Goal: Task Accomplishment & Management: Manage account settings

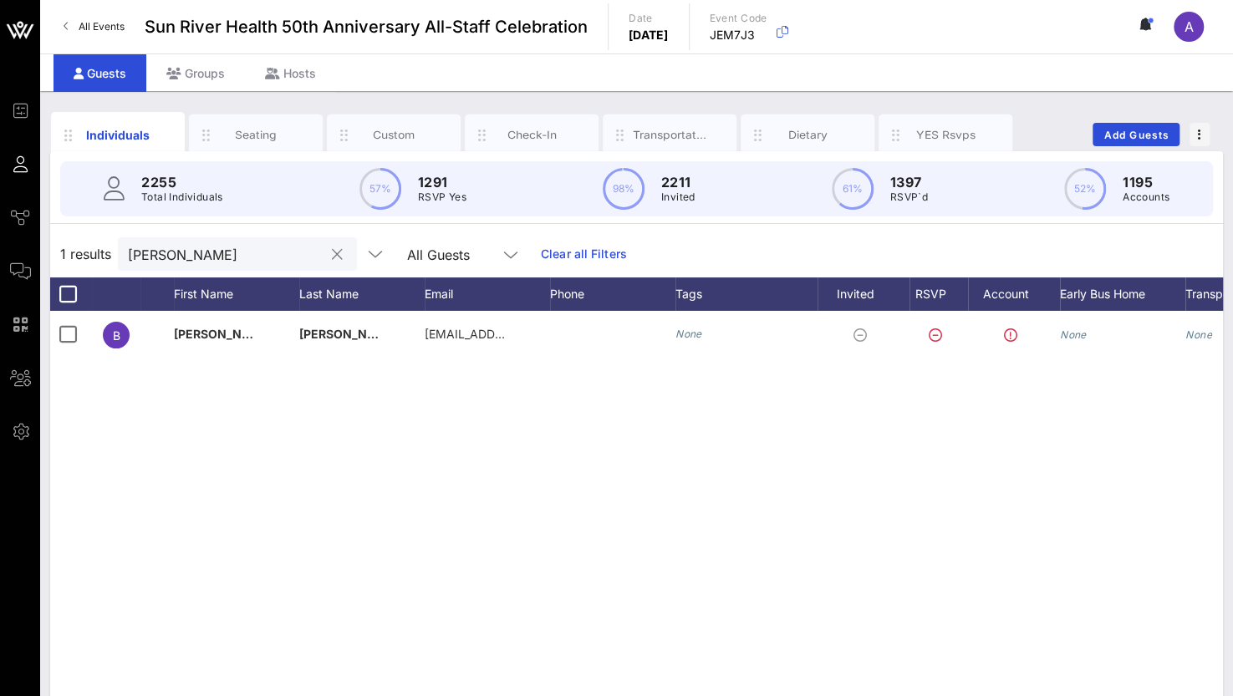
scroll to position [0, 130]
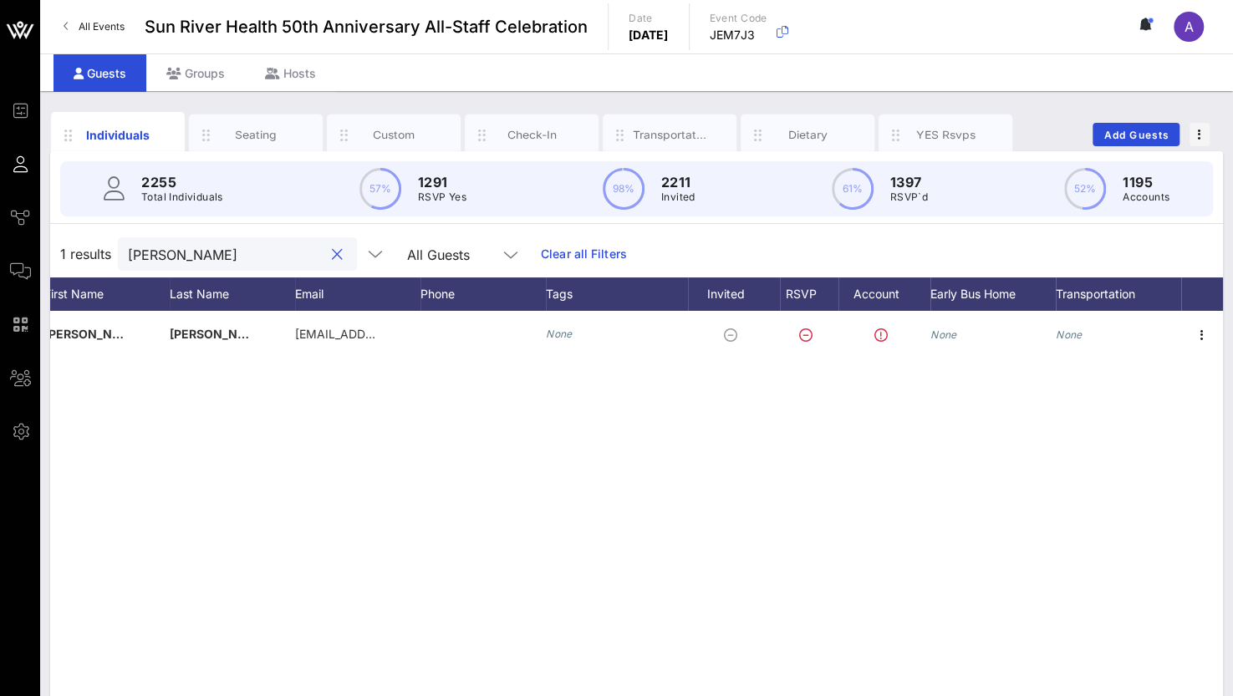
drag, startPoint x: 181, startPoint y: 257, endPoint x: 94, endPoint y: 257, distance: 86.1
click at [94, 257] on div "1 results [PERSON_NAME] All Guests Clear all Filters" at bounding box center [636, 254] width 1173 height 47
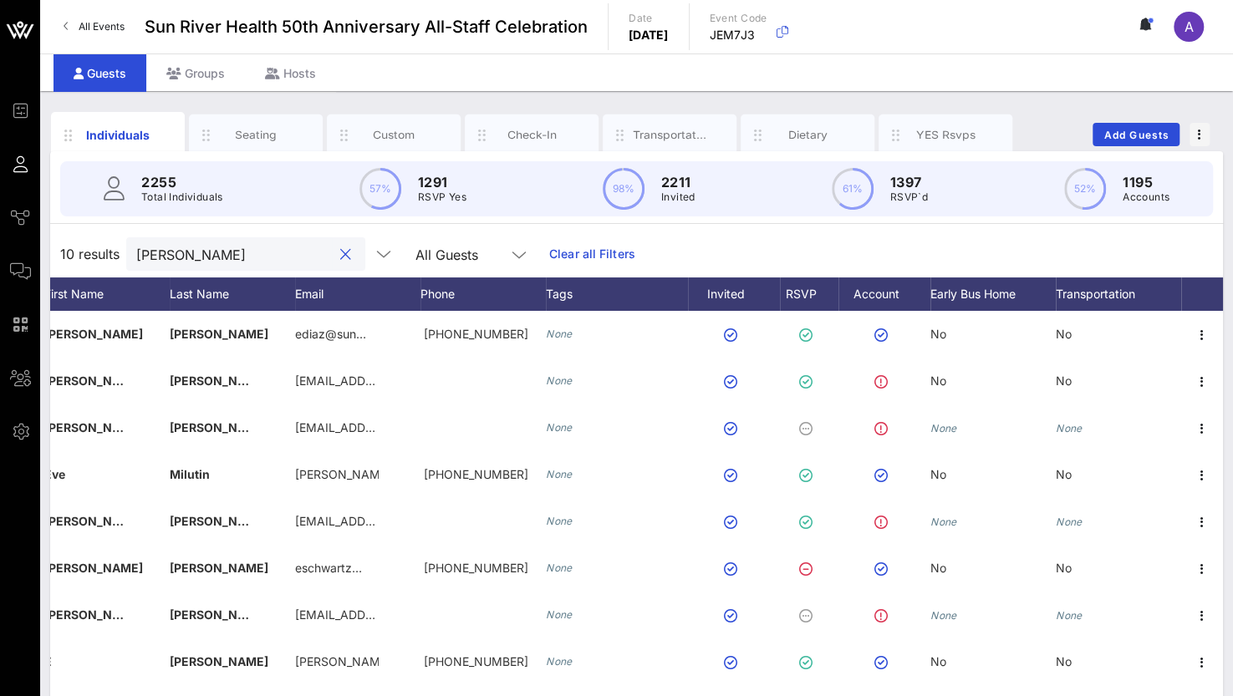
drag, startPoint x: 185, startPoint y: 264, endPoint x: 120, endPoint y: 262, distance: 64.4
click at [120, 262] on div "10 results [PERSON_NAME] All Guests Clear all Filters" at bounding box center [636, 254] width 1173 height 47
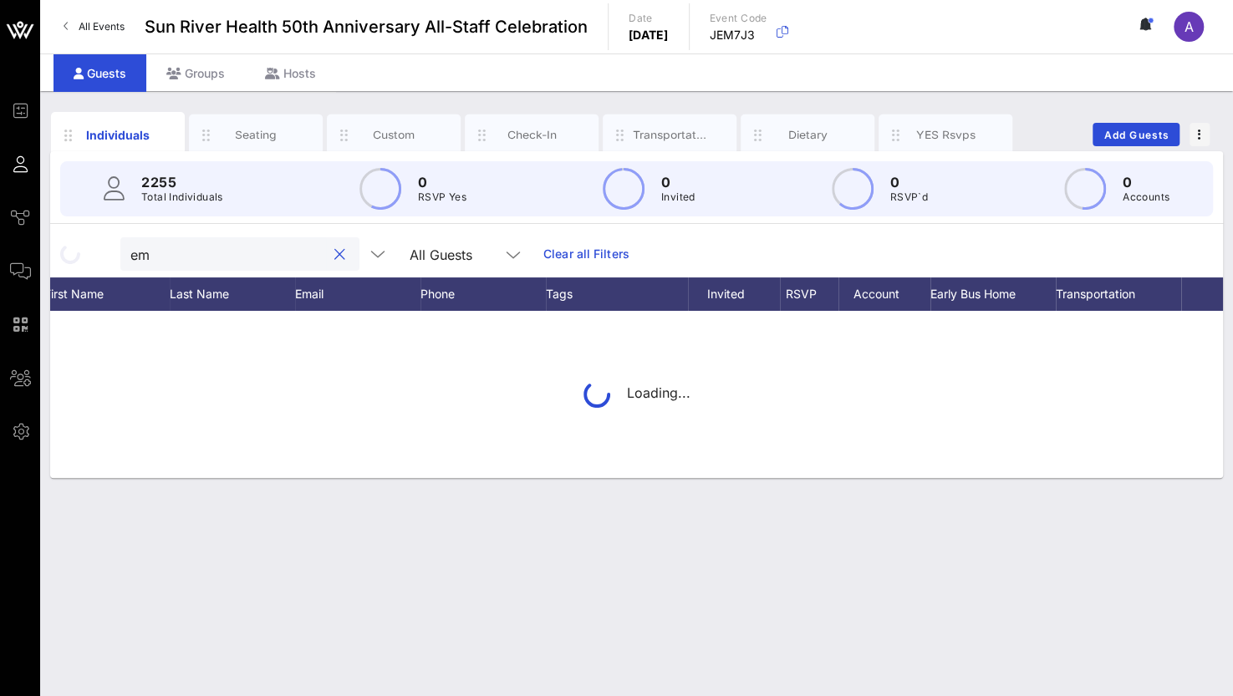
type input "e"
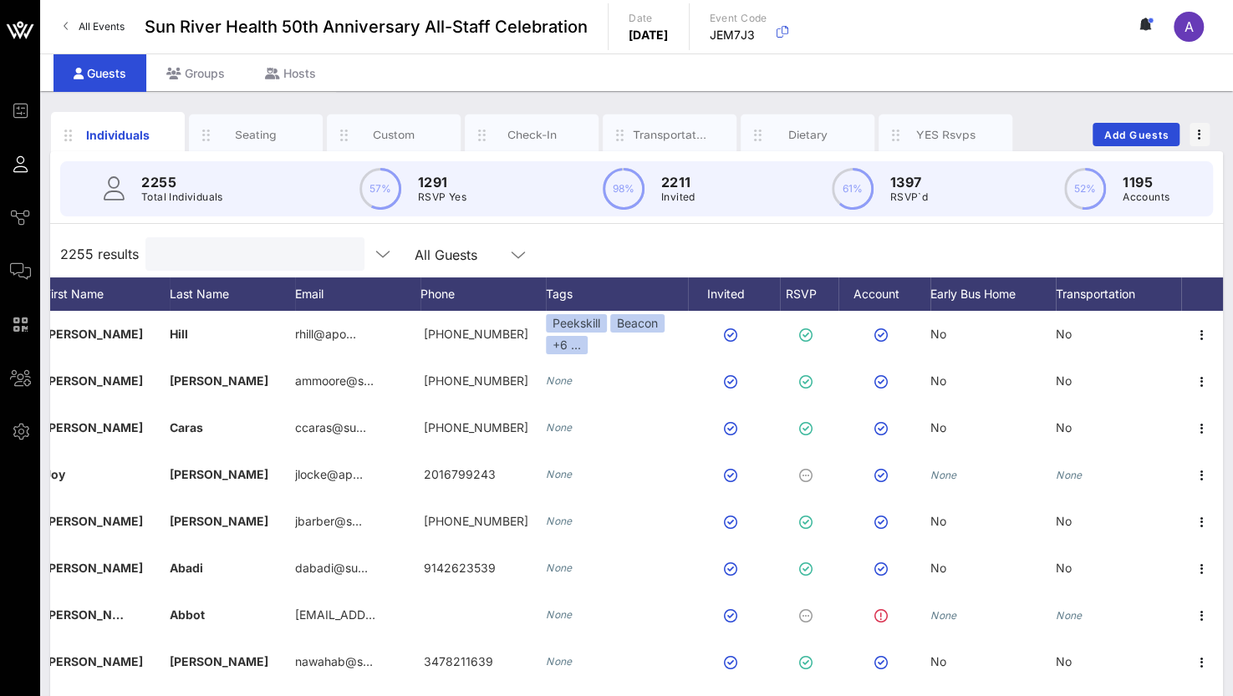
click at [176, 262] on input "text" at bounding box center [253, 254] width 196 height 22
paste input ": [PERSON_NAME]"
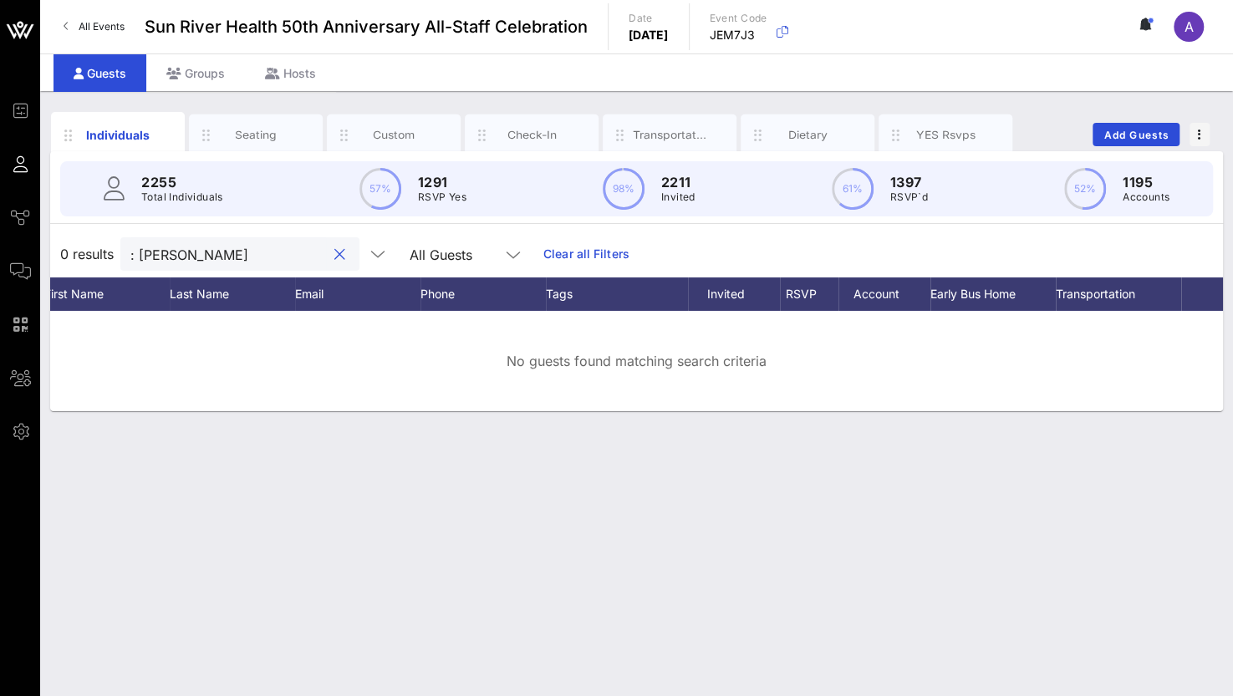
click at [145, 253] on input ": [PERSON_NAME]" at bounding box center [228, 254] width 196 height 22
drag, startPoint x: 226, startPoint y: 257, endPoint x: 170, endPoint y: 255, distance: 56.1
click at [170, 255] on input "[PERSON_NAME]" at bounding box center [228, 254] width 196 height 22
drag, startPoint x: 191, startPoint y: 255, endPoint x: 112, endPoint y: 256, distance: 78.6
click at [112, 256] on div "0 results Emeli All Guests Clear all Filters" at bounding box center [636, 254] width 1173 height 47
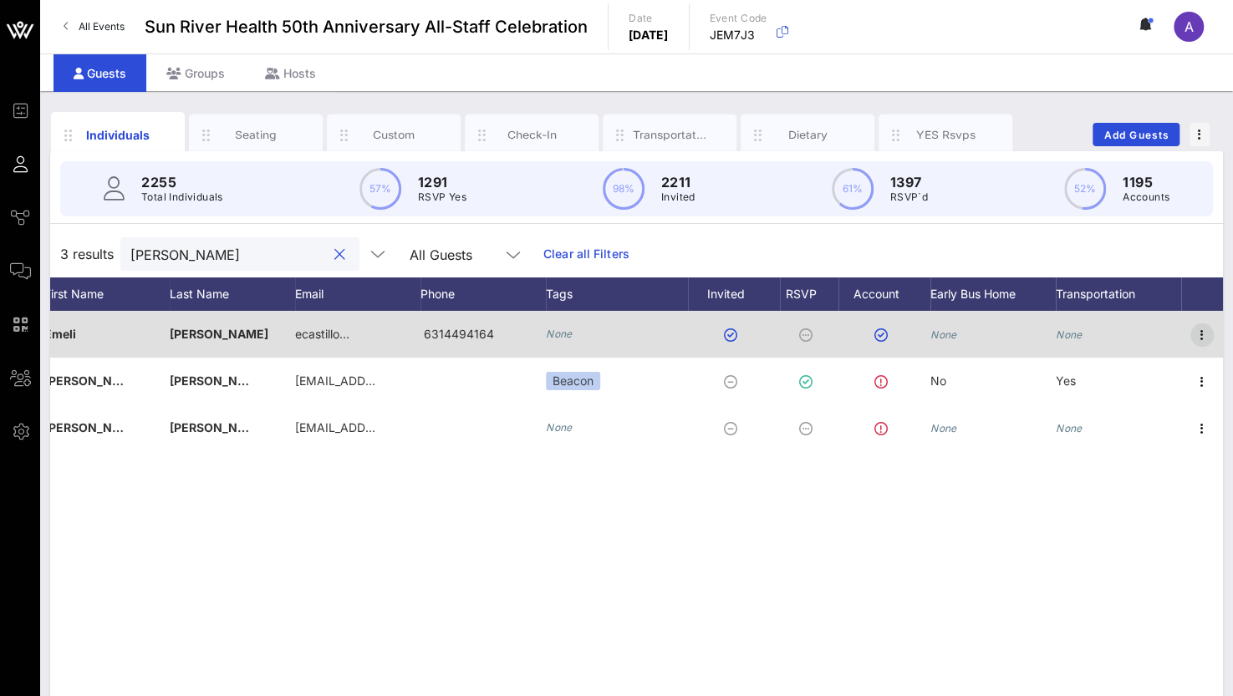
type input "[PERSON_NAME]"
click at [1202, 337] on icon "button" at bounding box center [1202, 335] width 20 height 20
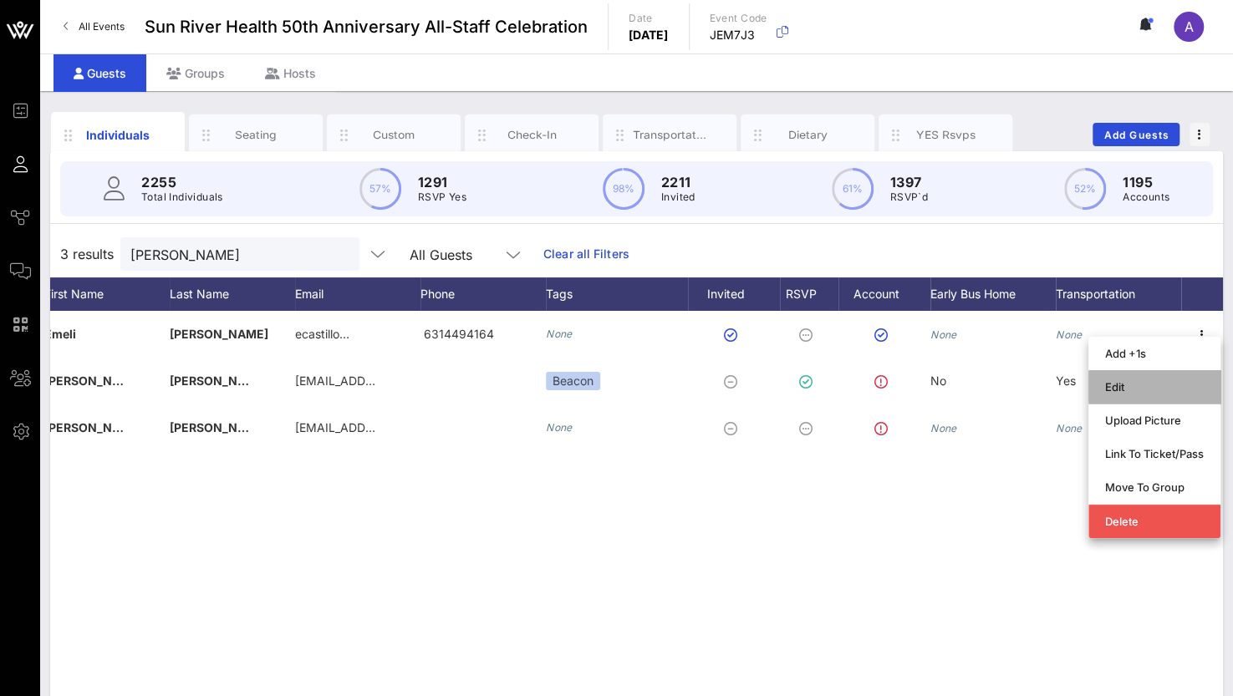
click at [1149, 389] on div "Edit" at bounding box center [1154, 386] width 99 height 13
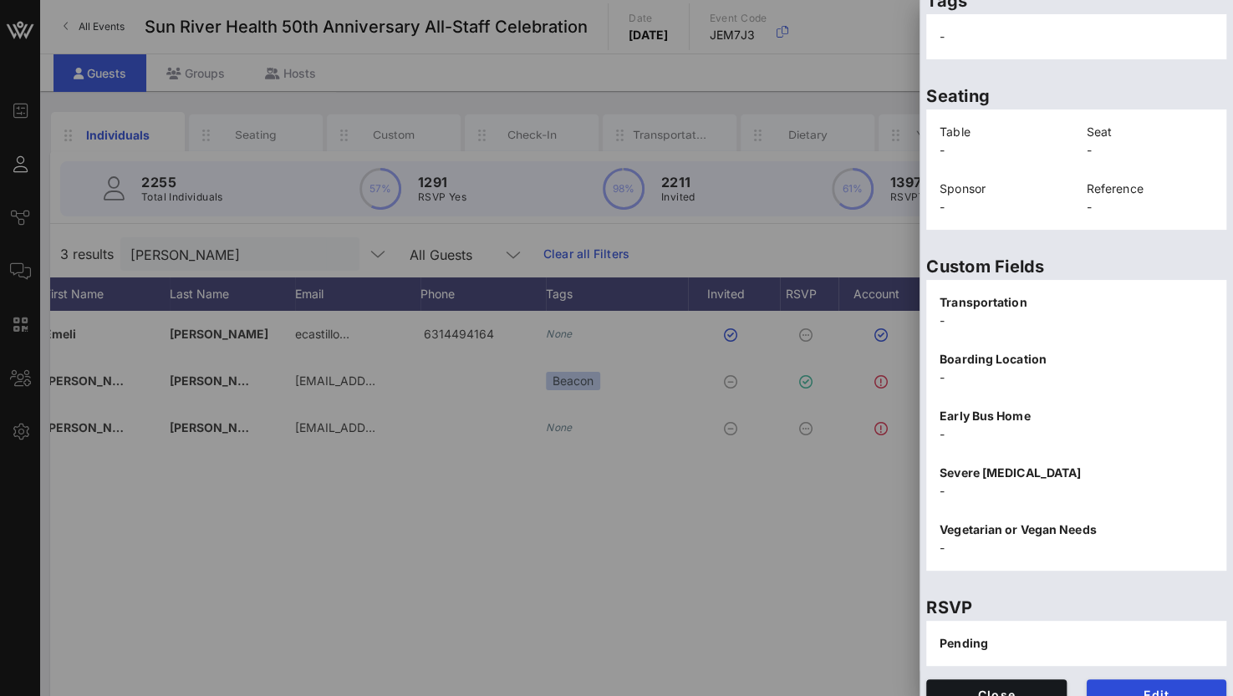
scroll to position [357, 0]
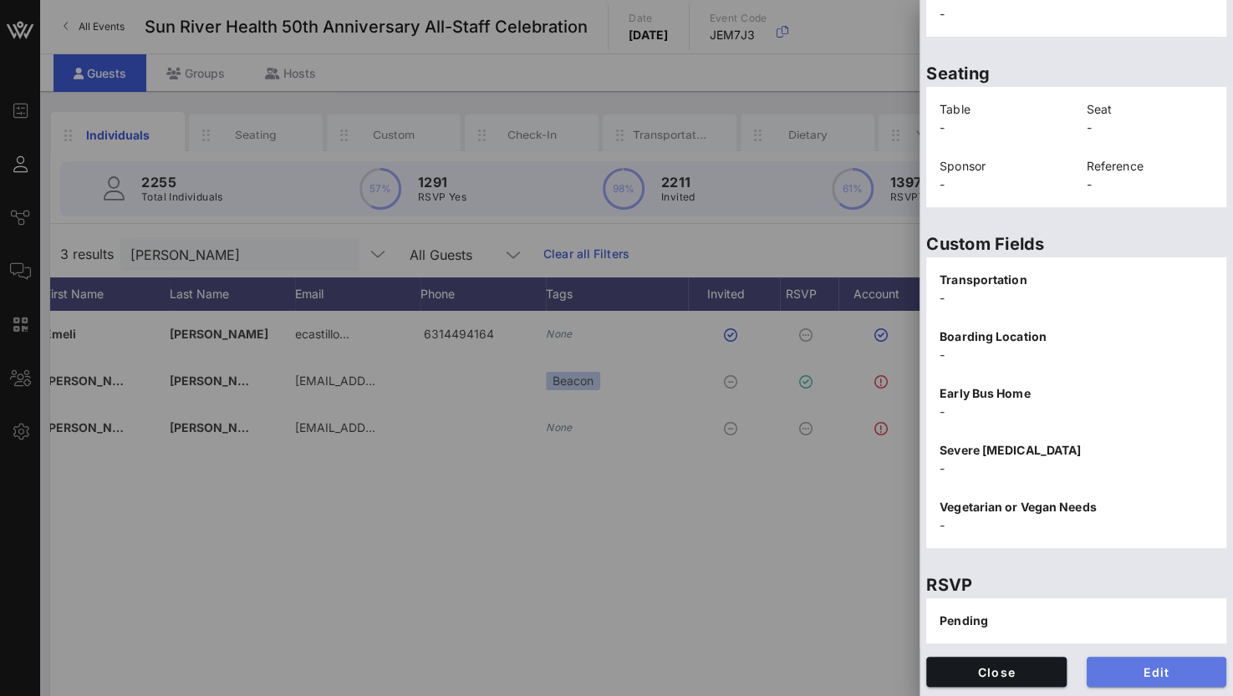
click at [1149, 678] on span "Edit" at bounding box center [1157, 672] width 114 height 14
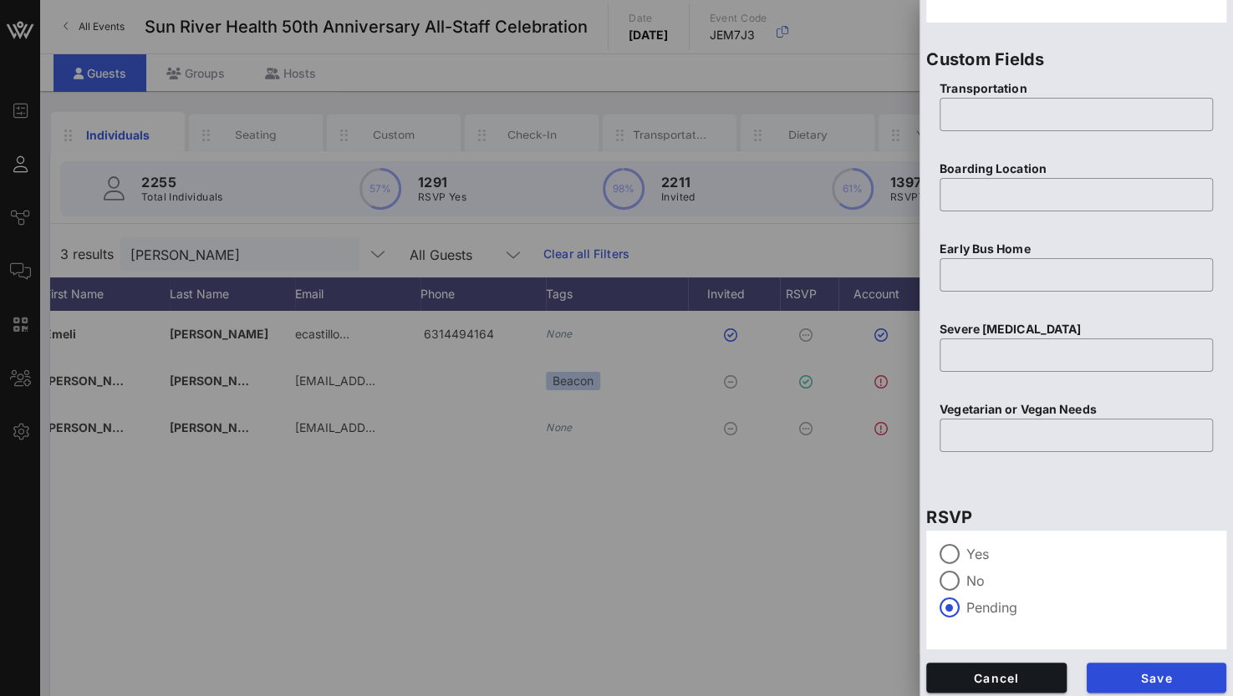
scroll to position [654, 0]
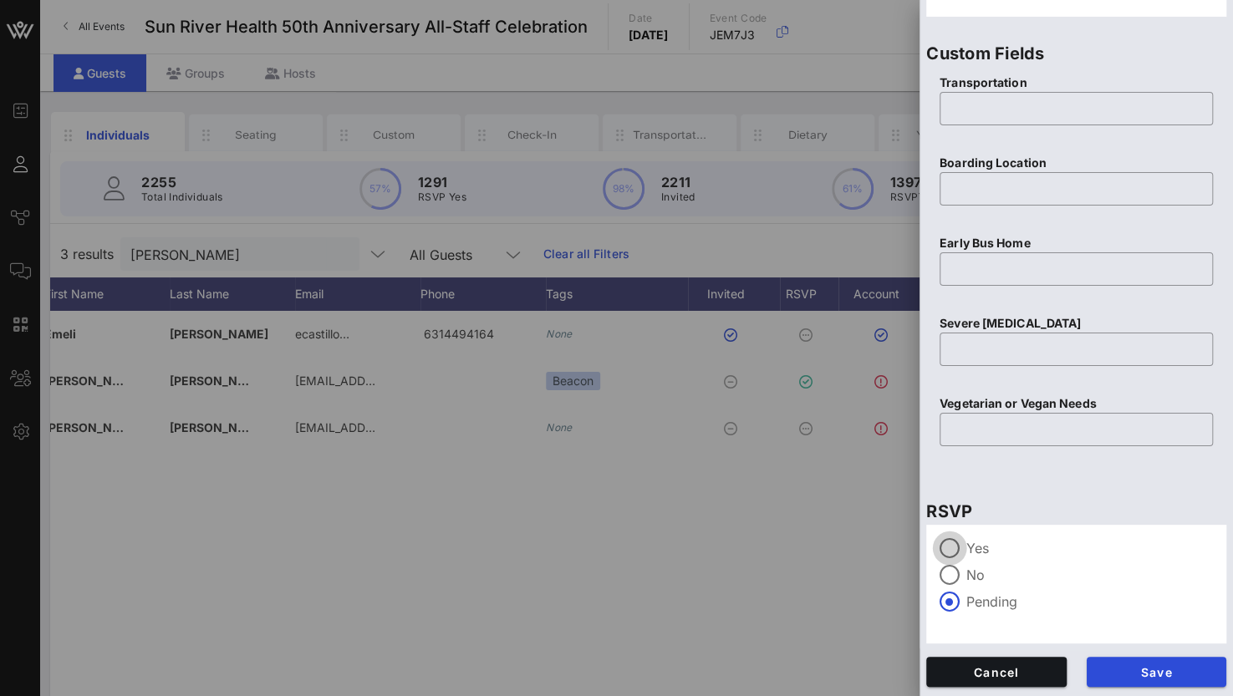
click at [955, 553] on div at bounding box center [949, 548] width 28 height 28
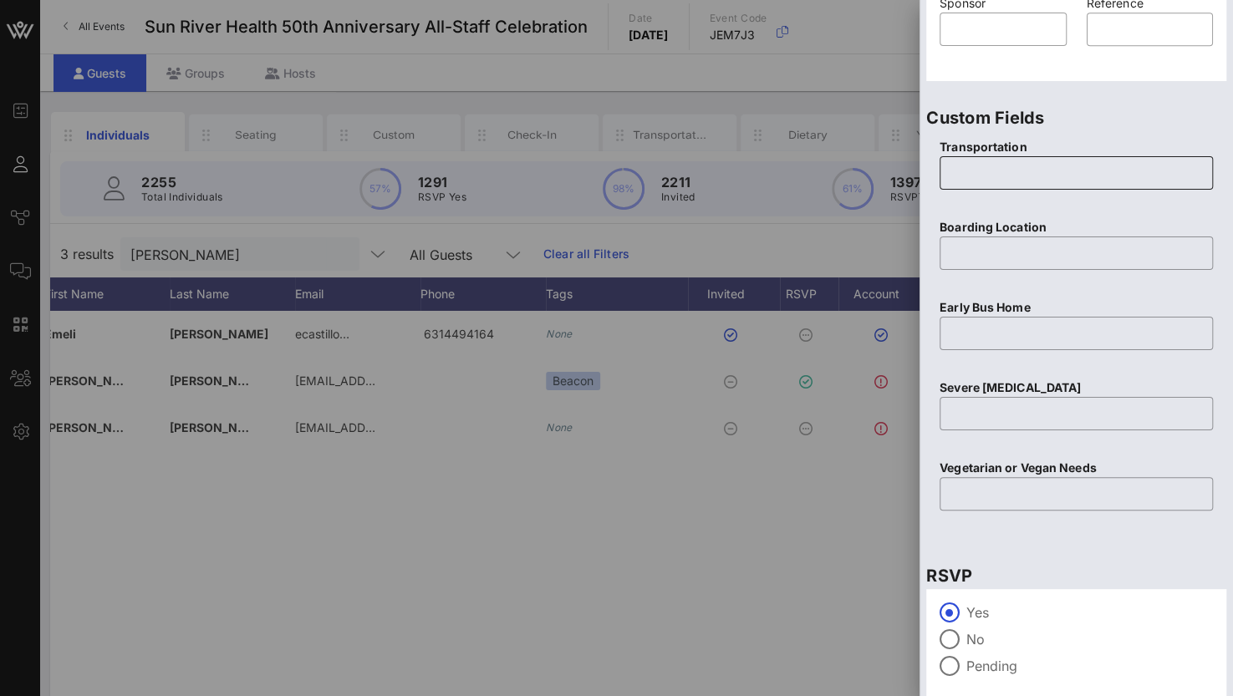
scroll to position [570, 0]
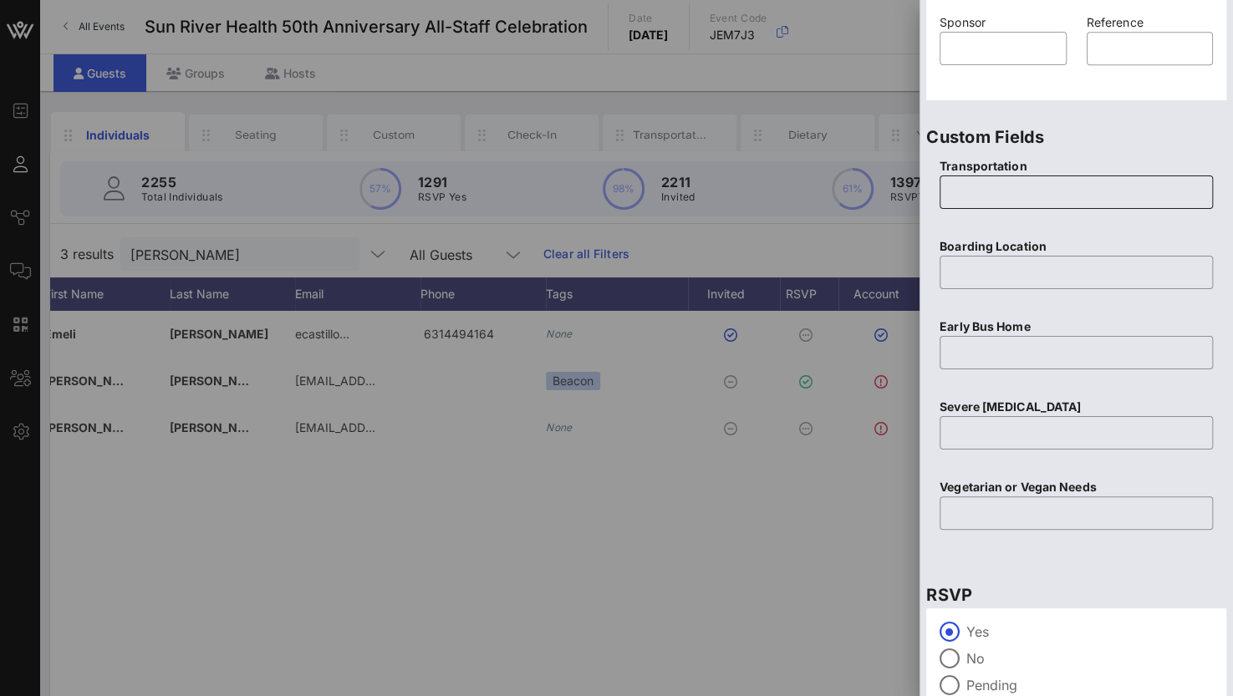
click at [964, 196] on input "text" at bounding box center [1075, 192] width 253 height 27
type input "T"
type input "Yes"
type input "Amityville"
click at [959, 347] on input "text" at bounding box center [1075, 352] width 253 height 27
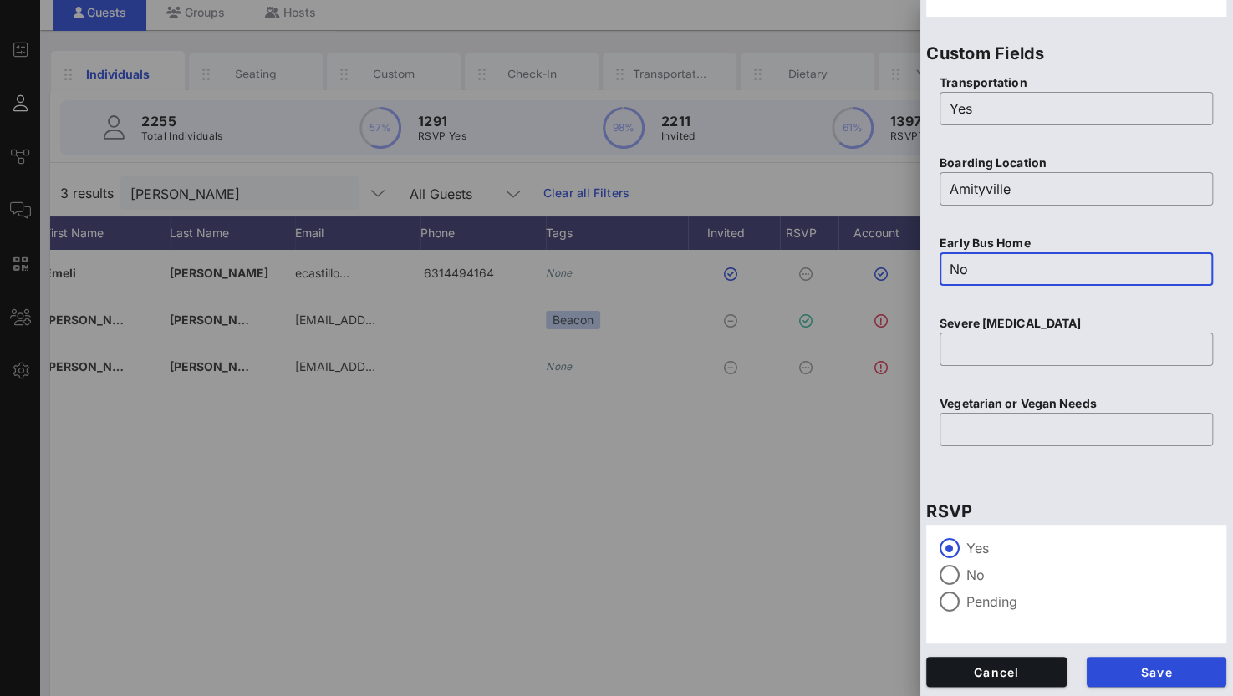
scroll to position [84, 0]
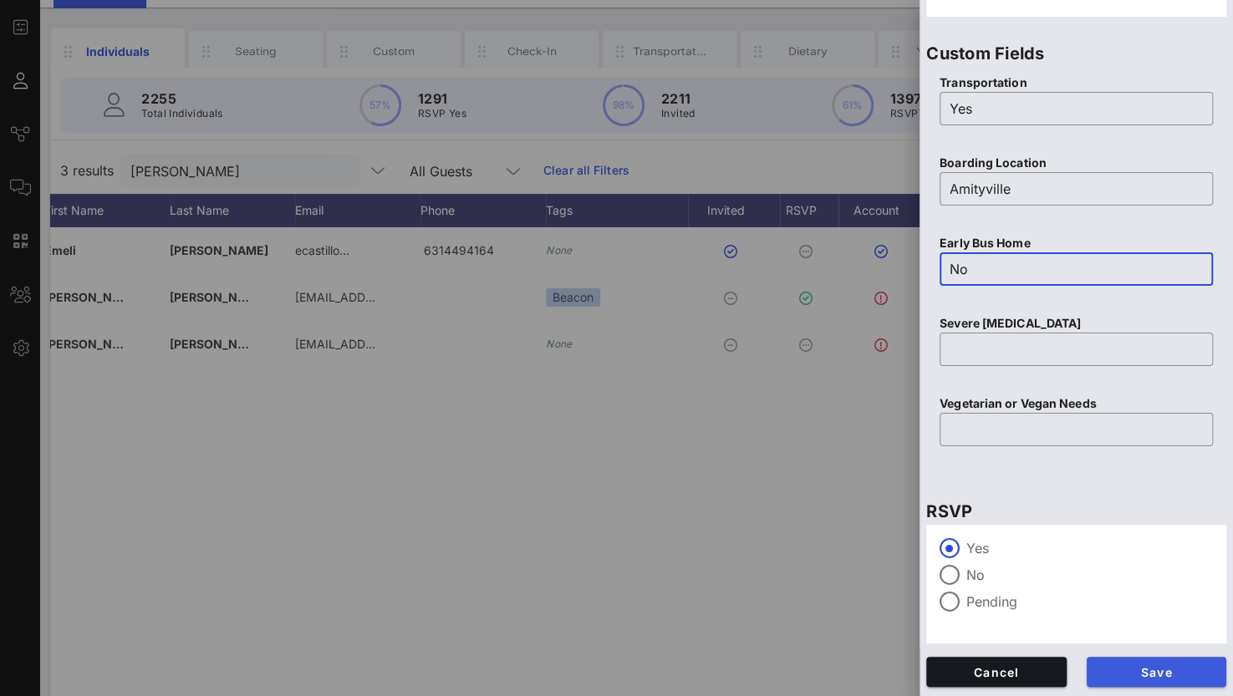
type input "No"
click at [1125, 669] on span "Save" at bounding box center [1157, 672] width 114 height 14
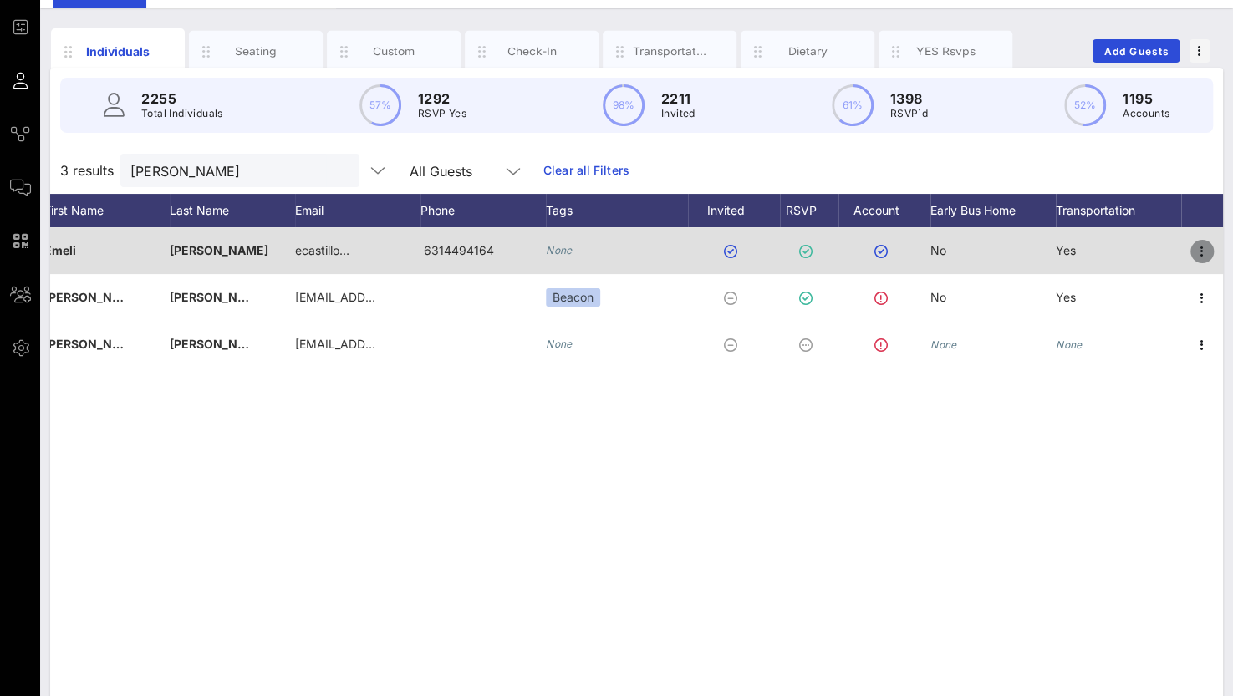
click at [1200, 253] on icon "button" at bounding box center [1202, 252] width 20 height 20
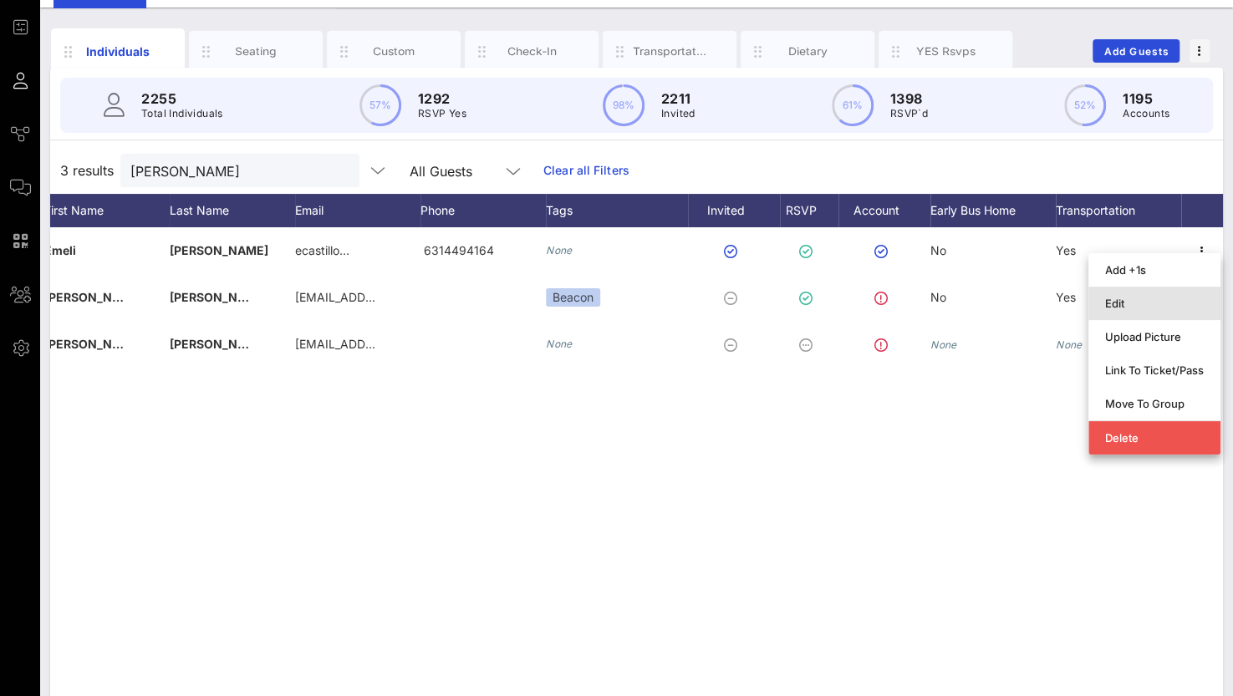
click at [1153, 302] on div "Edit" at bounding box center [1154, 303] width 99 height 13
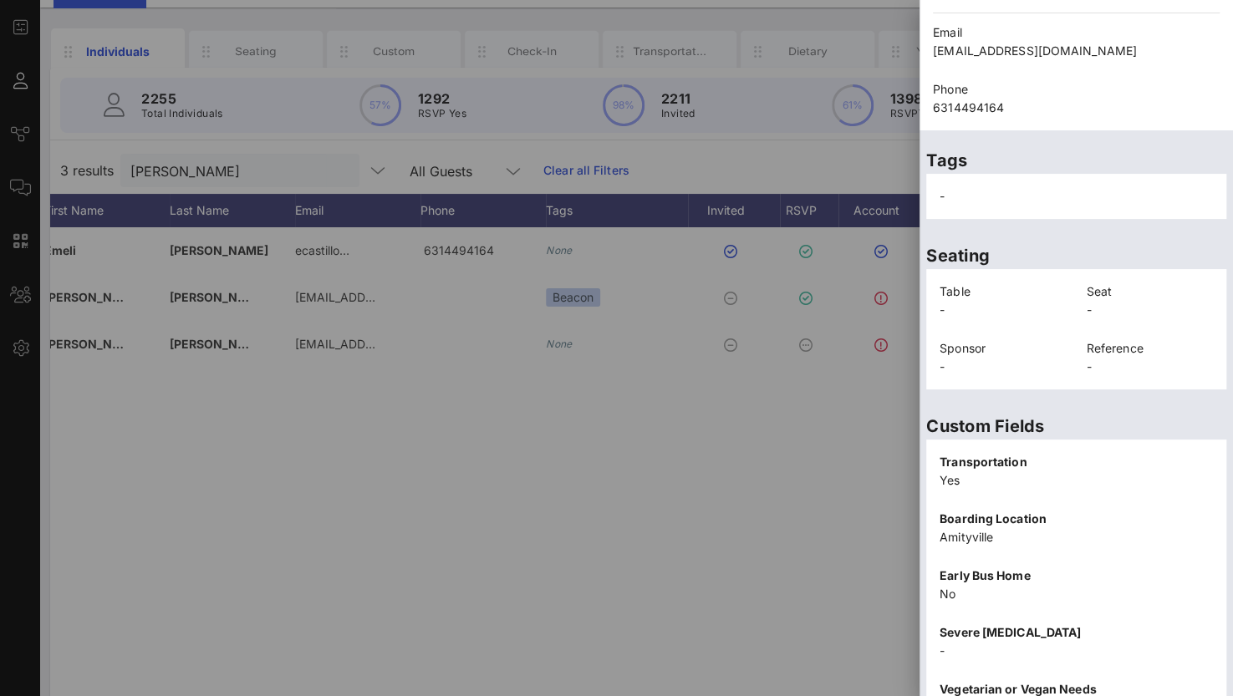
scroll to position [357, 0]
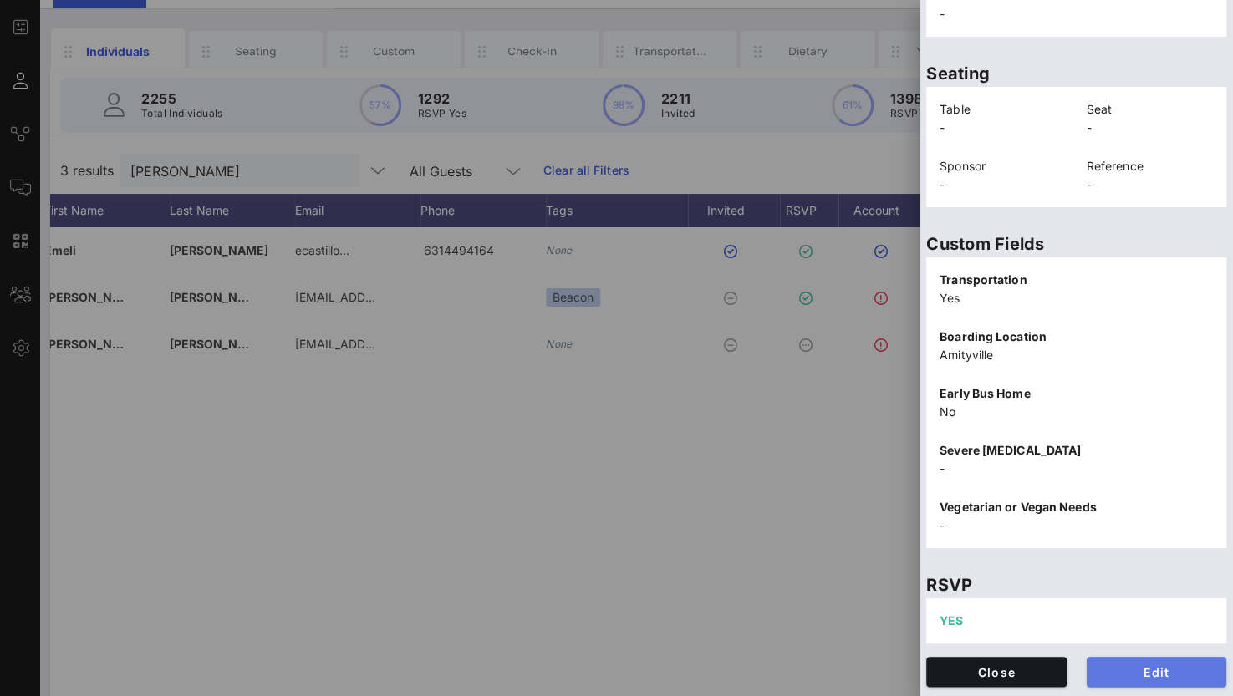
click at [1147, 671] on span "Edit" at bounding box center [1157, 672] width 114 height 14
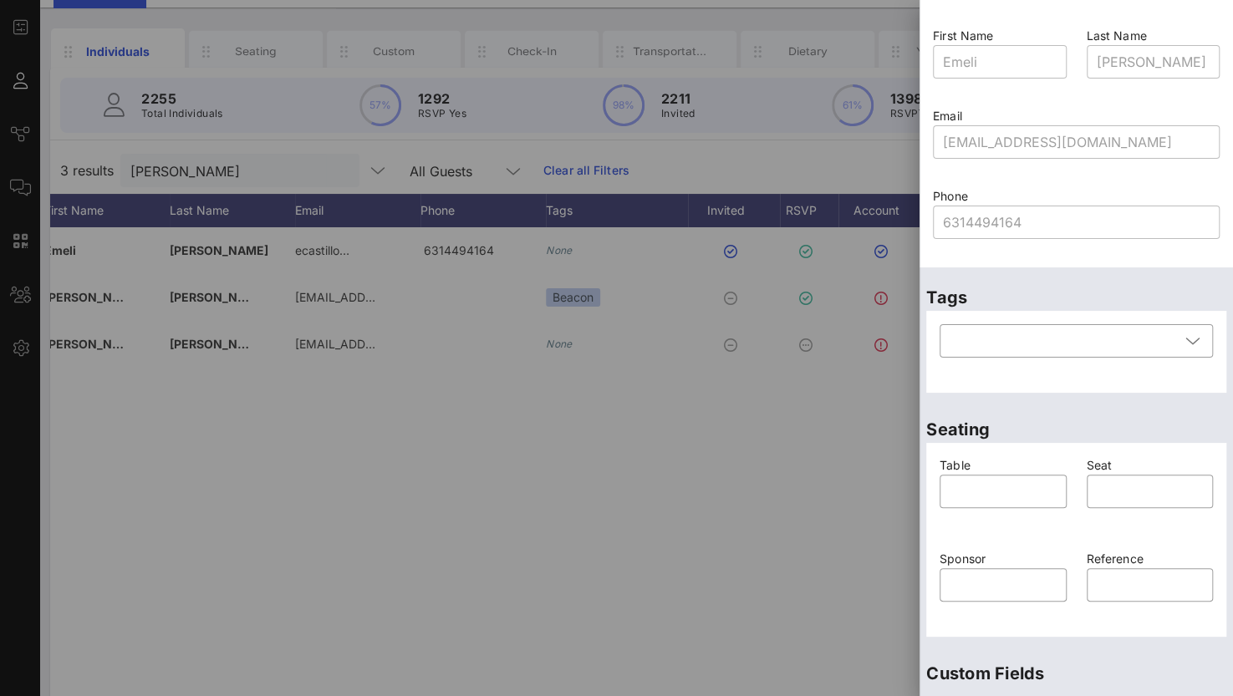
scroll to position [0, 0]
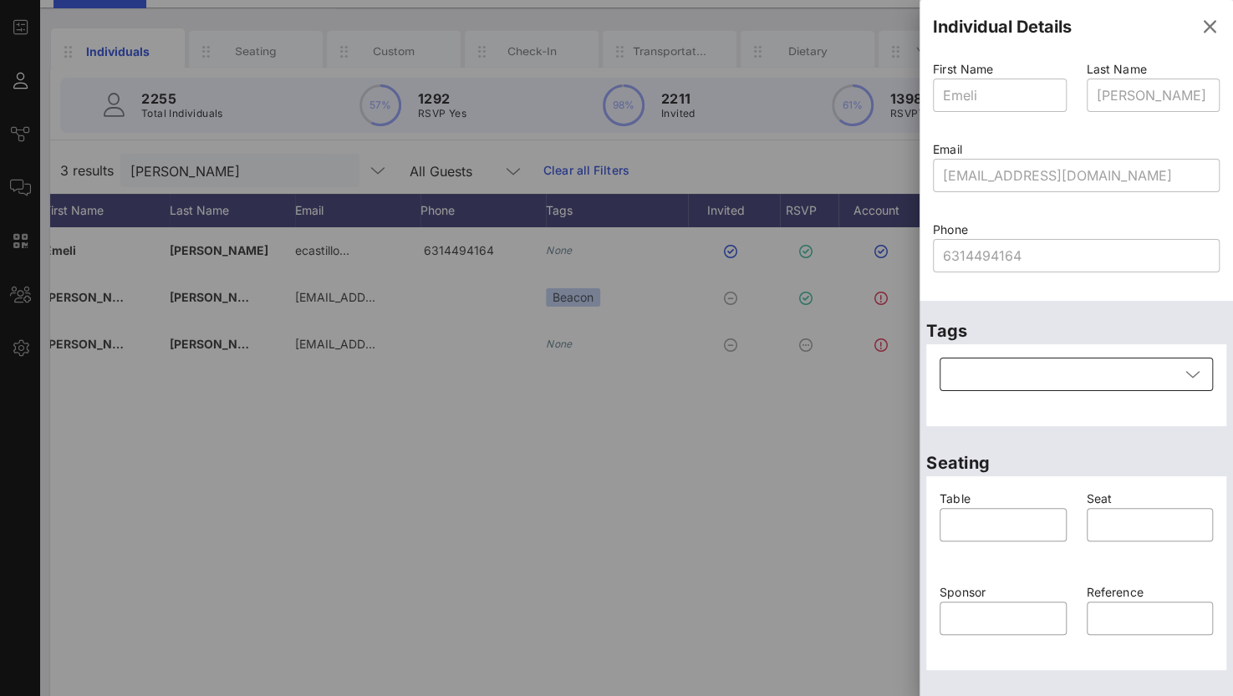
click at [1050, 374] on div at bounding box center [1064, 374] width 230 height 33
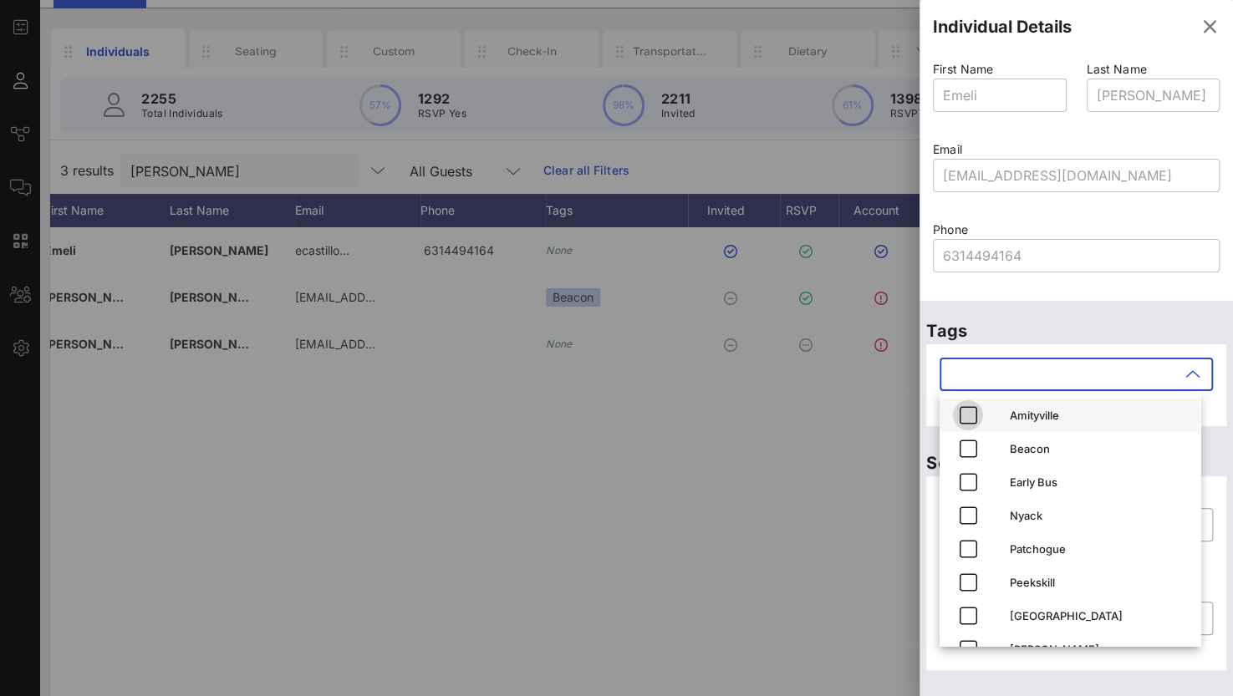
click at [960, 410] on icon "button" at bounding box center [968, 415] width 20 height 20
click at [1136, 277] on div at bounding box center [1076, 282] width 267 height 12
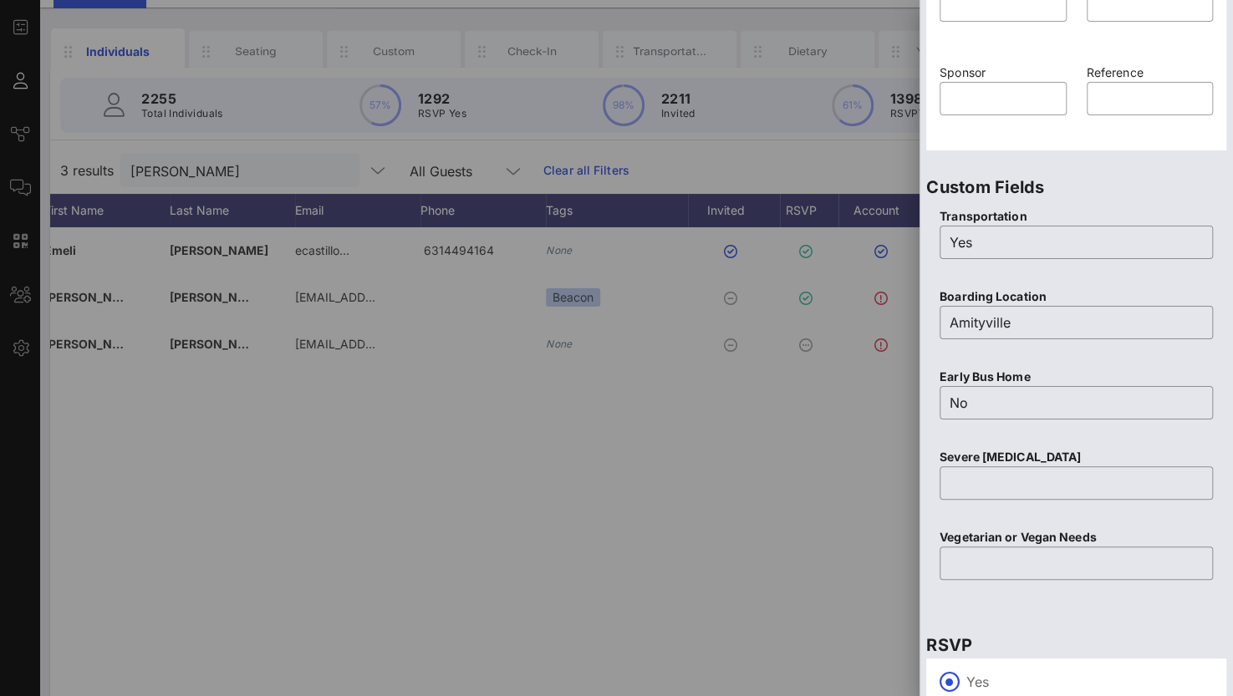
scroll to position [654, 0]
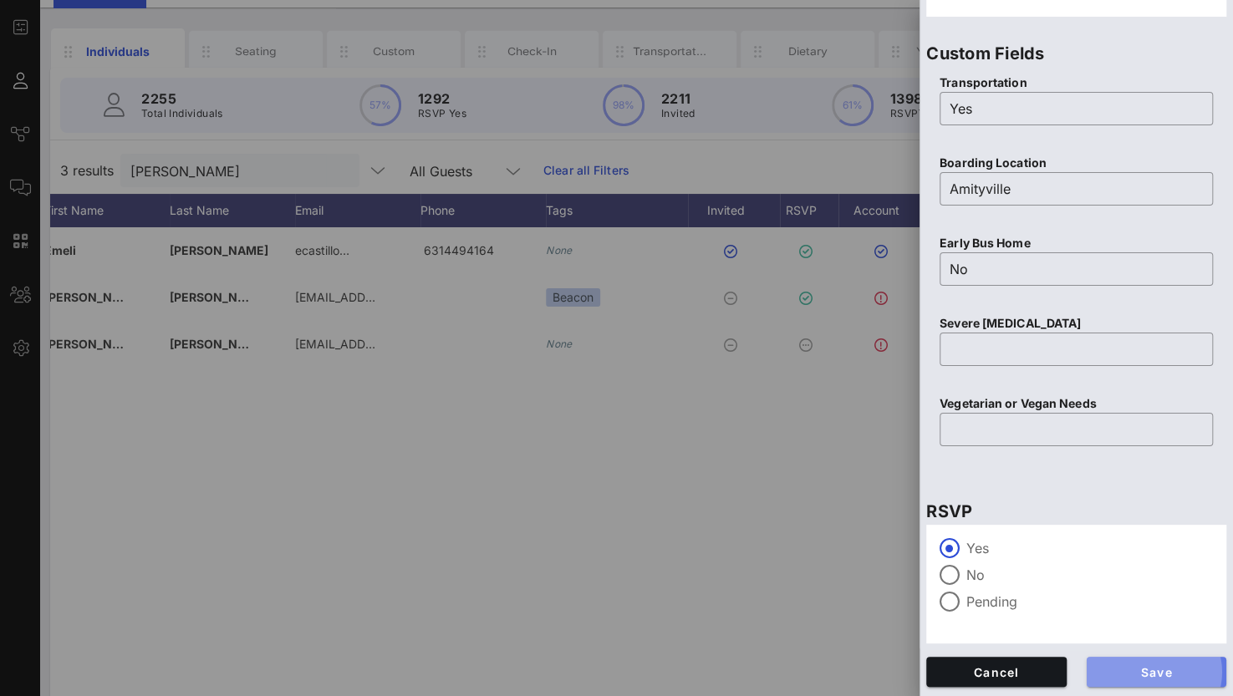
click at [1168, 659] on button "Save" at bounding box center [1156, 672] width 140 height 30
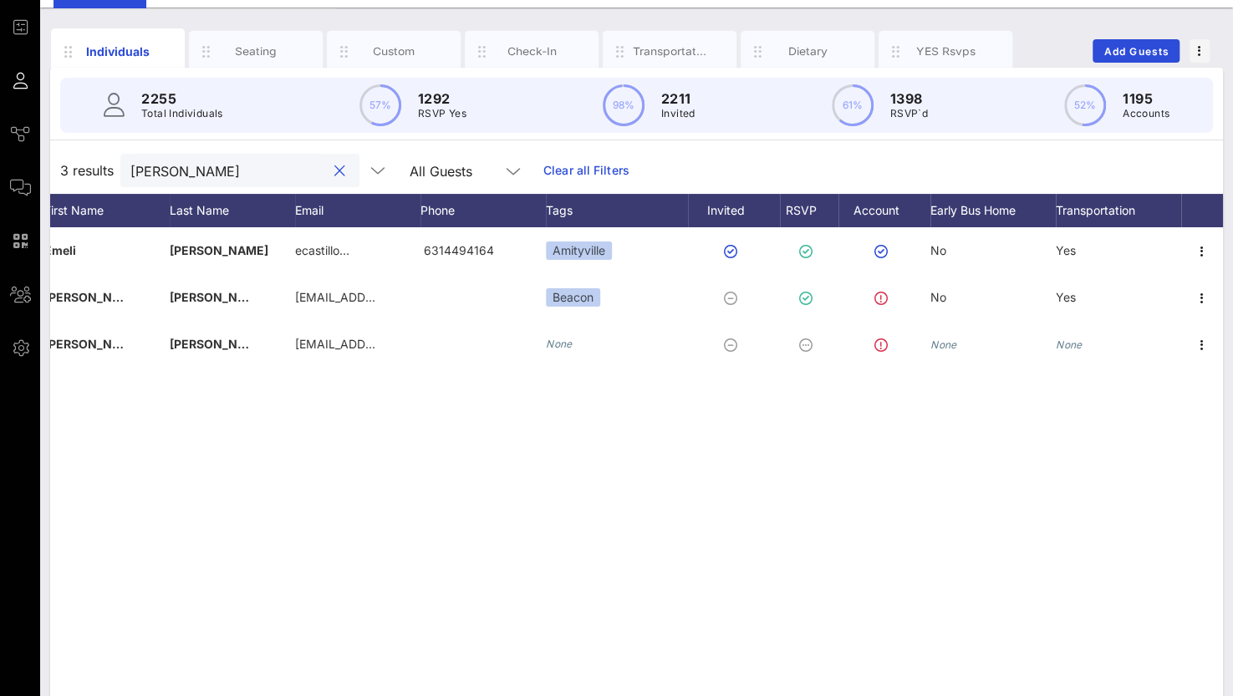
drag, startPoint x: 197, startPoint y: 163, endPoint x: 72, endPoint y: 157, distance: 125.5
click at [72, 157] on div "3 results [PERSON_NAME] All Guests Clear all Filters" at bounding box center [636, 170] width 1173 height 47
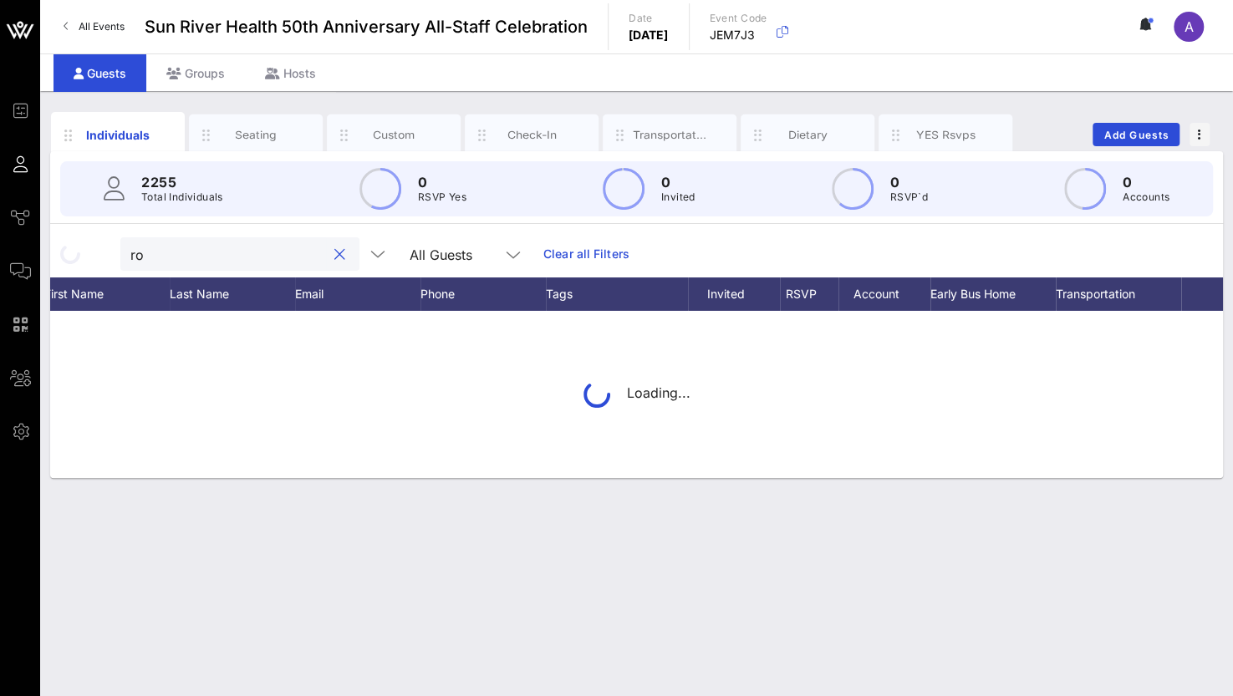
scroll to position [0, 0]
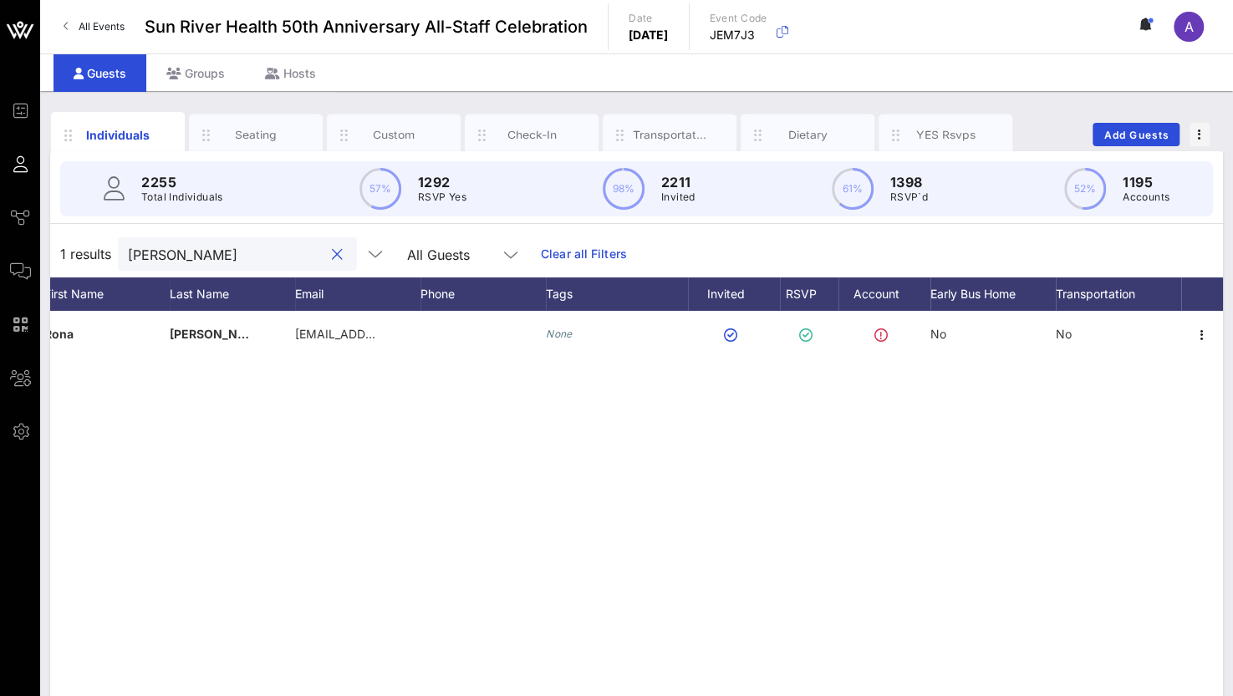
drag, startPoint x: 173, startPoint y: 262, endPoint x: 41, endPoint y: 262, distance: 132.0
click at [41, 262] on div "Individuals Seating Custom Check-In Transportation Dietary YES Rsvps Add Guests…" at bounding box center [636, 460] width 1193 height 738
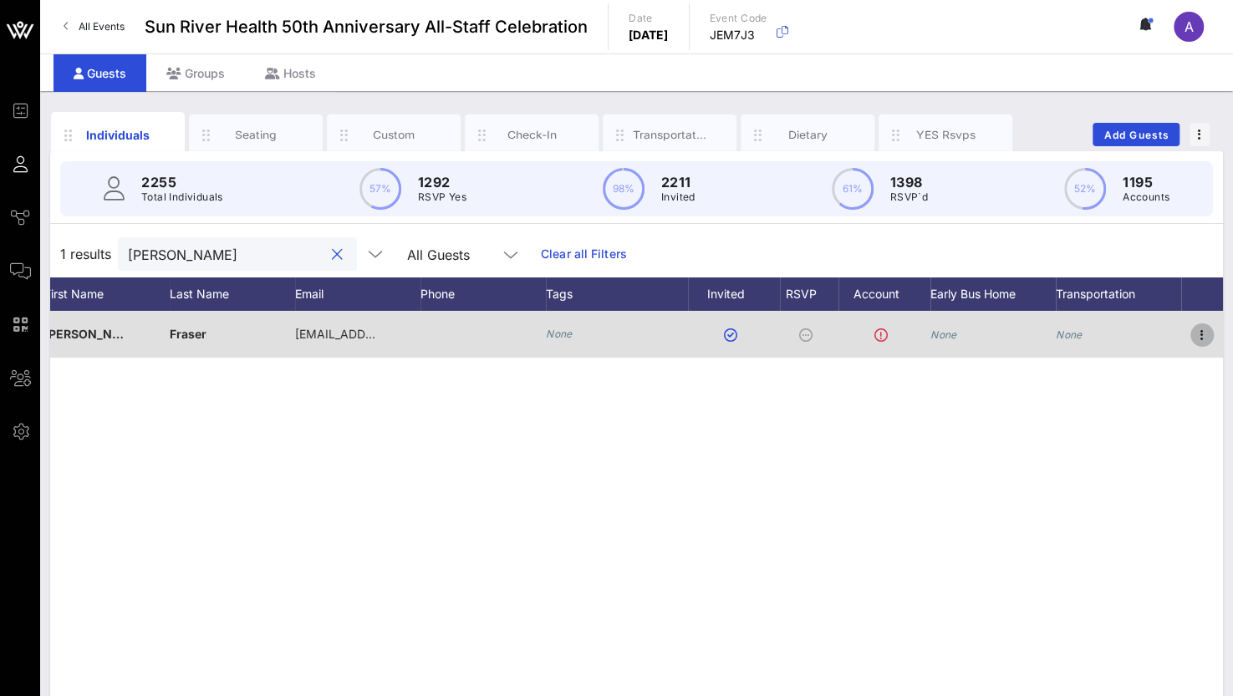
click at [1203, 333] on icon "button" at bounding box center [1202, 335] width 20 height 20
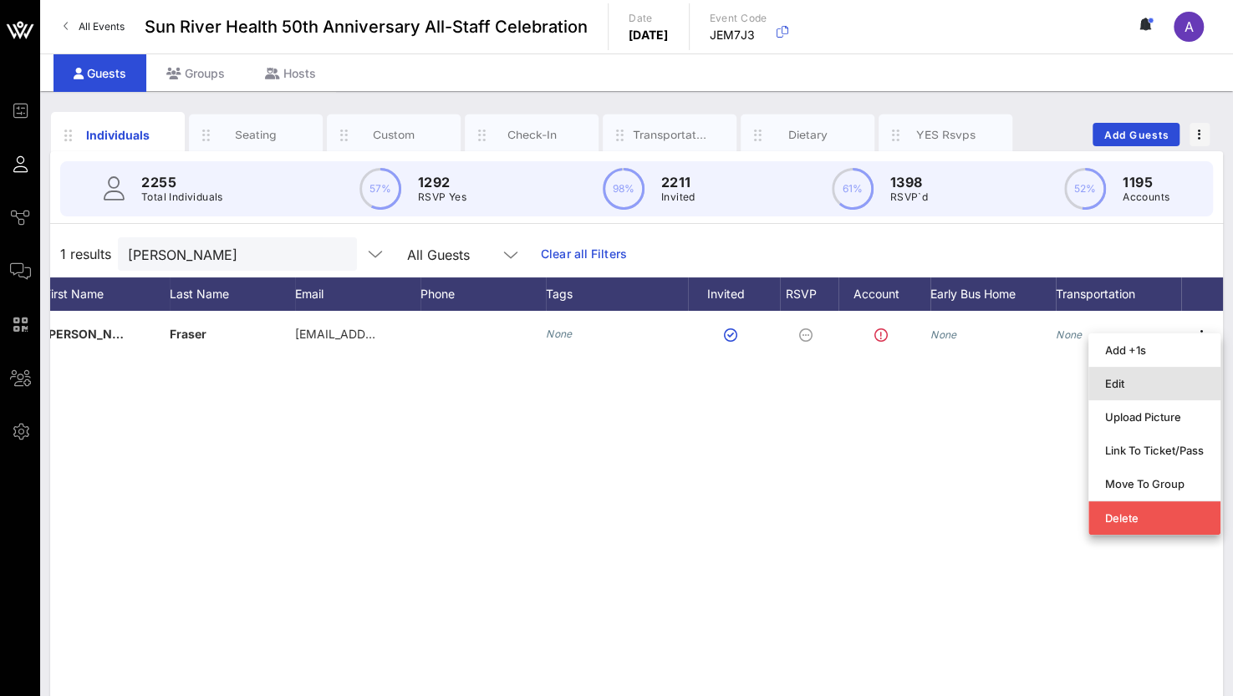
click at [1142, 389] on div "Edit" at bounding box center [1154, 383] width 99 height 13
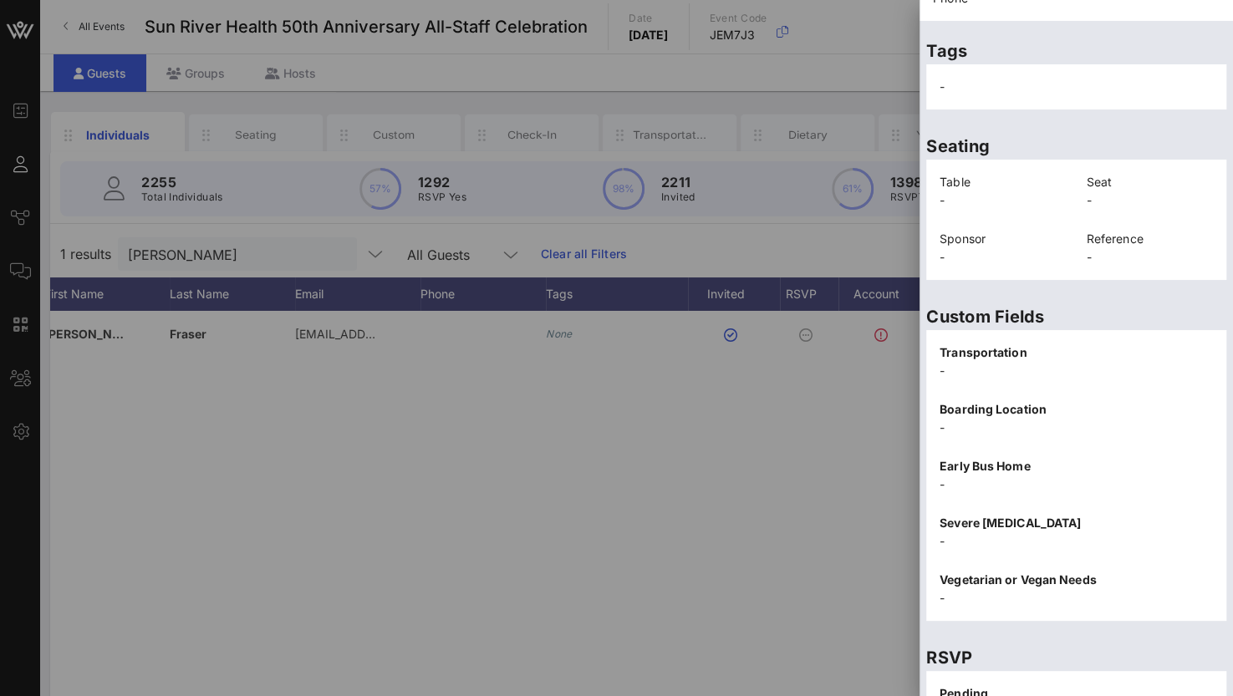
scroll to position [338, 0]
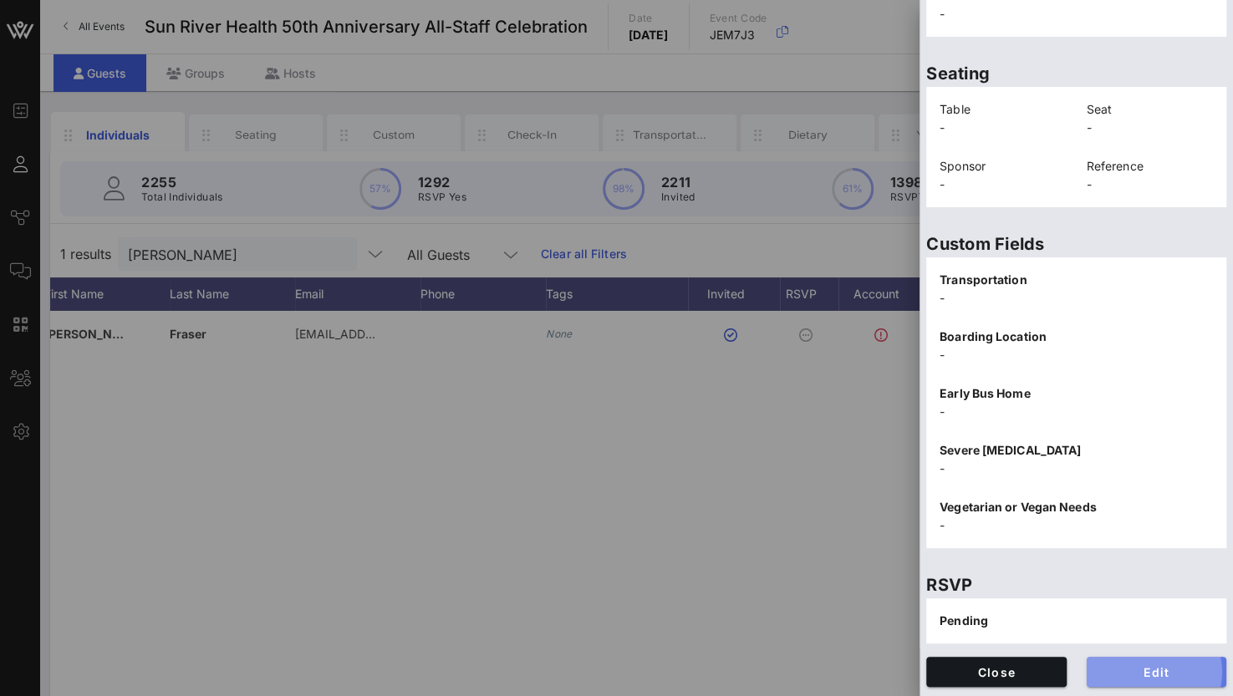
click at [1157, 674] on span "Edit" at bounding box center [1157, 672] width 114 height 14
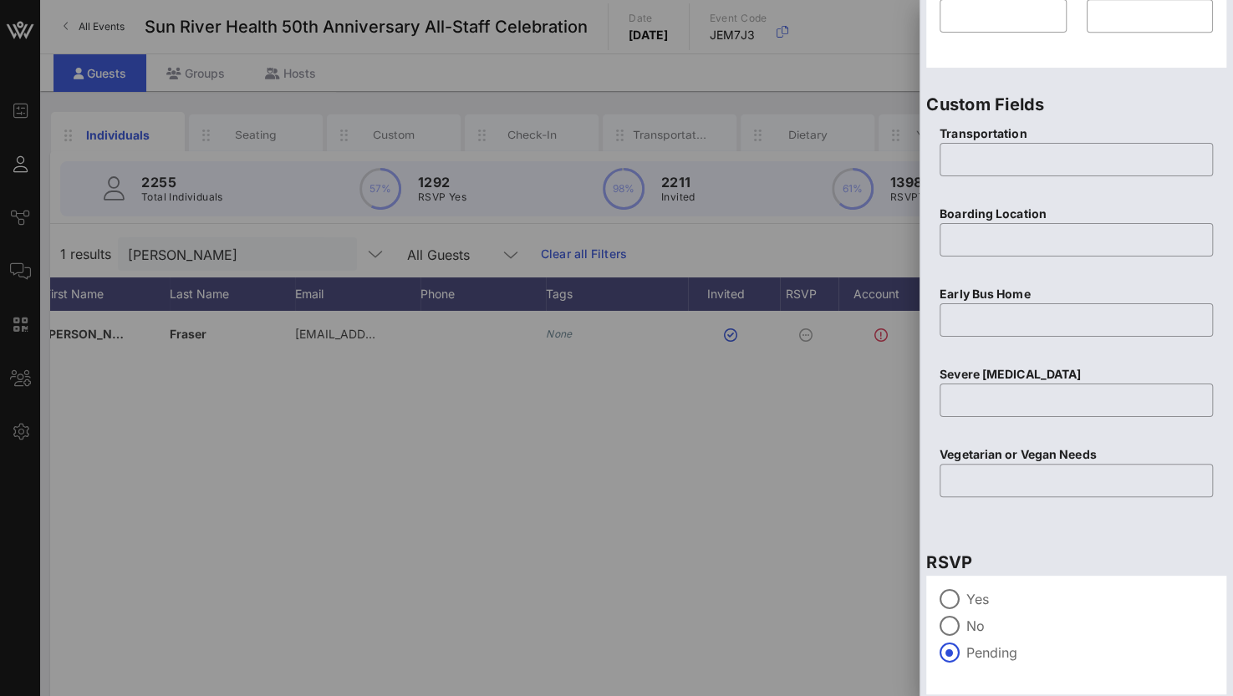
scroll to position [654, 0]
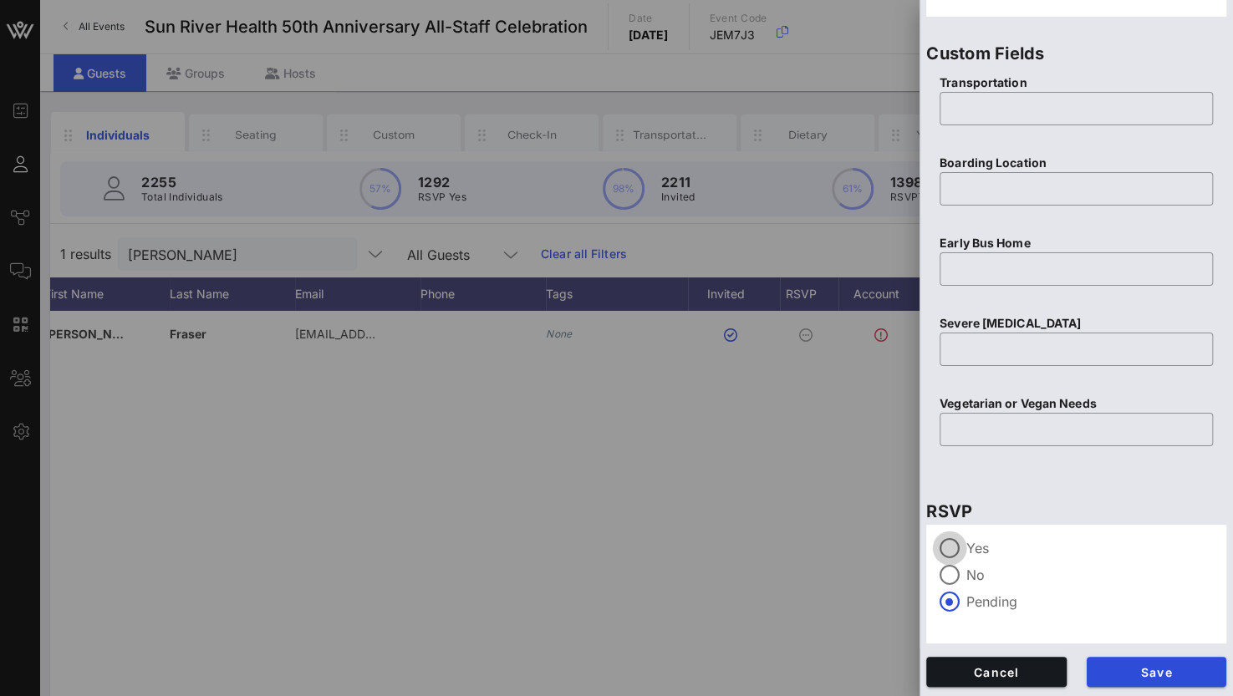
click at [959, 546] on div at bounding box center [949, 548] width 28 height 28
click at [1132, 670] on span "Save" at bounding box center [1157, 672] width 114 height 14
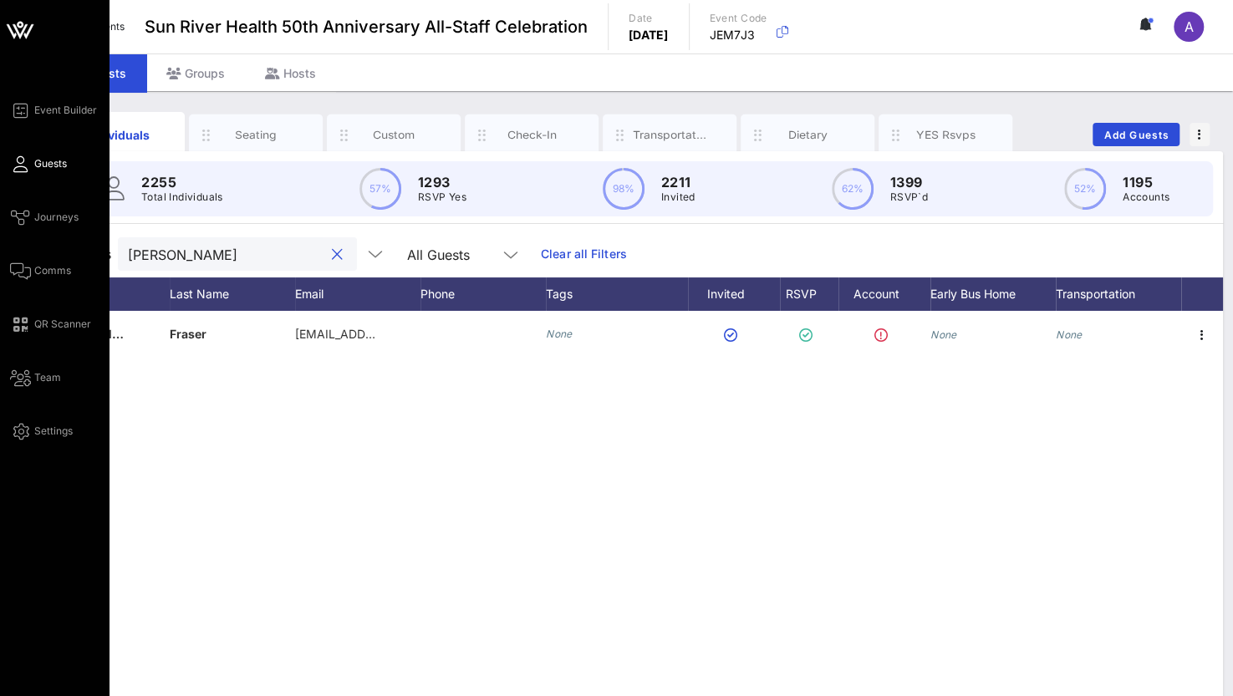
drag, startPoint x: 83, startPoint y: 247, endPoint x: 33, endPoint y: 247, distance: 49.3
click at [33, 247] on div "Event Builder Guests Journeys Comms QR Scanner Team Settings Sun River Health 5…" at bounding box center [616, 414] width 1233 height 829
drag, startPoint x: 210, startPoint y: 251, endPoint x: 27, endPoint y: 257, distance: 183.1
click at [27, 257] on div "Event Builder Guests Journeys Comms QR Scanner Team Settings Sun River Health 5…" at bounding box center [616, 414] width 1233 height 829
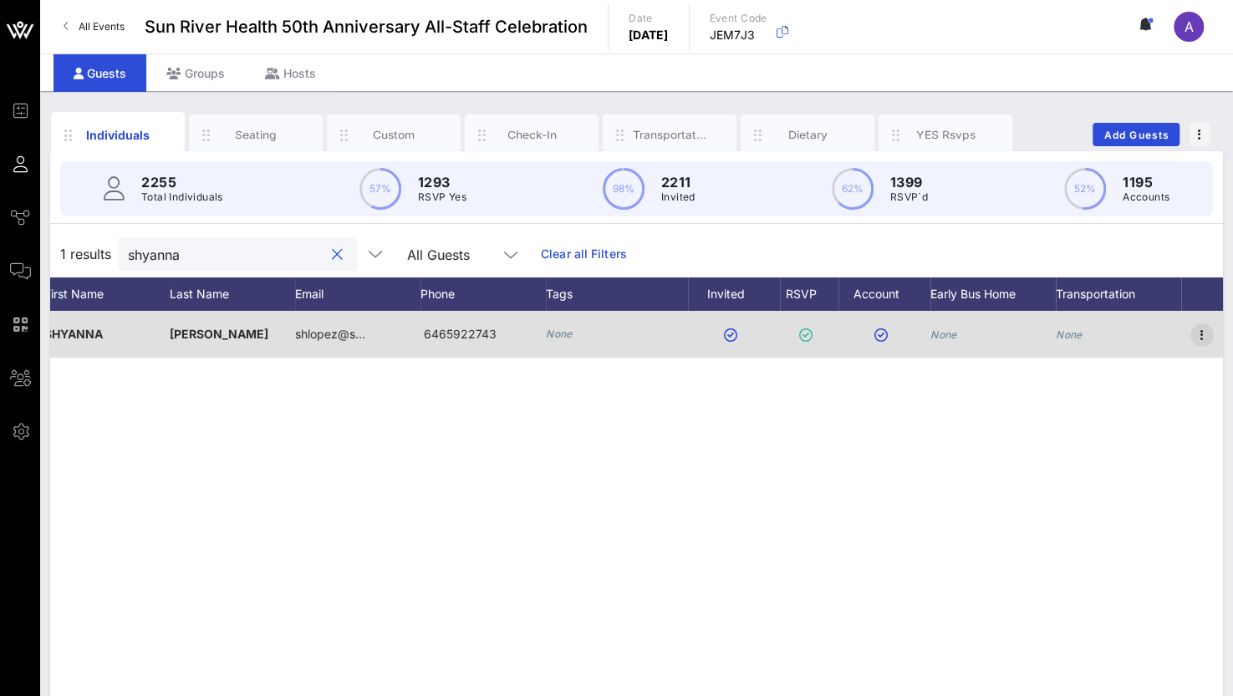
type input "shyanna"
click at [1202, 328] on icon "button" at bounding box center [1202, 335] width 20 height 20
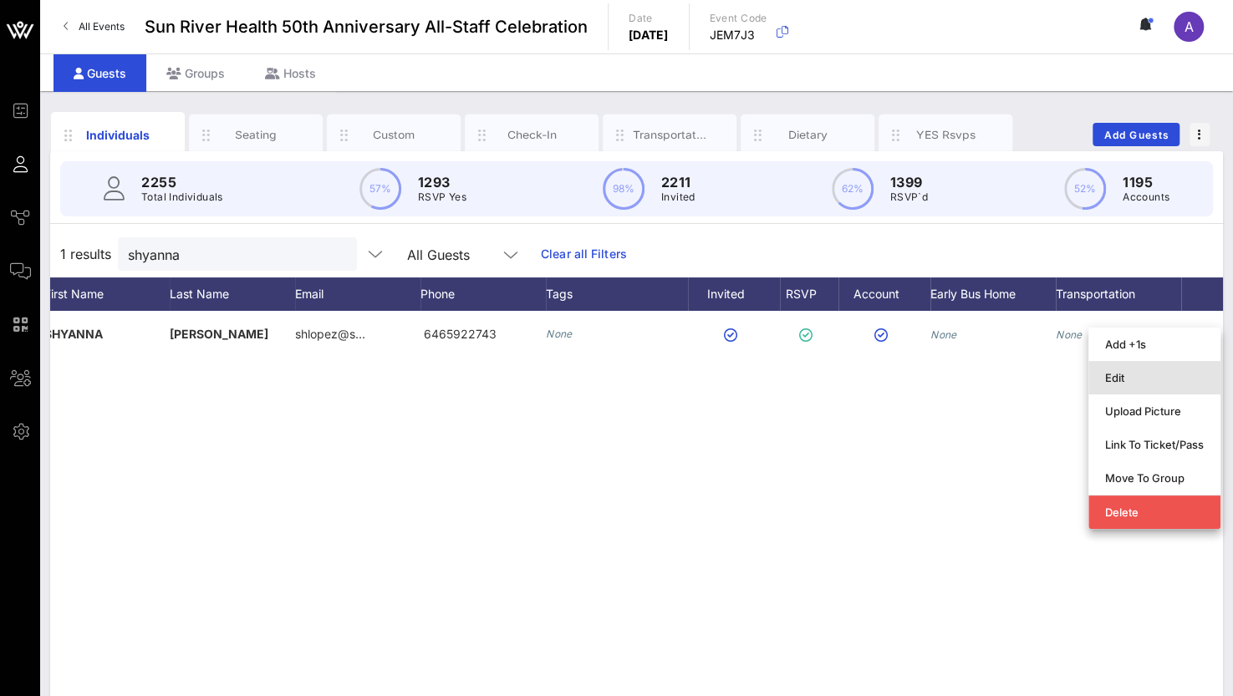
click at [1130, 385] on div "Edit" at bounding box center [1154, 377] width 99 height 27
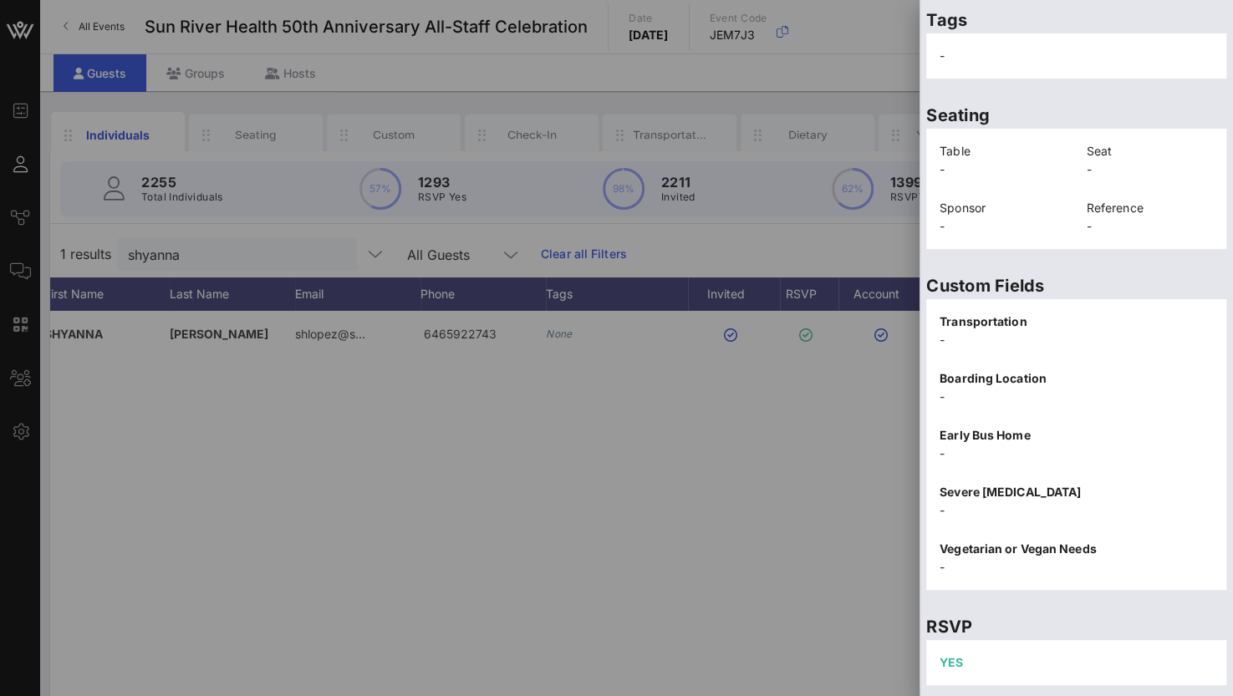
scroll to position [357, 0]
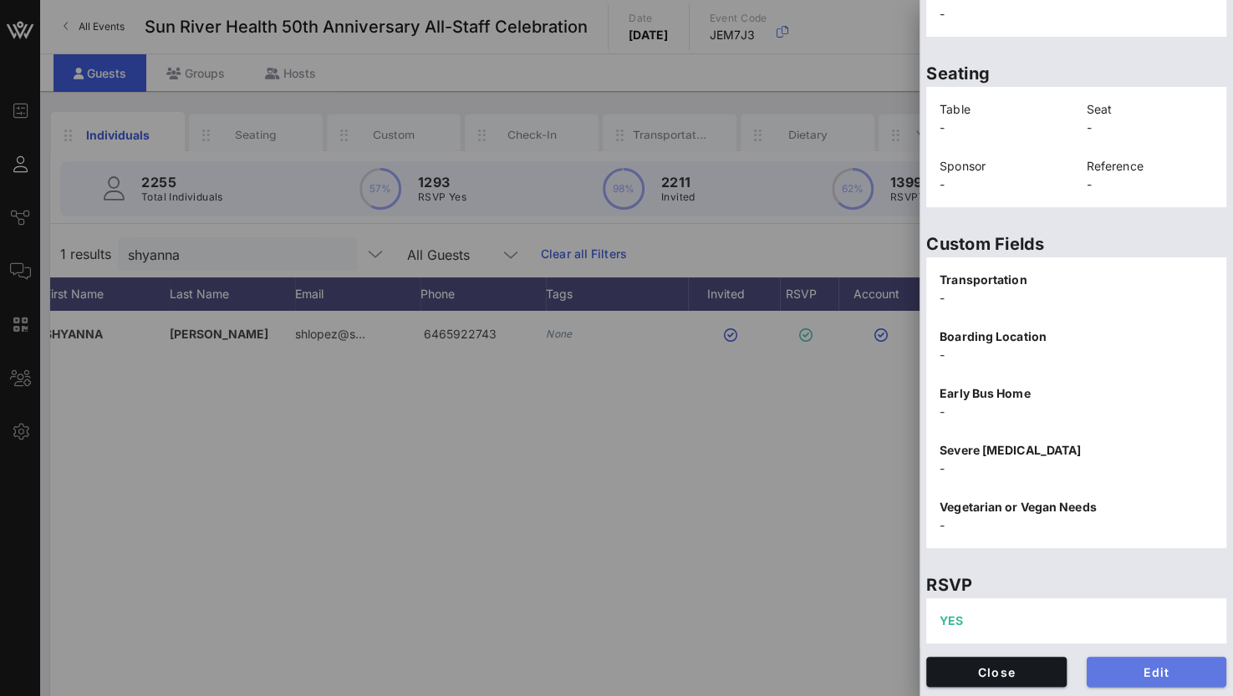
click at [1155, 663] on button "Edit" at bounding box center [1156, 672] width 140 height 30
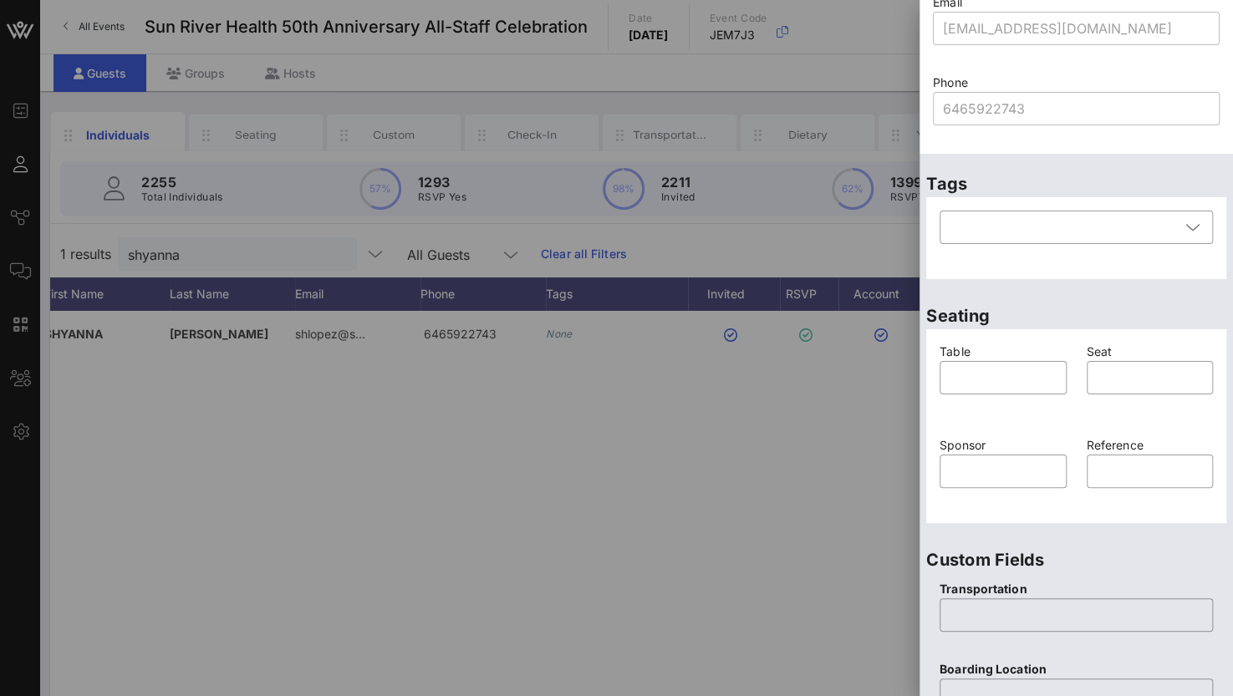
scroll to position [106, 0]
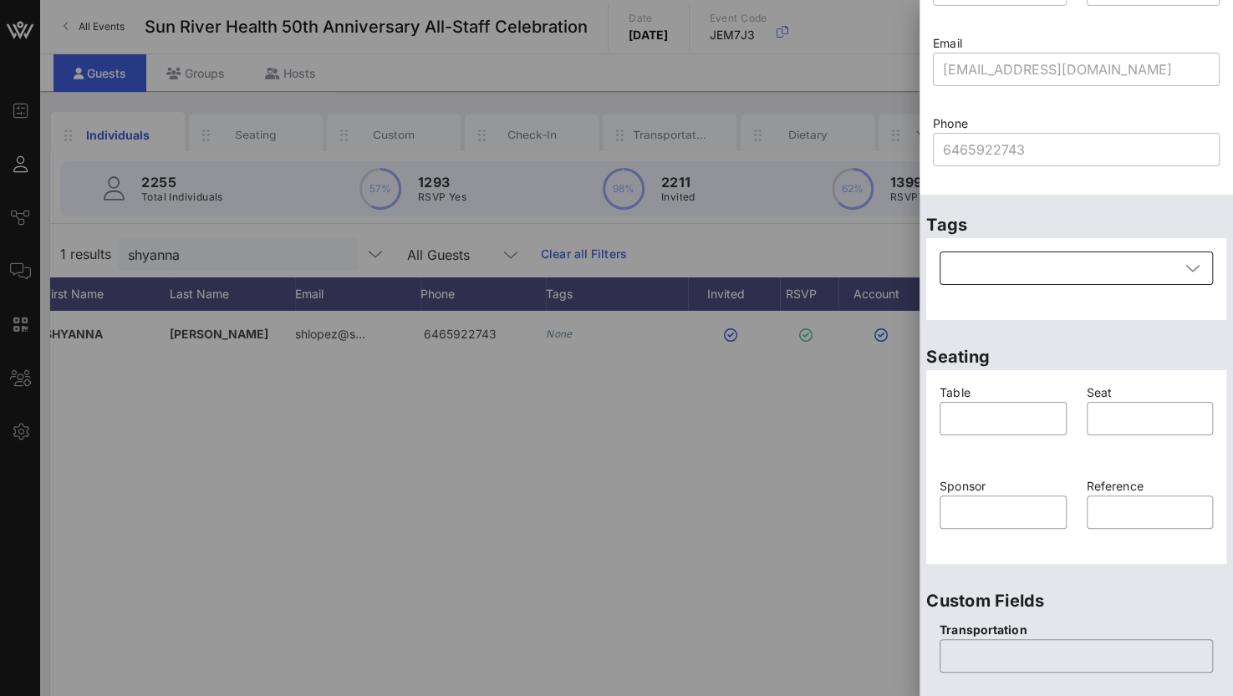
click at [1018, 280] on div at bounding box center [1064, 268] width 230 height 33
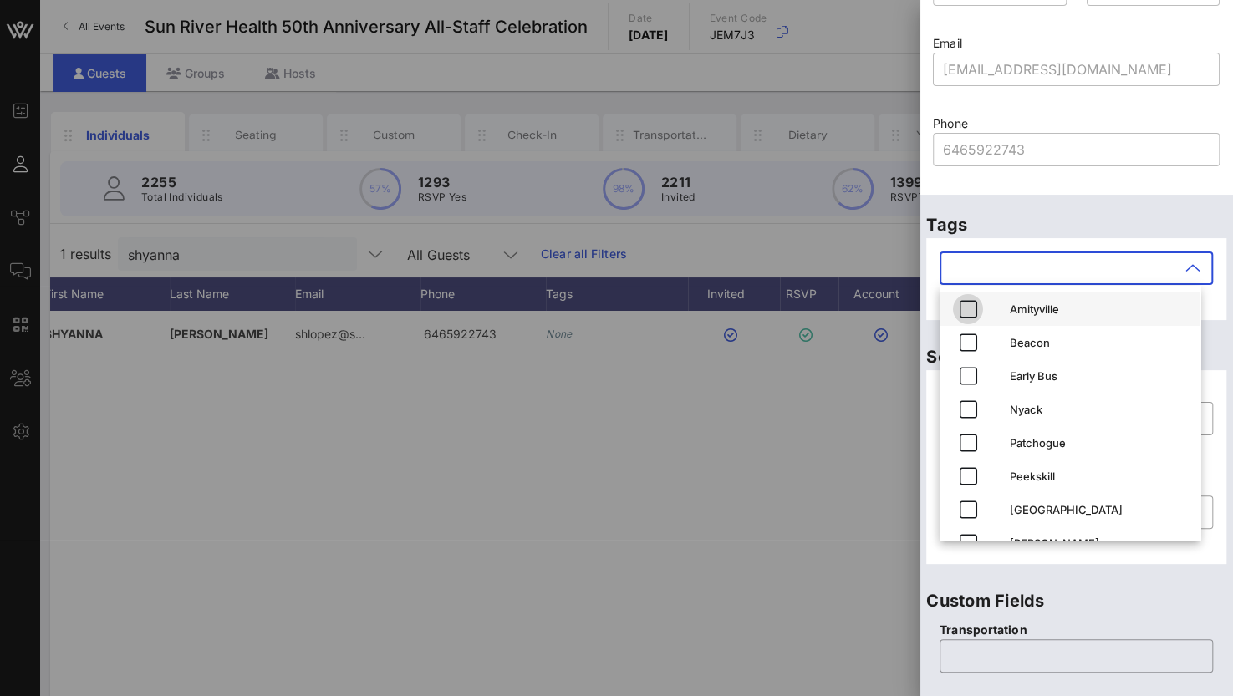
click at [960, 312] on icon "button" at bounding box center [968, 309] width 20 height 20
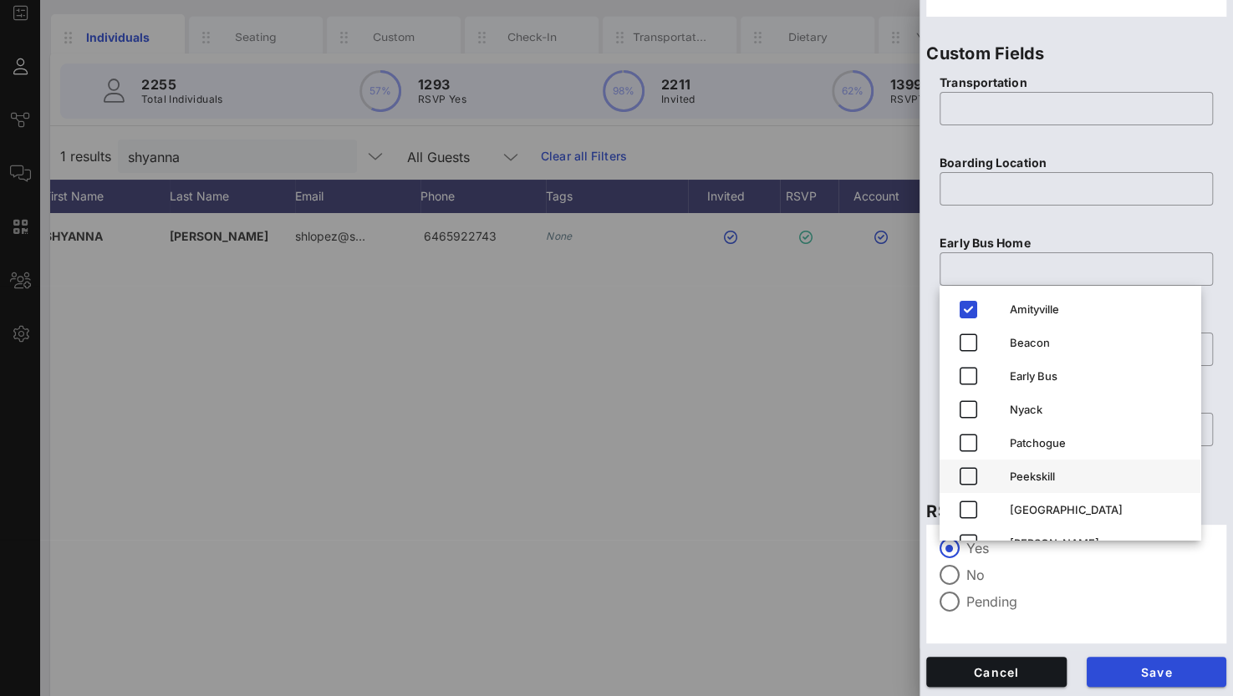
scroll to position [132, 0]
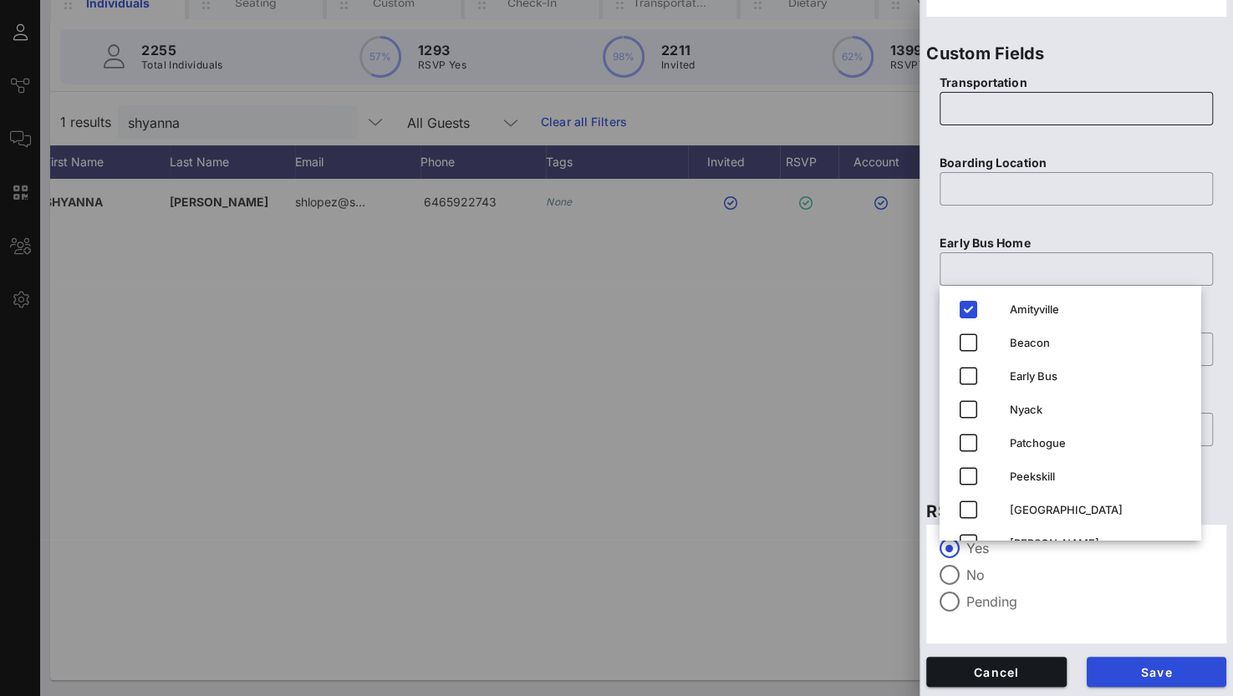
click at [1010, 114] on input "text" at bounding box center [1075, 108] width 253 height 27
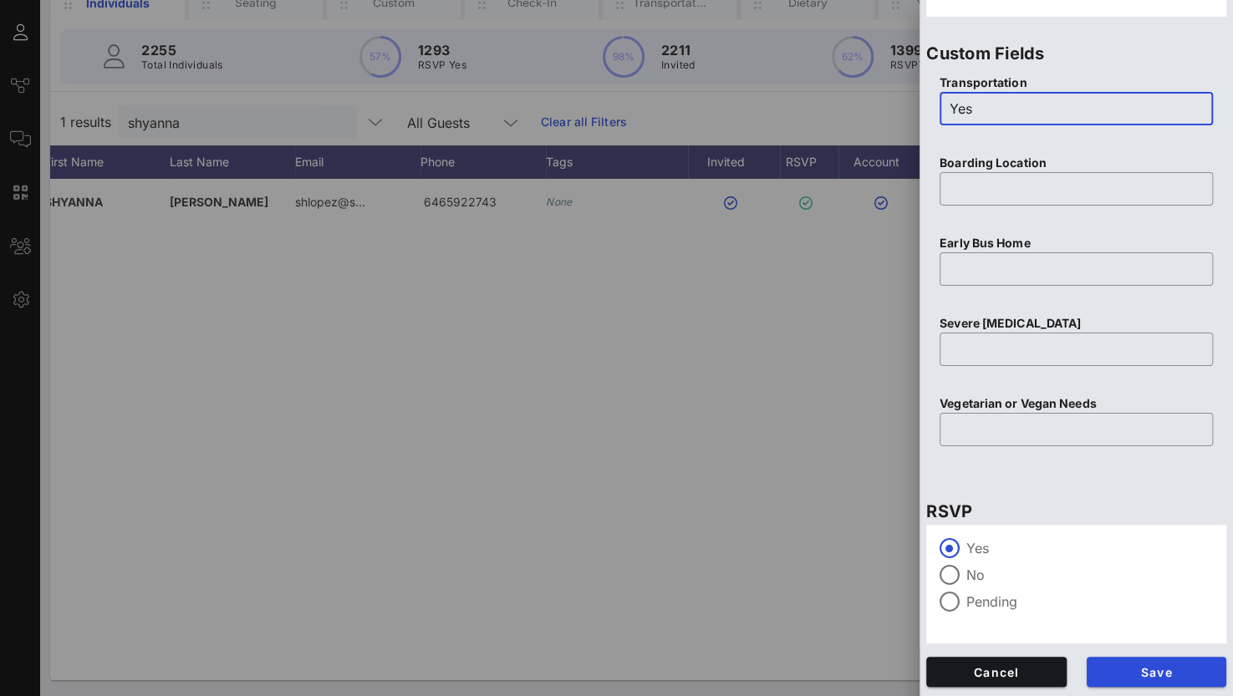
type input "Yes"
type input "Amityville"
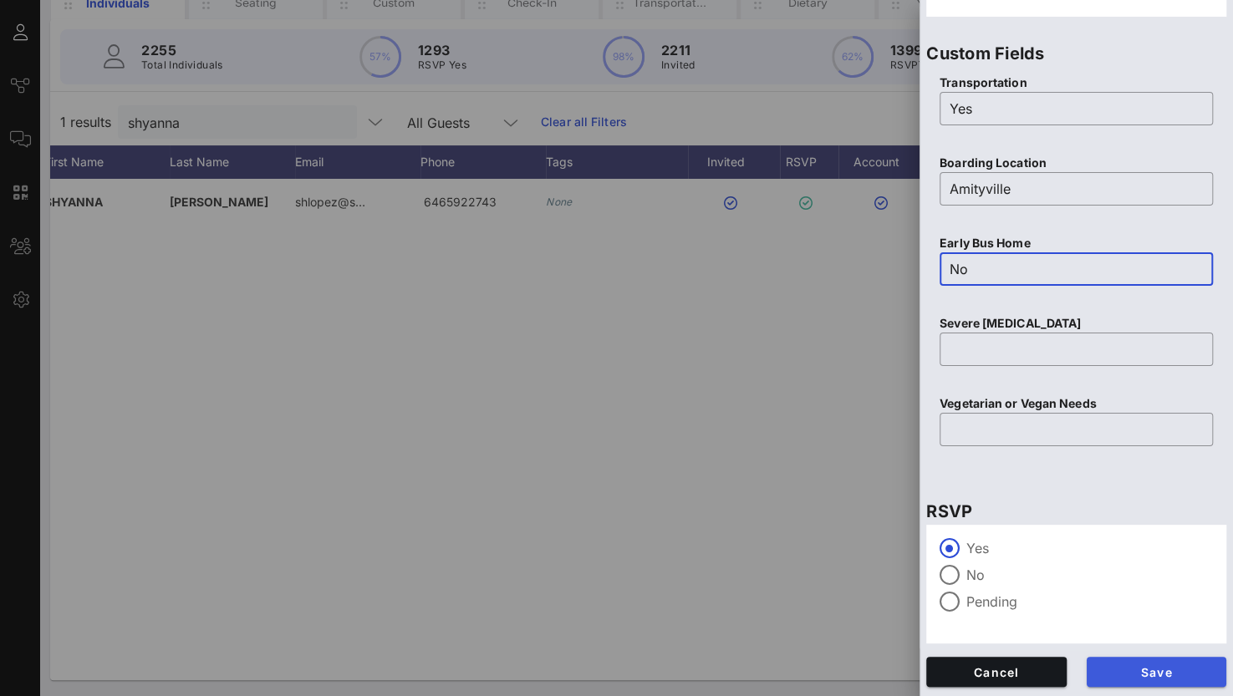
type input "No"
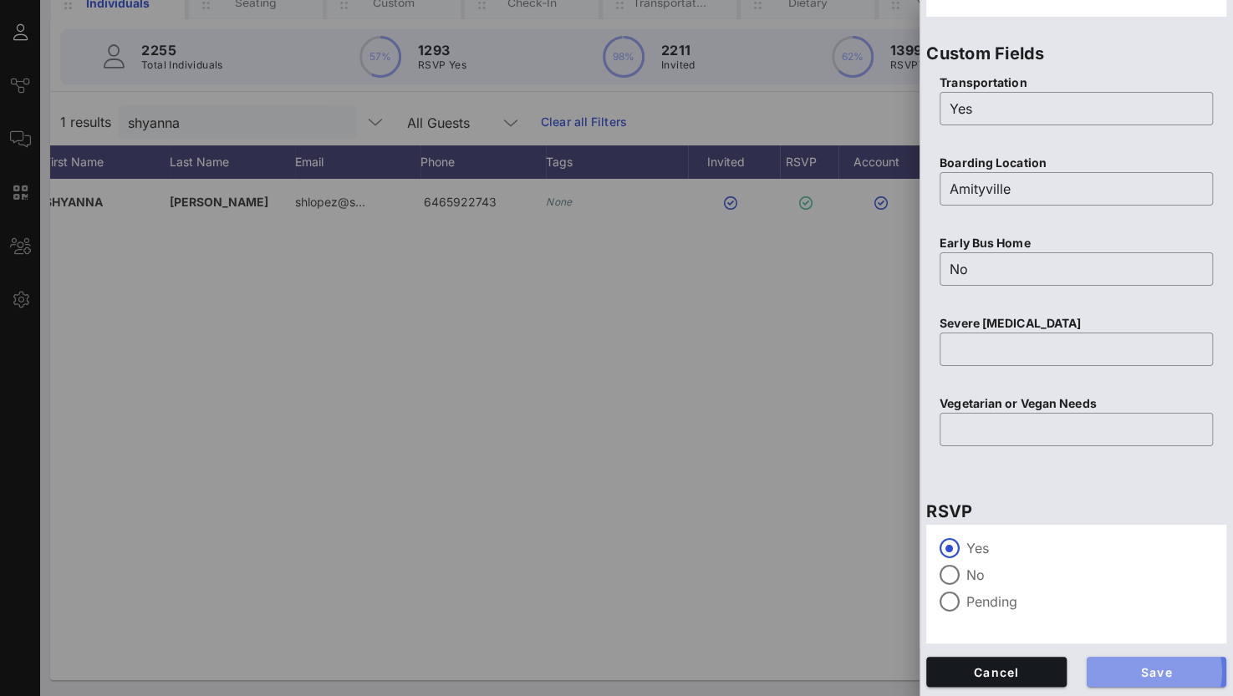
click at [1128, 680] on button "Save" at bounding box center [1156, 672] width 140 height 30
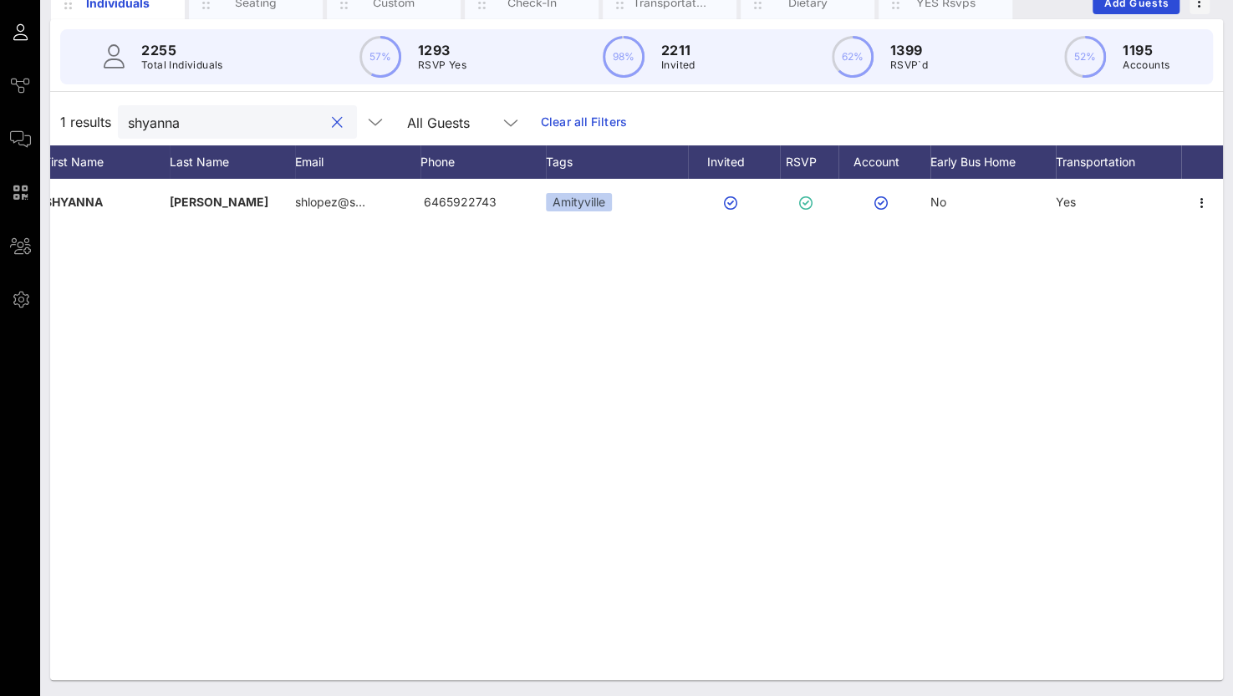
drag, startPoint x: 207, startPoint y: 118, endPoint x: -7, endPoint y: 93, distance: 215.4
click at [0, 93] on html "Event Builder Guests Journeys Comms QR Scanner Team Settings Sun River Health 5…" at bounding box center [616, 216] width 1233 height 696
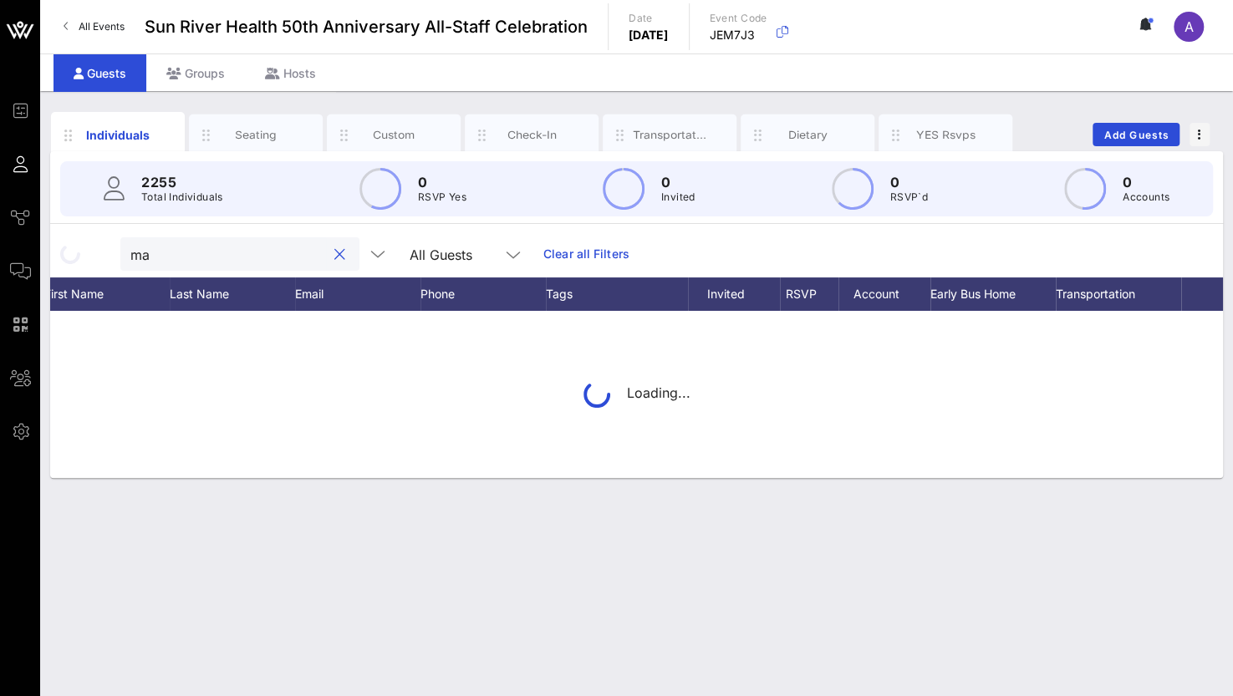
scroll to position [0, 0]
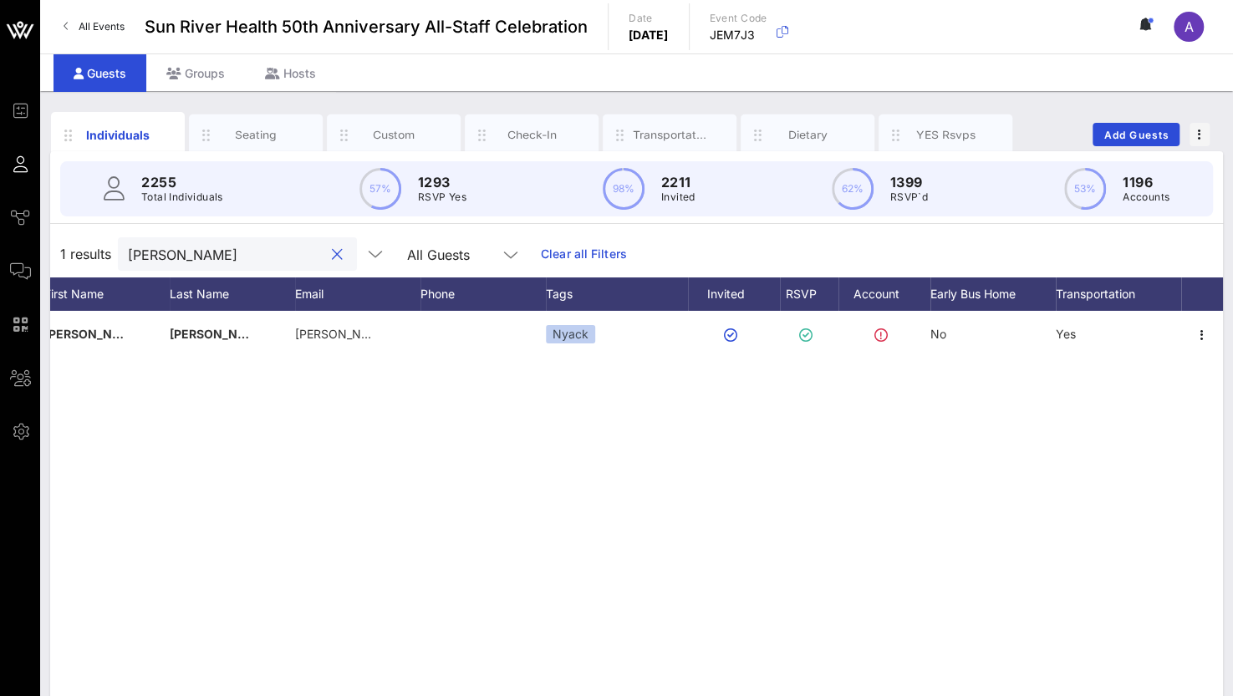
drag, startPoint x: 183, startPoint y: 257, endPoint x: 68, endPoint y: 261, distance: 115.4
click at [68, 261] on div "1 results [PERSON_NAME] o All Guests Clear all Filters" at bounding box center [636, 254] width 1173 height 47
drag, startPoint x: 194, startPoint y: 250, endPoint x: 69, endPoint y: 249, distance: 125.4
click at [69, 249] on div "1 results [PERSON_NAME] All Guests Clear all Filters" at bounding box center [636, 254] width 1173 height 47
type input "[PERSON_NAME]"
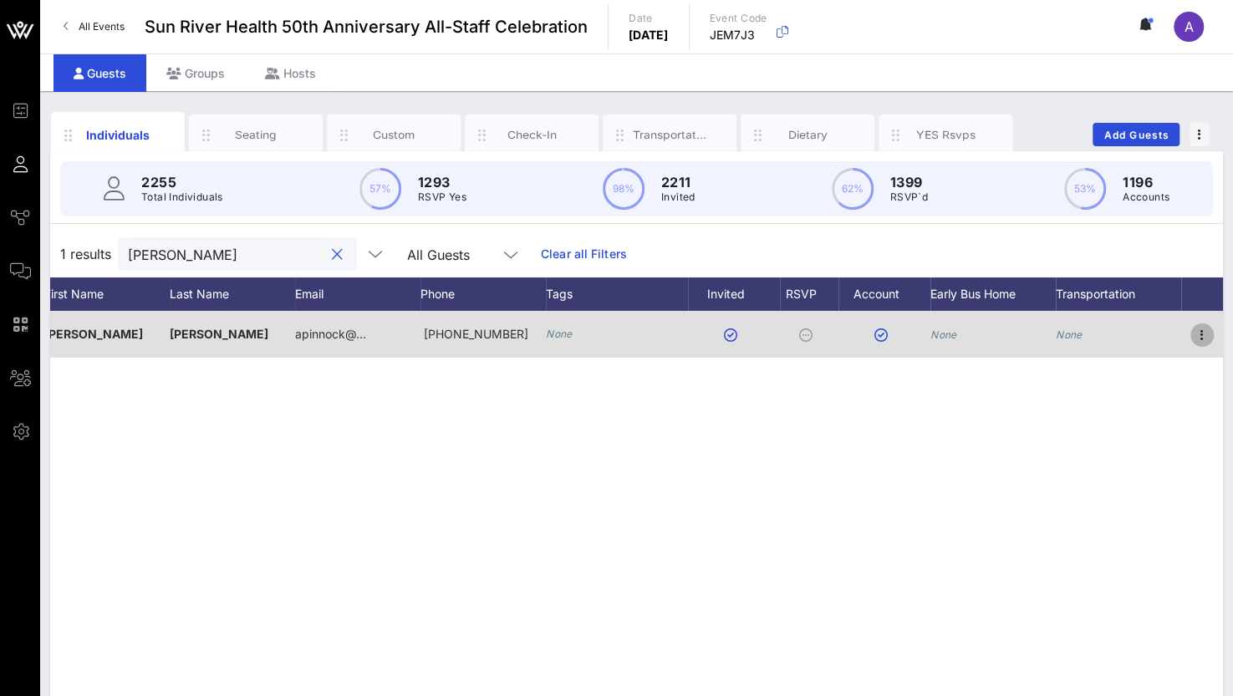
click at [1204, 329] on icon "button" at bounding box center [1202, 335] width 20 height 20
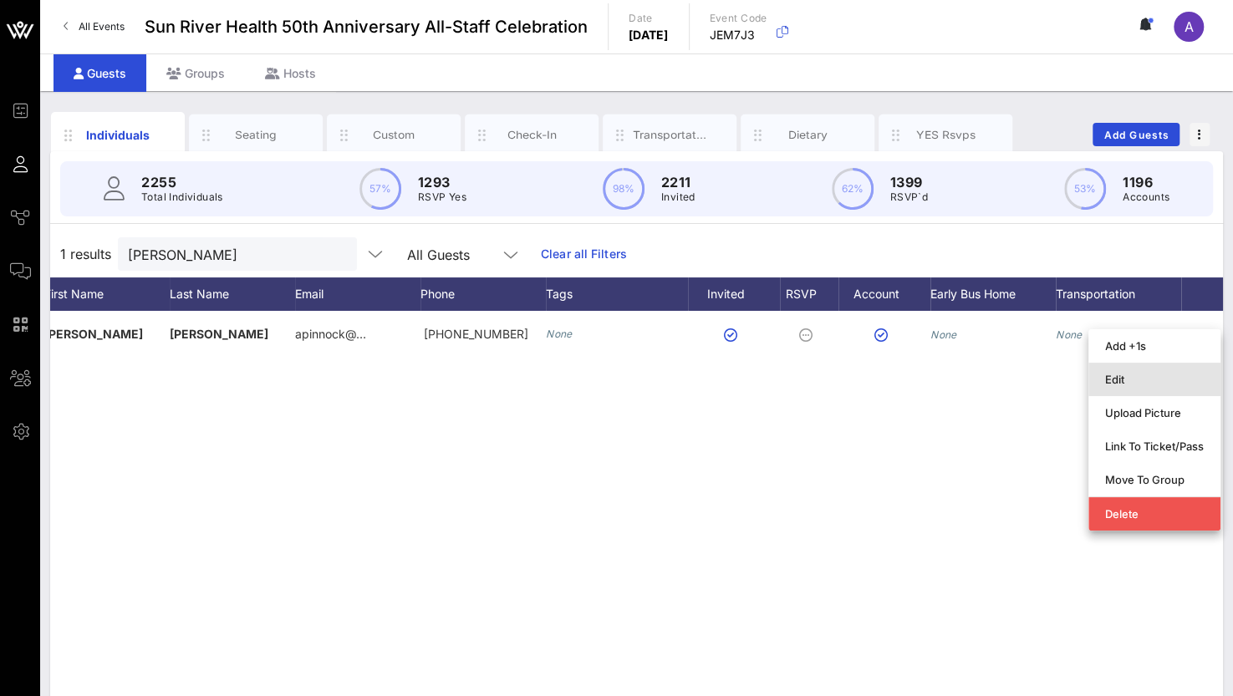
click at [1118, 378] on div "Edit" at bounding box center [1154, 379] width 99 height 13
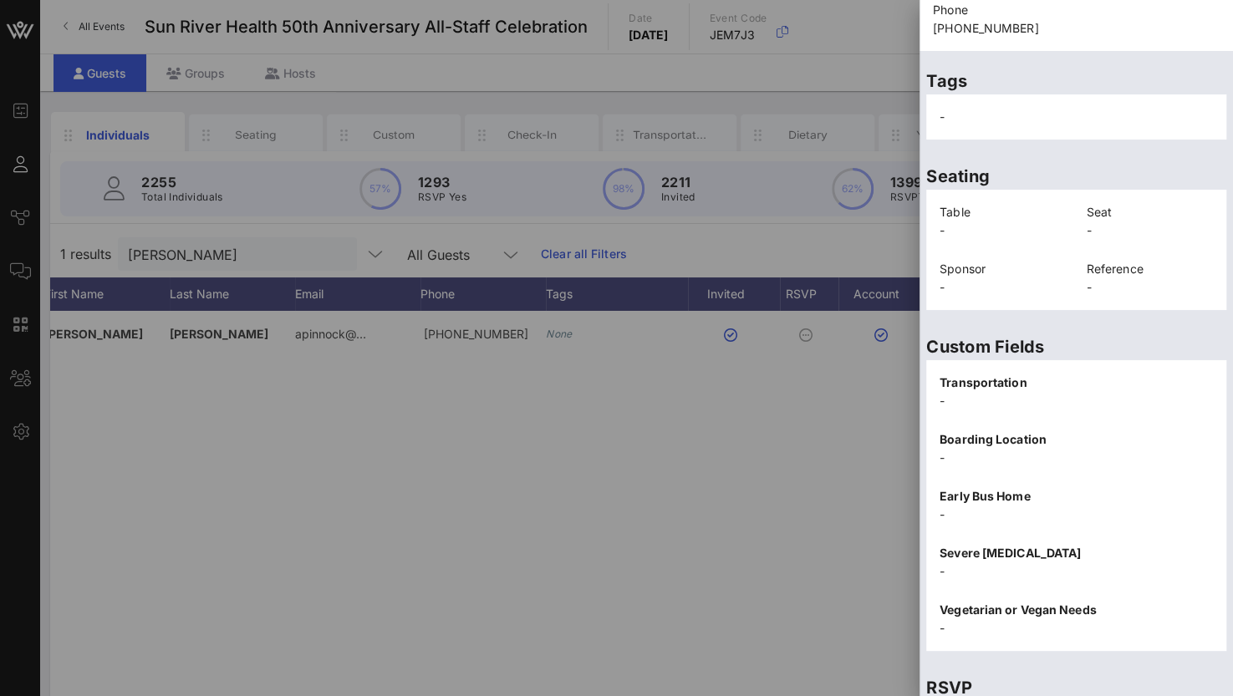
scroll to position [357, 0]
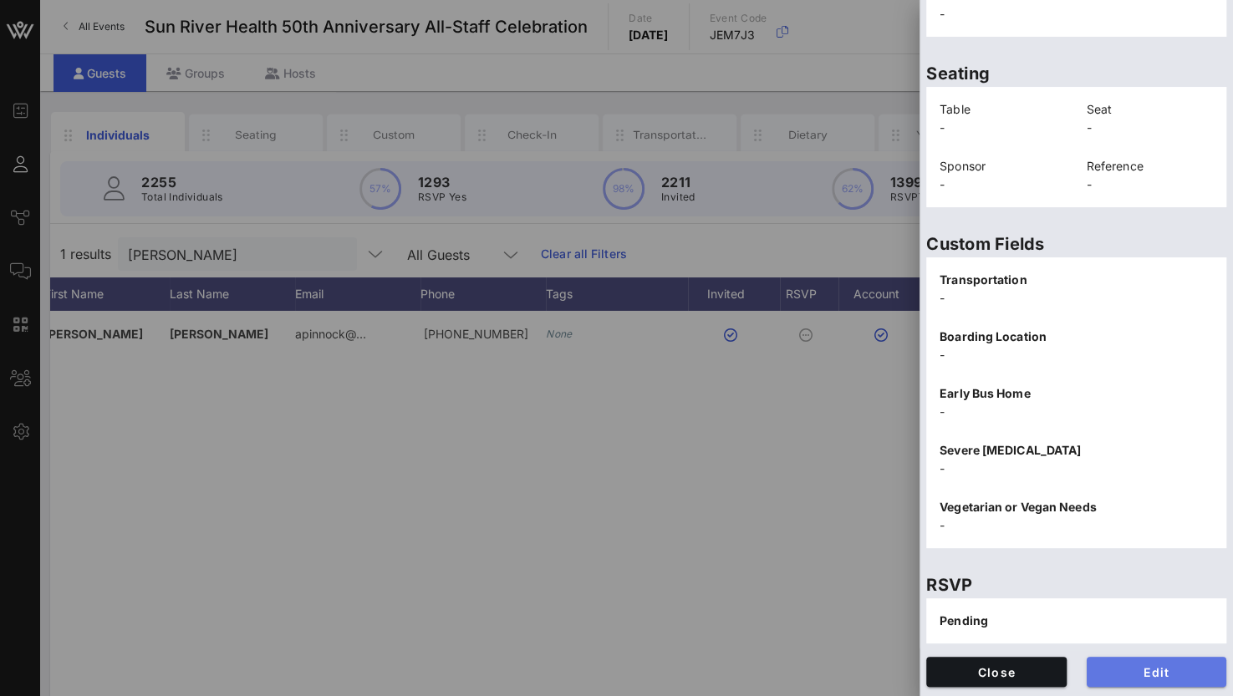
click at [1137, 679] on button "Edit" at bounding box center [1156, 672] width 140 height 30
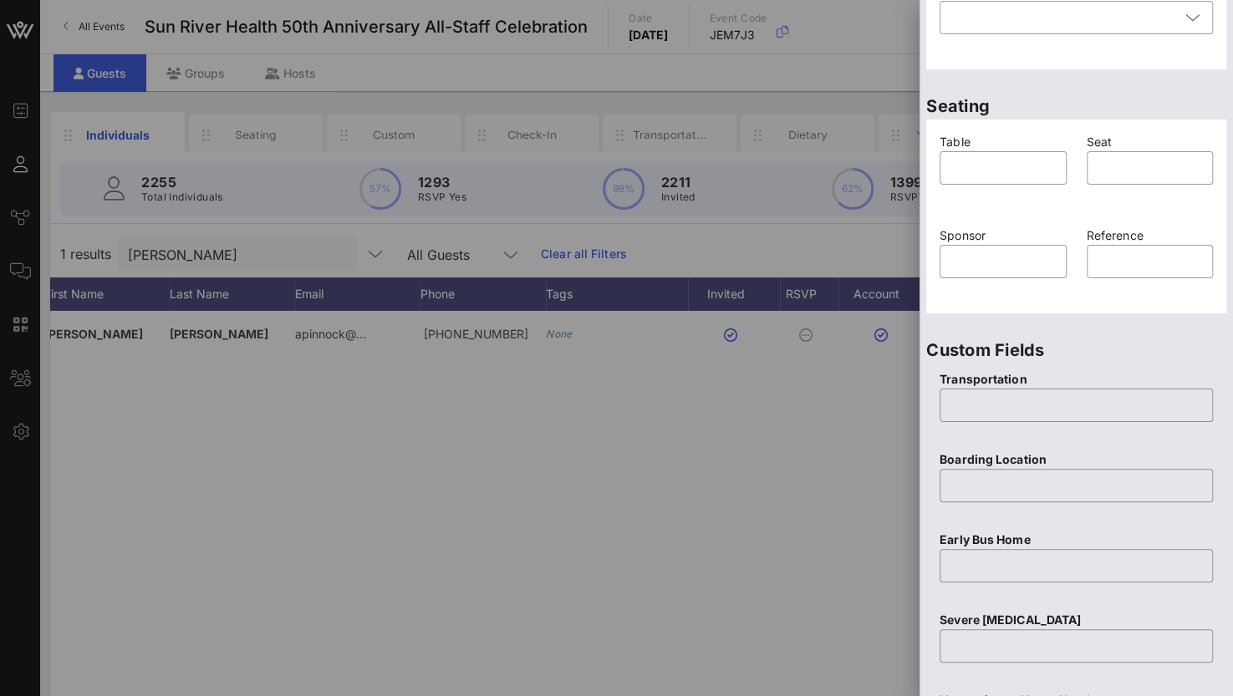
scroll to position [23, 0]
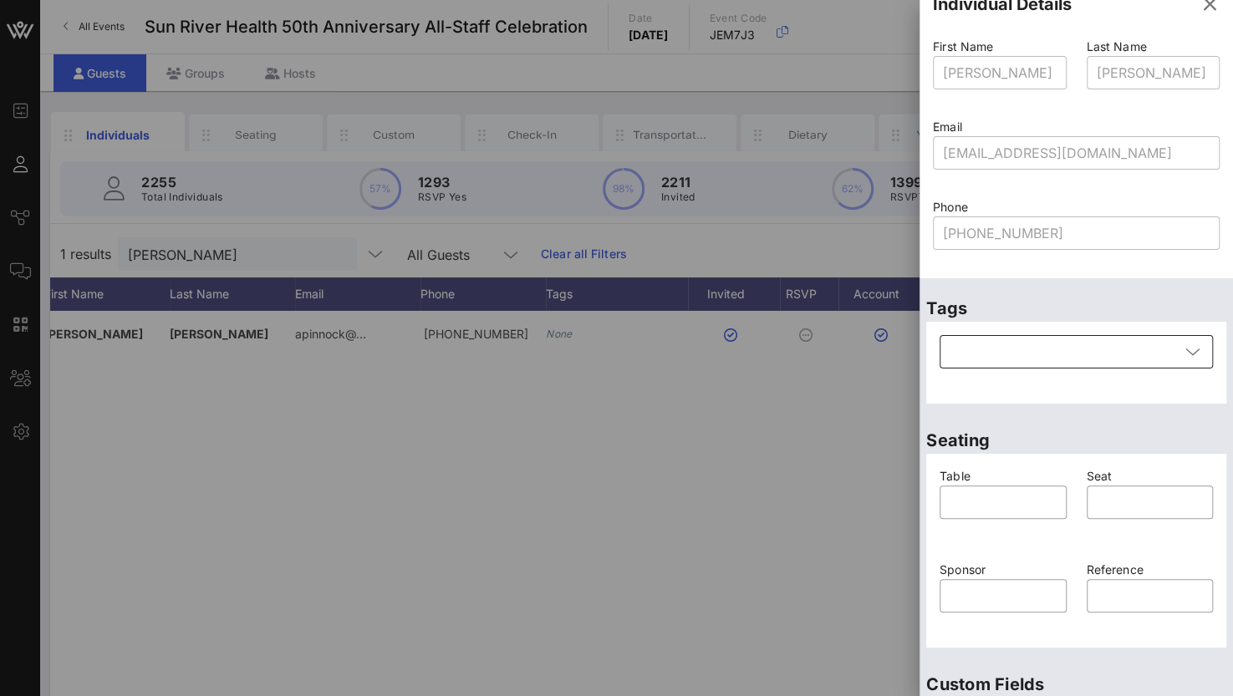
click at [998, 352] on div at bounding box center [1064, 351] width 230 height 33
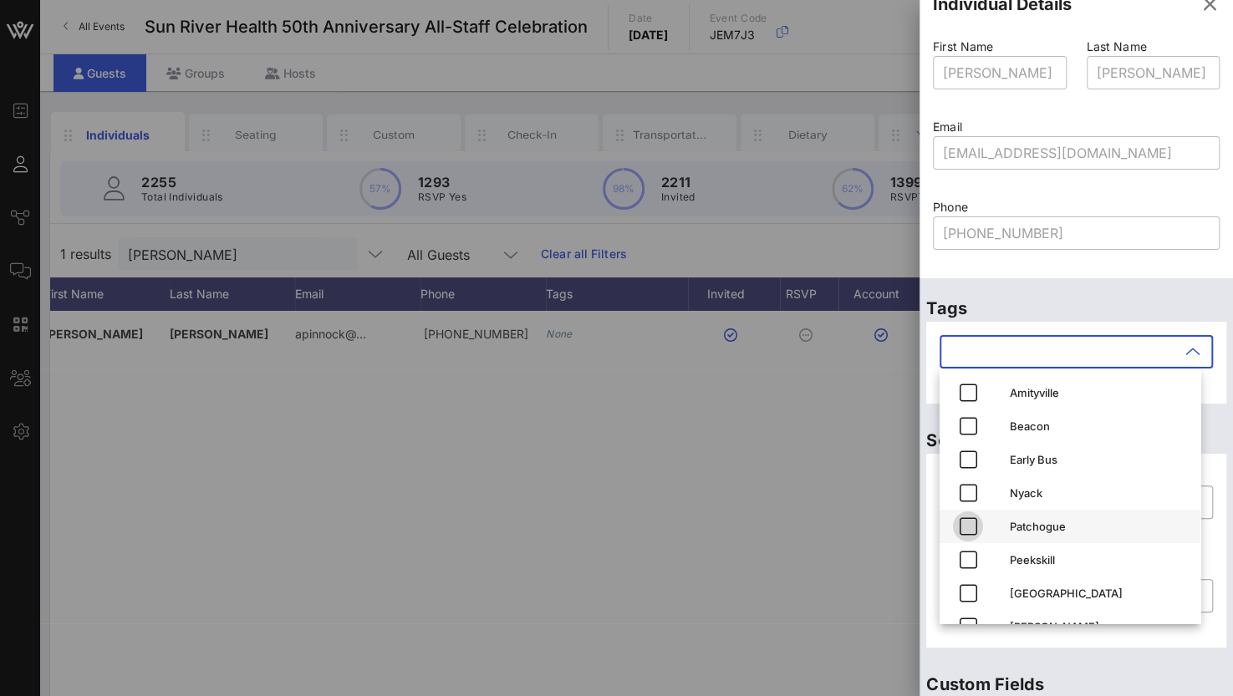
click at [974, 532] on icon "button" at bounding box center [968, 526] width 20 height 20
click at [1142, 281] on div "Tags ​ Patchogue" at bounding box center [1075, 344] width 313 height 132
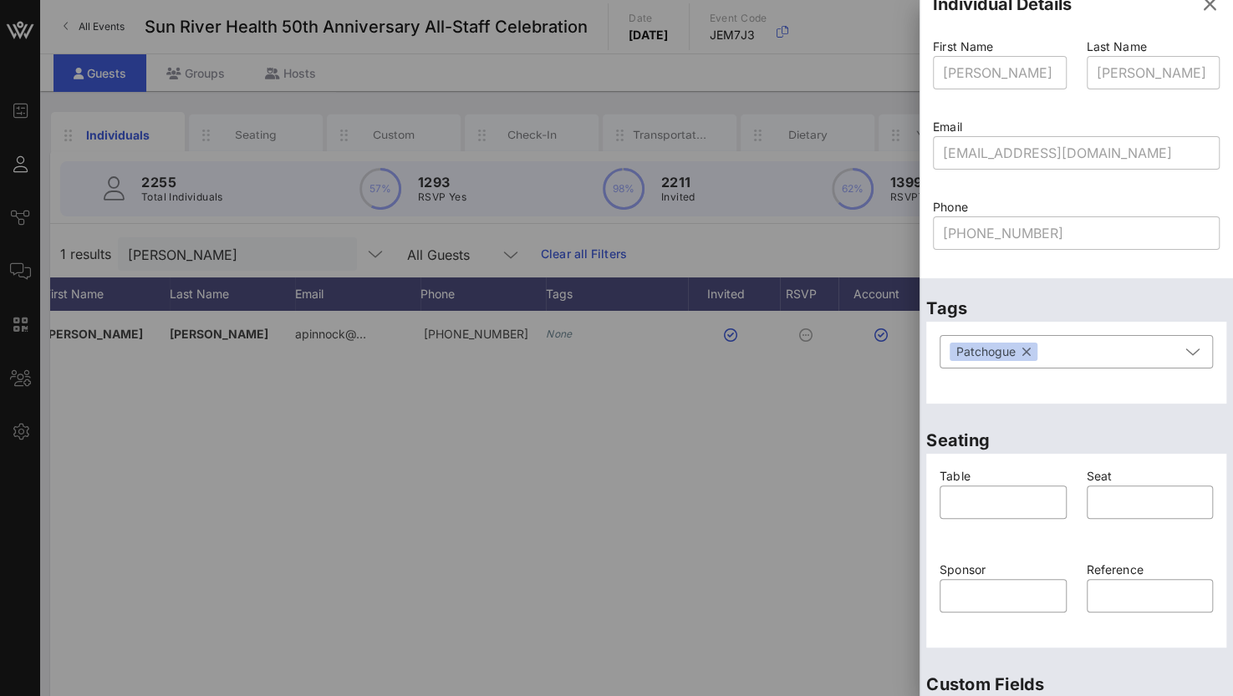
scroll to position [273, 0]
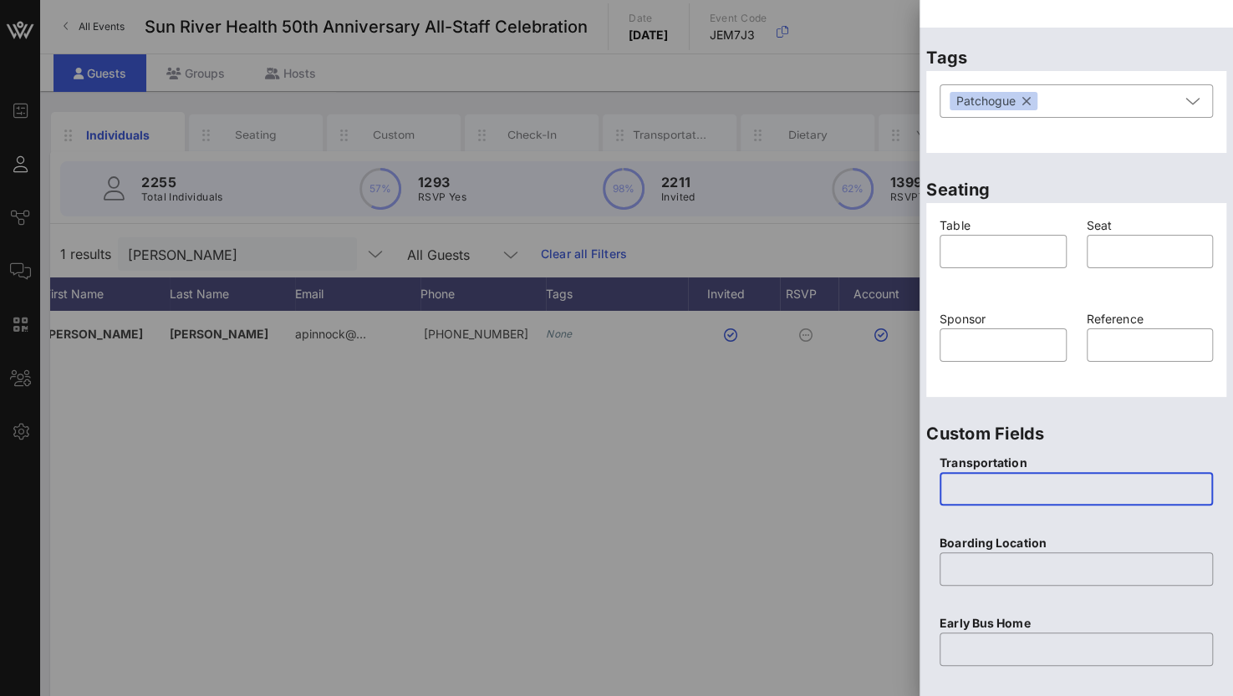
click at [1030, 484] on input "text" at bounding box center [1075, 489] width 253 height 27
type input "Yes"
click at [1013, 579] on input "text" at bounding box center [1075, 569] width 253 height 27
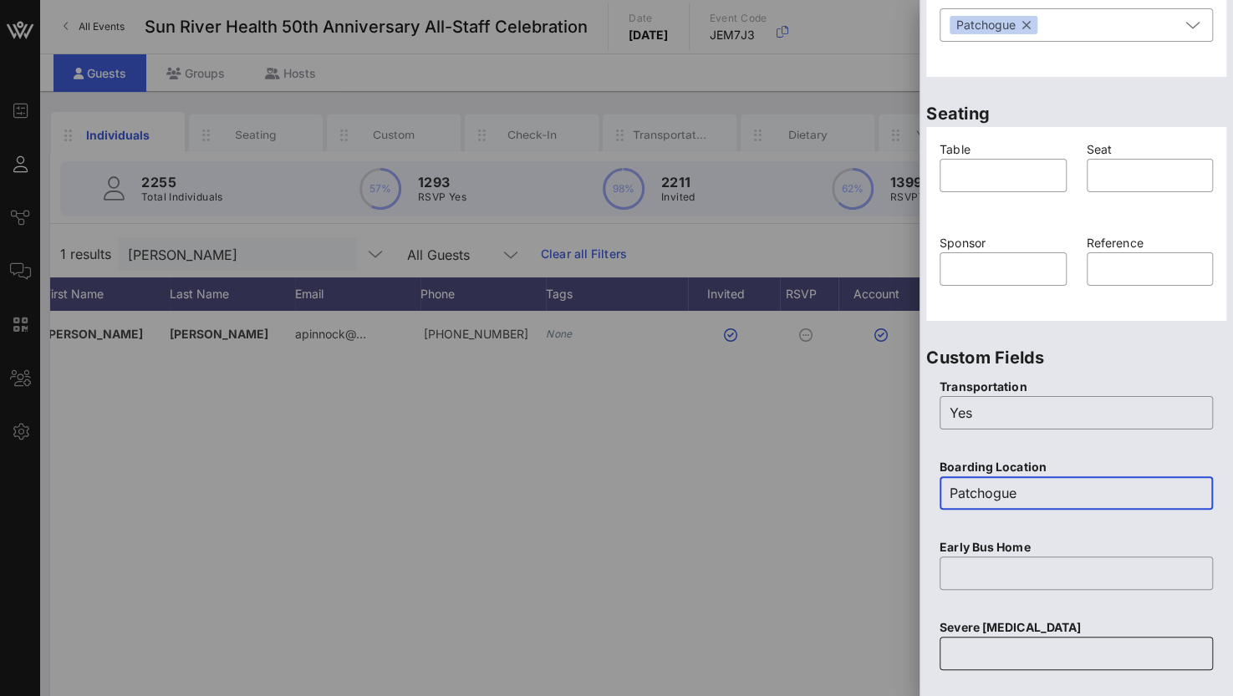
scroll to position [440, 0]
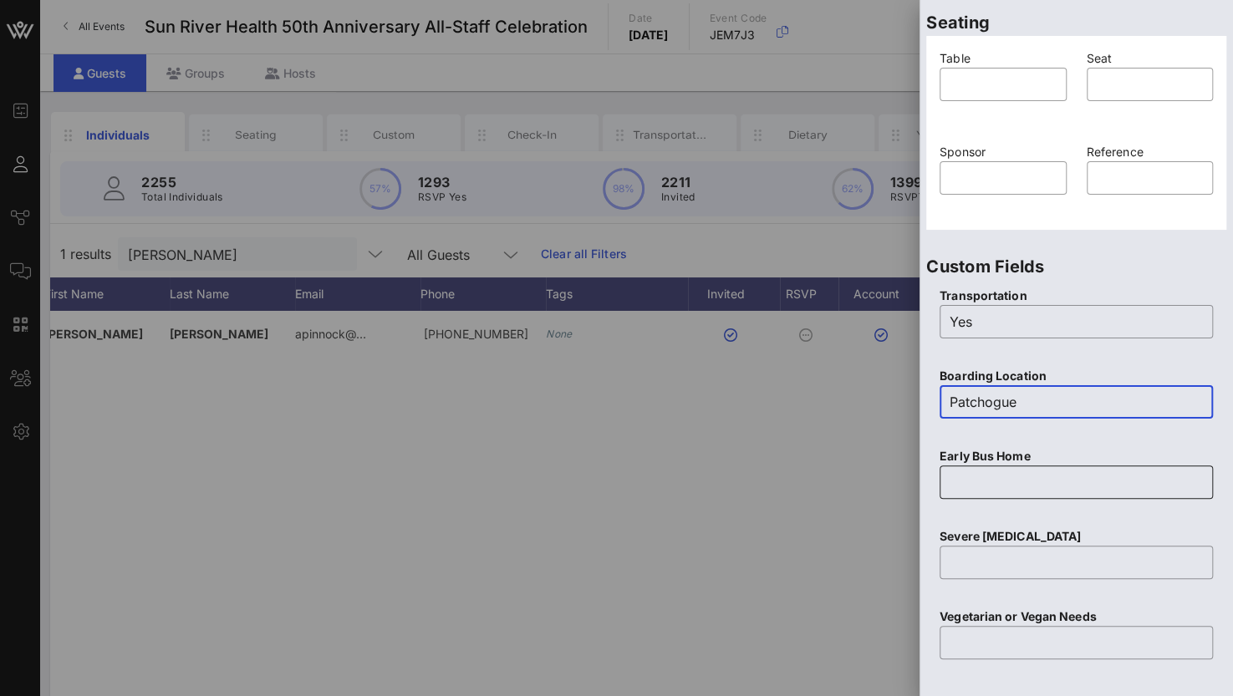
type input "Patchogue"
click at [954, 483] on input "text" at bounding box center [1075, 482] width 253 height 27
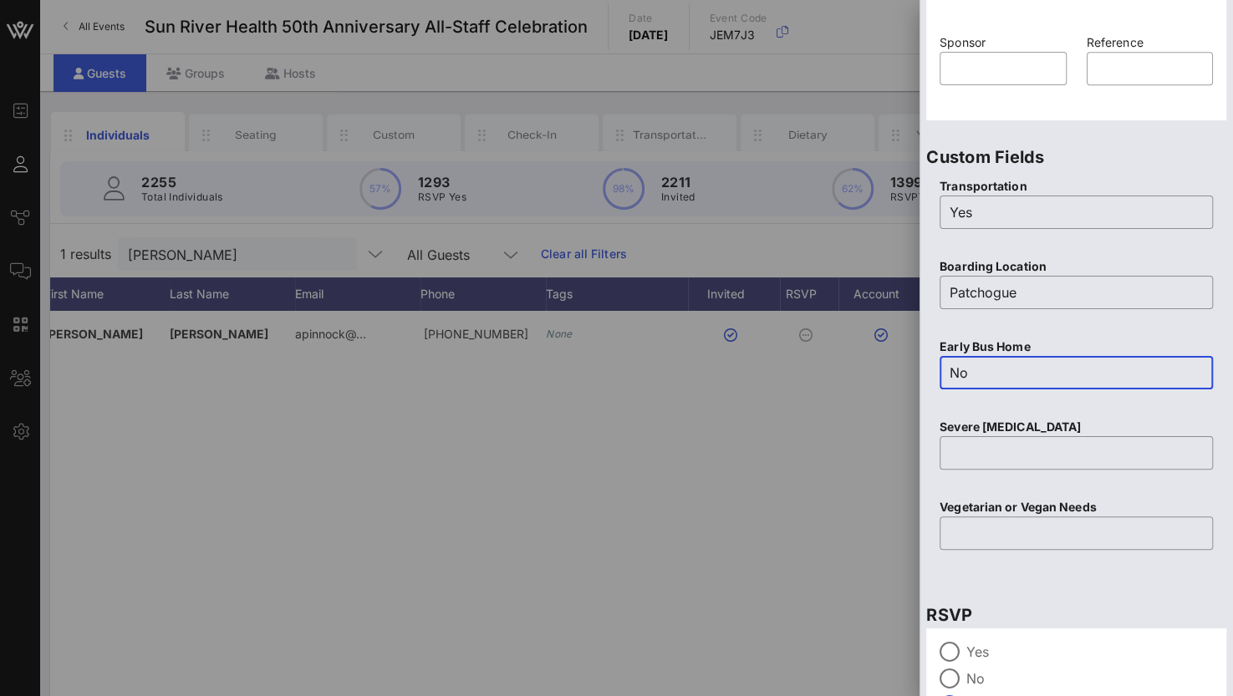
scroll to position [654, 0]
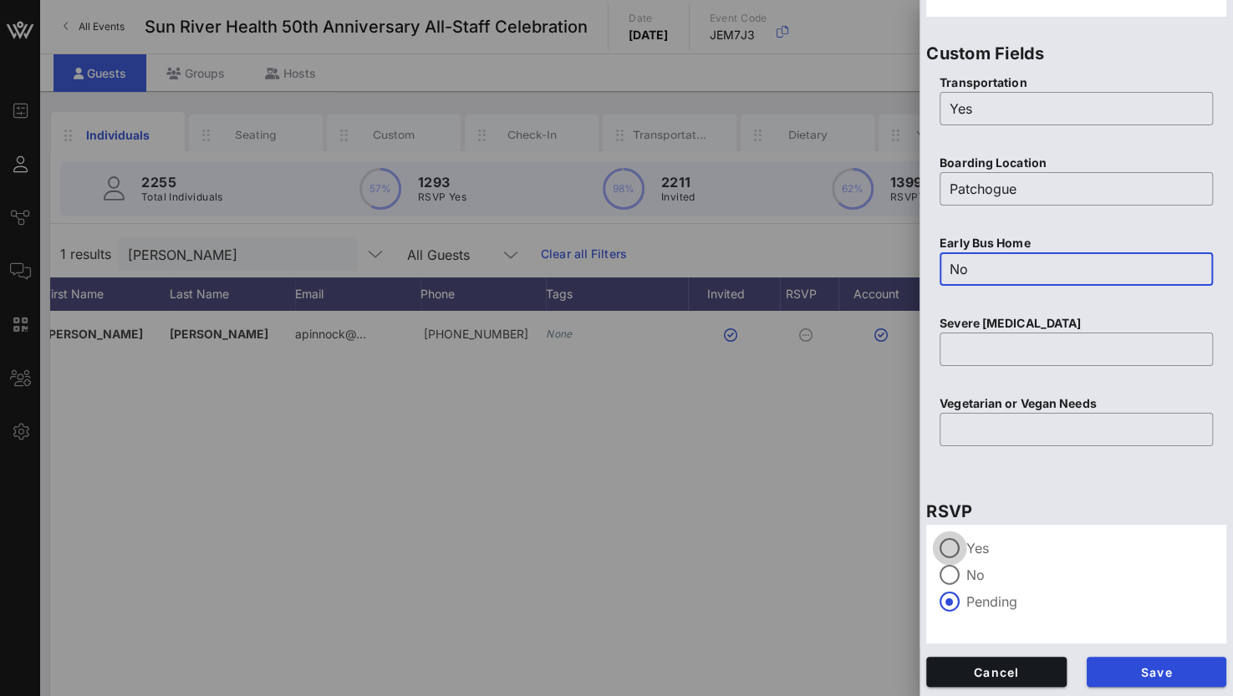
type input "No"
click at [939, 543] on div at bounding box center [949, 548] width 28 height 28
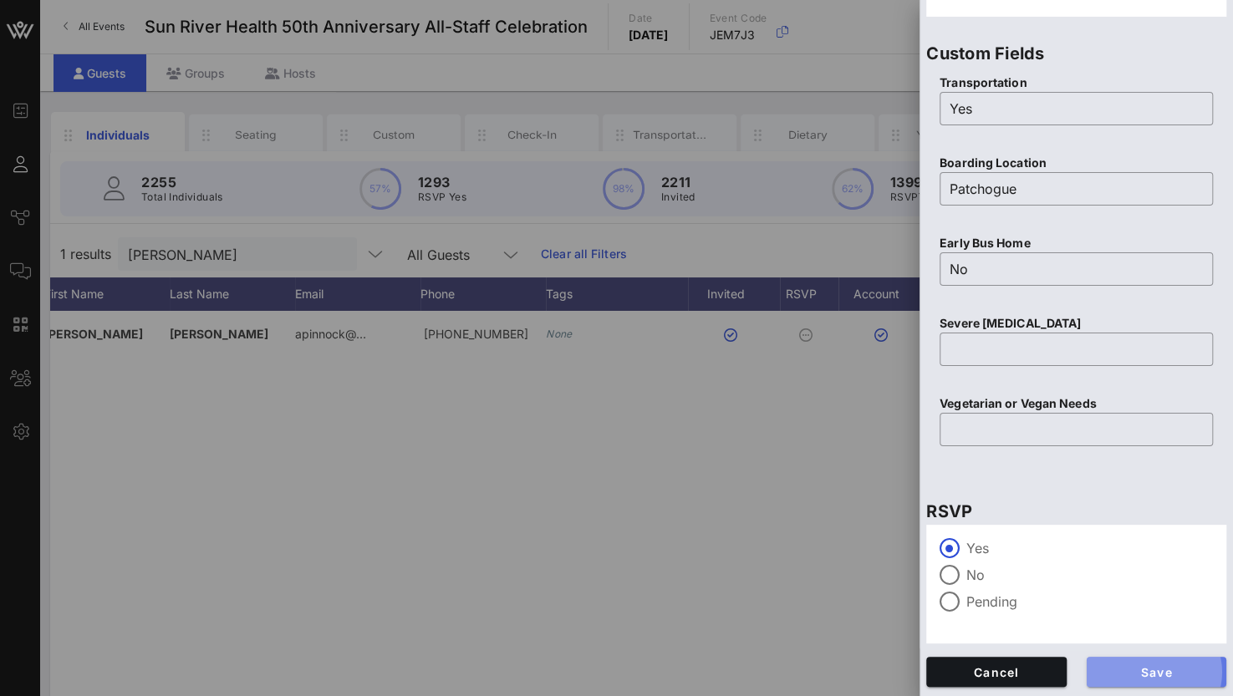
click at [1127, 667] on span "Save" at bounding box center [1157, 672] width 114 height 14
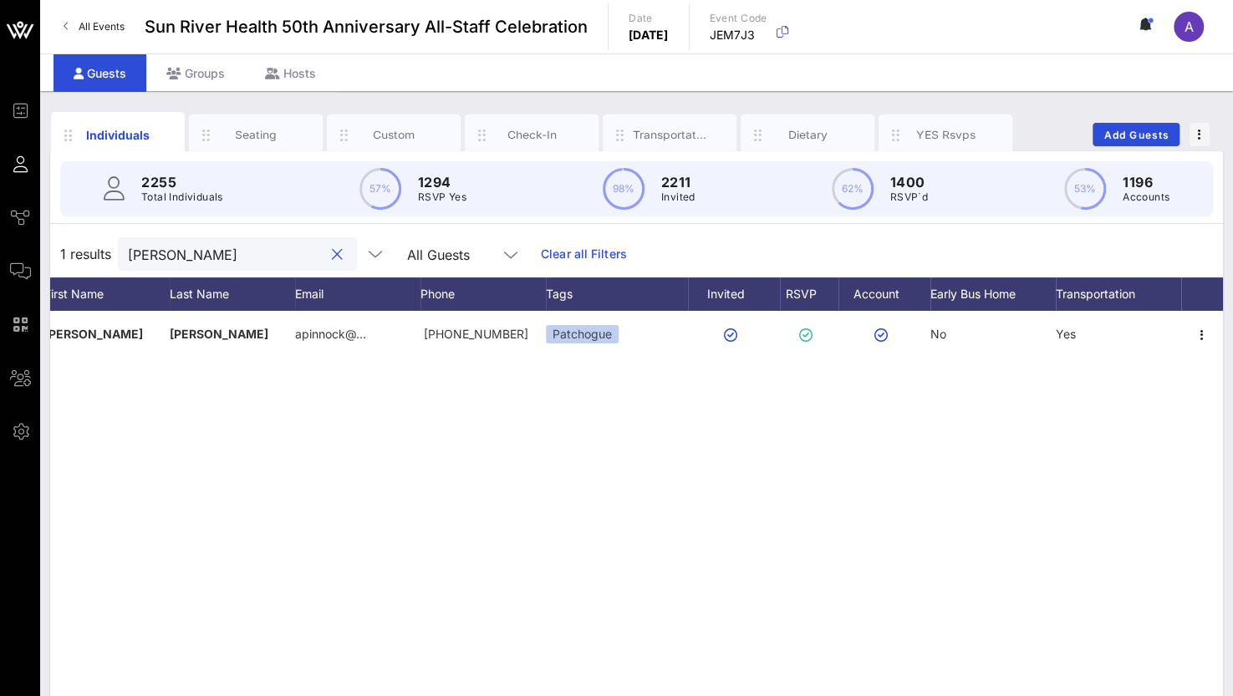
drag, startPoint x: 175, startPoint y: 251, endPoint x: 69, endPoint y: 262, distance: 105.9
click at [69, 262] on div "1 results [PERSON_NAME] All Guests Clear all Filters" at bounding box center [636, 254] width 1173 height 47
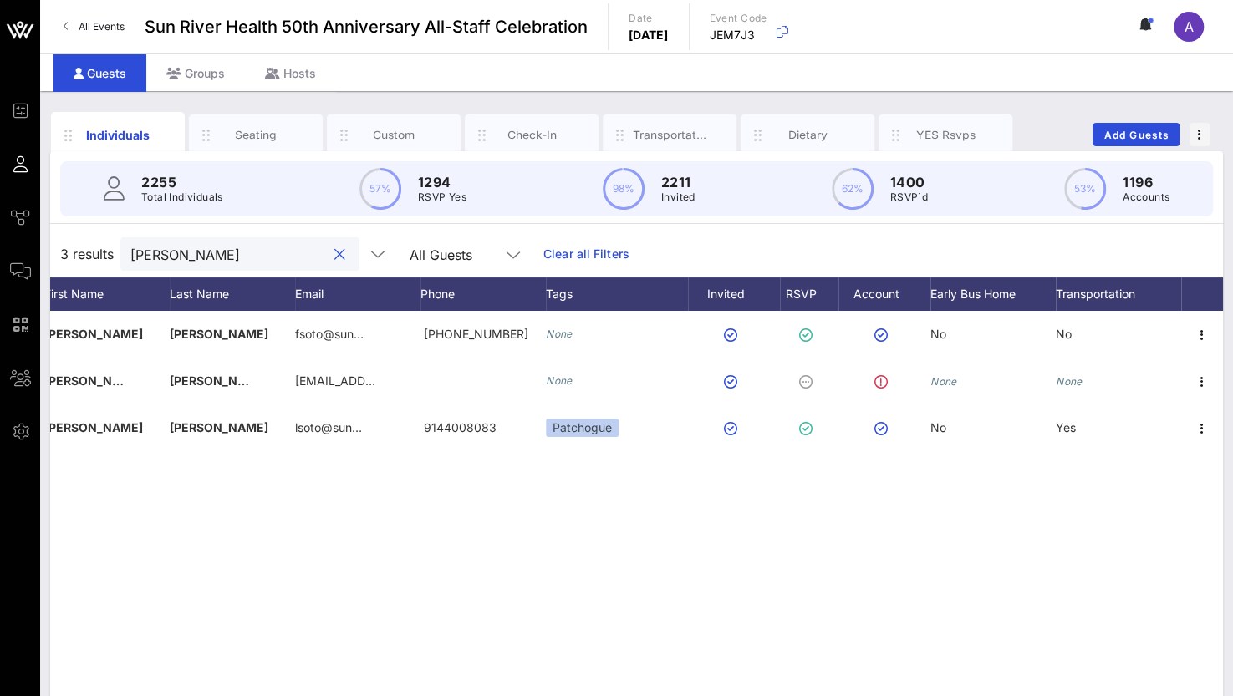
drag, startPoint x: 854, startPoint y: 674, endPoint x: 858, endPoint y: 646, distance: 27.9
click at [854, 672] on div "F [PERSON_NAME] fsoto@sun… [PHONE_NUMBER] None No No W [PERSON_NAME] [EMAIL_ADD…" at bounding box center [636, 561] width 1173 height 501
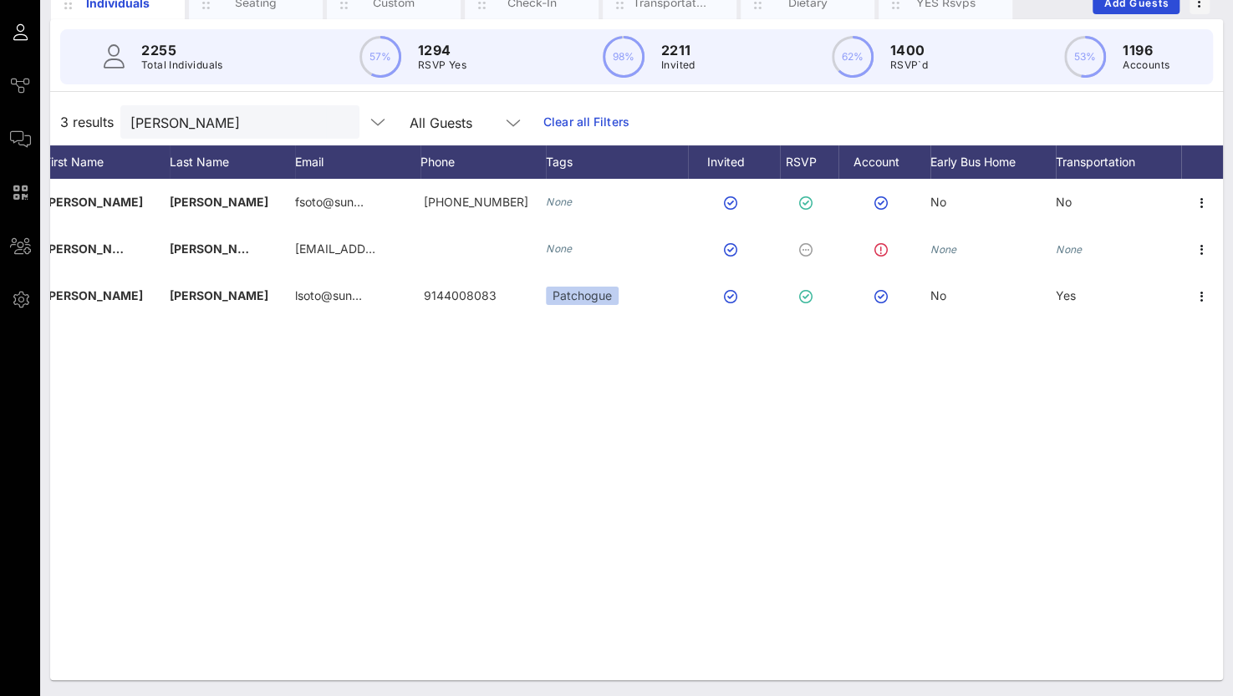
scroll to position [0, 0]
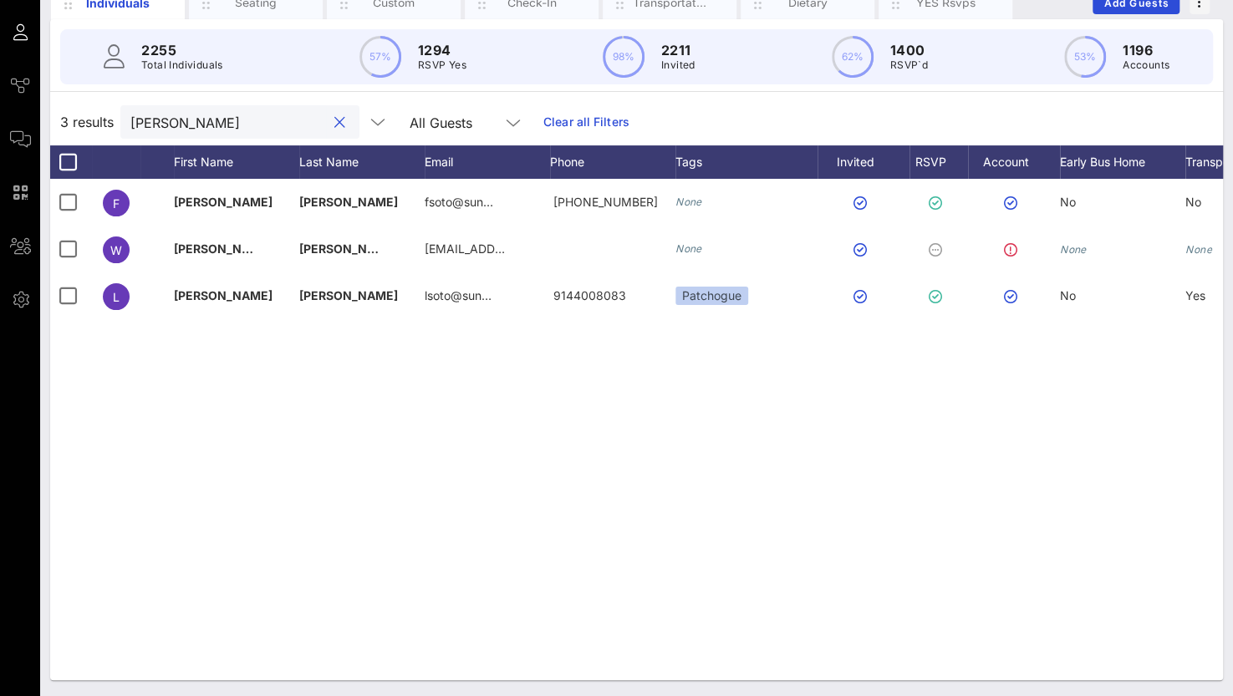
drag, startPoint x: 195, startPoint y: 128, endPoint x: 109, endPoint y: 108, distance: 88.4
click at [97, 112] on div "3 results [PERSON_NAME] All Guests Clear all Filters" at bounding box center [636, 122] width 1173 height 47
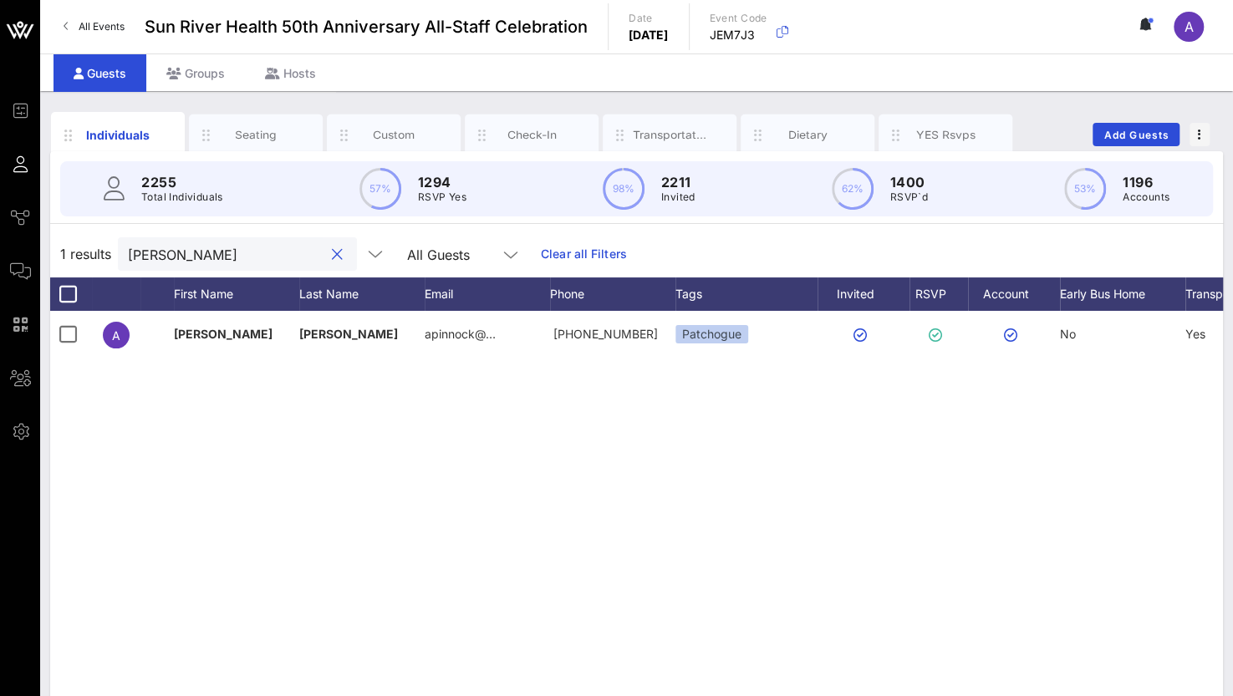
drag, startPoint x: 209, startPoint y: 264, endPoint x: 69, endPoint y: 272, distance: 139.8
click at [69, 272] on div "1 results [PERSON_NAME] All Guests Clear all Filters" at bounding box center [636, 254] width 1173 height 47
drag, startPoint x: 184, startPoint y: 260, endPoint x: 98, endPoint y: 263, distance: 86.1
click at [98, 263] on div "1 results [PERSON_NAME] All Guests Clear all Filters" at bounding box center [636, 254] width 1173 height 47
type input "kathrin"
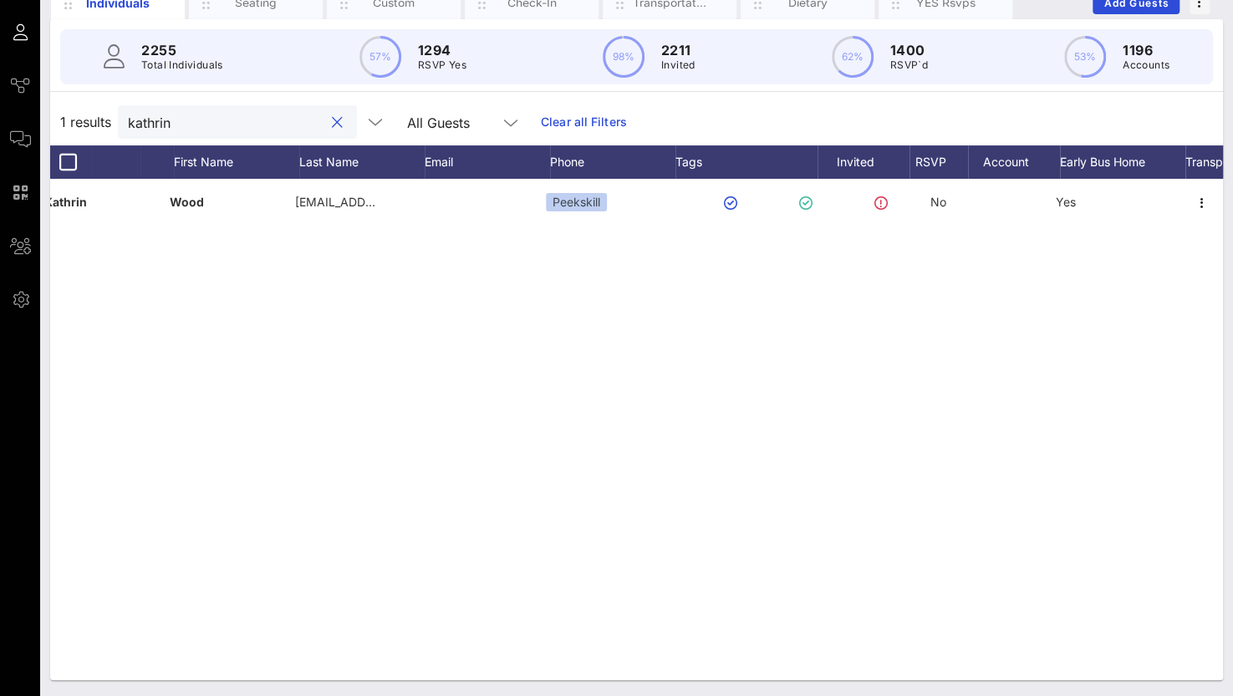
scroll to position [0, 130]
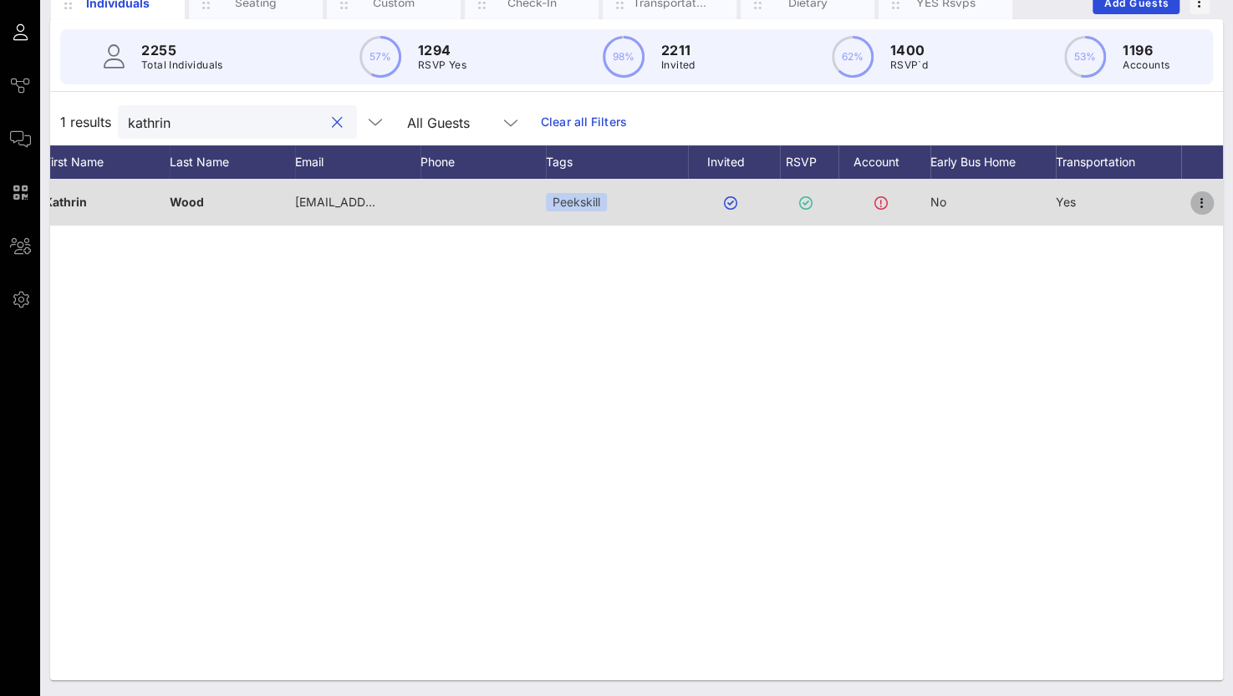
click at [1205, 203] on icon "button" at bounding box center [1202, 203] width 20 height 20
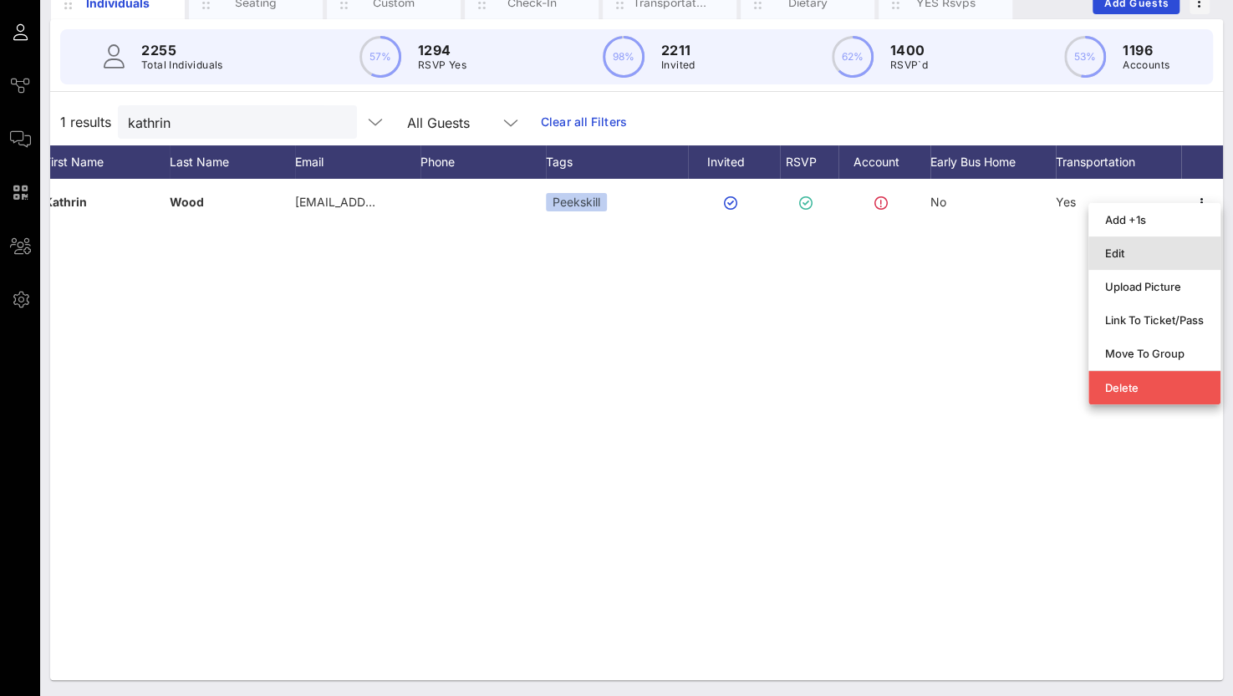
click at [1120, 254] on div "Edit" at bounding box center [1154, 253] width 99 height 13
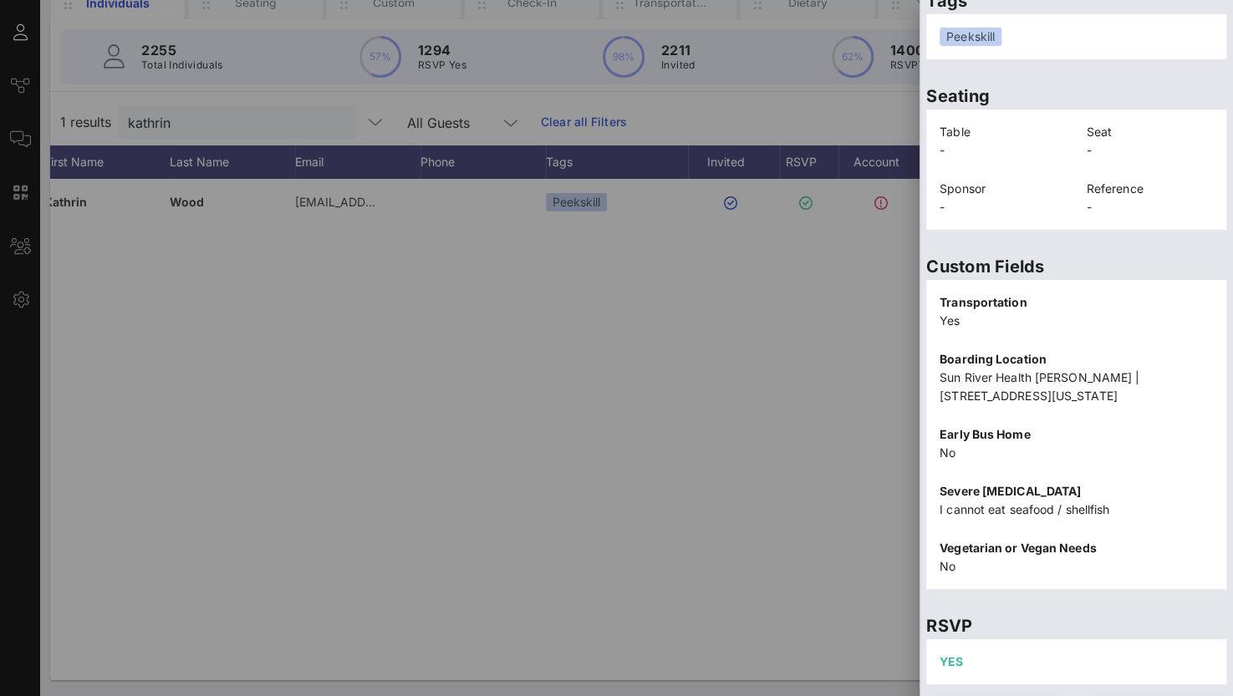
scroll to position [357, 0]
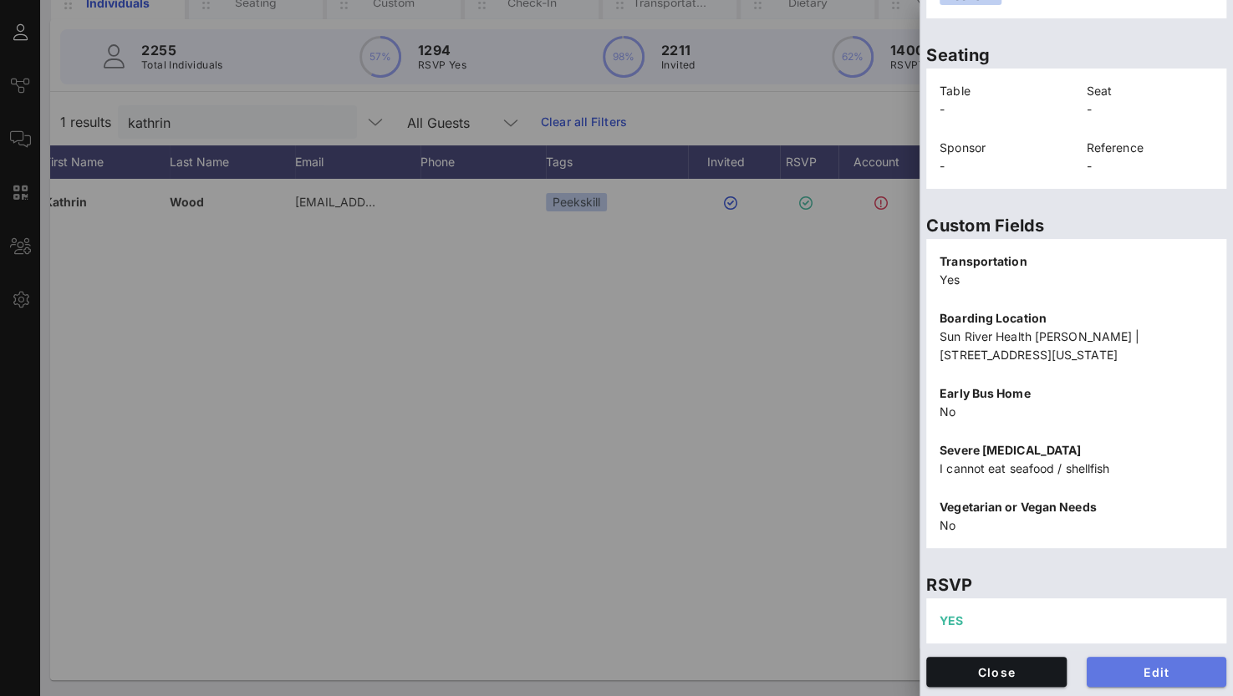
click at [1128, 666] on span "Edit" at bounding box center [1157, 672] width 114 height 14
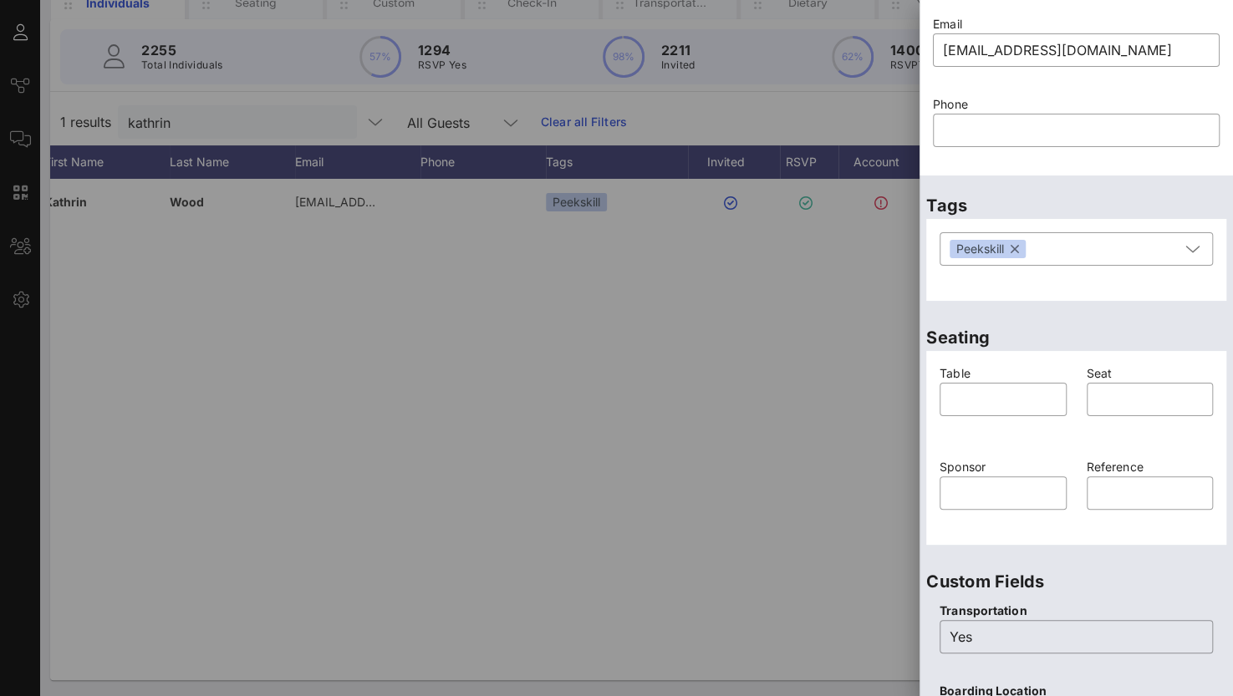
scroll to position [23, 0]
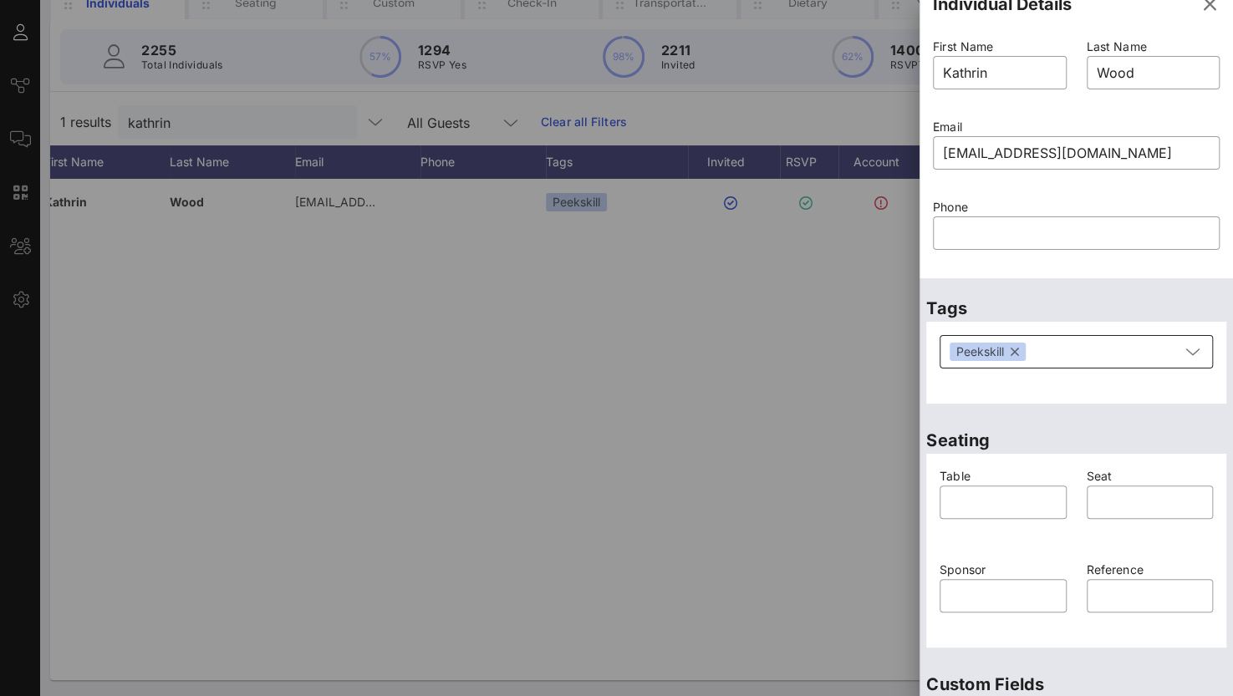
click at [1015, 354] on button "button" at bounding box center [1014, 352] width 8 height 18
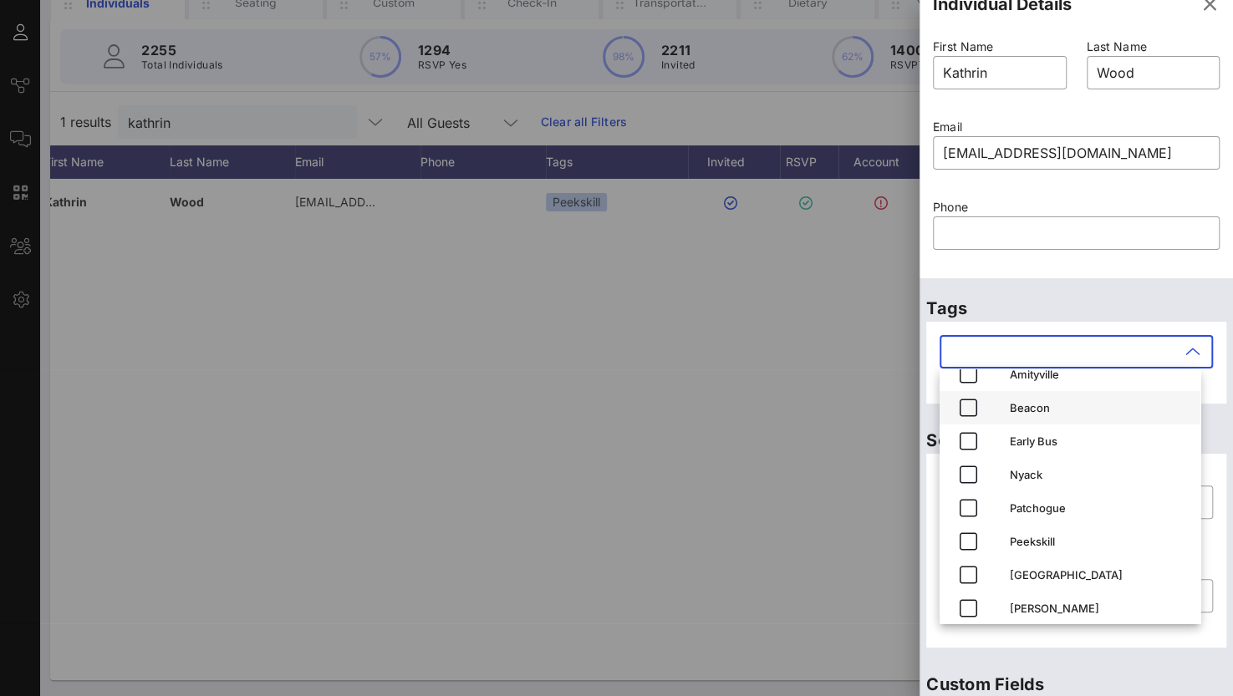
scroll to position [27, 0]
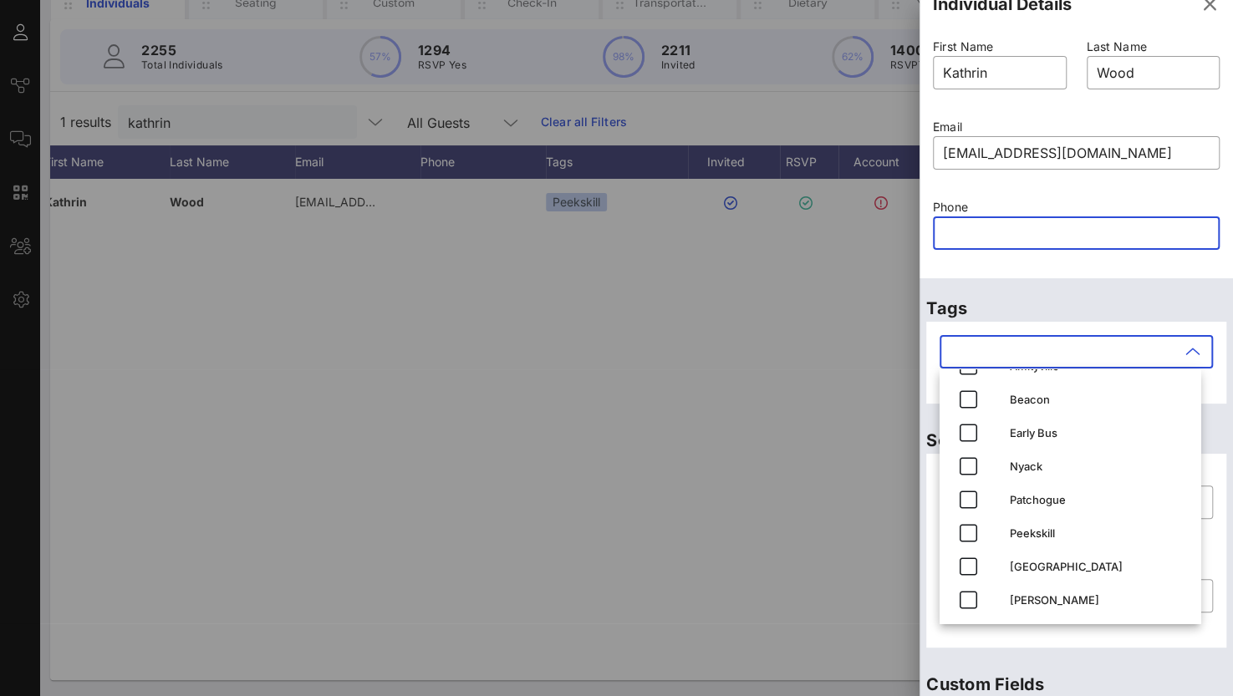
click at [1117, 239] on input "text" at bounding box center [1076, 233] width 267 height 27
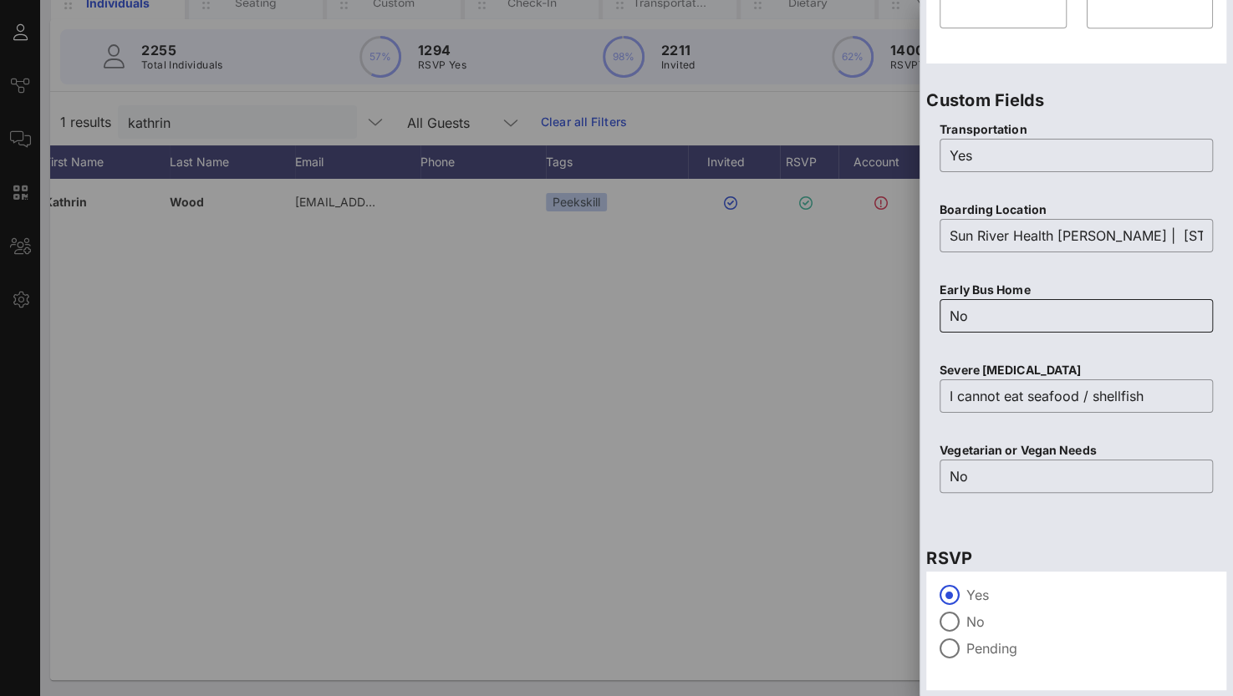
scroll to position [608, 0]
drag, startPoint x: 985, startPoint y: 158, endPoint x: 888, endPoint y: 155, distance: 97.0
click at [888, 155] on div "Event Builder Guests Journeys Comms QR Scanner Team Settings Sun River Health 5…" at bounding box center [616, 282] width 1233 height 829
type input "No"
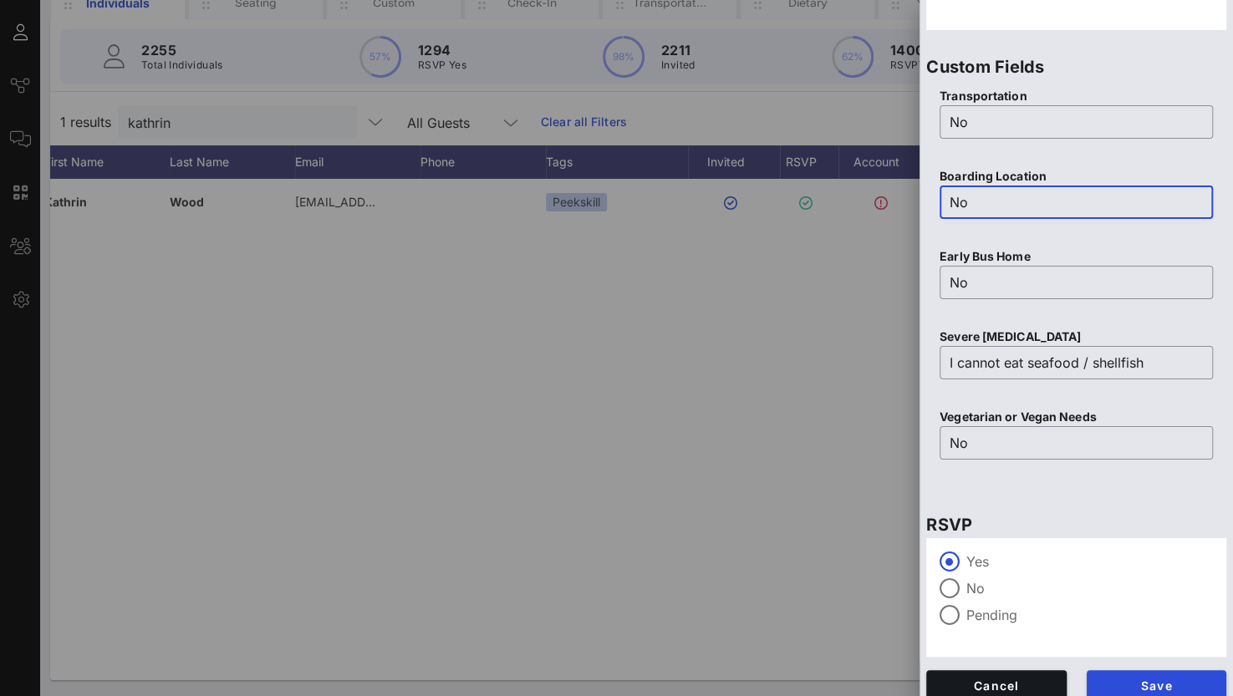
scroll to position [654, 0]
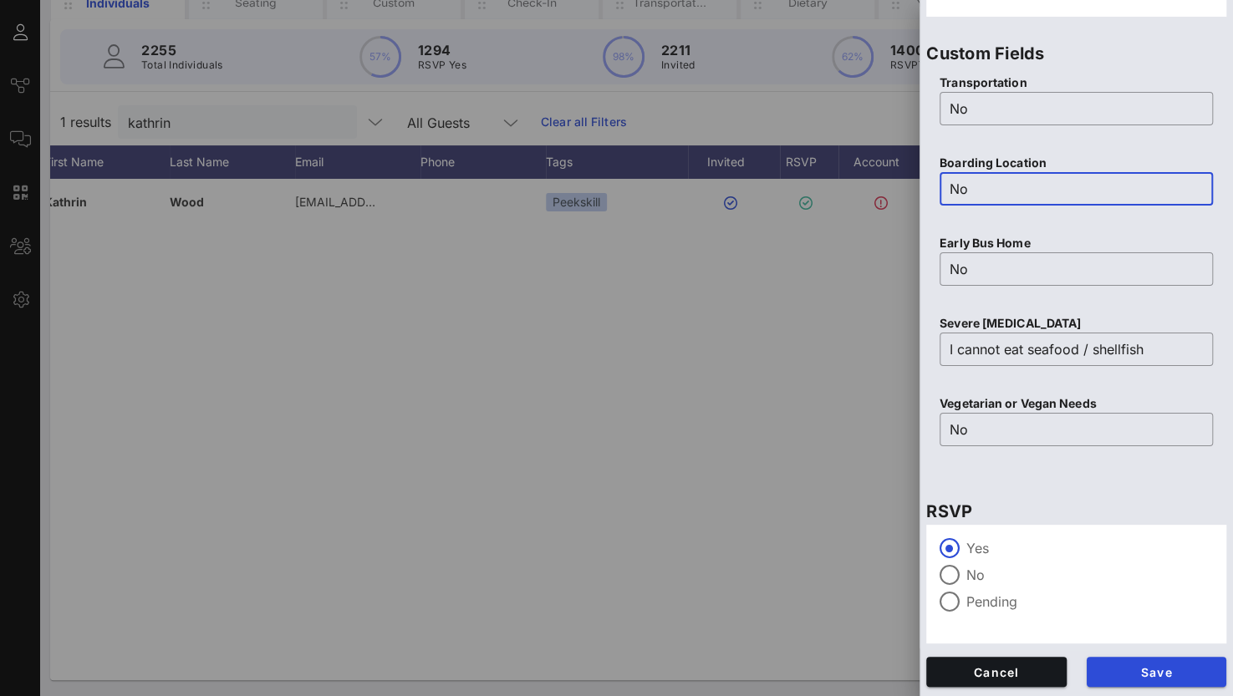
type input "No"
click at [966, 577] on label "No" at bounding box center [1089, 575] width 247 height 17
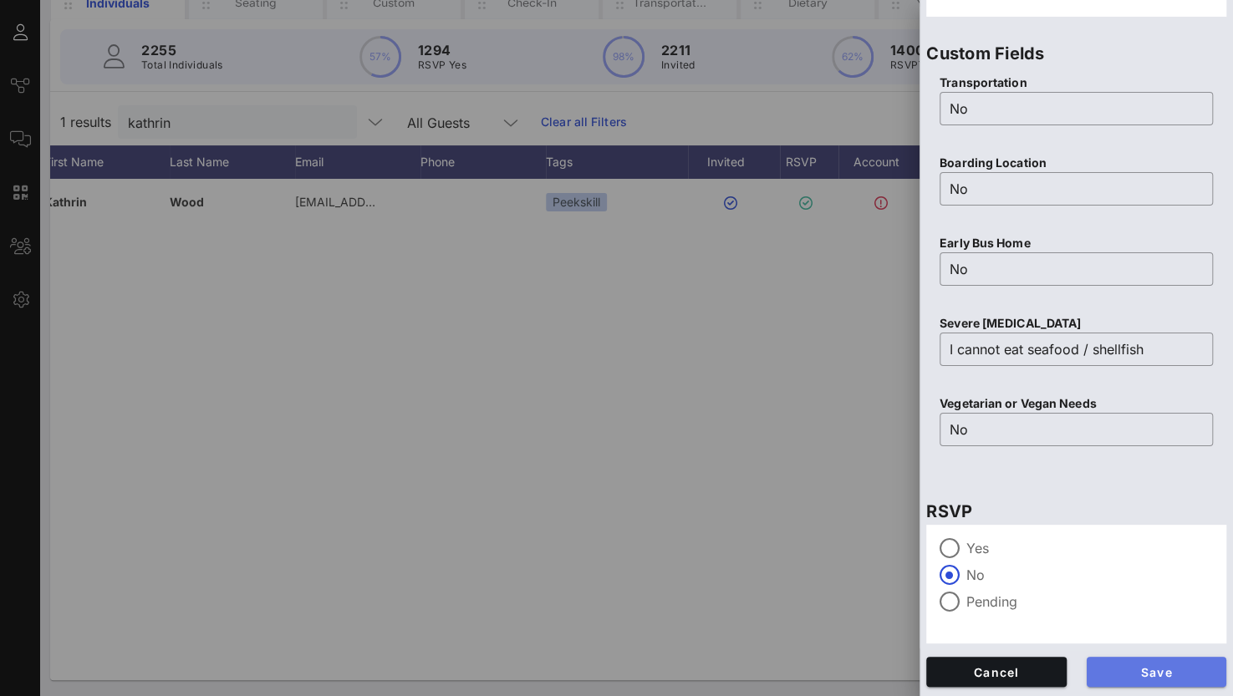
click at [1143, 684] on button "Save" at bounding box center [1156, 672] width 140 height 30
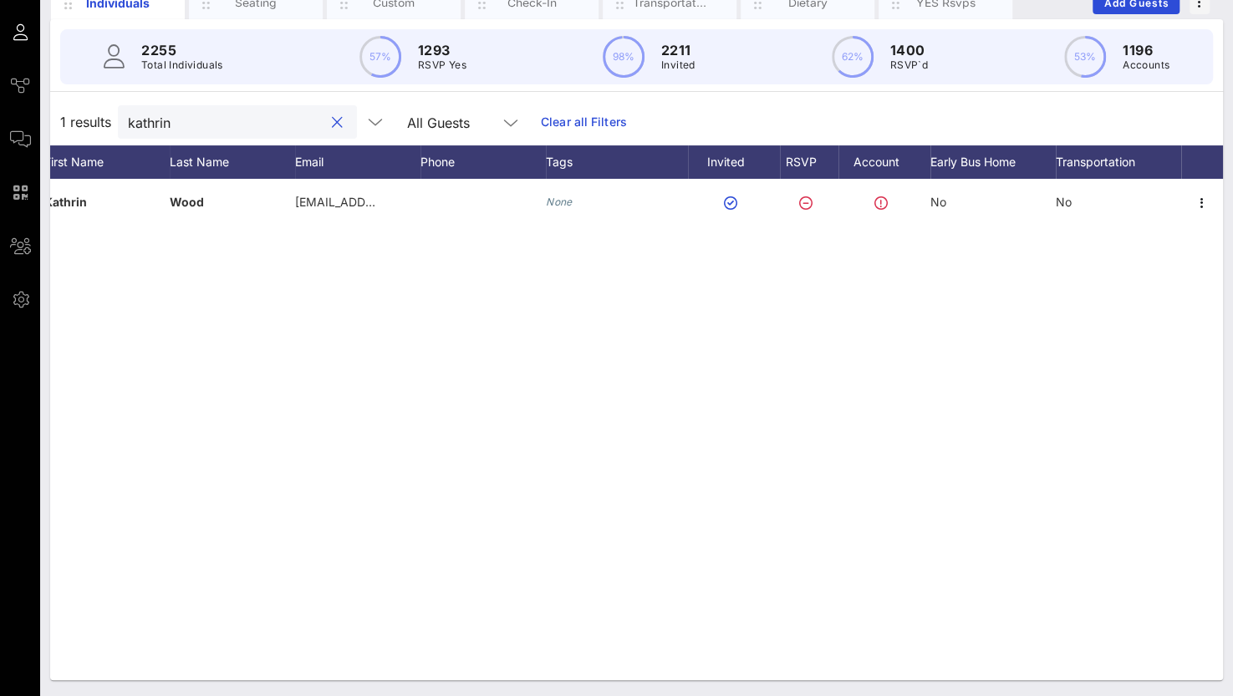
drag, startPoint x: 191, startPoint y: 125, endPoint x: 79, endPoint y: 119, distance: 112.1
click at [79, 119] on div "1 results [PERSON_NAME] All Guests Clear all Filters" at bounding box center [636, 122] width 1173 height 47
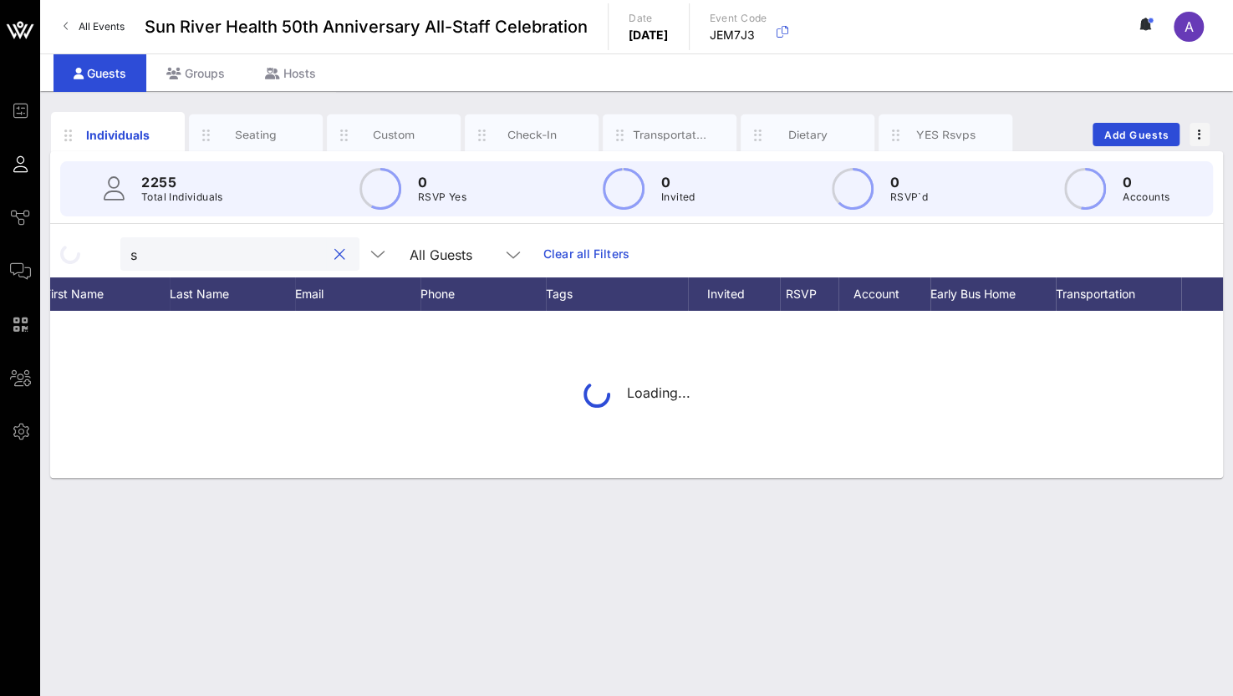
scroll to position [0, 0]
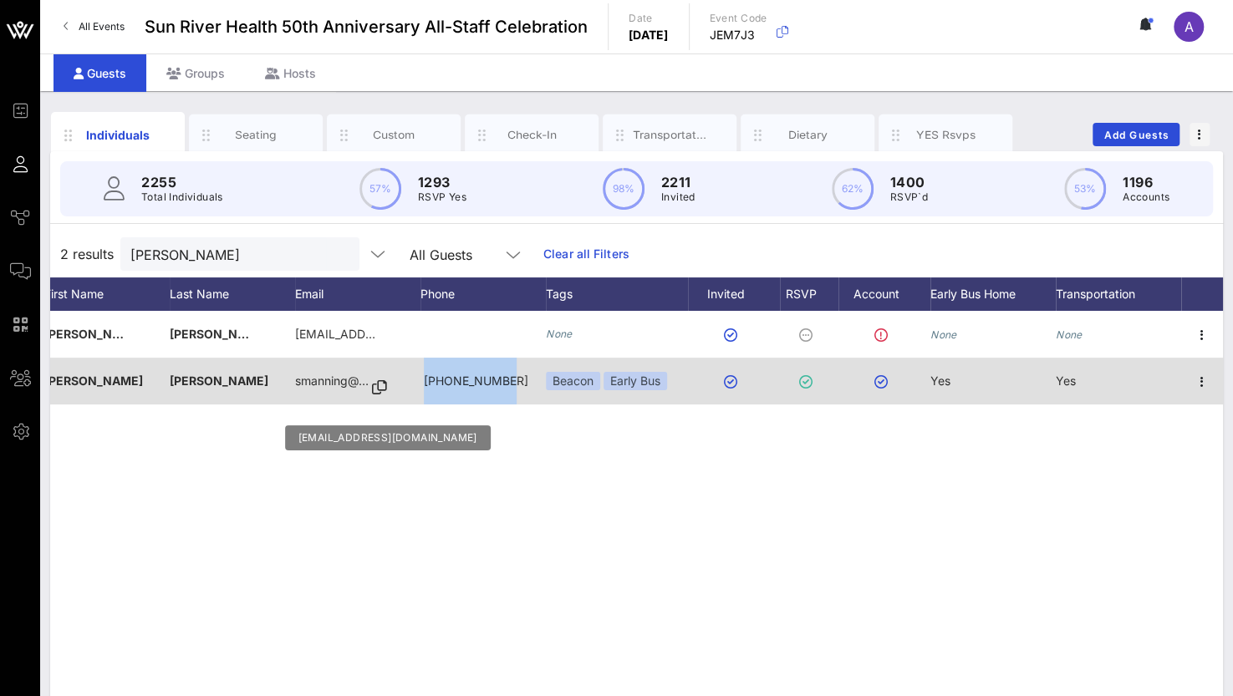
drag, startPoint x: 516, startPoint y: 375, endPoint x: 412, endPoint y: 384, distance: 104.0
click at [412, 384] on div "S [PERSON_NAME] smanning@… [PHONE_NUMBER] Beacon Early Bus Yes Yes" at bounding box center [572, 381] width 1302 height 47
copy div "[PHONE_NUMBER]"
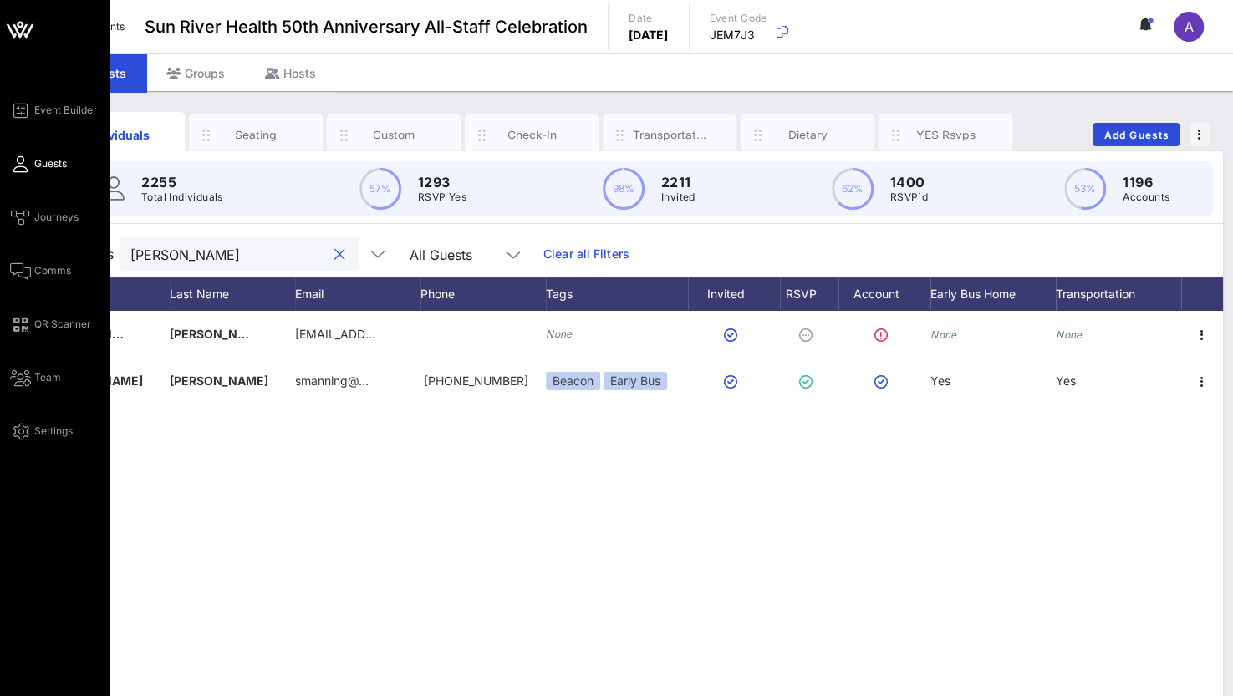
drag, startPoint x: 216, startPoint y: 250, endPoint x: 10, endPoint y: 243, distance: 205.7
click at [10, 243] on div "Event Builder Guests Journeys Comms QR Scanner Team Settings Sun River Health 5…" at bounding box center [616, 414] width 1233 height 829
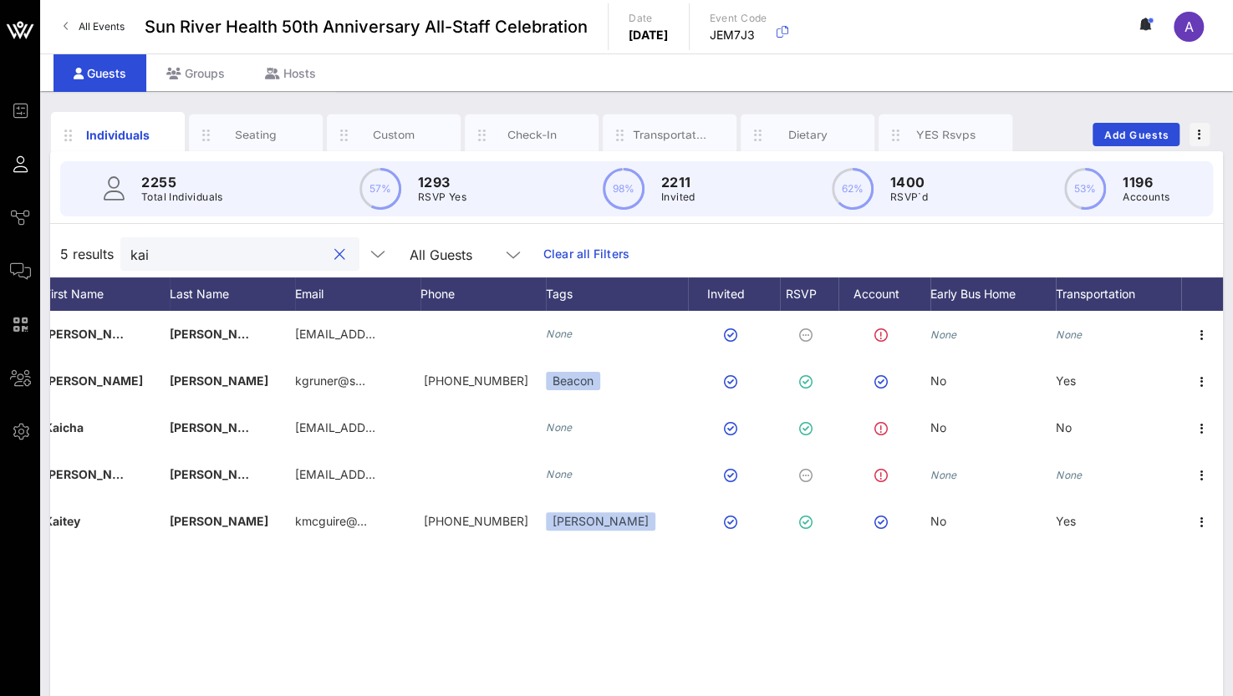
drag, startPoint x: 157, startPoint y: 252, endPoint x: 56, endPoint y: 248, distance: 101.2
click at [56, 248] on div "5 results kai All Guests Clear all Filters" at bounding box center [636, 254] width 1173 height 47
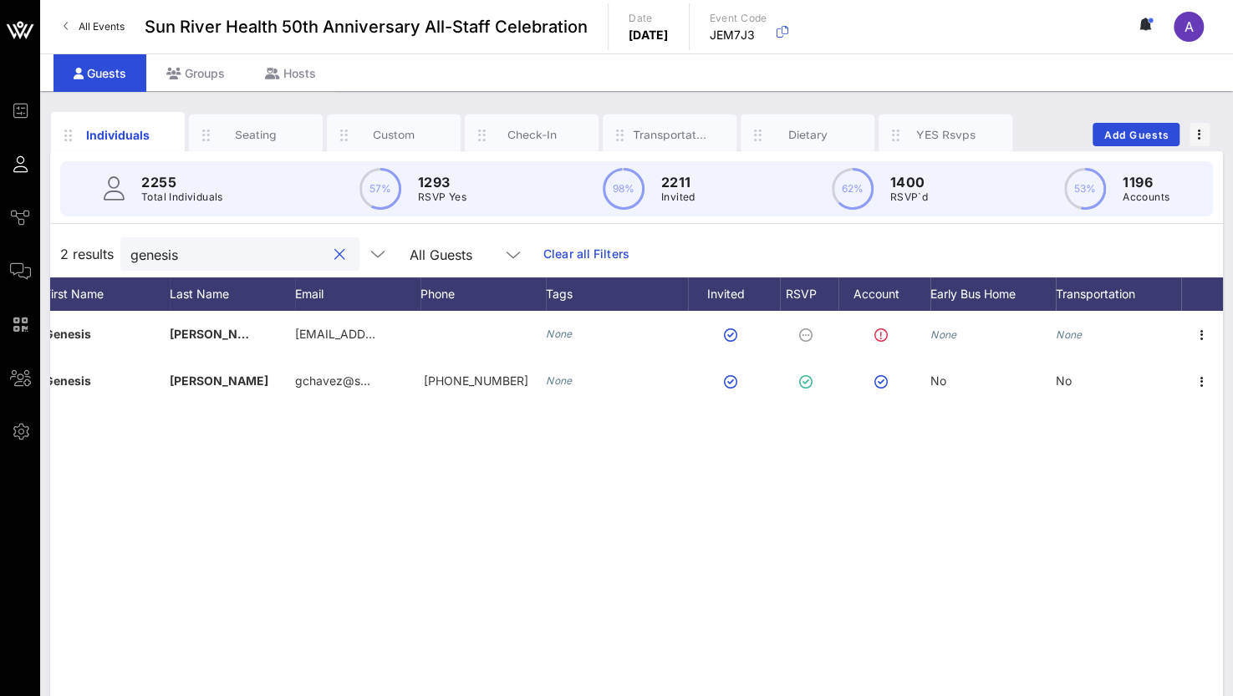
drag, startPoint x: 206, startPoint y: 257, endPoint x: 94, endPoint y: 272, distance: 112.1
click at [94, 272] on div "2 results genesis All Guests Clear all Filters" at bounding box center [636, 254] width 1173 height 47
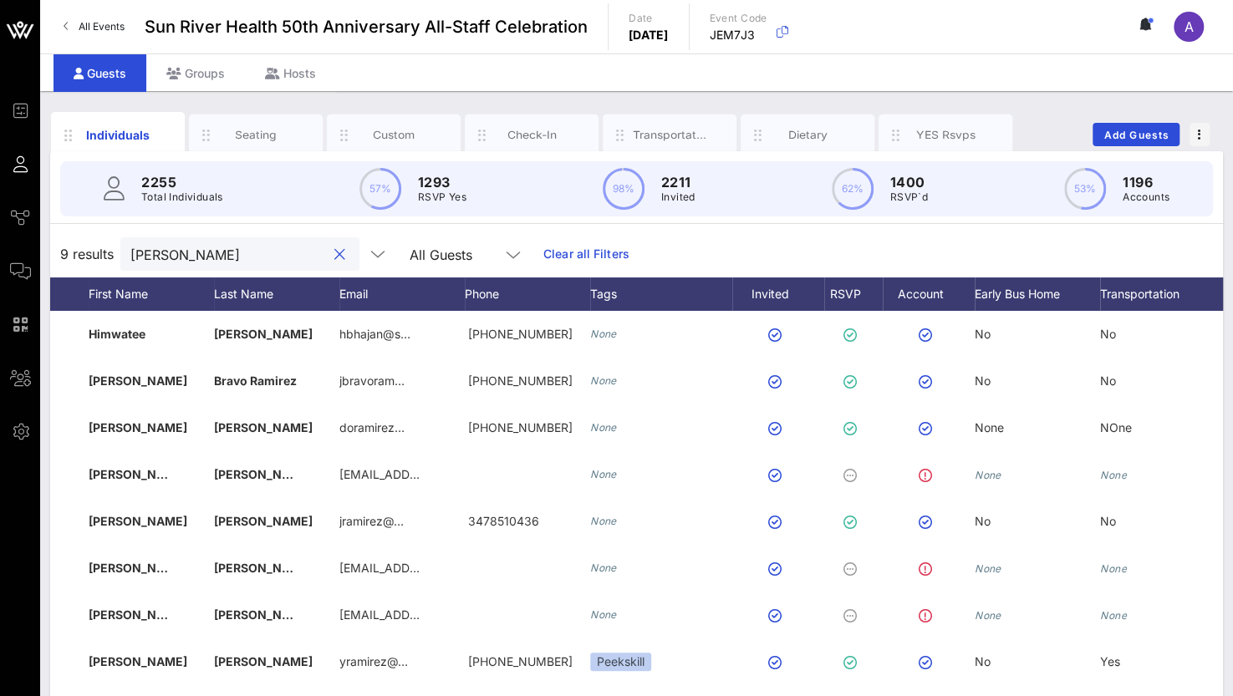
drag, startPoint x: 227, startPoint y: 250, endPoint x: 94, endPoint y: 247, distance: 132.9
click at [94, 247] on div "9 results [PERSON_NAME] All Guests Clear all Filters" at bounding box center [636, 254] width 1173 height 47
paste input "[EMAIL_ADDRESS][DOMAIN_NAME]"
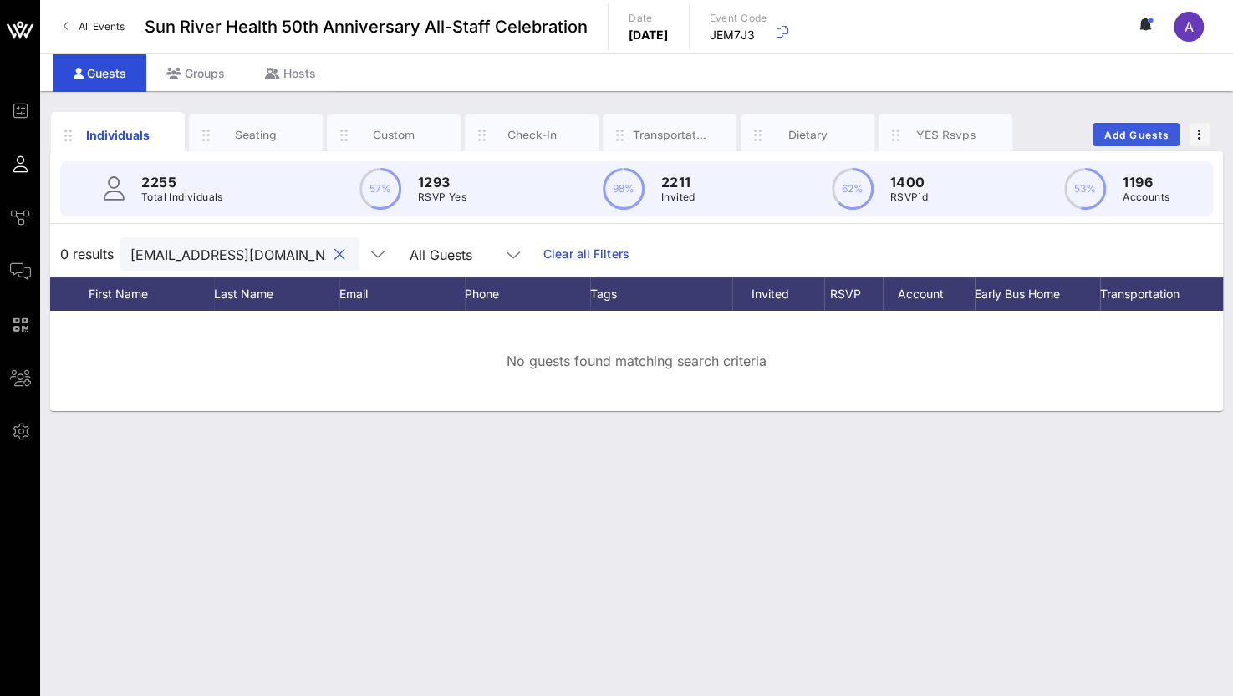
type input "[EMAIL_ADDRESS][DOMAIN_NAME]"
click at [1140, 131] on span "Add Guests" at bounding box center [1136, 135] width 66 height 13
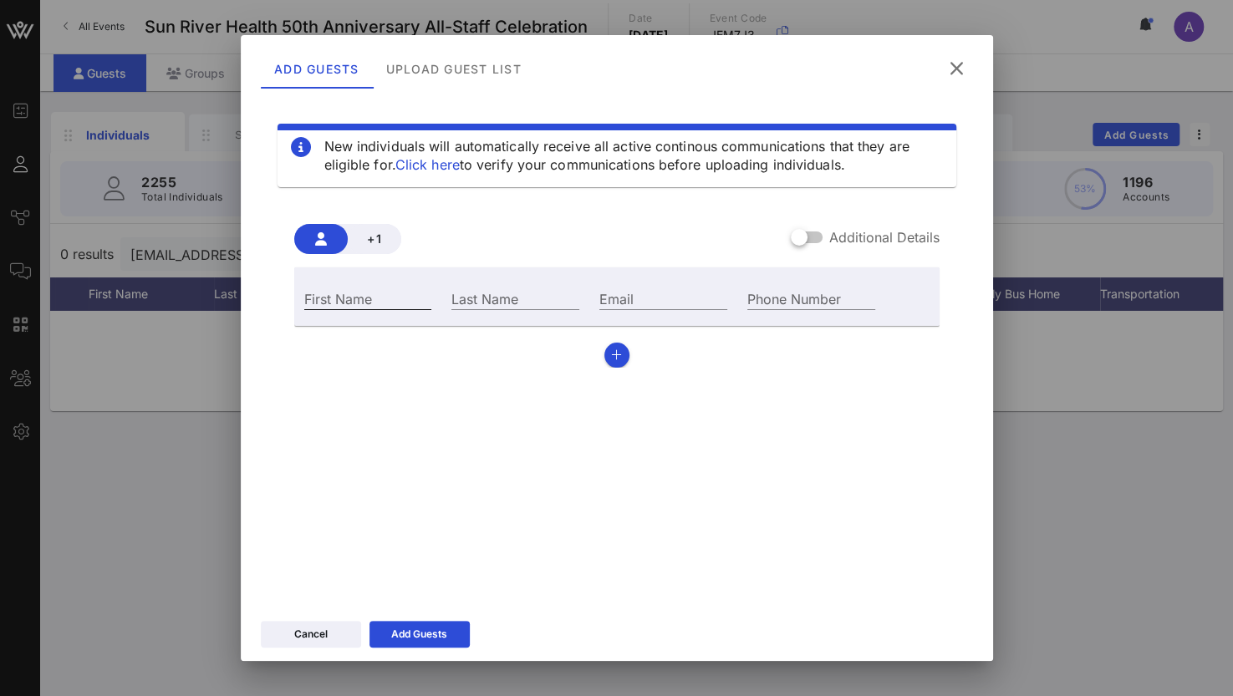
click at [342, 295] on div "First Name" at bounding box center [368, 299] width 128 height 22
type input "Genesis"
type input "E"
type input "[PERSON_NAME]"
paste input "[EMAIL_ADDRESS][DOMAIN_NAME]"
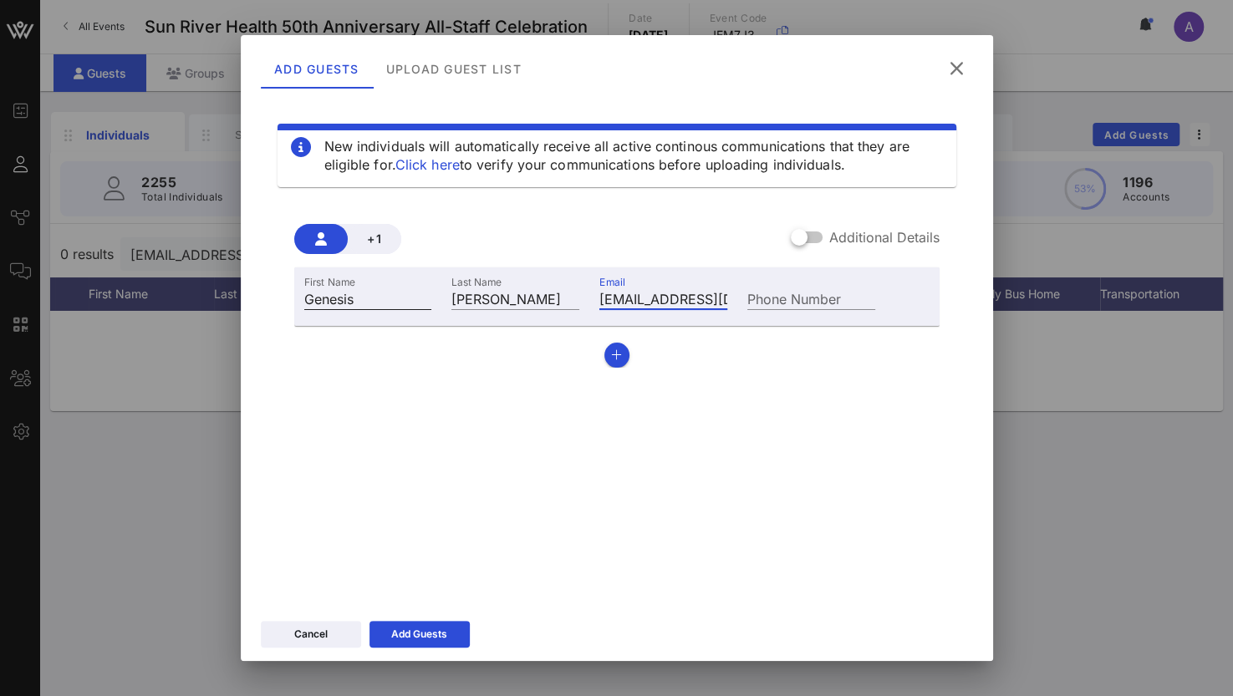
scroll to position [0, 27]
type input "[EMAIL_ADDRESS][DOMAIN_NAME]"
click at [415, 634] on icon at bounding box center [420, 634] width 12 height 10
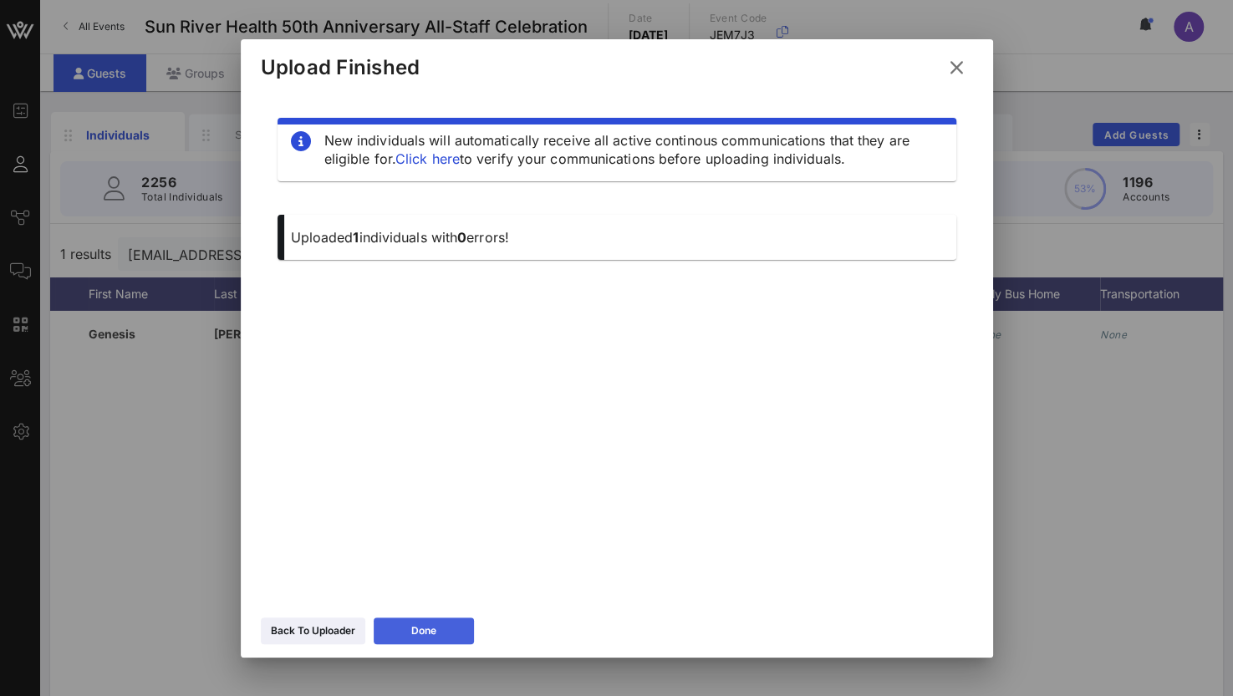
click at [410, 625] on button "Done" at bounding box center [424, 631] width 100 height 27
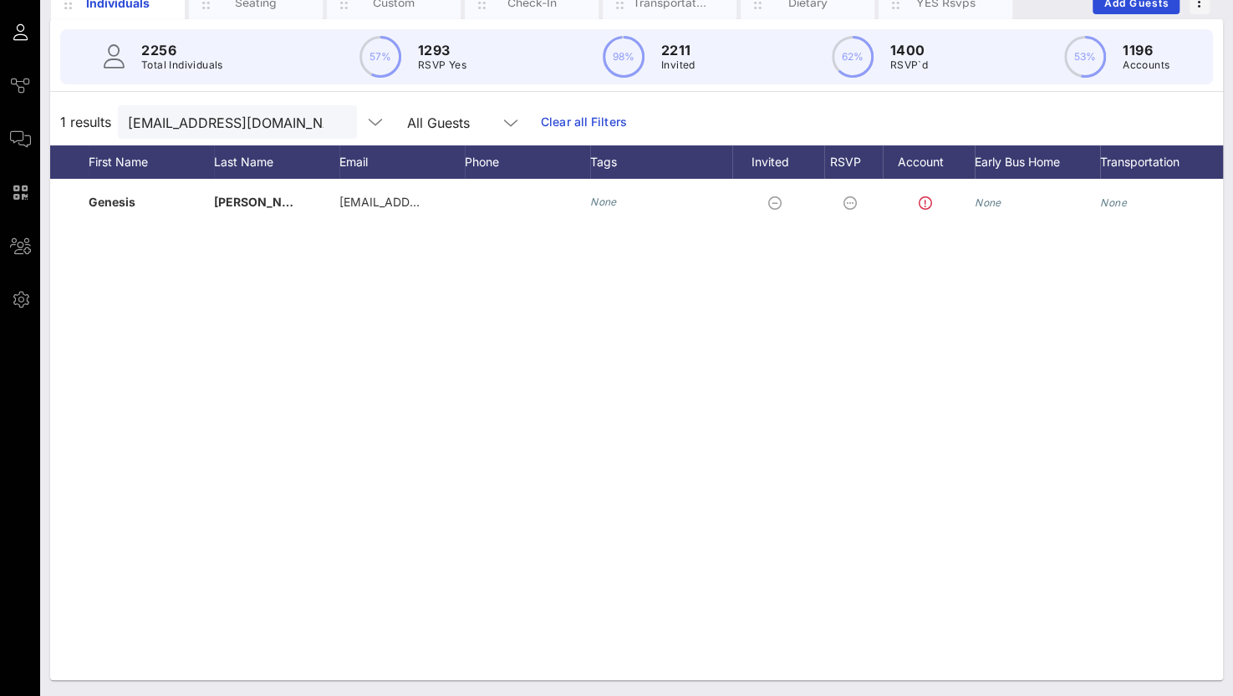
scroll to position [0, 130]
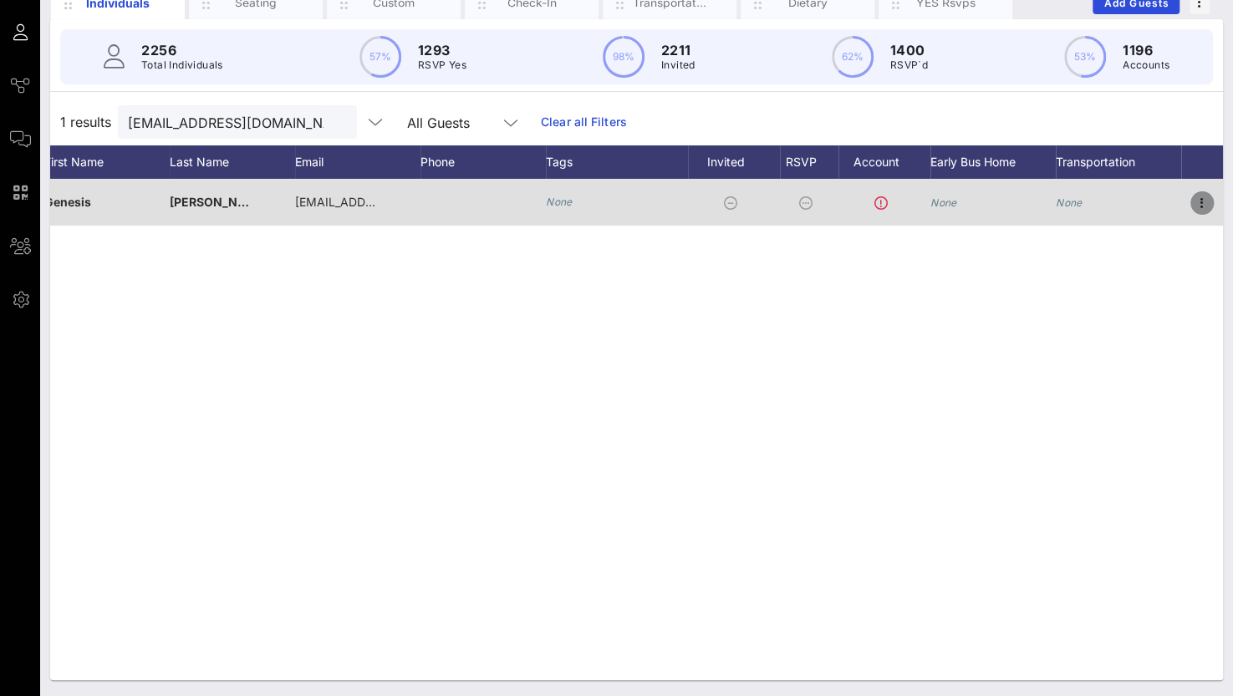
click at [1196, 194] on icon "button" at bounding box center [1202, 203] width 20 height 20
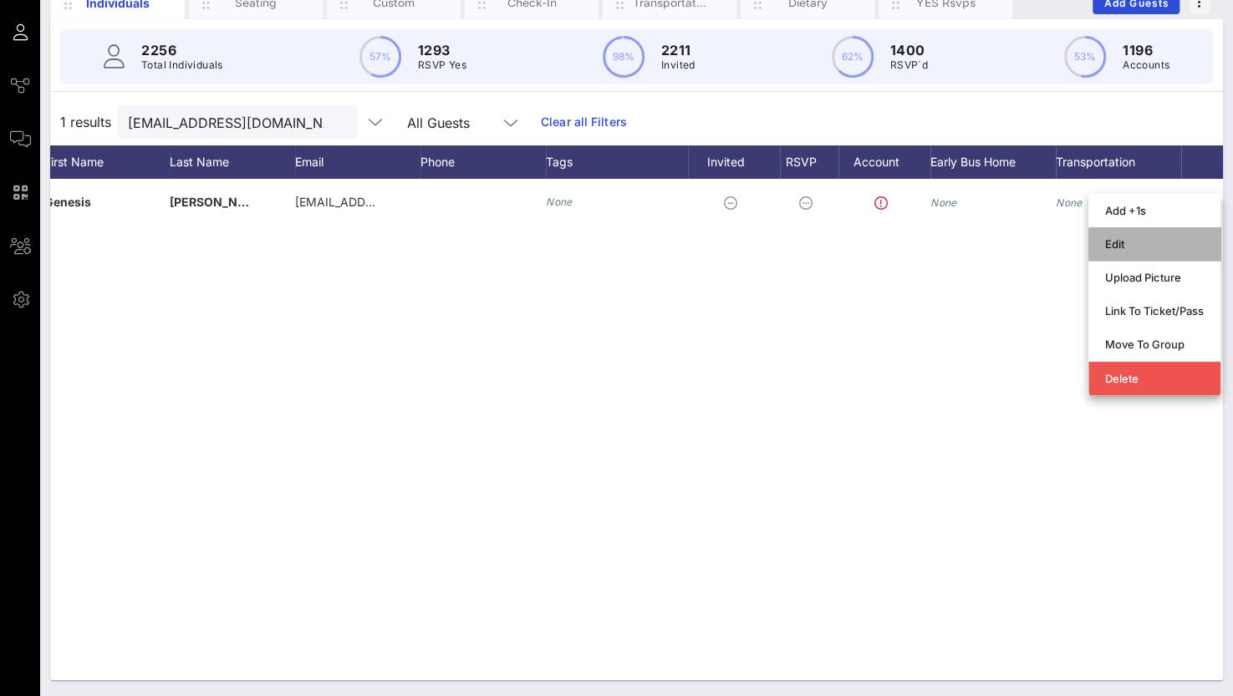
click at [1137, 237] on div "Edit" at bounding box center [1154, 243] width 99 height 13
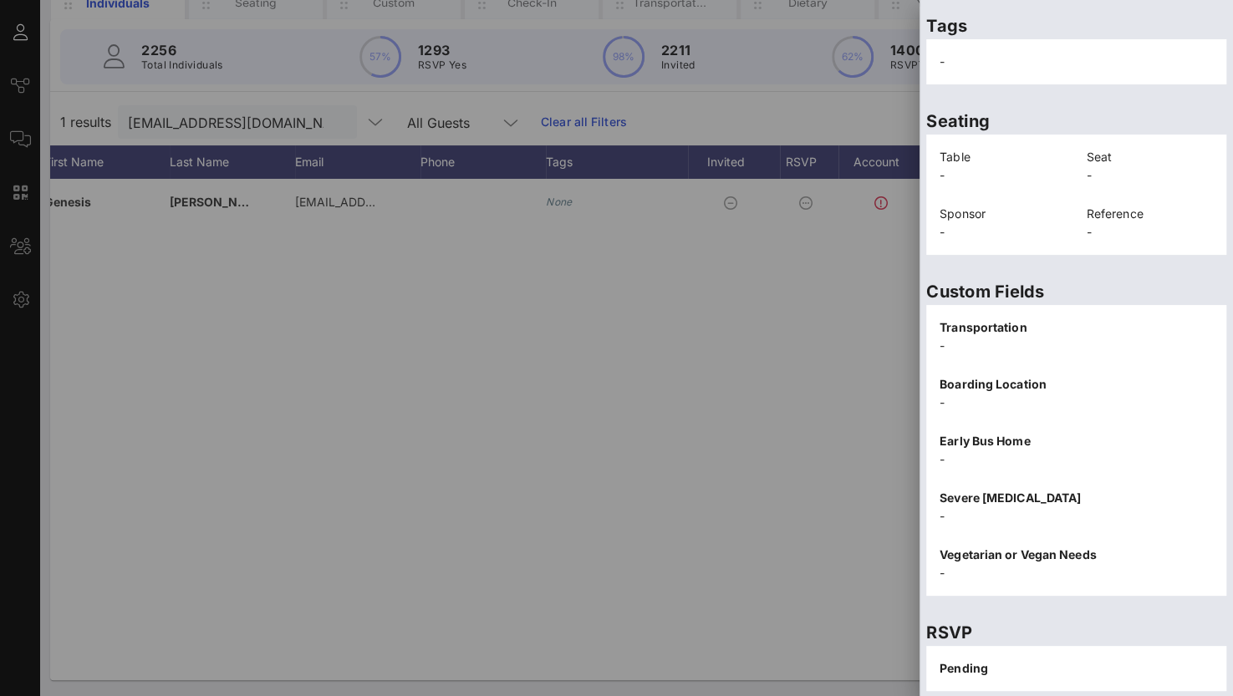
scroll to position [338, 0]
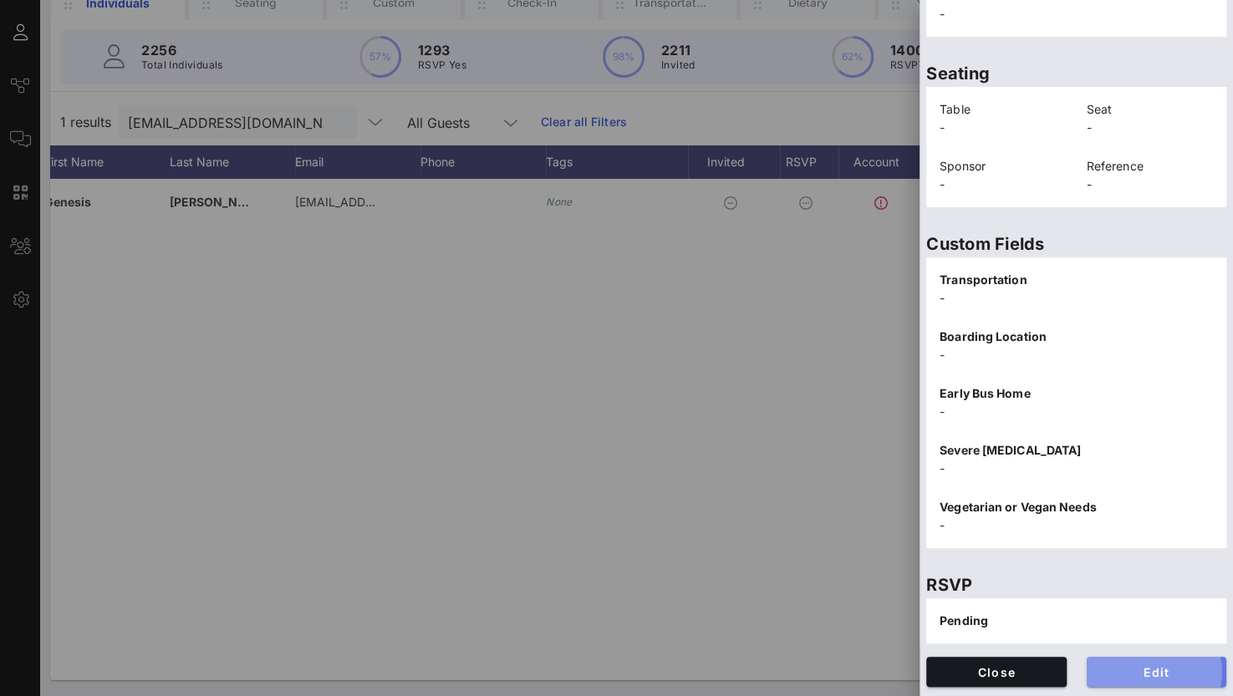
click at [1133, 674] on span "Edit" at bounding box center [1157, 672] width 114 height 14
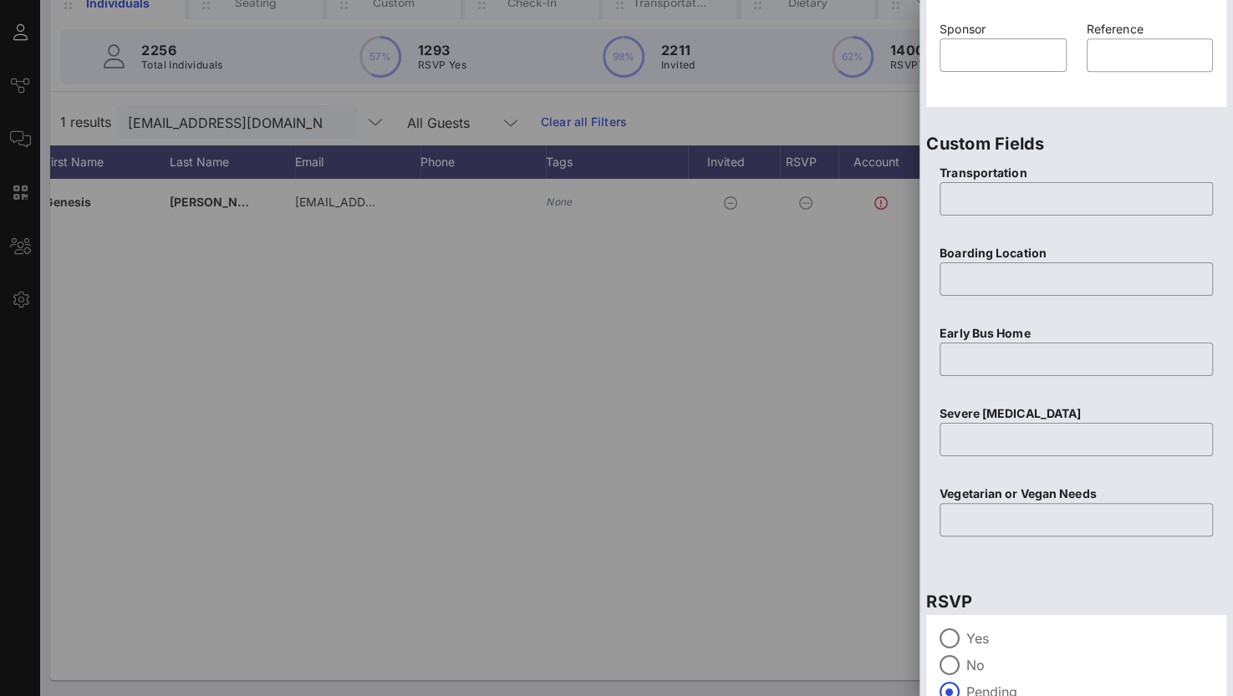
scroll to position [654, 0]
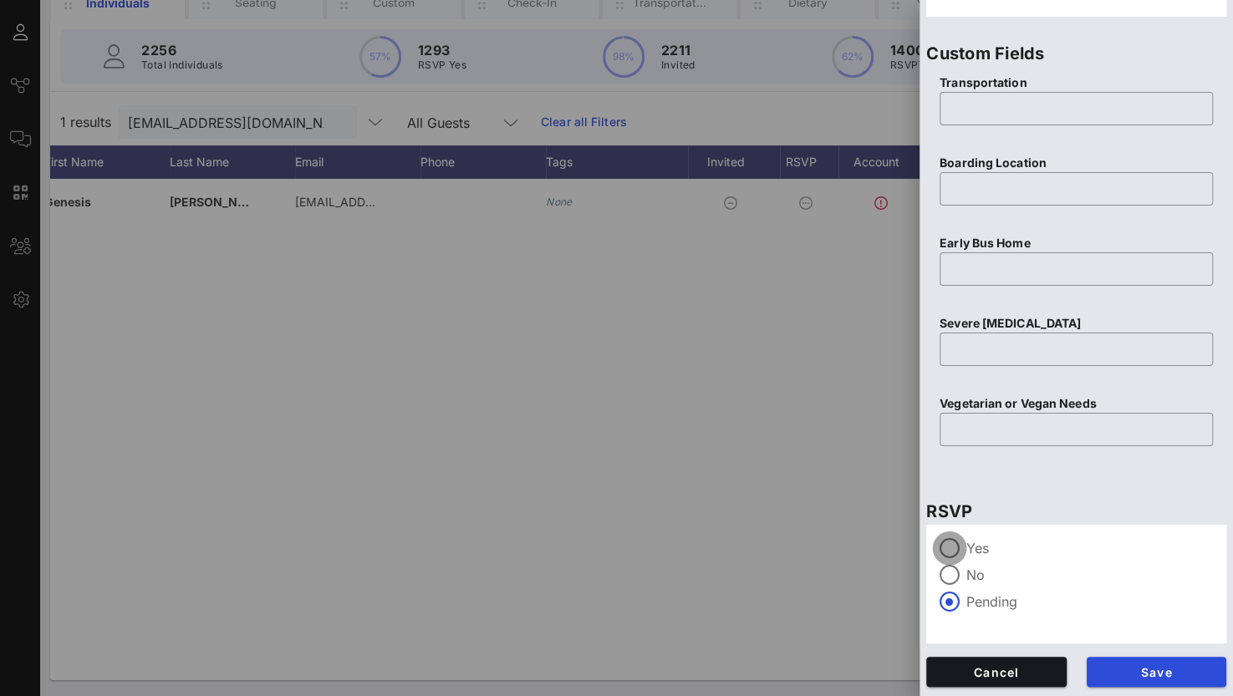
click at [946, 552] on div at bounding box center [949, 548] width 28 height 28
click at [1147, 678] on button "Save" at bounding box center [1156, 672] width 140 height 30
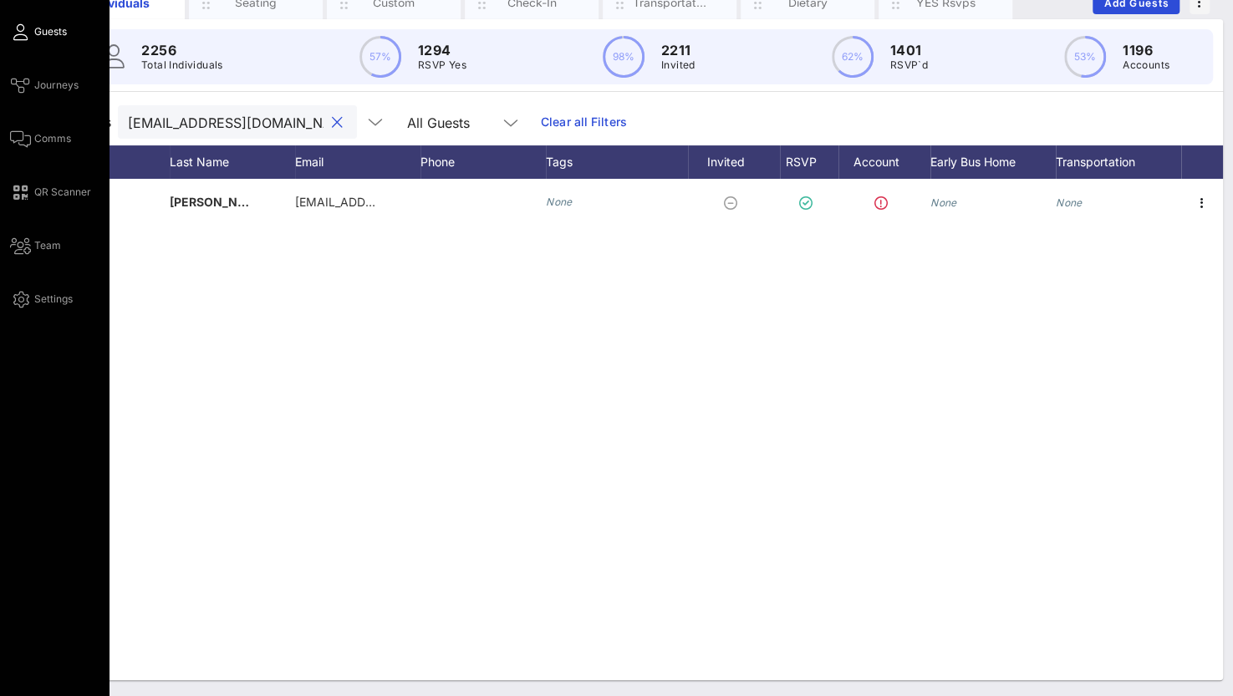
drag, startPoint x: 282, startPoint y: 125, endPoint x: 9, endPoint y: 97, distance: 274.8
click at [9, 97] on div "Event Builder Guests Journeys Comms QR Scanner Team Settings Sun River Health 5…" at bounding box center [616, 282] width 1233 height 829
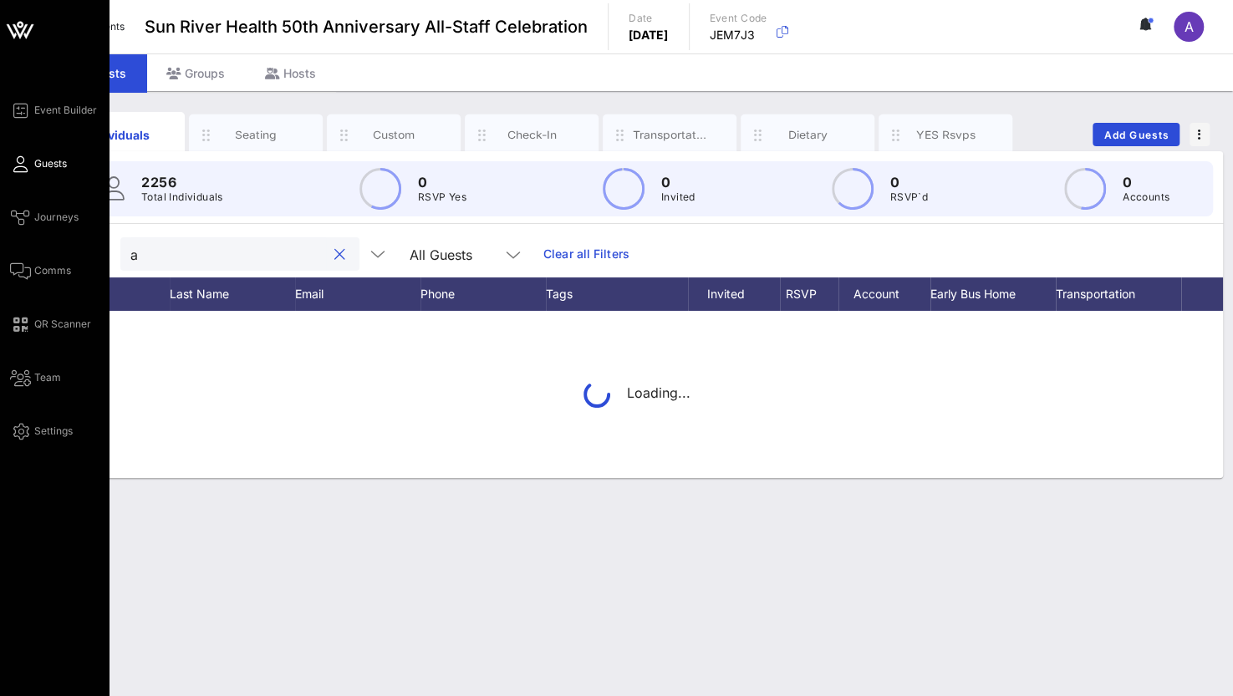
scroll to position [0, 0]
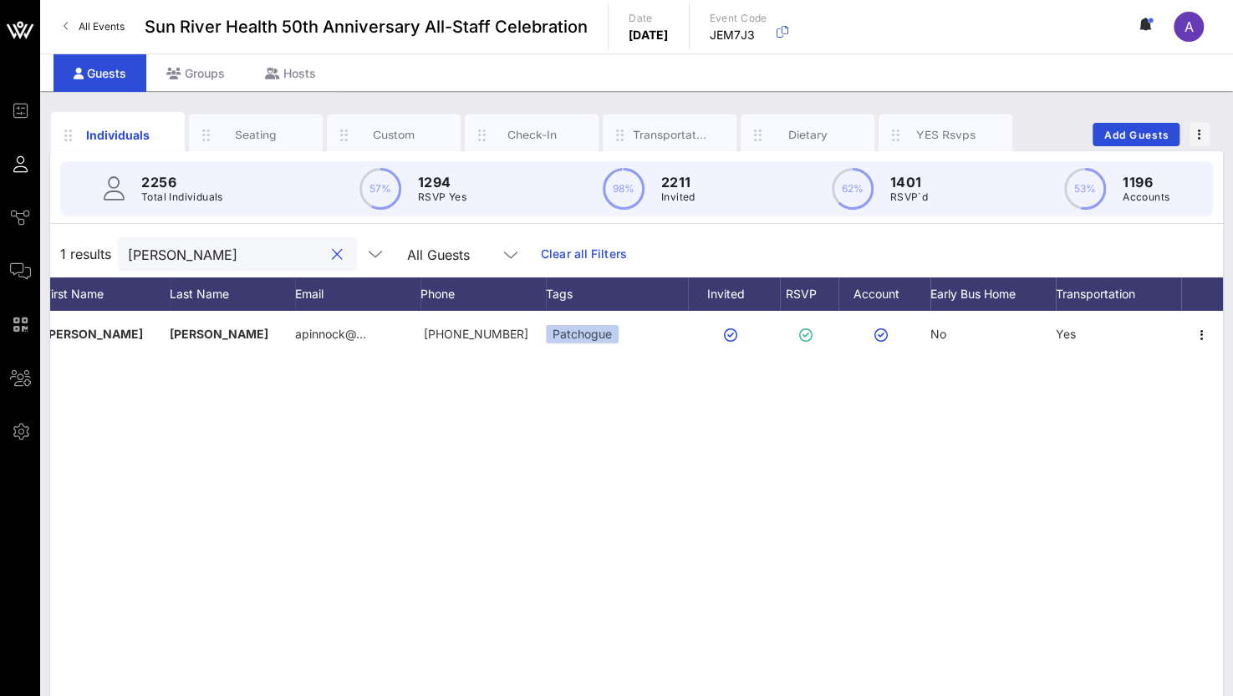
drag, startPoint x: 183, startPoint y: 247, endPoint x: 59, endPoint y: 241, distance: 124.7
click at [59, 241] on div "1 results [PERSON_NAME] All Guests Clear all Filters" at bounding box center [636, 254] width 1173 height 47
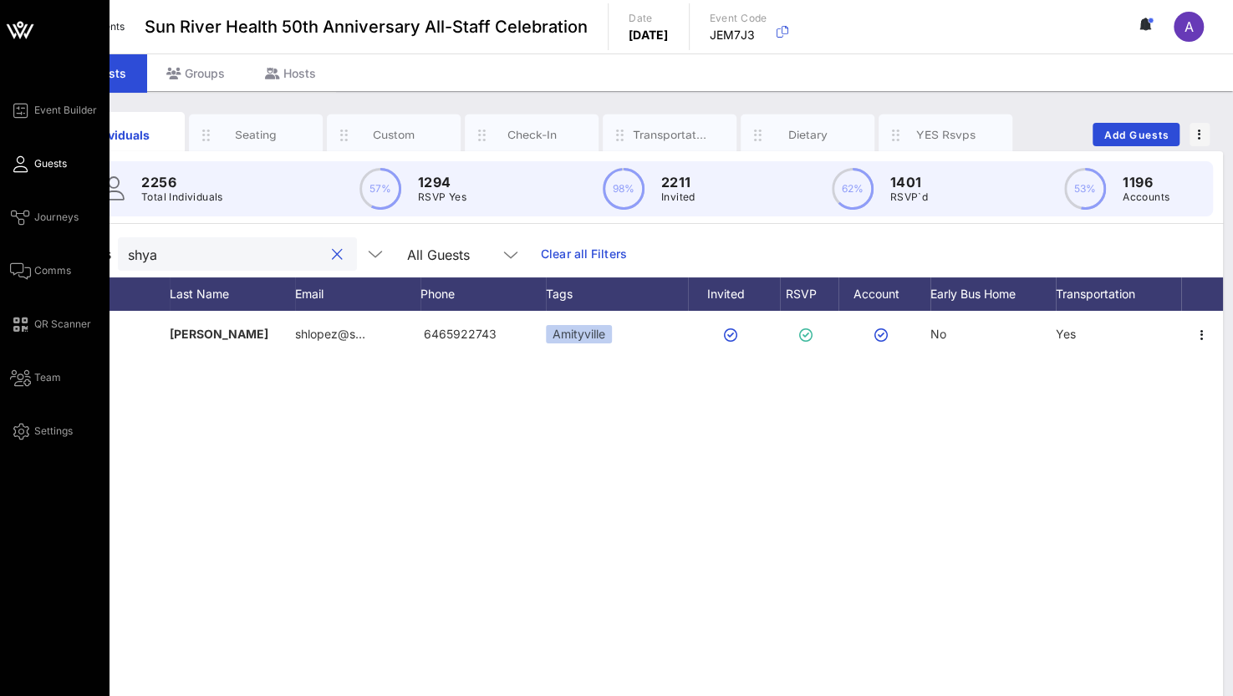
drag, startPoint x: 78, startPoint y: 243, endPoint x: 10, endPoint y: 235, distance: 68.2
click at [10, 235] on div "Event Builder Guests Journeys Comms QR Scanner Team Settings Sun River Health 5…" at bounding box center [616, 414] width 1233 height 829
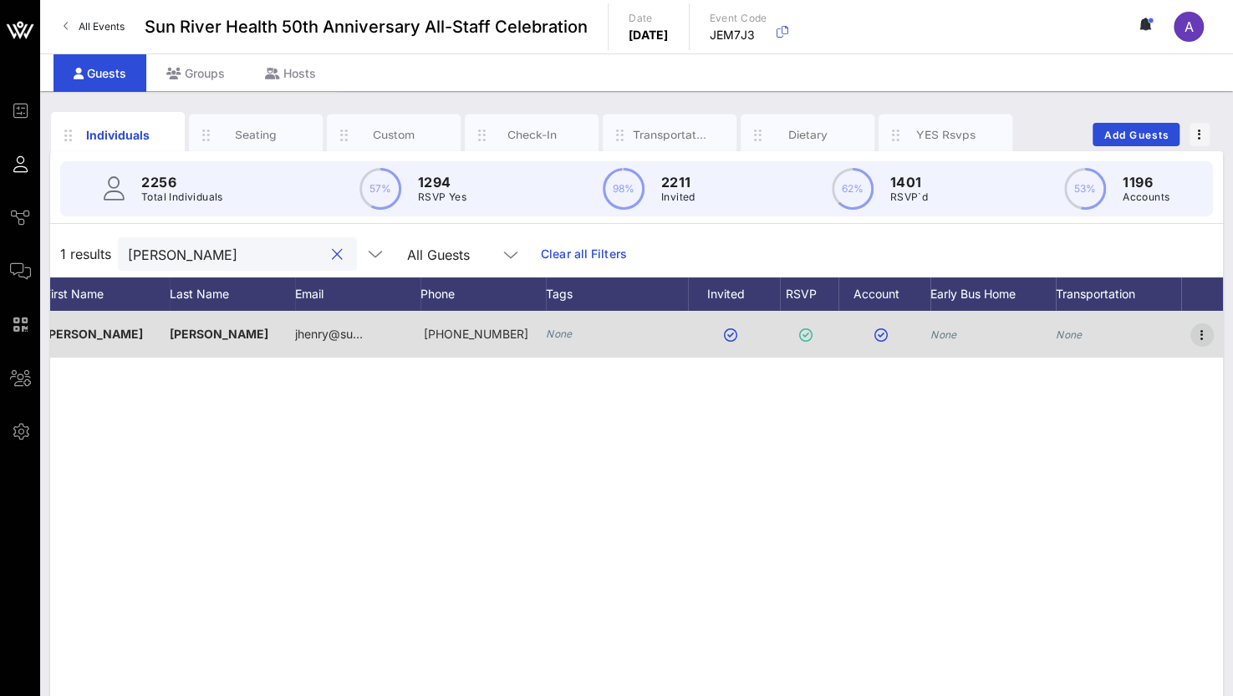
type input "[PERSON_NAME]"
click at [1211, 331] on icon "button" at bounding box center [1202, 335] width 20 height 20
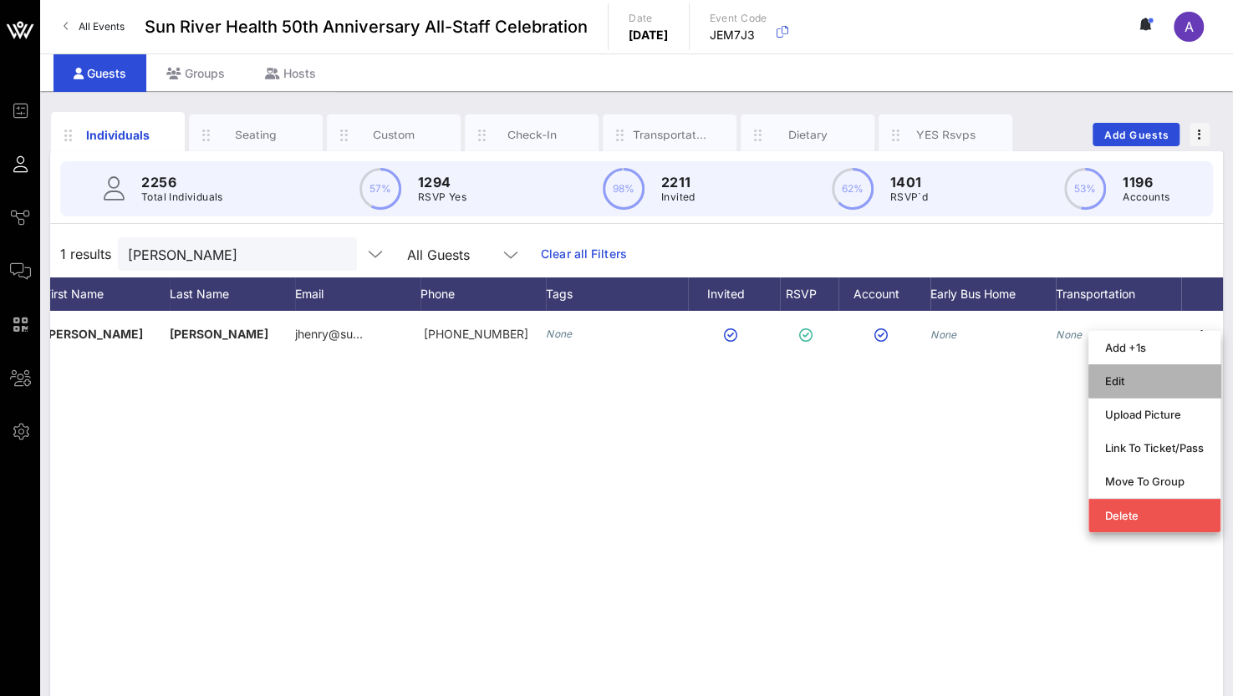
click at [1144, 384] on div "Edit" at bounding box center [1154, 380] width 99 height 13
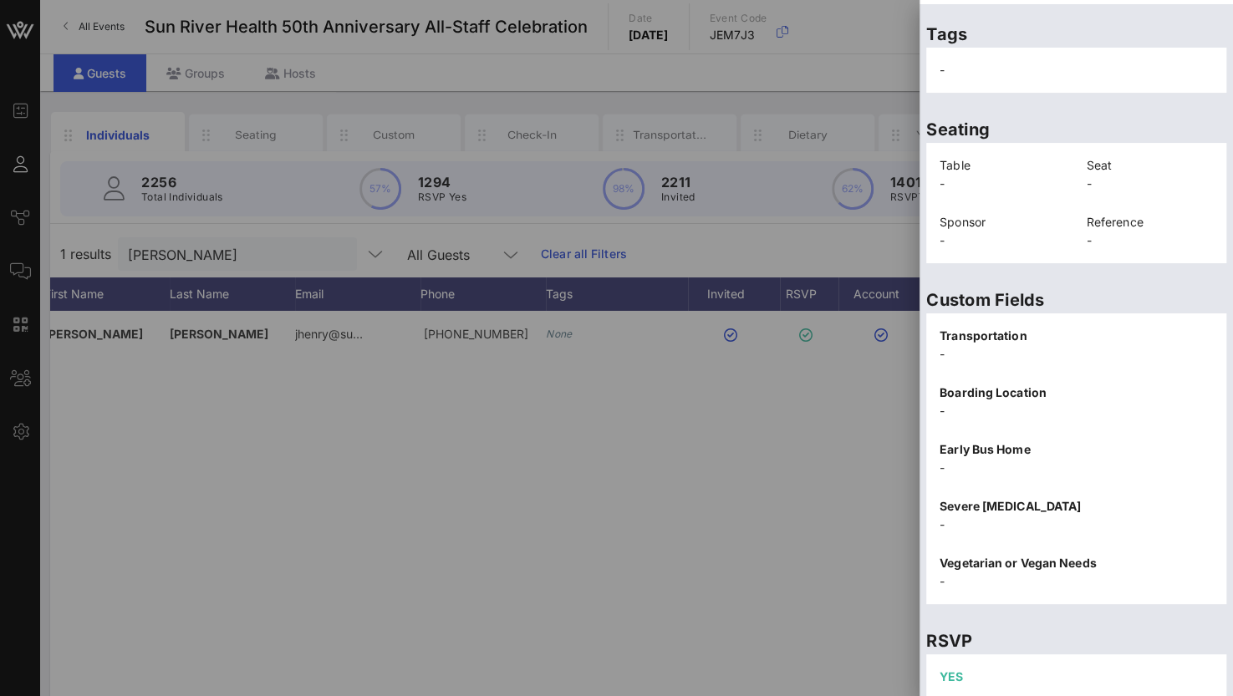
scroll to position [357, 0]
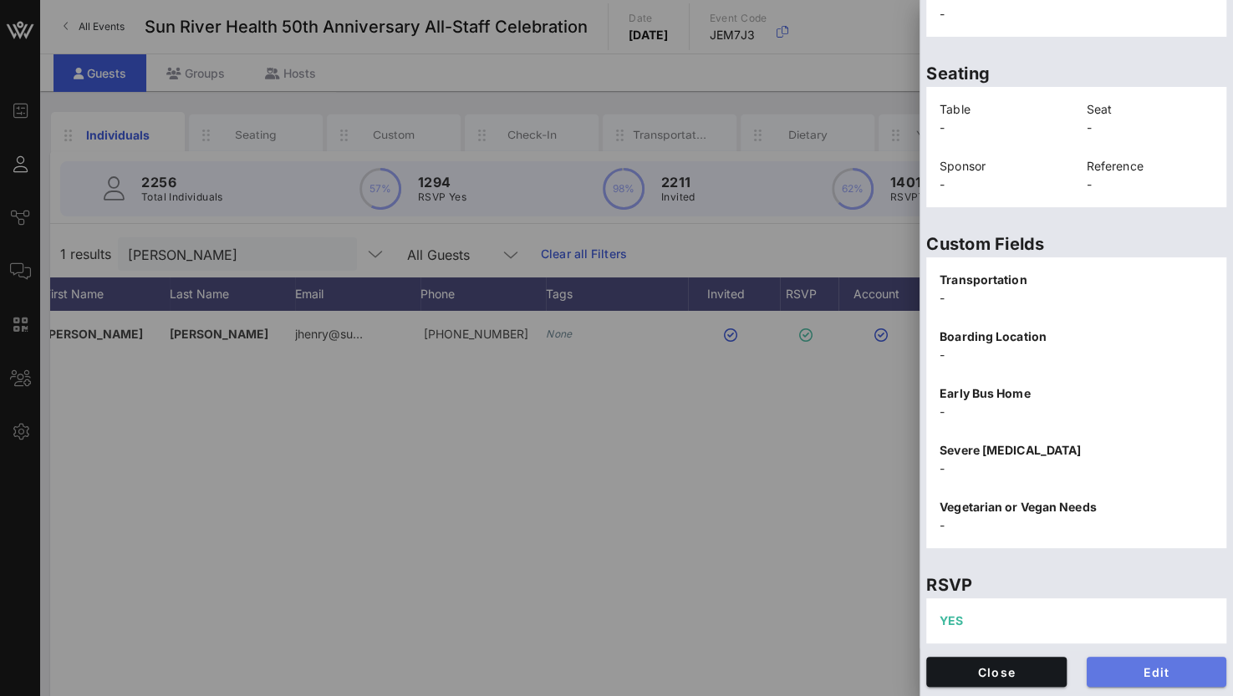
click at [1127, 663] on button "Edit" at bounding box center [1156, 672] width 140 height 30
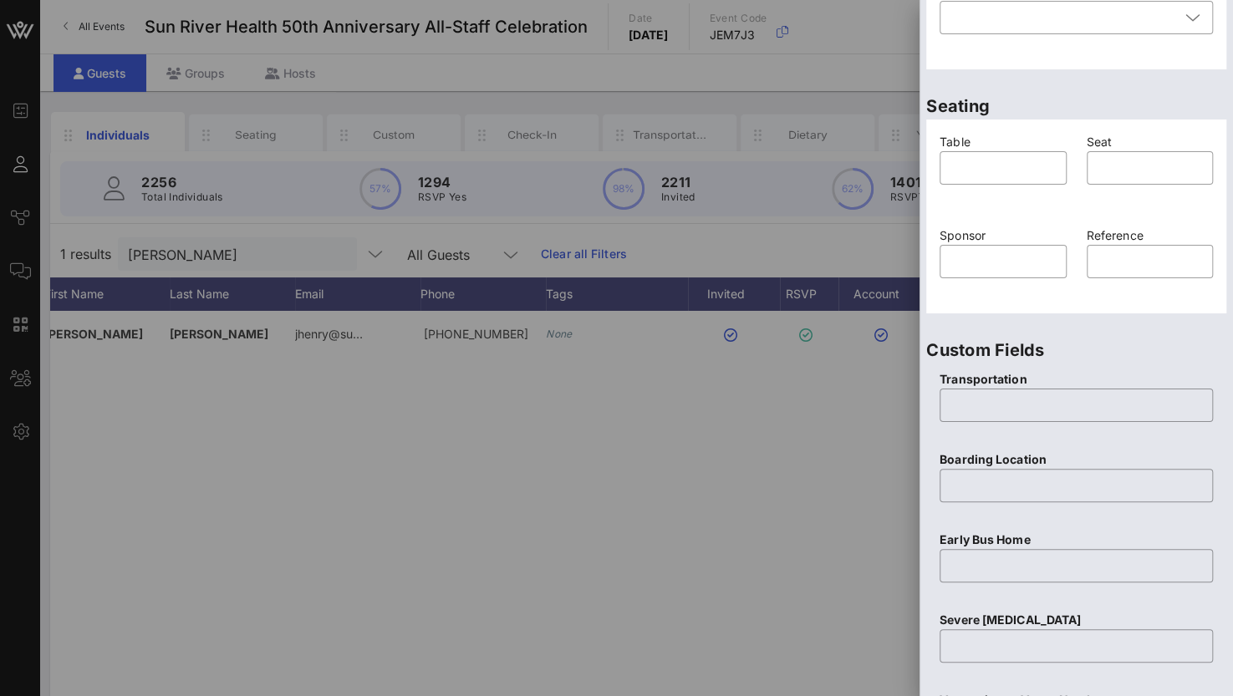
scroll to position [106, 0]
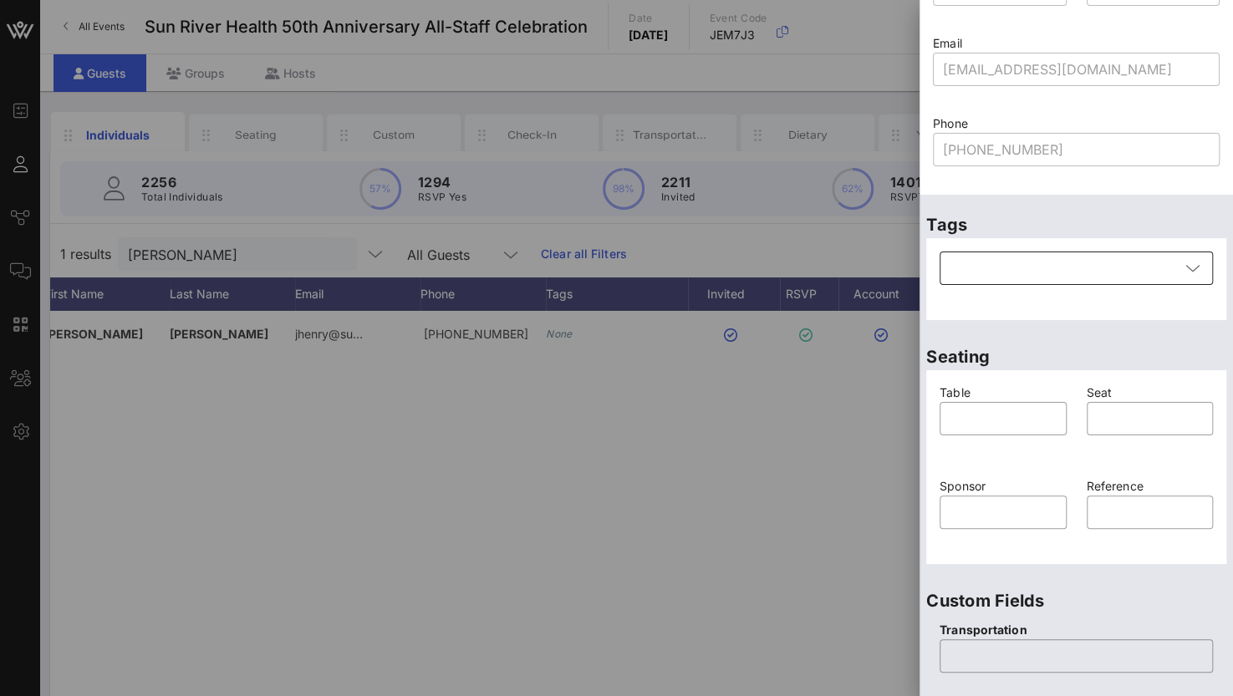
click at [983, 279] on div at bounding box center [1064, 268] width 230 height 33
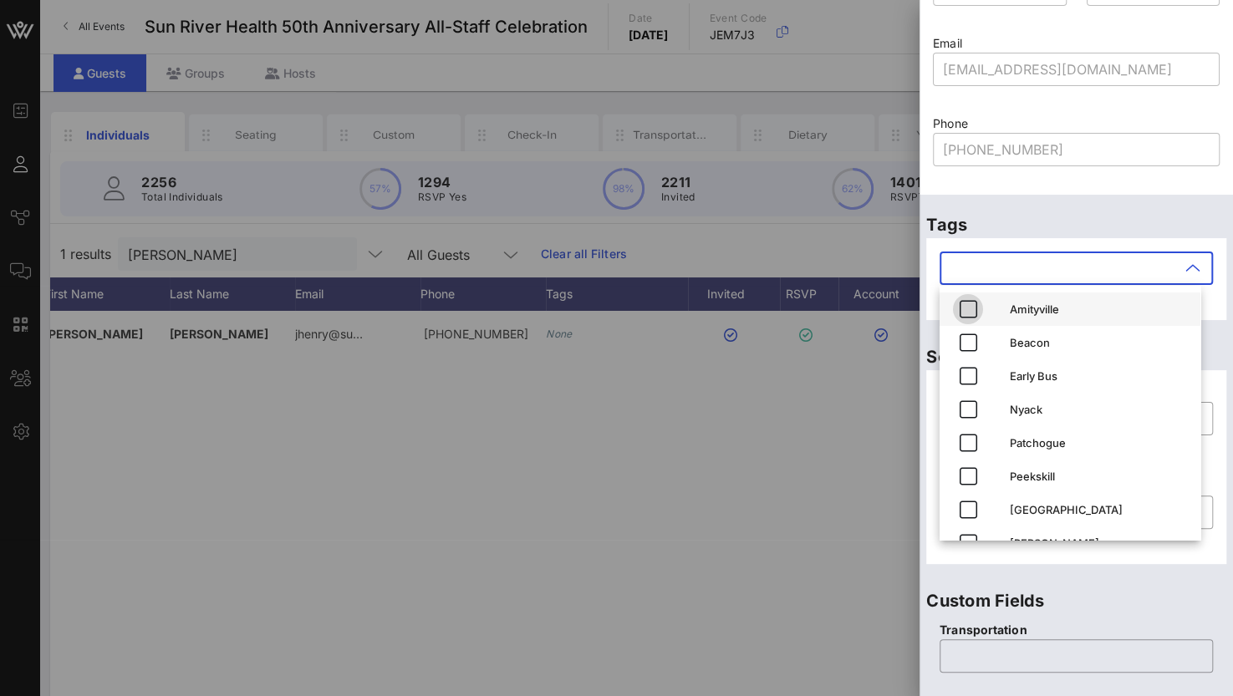
click at [973, 309] on icon "button" at bounding box center [968, 309] width 20 height 20
click at [1085, 180] on div at bounding box center [1076, 176] width 267 height 12
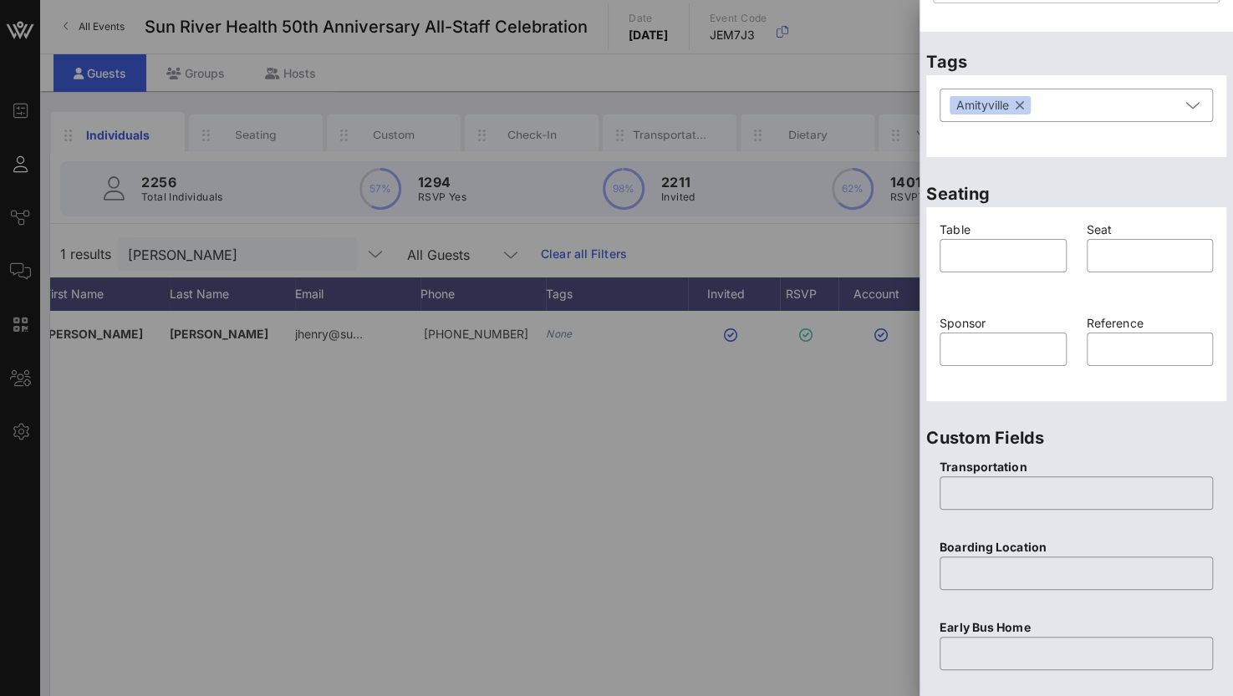
scroll to position [357, 0]
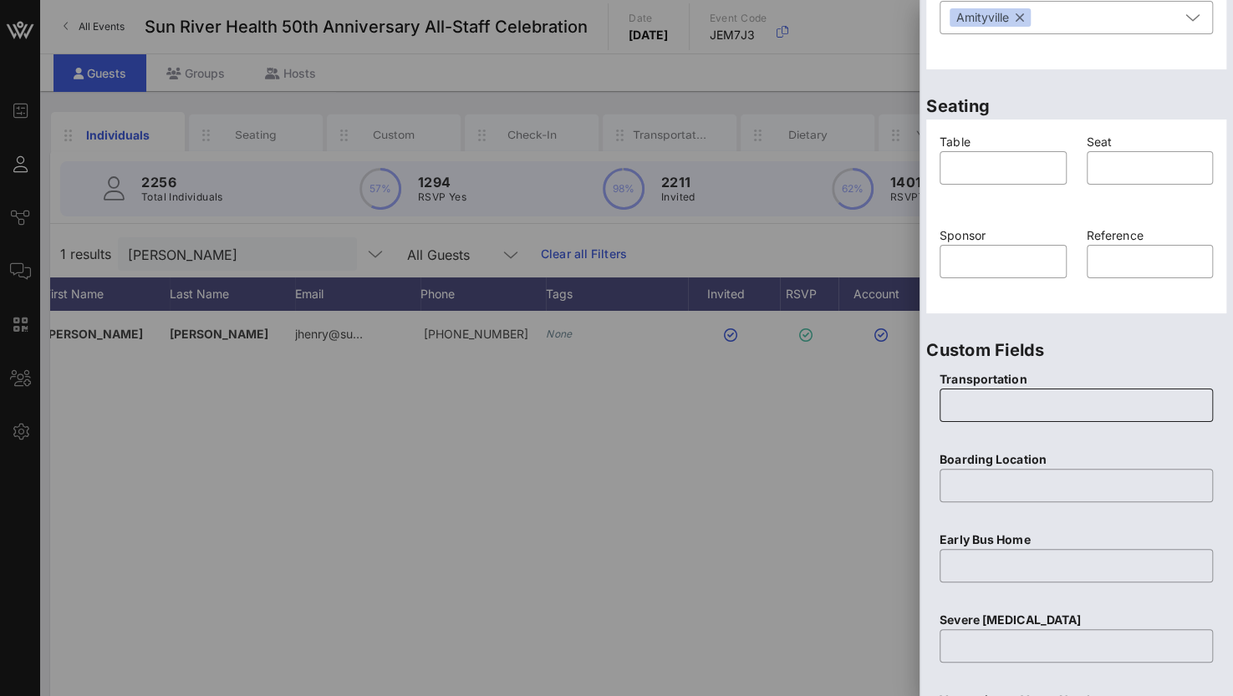
click at [989, 407] on input "text" at bounding box center [1075, 405] width 253 height 27
type input "Yes"
type input "Amityville"
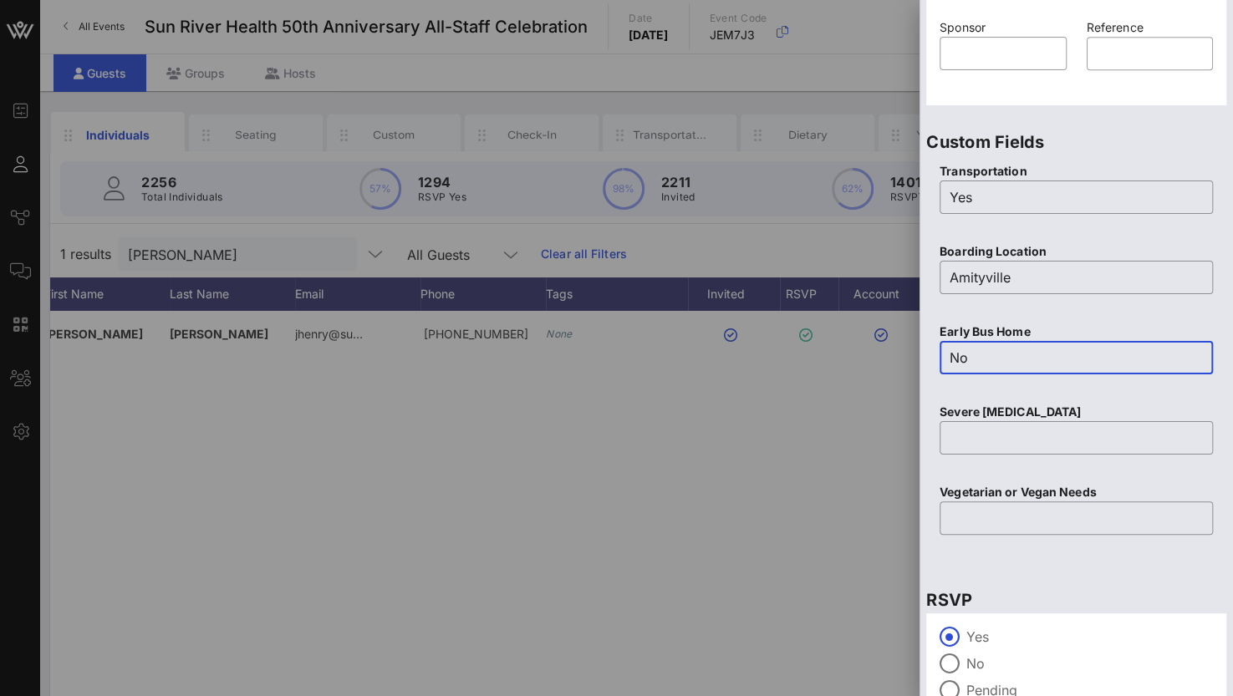
scroll to position [654, 0]
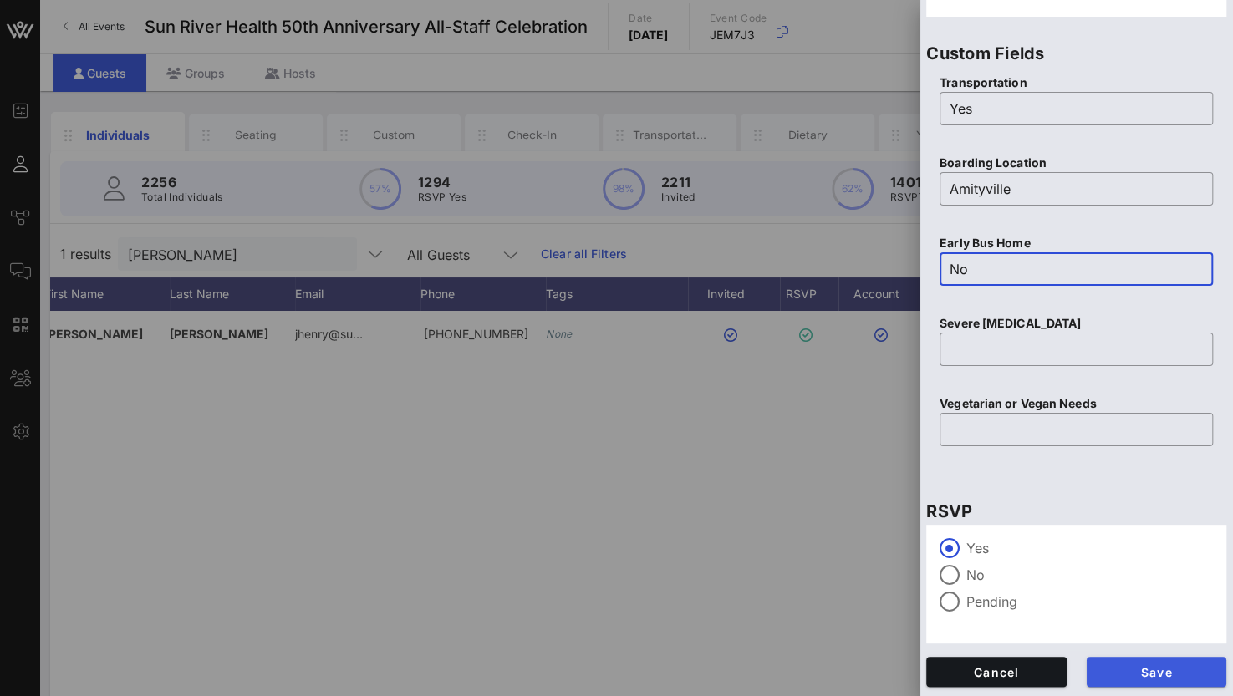
type input "No"
click at [1114, 665] on span "Save" at bounding box center [1157, 672] width 114 height 14
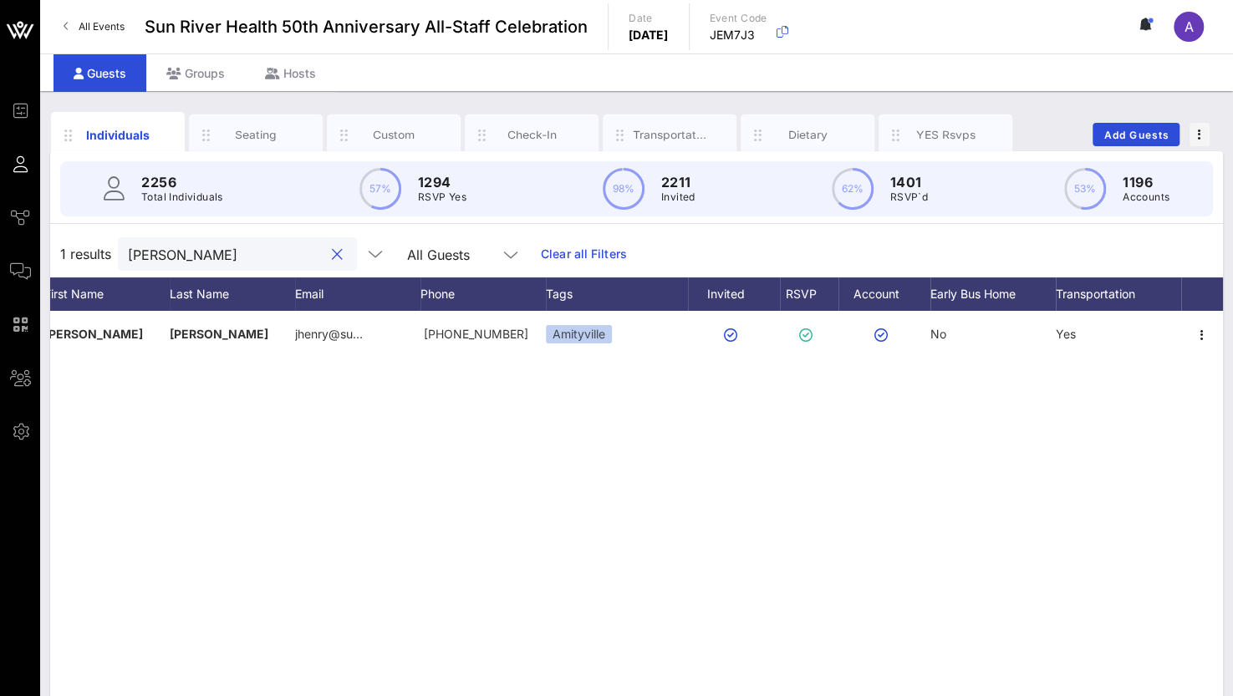
drag, startPoint x: 196, startPoint y: 250, endPoint x: 84, endPoint y: 245, distance: 112.1
click at [84, 245] on div "1 results [PERSON_NAME] All Guests Clear all Filters" at bounding box center [636, 254] width 1173 height 47
drag, startPoint x: 176, startPoint y: 261, endPoint x: 87, endPoint y: 260, distance: 88.6
click at [85, 260] on div "2 results [PERSON_NAME] All Guests Clear all Filters" at bounding box center [636, 254] width 1173 height 47
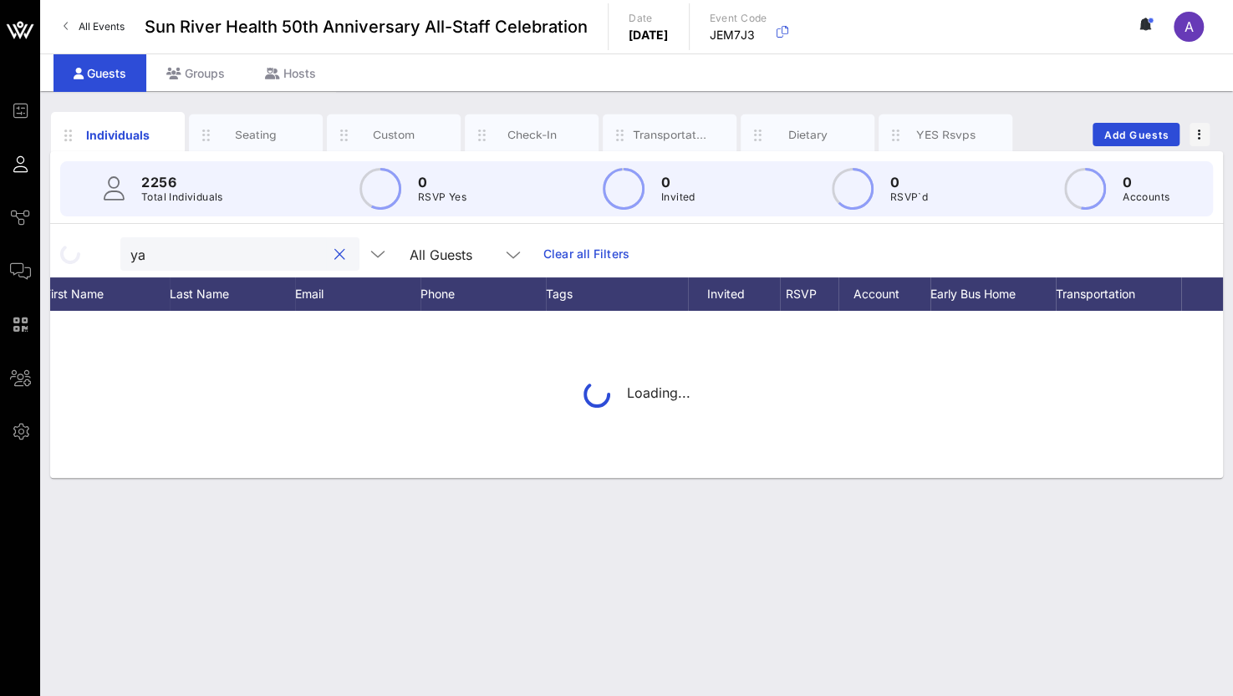
type input "y"
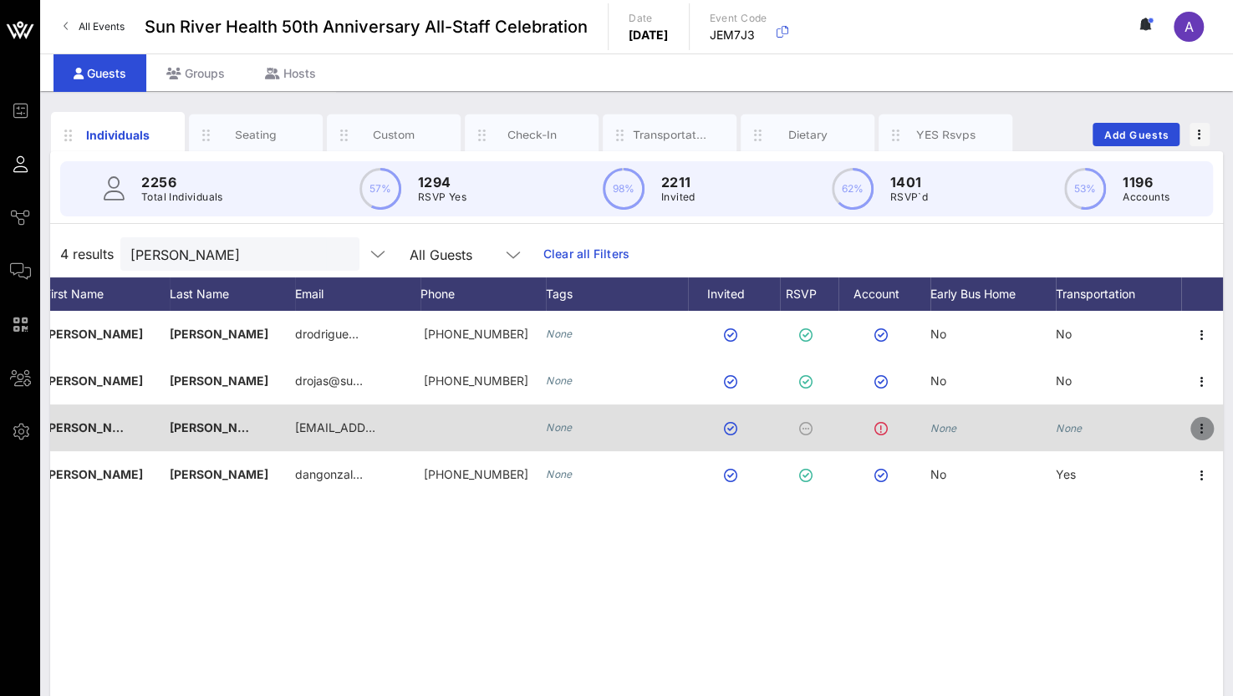
click at [1198, 424] on icon "button" at bounding box center [1202, 429] width 20 height 20
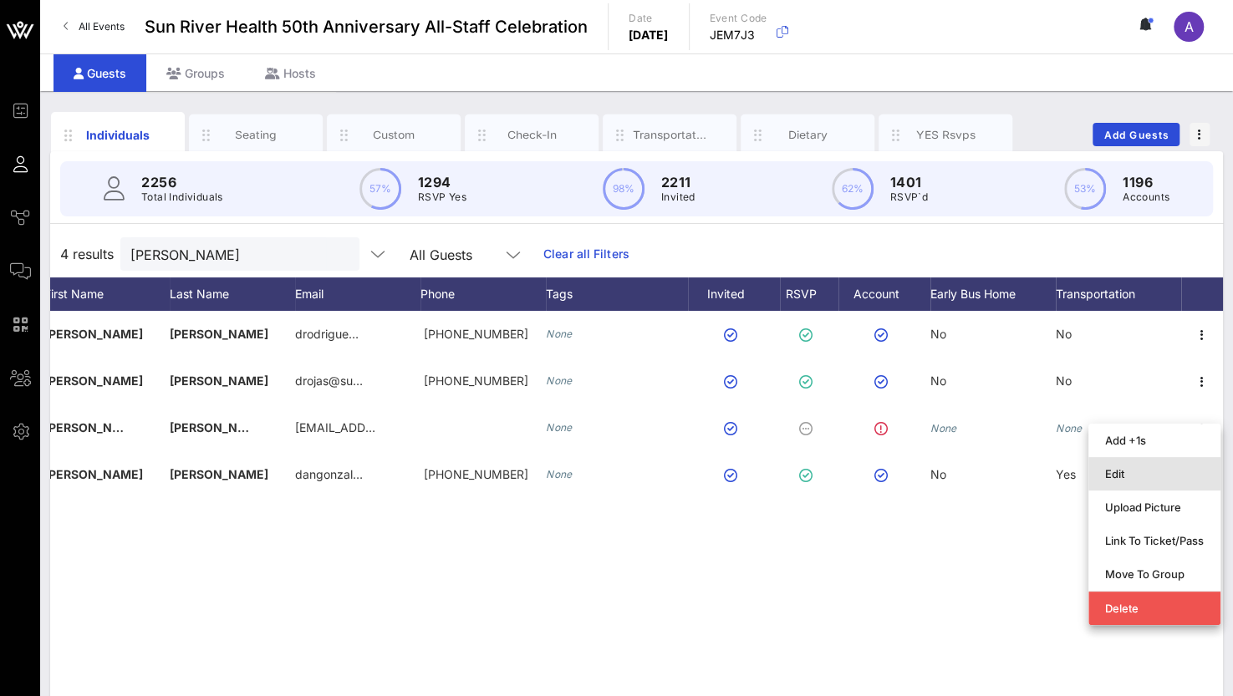
click at [1144, 484] on div "Edit" at bounding box center [1154, 474] width 99 height 27
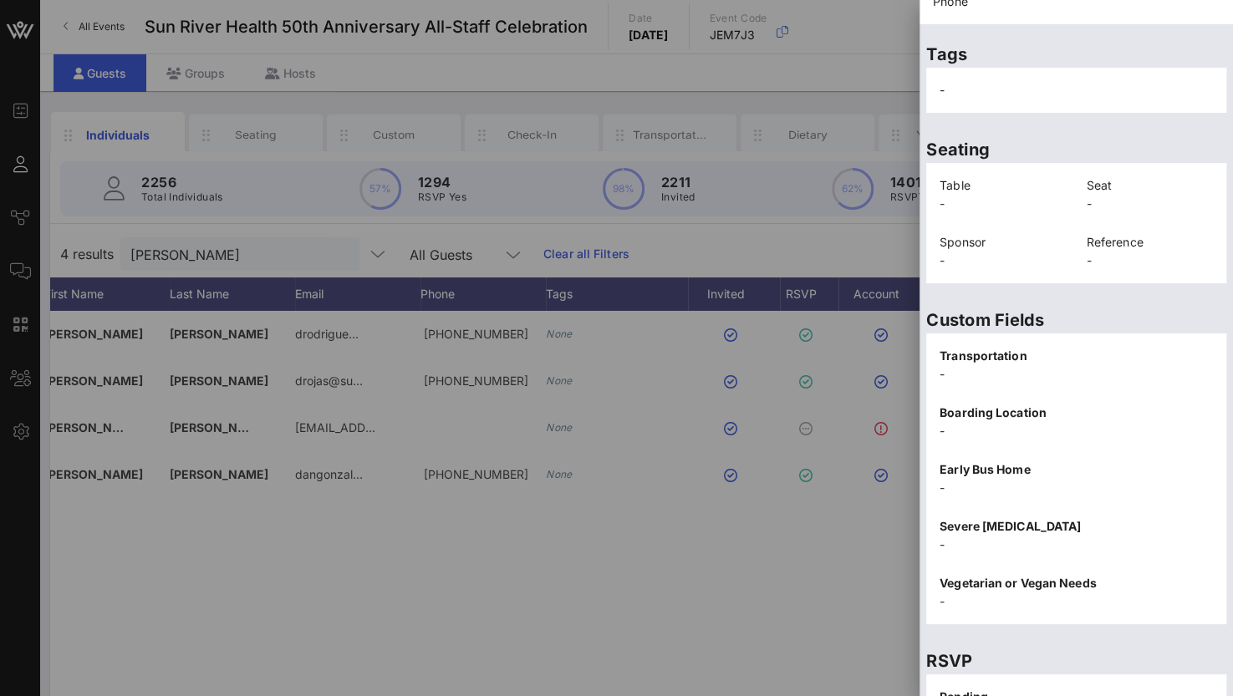
scroll to position [338, 0]
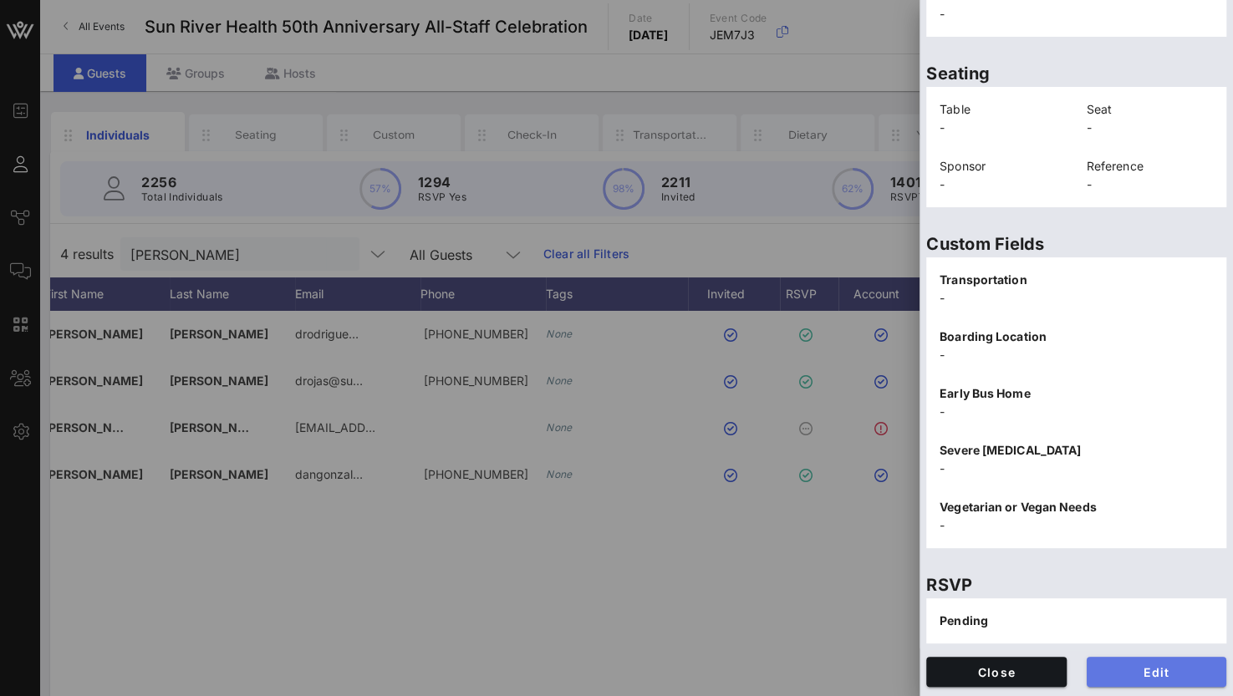
click at [1130, 679] on button "Edit" at bounding box center [1156, 672] width 140 height 30
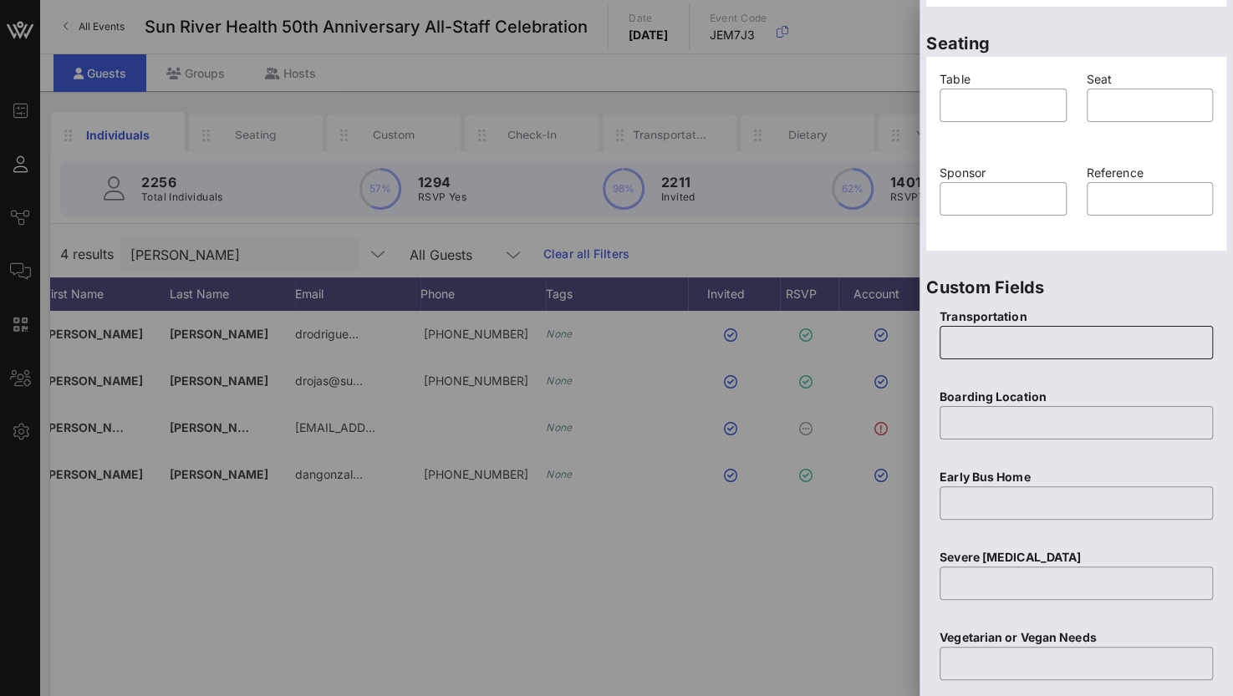
scroll to position [654, 0]
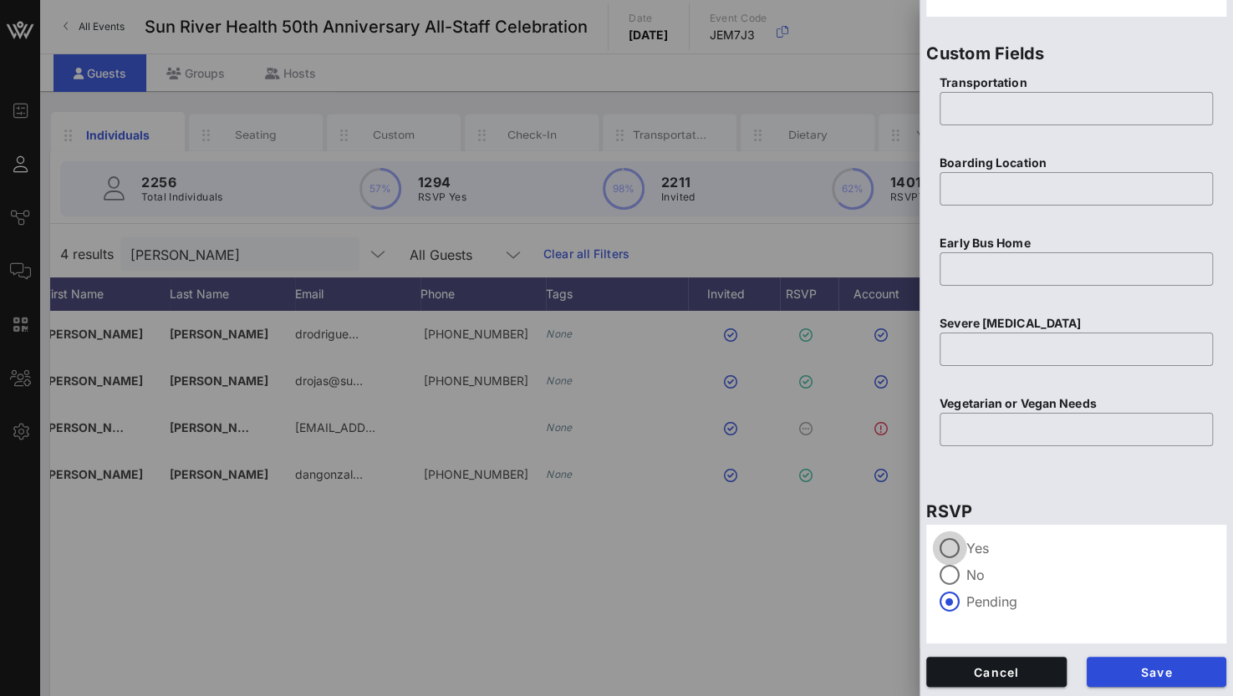
click at [947, 547] on div at bounding box center [949, 548] width 28 height 28
click at [1112, 674] on span "Save" at bounding box center [1157, 672] width 114 height 14
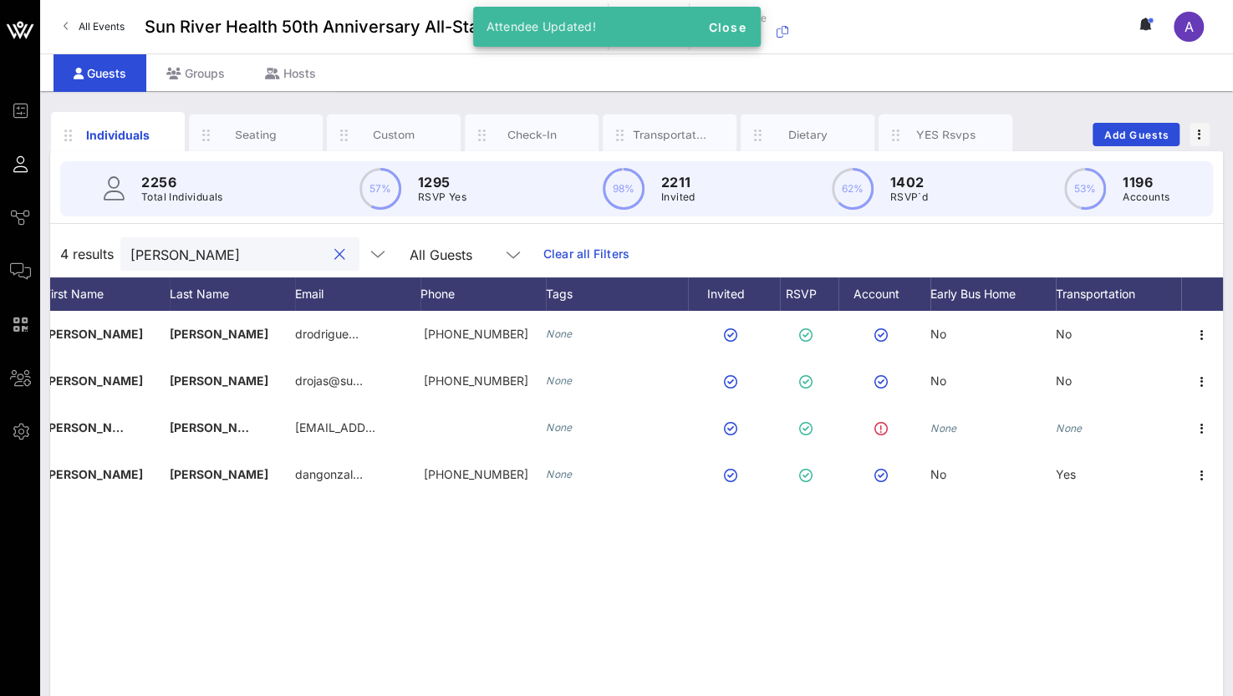
drag, startPoint x: 204, startPoint y: 252, endPoint x: 61, endPoint y: 237, distance: 143.6
click at [61, 237] on div "4 results [PERSON_NAME] All Guests Clear all Filters" at bounding box center [636, 254] width 1173 height 47
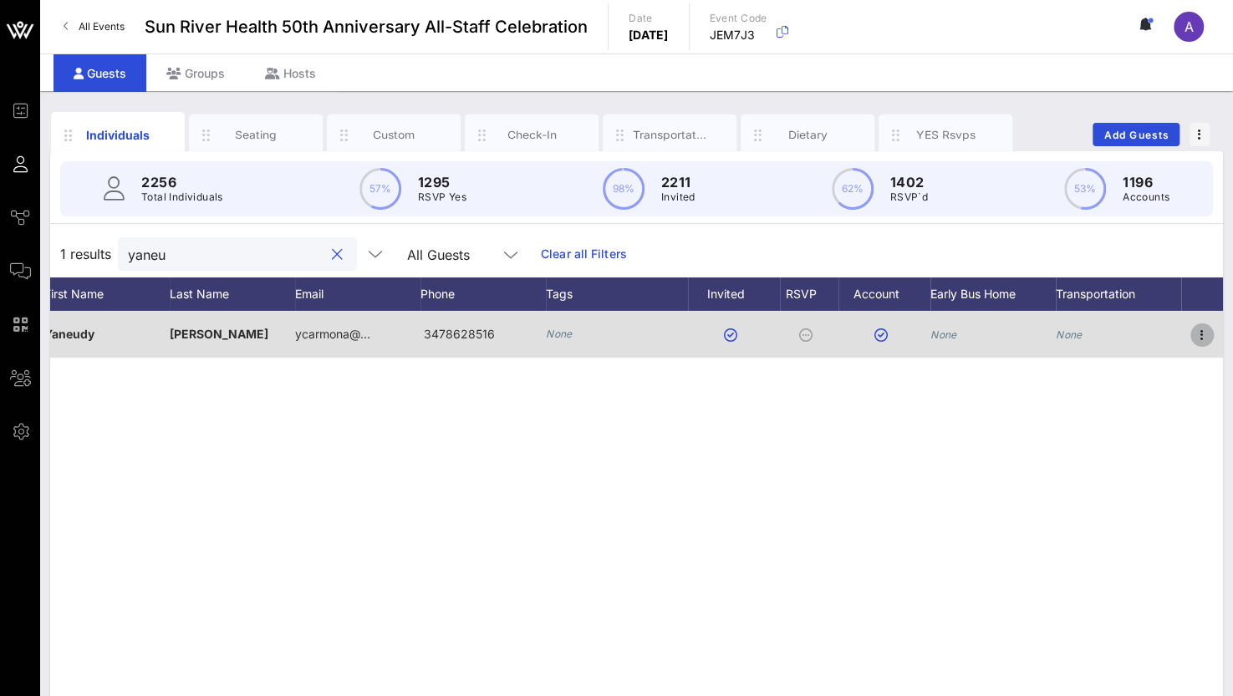
click at [1205, 334] on icon "button" at bounding box center [1202, 335] width 20 height 20
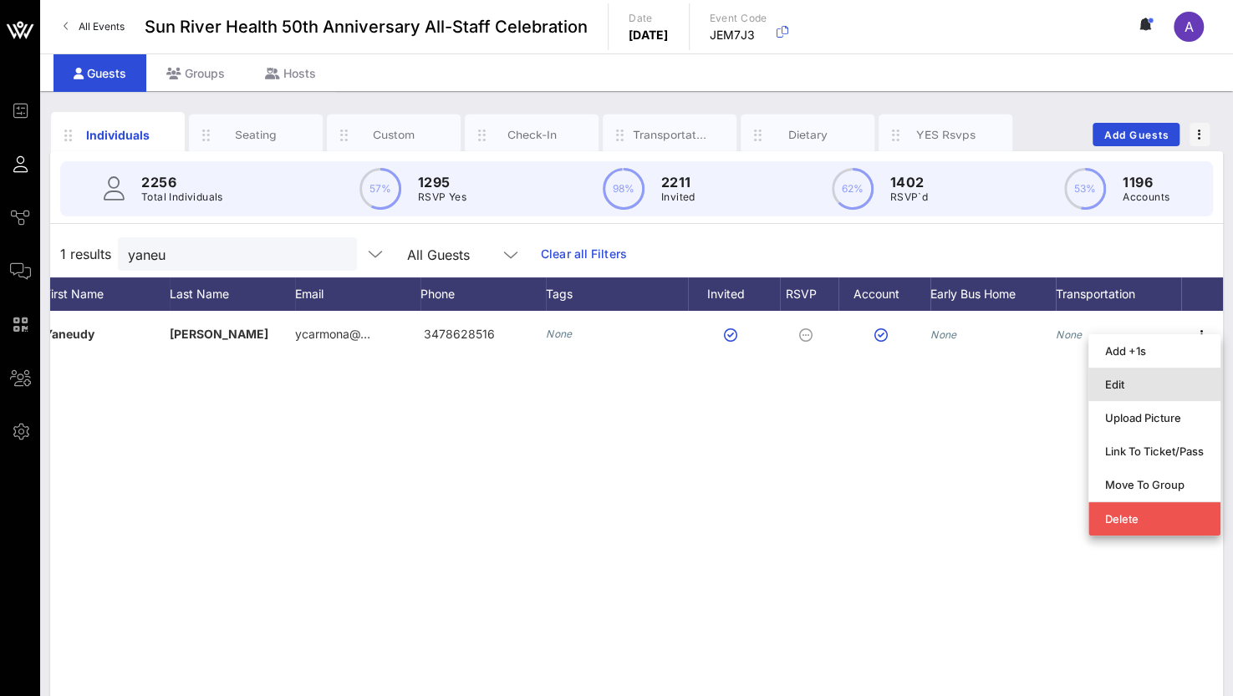
click at [1169, 394] on div "Edit" at bounding box center [1154, 384] width 99 height 27
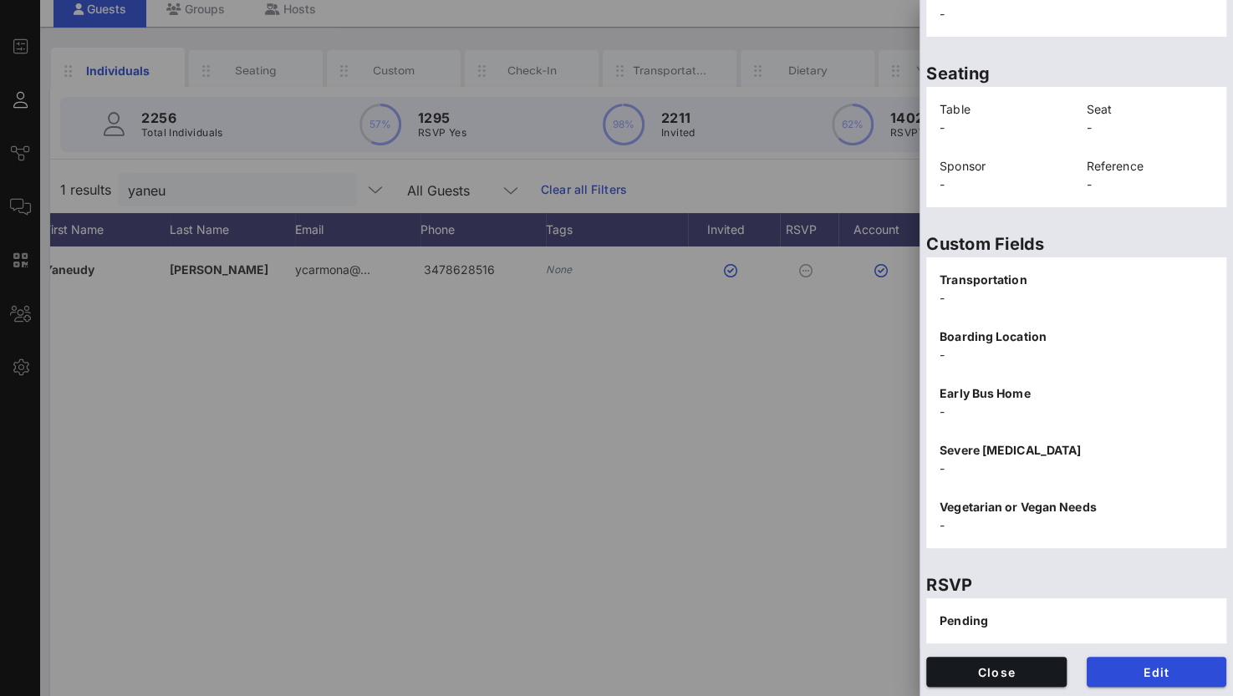
scroll to position [84, 0]
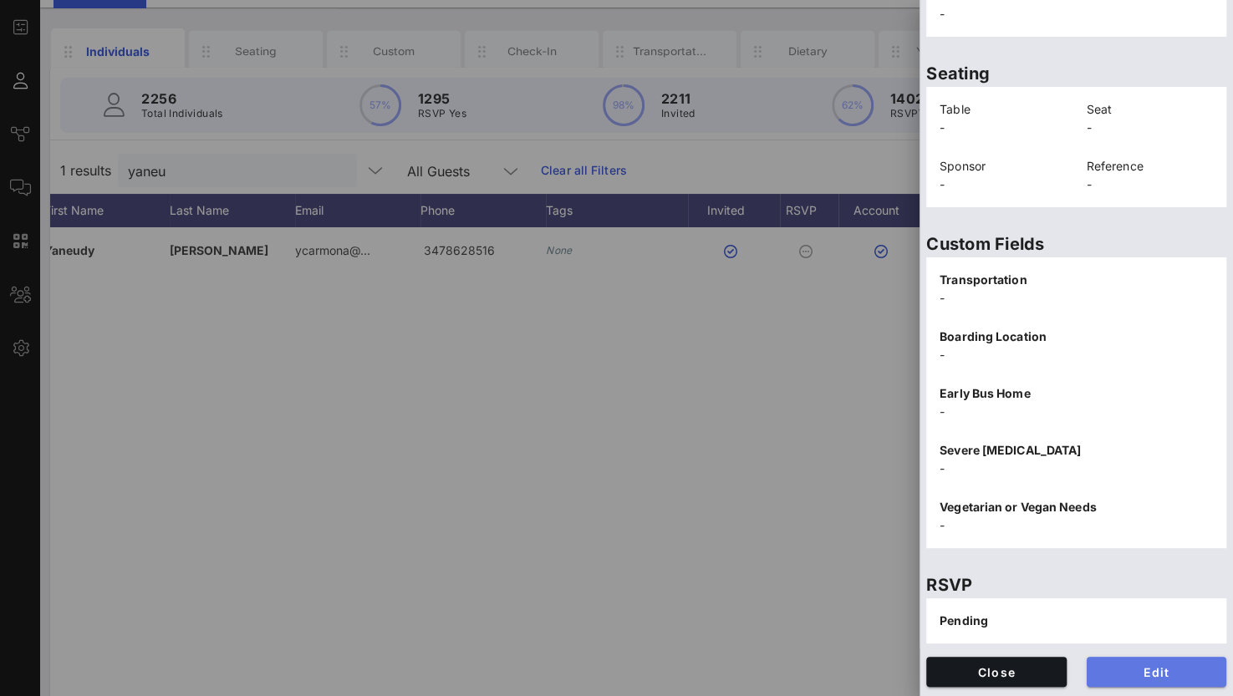
click at [1152, 674] on span "Edit" at bounding box center [1157, 672] width 114 height 14
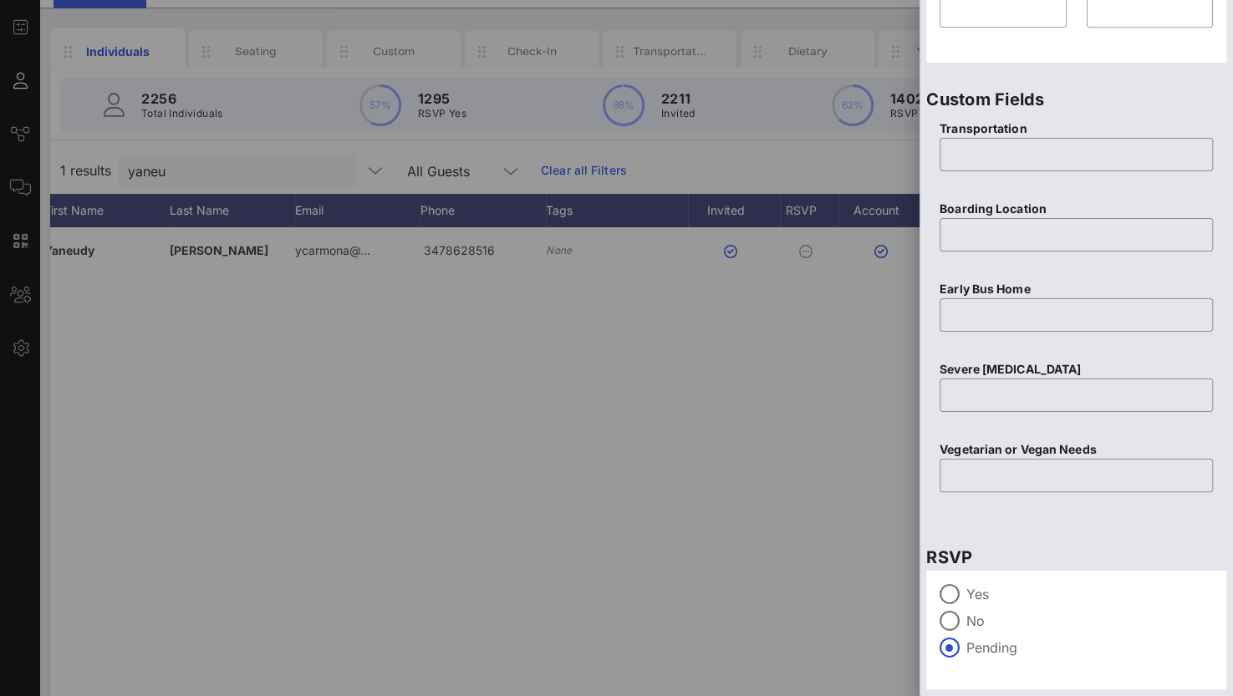
scroll to position [654, 0]
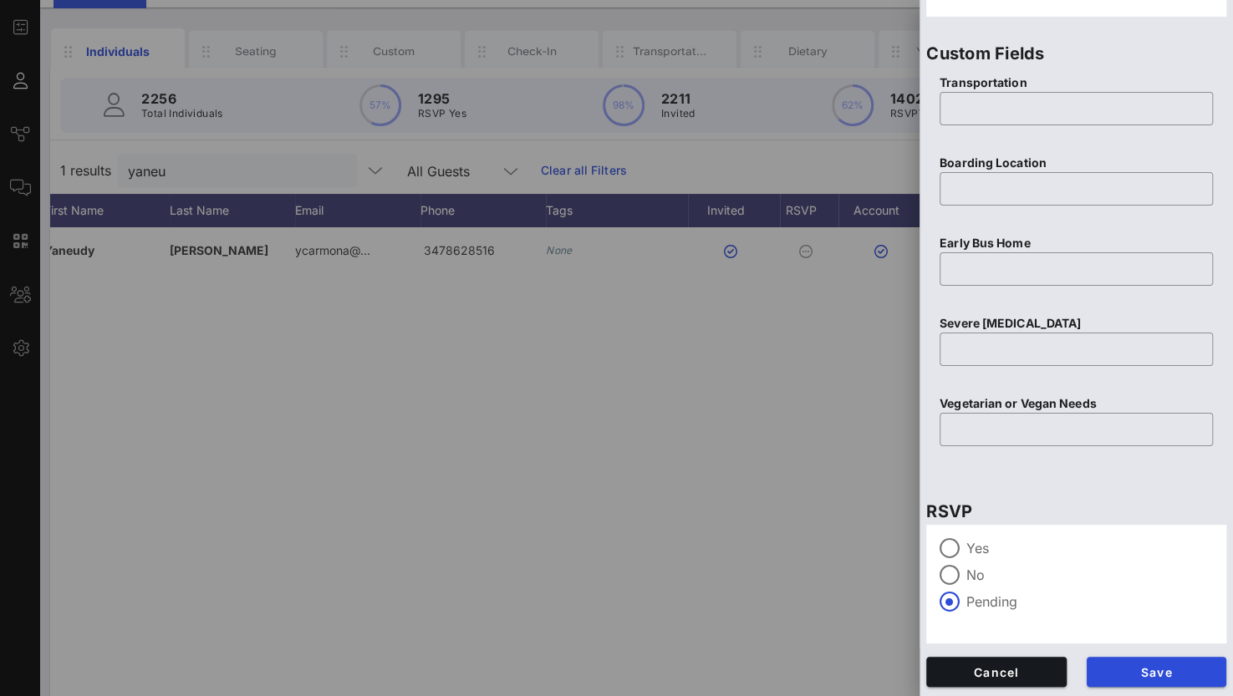
click at [973, 544] on label "Yes" at bounding box center [1089, 548] width 247 height 17
click at [1113, 673] on span "Save" at bounding box center [1157, 672] width 114 height 14
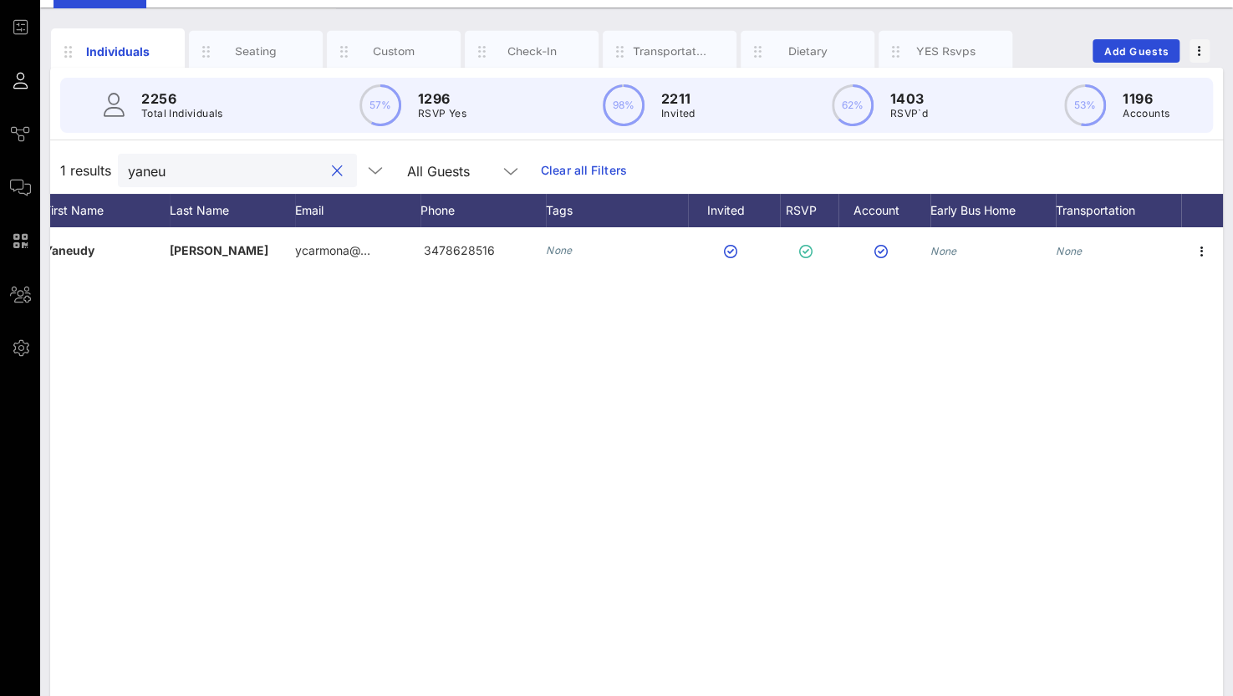
drag, startPoint x: 189, startPoint y: 174, endPoint x: 58, endPoint y: 178, distance: 131.3
click at [58, 178] on div "1 results [PERSON_NAME] All Guests Clear all Filters" at bounding box center [636, 170] width 1173 height 47
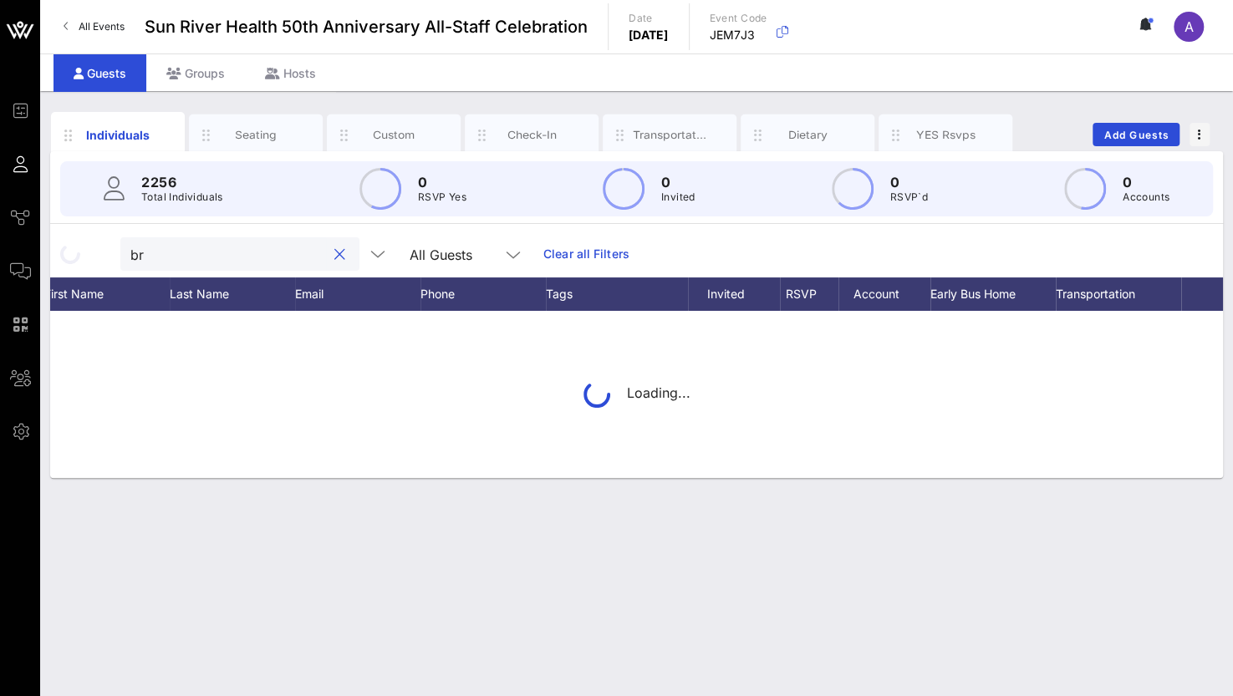
scroll to position [0, 0]
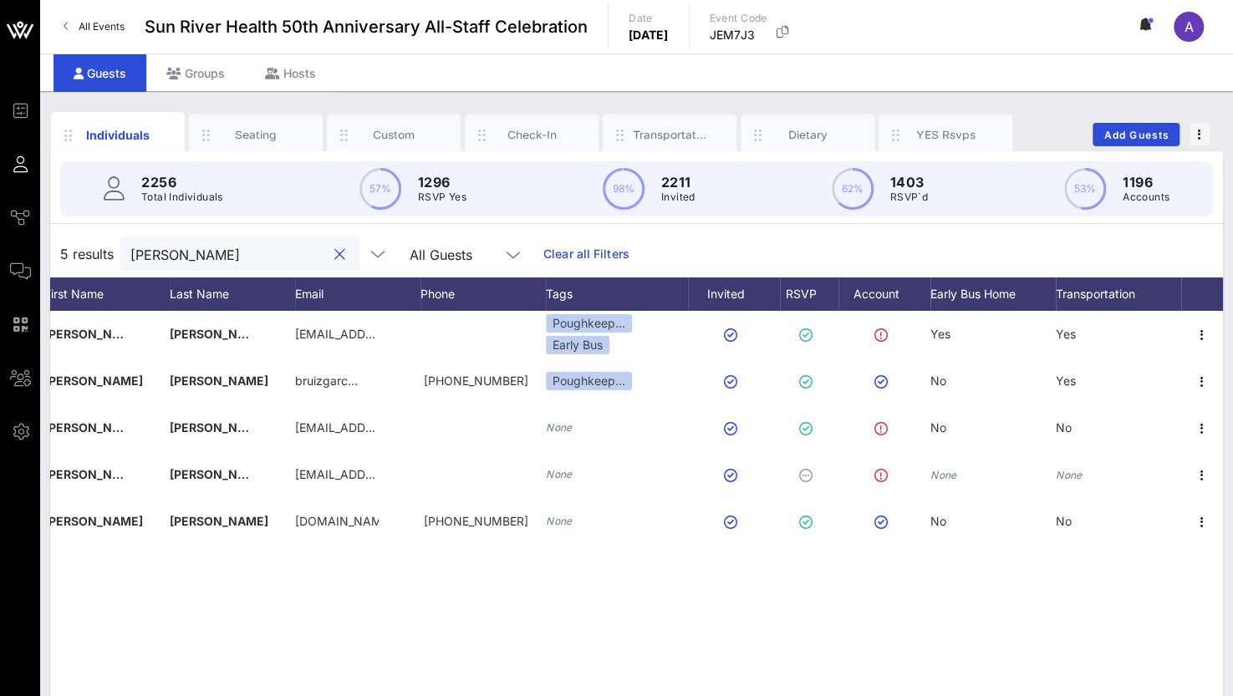
drag, startPoint x: 200, startPoint y: 255, endPoint x: 43, endPoint y: 240, distance: 157.8
click at [43, 240] on div "Individuals Seating Custom Check-In Transportation Dietary YES Rsvps Add Guests…" at bounding box center [636, 460] width 1193 height 738
type input "a"
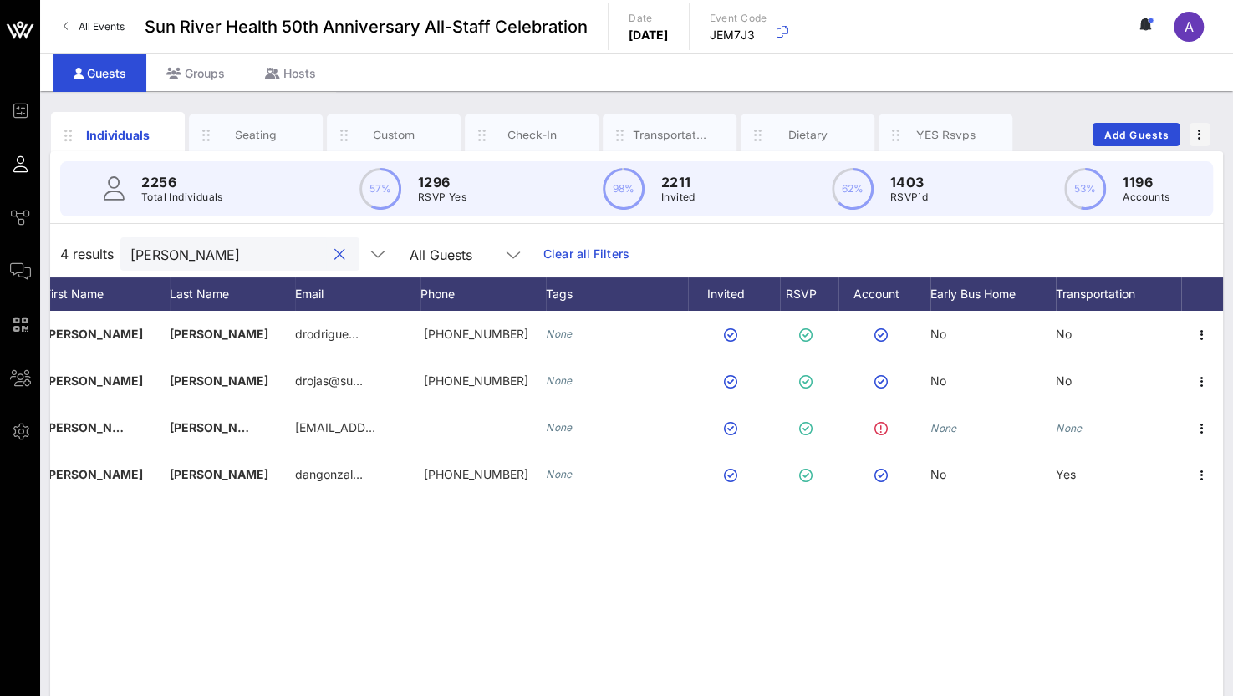
drag, startPoint x: 226, startPoint y: 252, endPoint x: 55, endPoint y: 246, distance: 170.6
click at [55, 246] on div "4 results [PERSON_NAME] All Guests Clear all Filters" at bounding box center [636, 254] width 1173 height 47
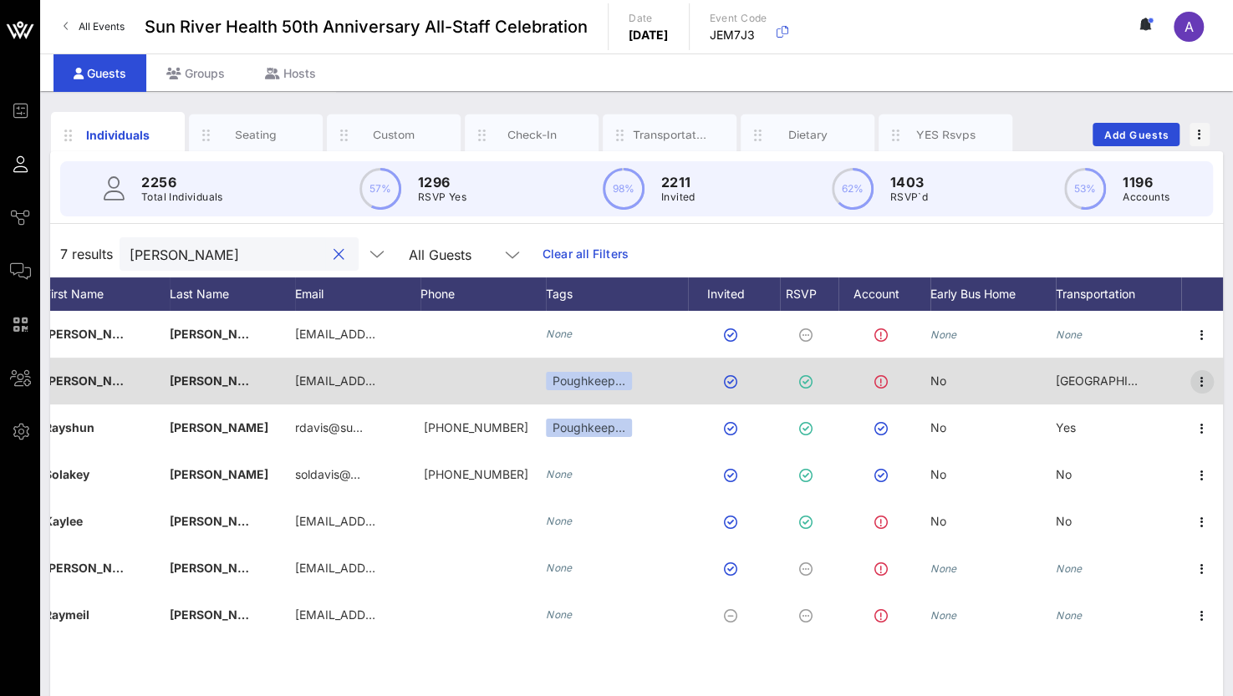
type input "[PERSON_NAME]"
click at [1203, 380] on icon "button" at bounding box center [1202, 382] width 20 height 20
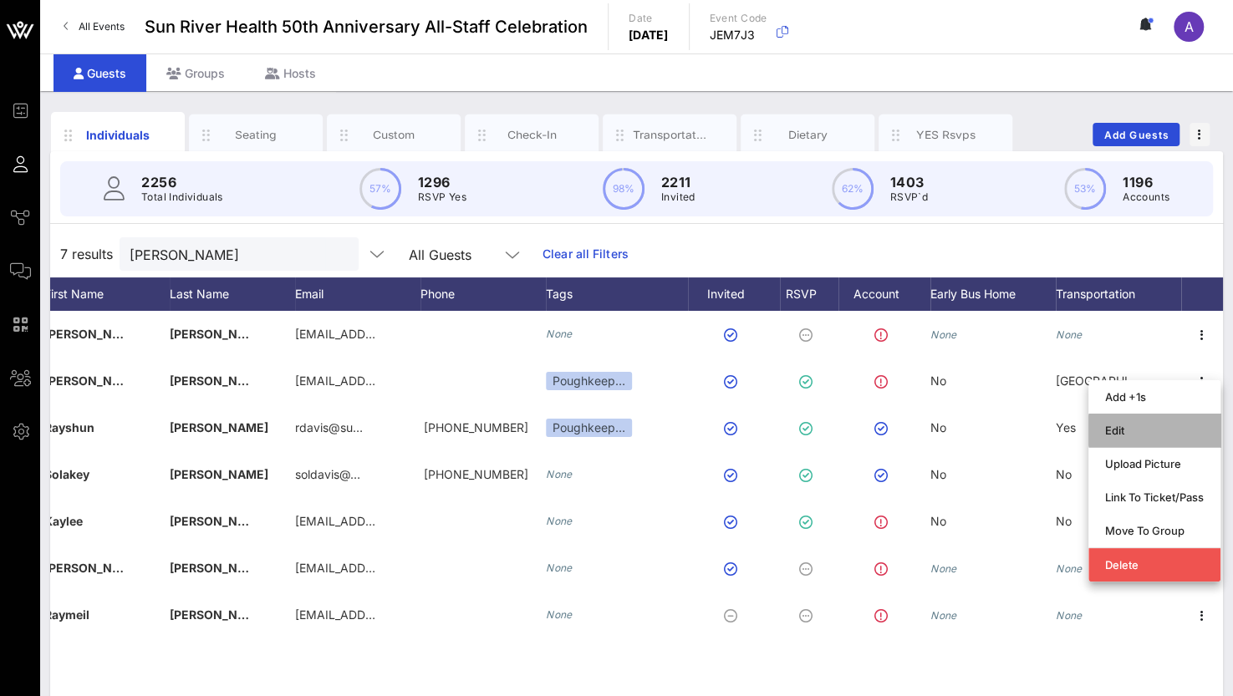
click at [1113, 439] on div "Edit" at bounding box center [1154, 430] width 99 height 27
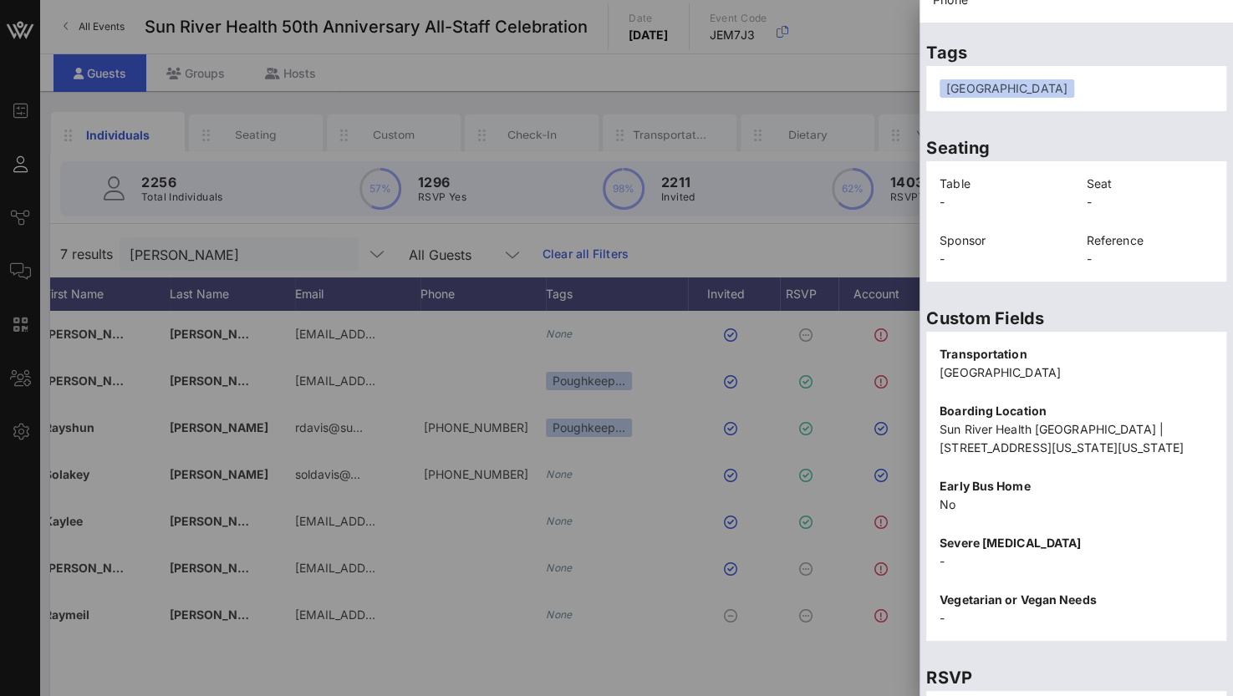
scroll to position [375, 0]
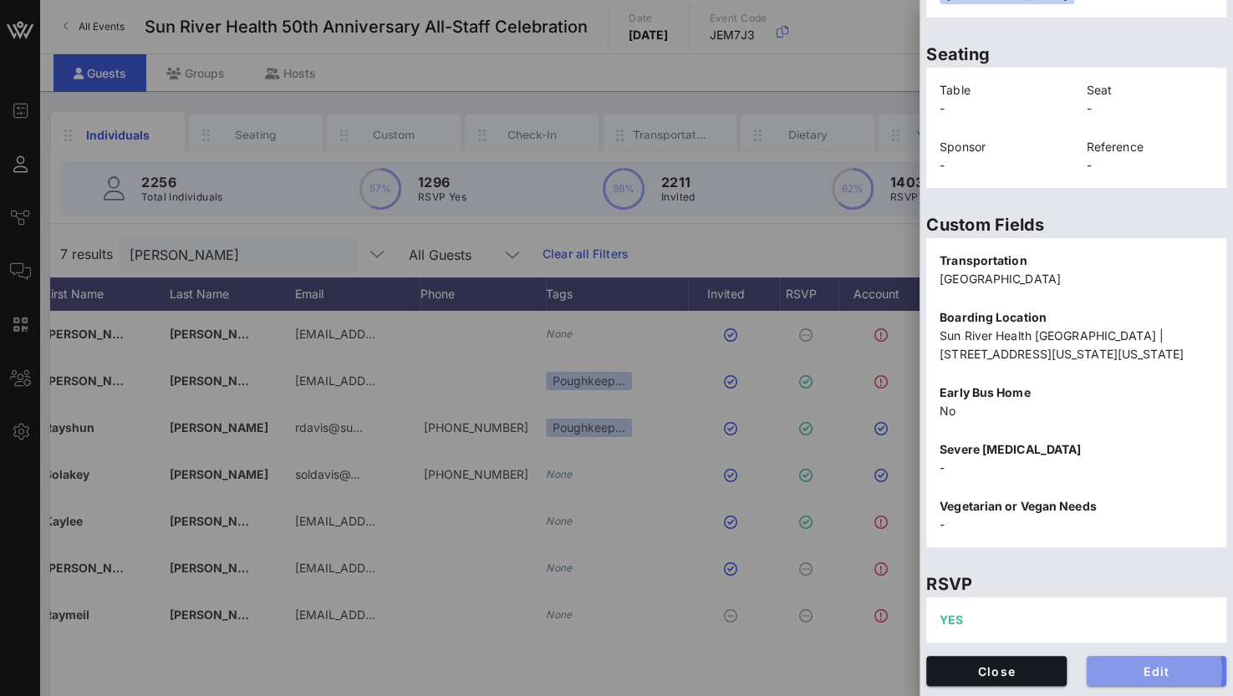
click at [1138, 674] on span "Edit" at bounding box center [1157, 671] width 114 height 14
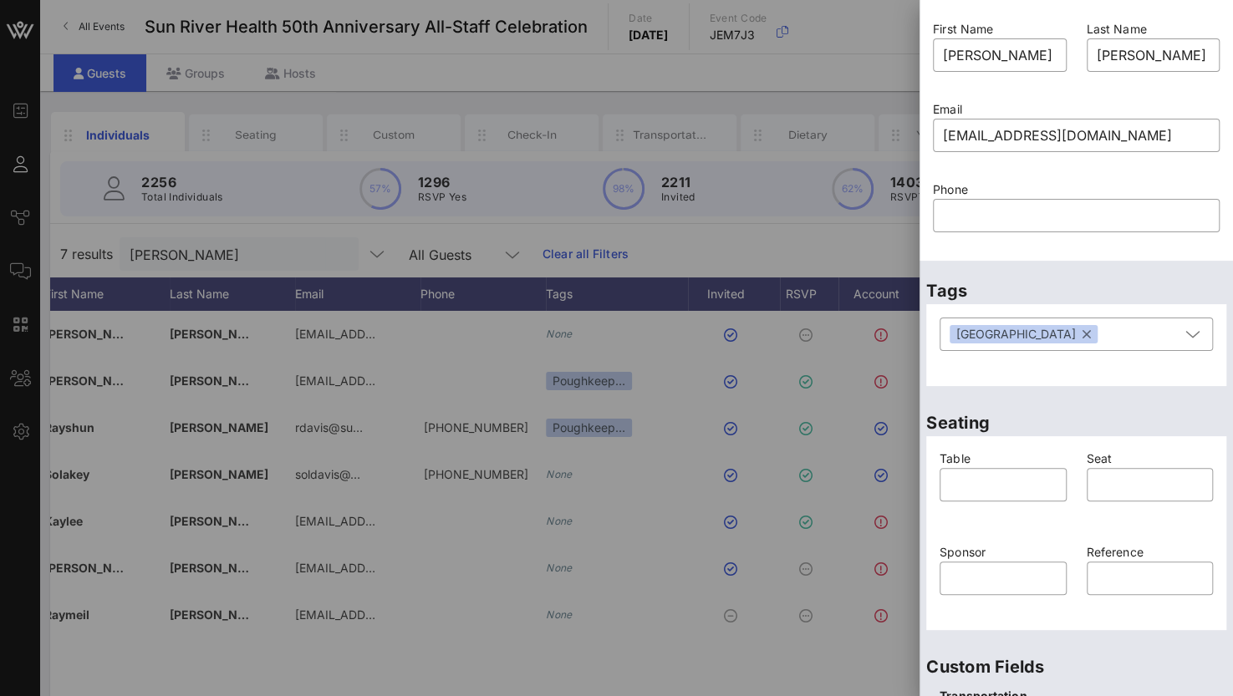
scroll to position [0, 0]
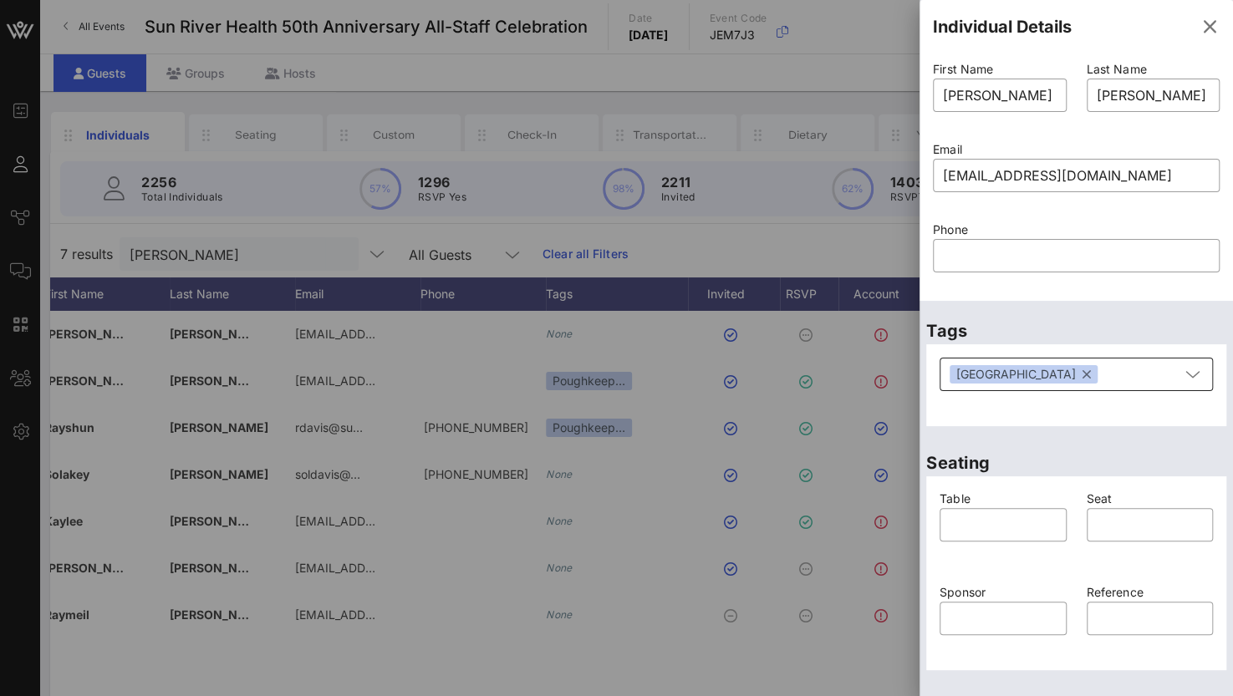
click at [1082, 377] on button "button" at bounding box center [1086, 374] width 8 height 18
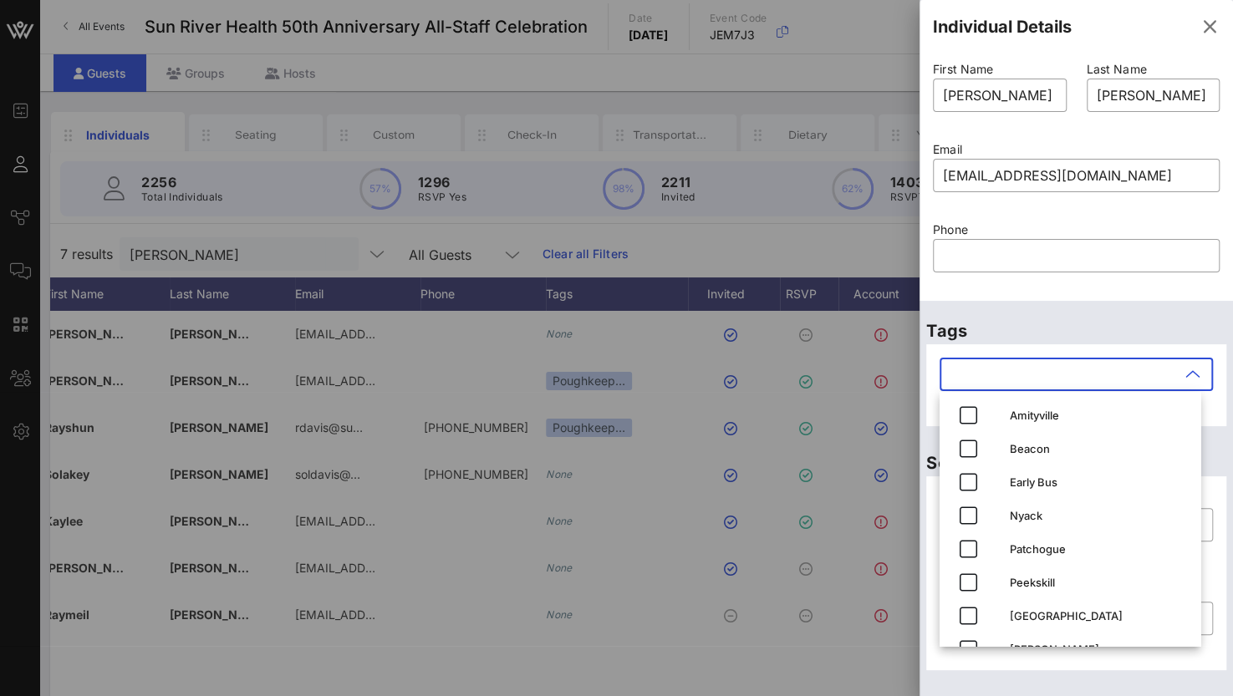
click at [1177, 296] on div "Phone ​" at bounding box center [1076, 257] width 307 height 80
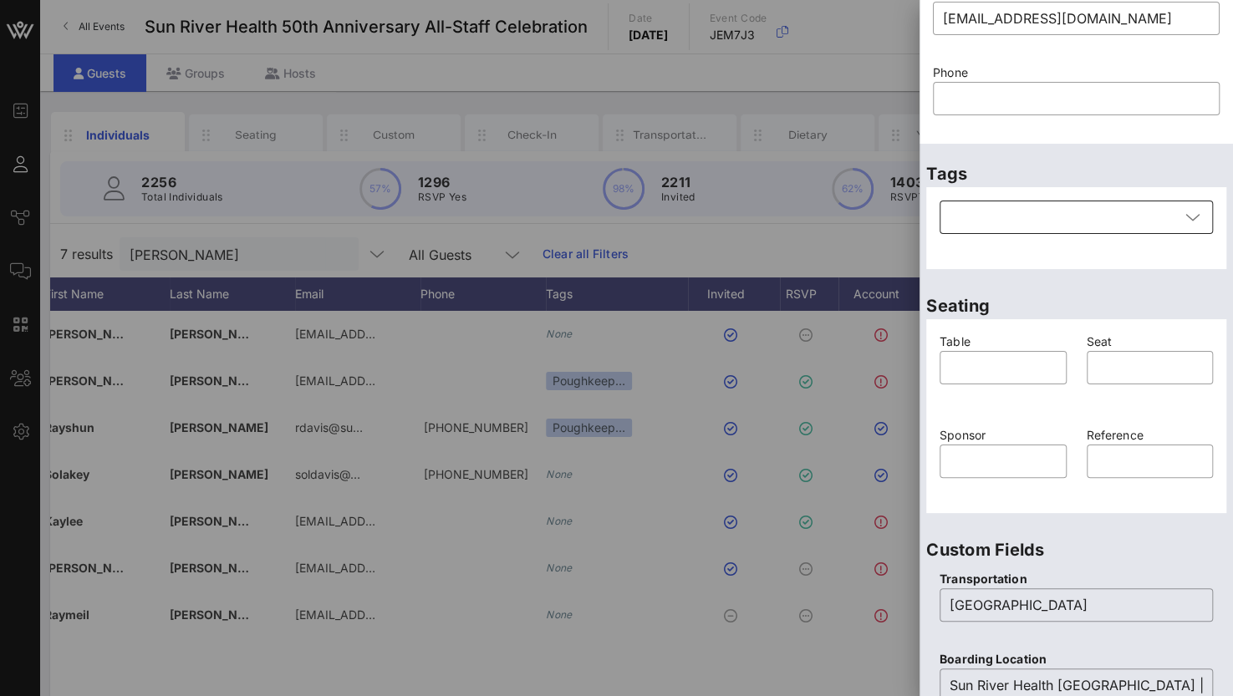
scroll to position [418, 0]
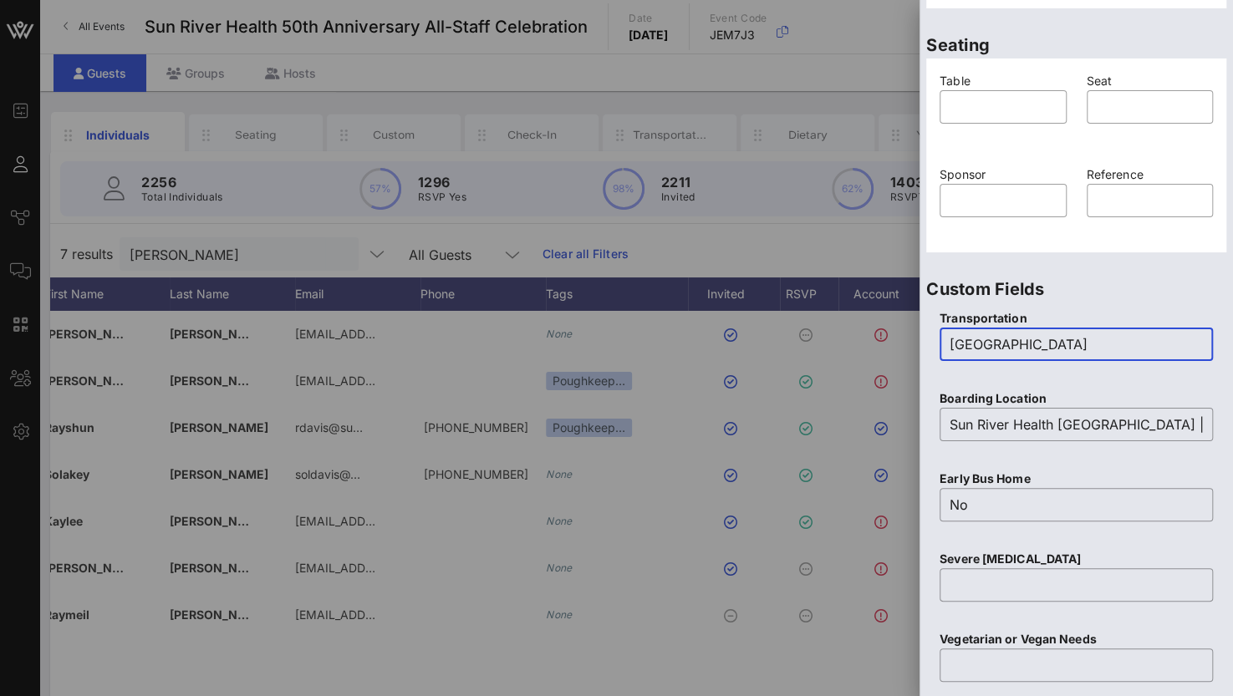
drag, startPoint x: 1053, startPoint y: 342, endPoint x: 888, endPoint y: 336, distance: 165.6
click at [888, 336] on div "Event Builder Guests Journeys Comms QR Scanner Team Settings Sun River Health 5…" at bounding box center [616, 414] width 1233 height 829
drag, startPoint x: 956, startPoint y: 417, endPoint x: 1280, endPoint y: 370, distance: 326.8
click at [1232, 370] on html "Event Builder Guests Journeys Comms QR Scanner Team Settings Sun River Health 5…" at bounding box center [616, 348] width 1233 height 696
drag, startPoint x: 948, startPoint y: 420, endPoint x: 1202, endPoint y: 444, distance: 255.1
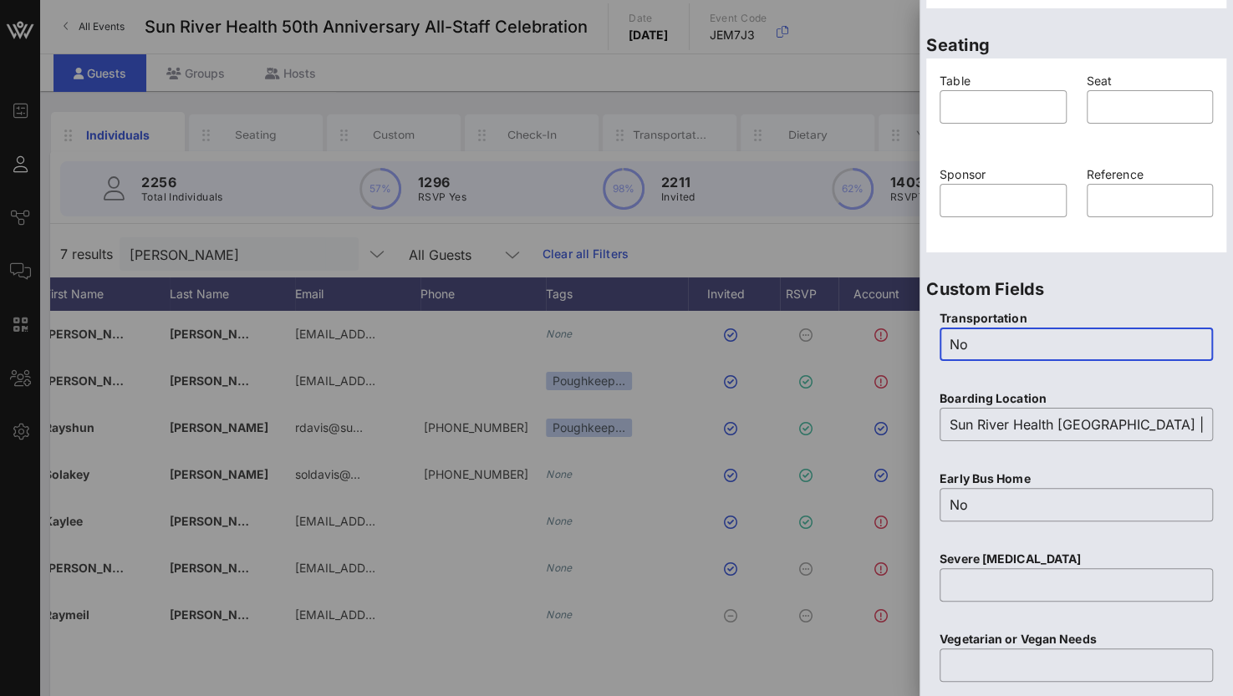
click at [1202, 444] on div "Boarding Location ​ [GEOGRAPHIC_DATA] | [STREET_ADDRESS][US_STATE][US_STATE]" at bounding box center [1075, 426] width 293 height 80
type input "No"
click at [1023, 424] on input "Sun River Health [GEOGRAPHIC_DATA] | [STREET_ADDRESS][US_STATE][US_STATE]" at bounding box center [1075, 424] width 253 height 27
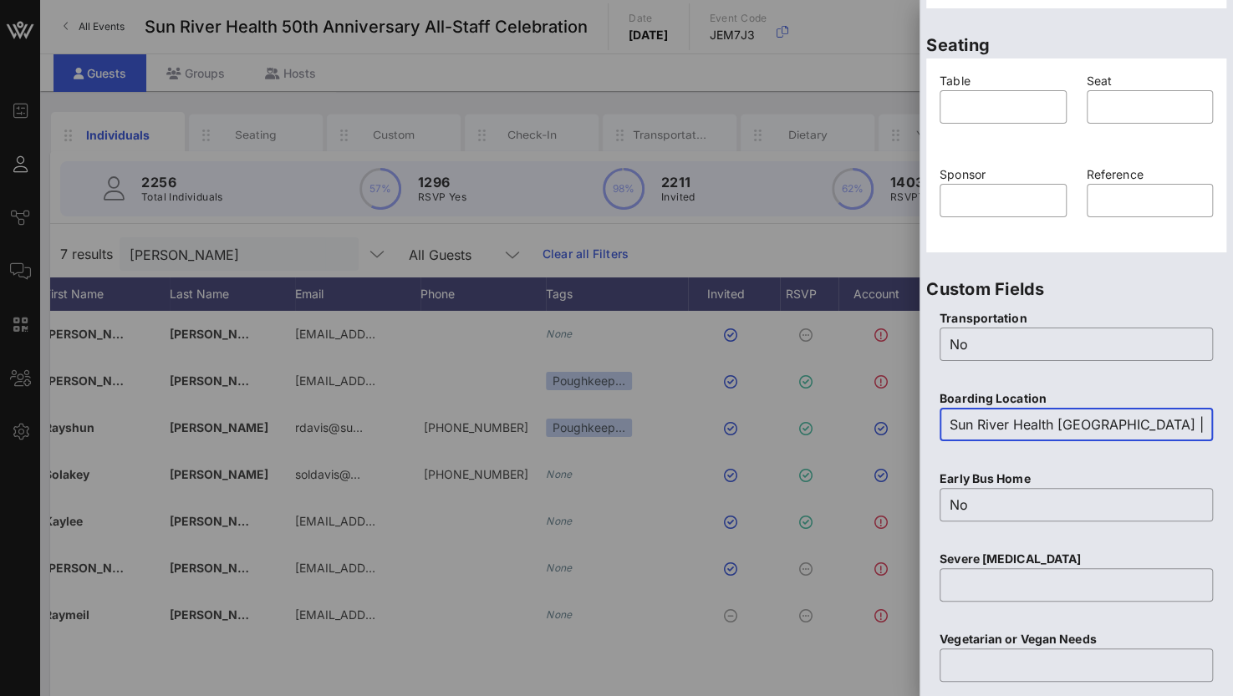
scroll to position [0, 313]
drag, startPoint x: 951, startPoint y: 422, endPoint x: 1371, endPoint y: 385, distance: 421.2
click at [1232, 385] on html "Event Builder Guests Journeys Comms QR Scanner Team Settings Sun River Health 5…" at bounding box center [616, 348] width 1233 height 696
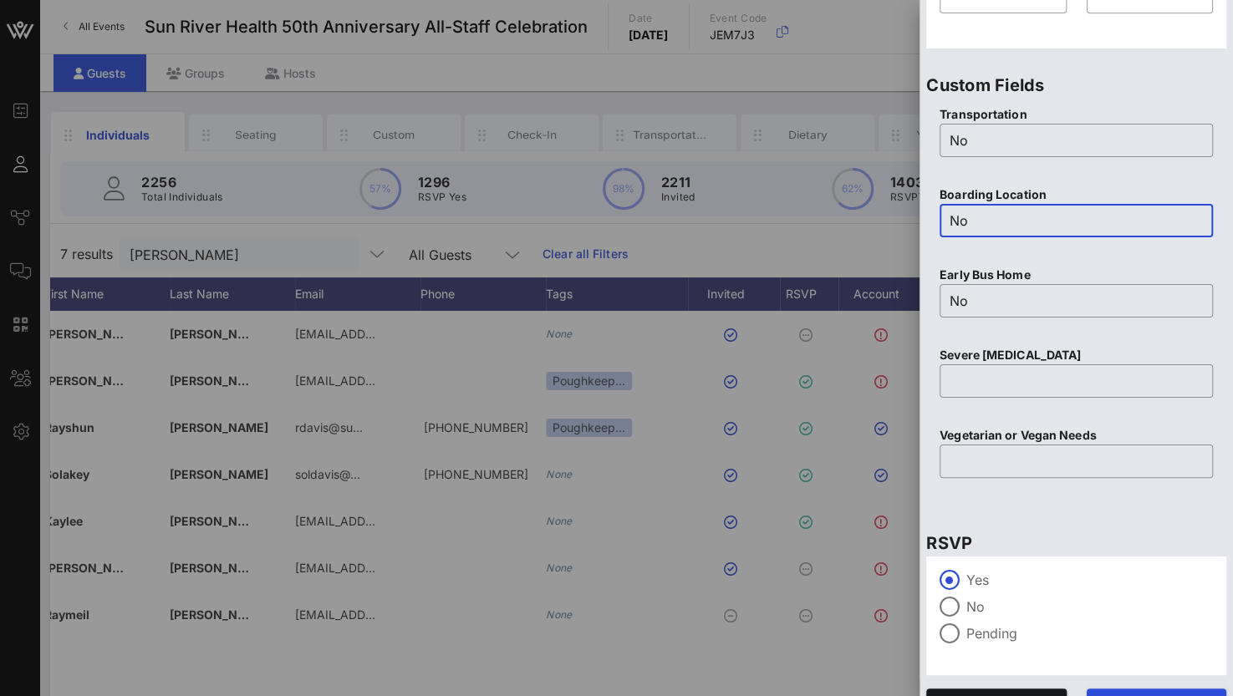
scroll to position [654, 0]
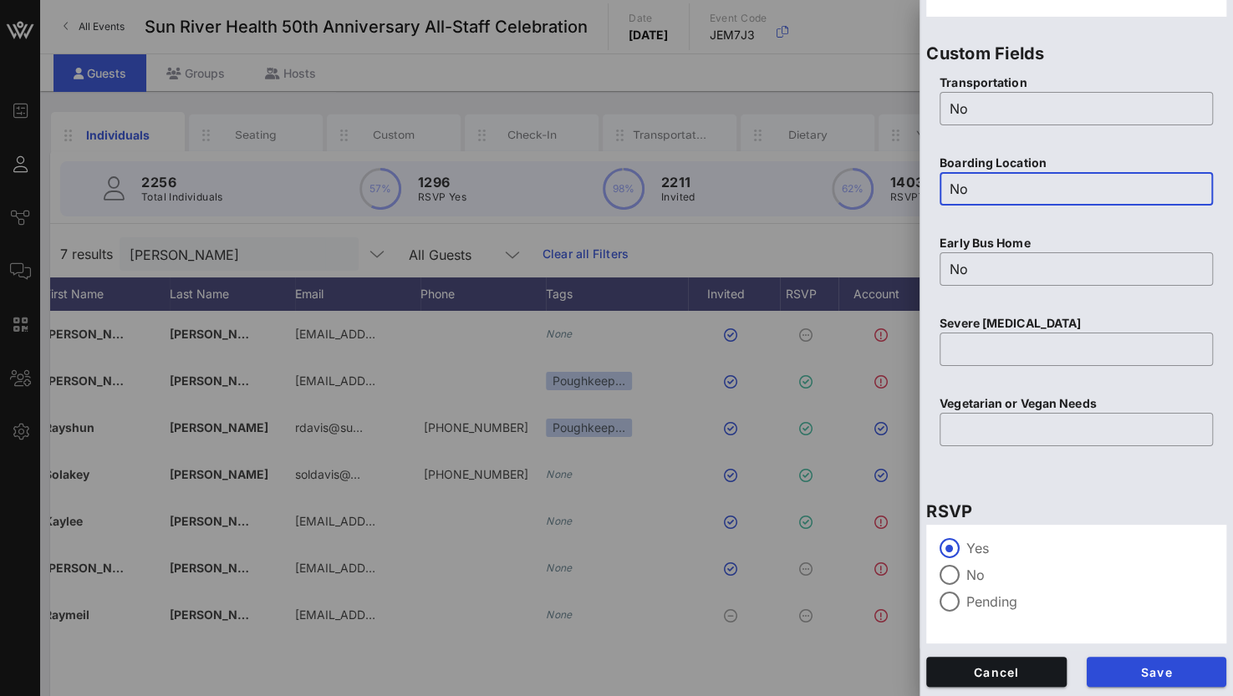
type input "No"
click at [985, 578] on label "No" at bounding box center [1089, 575] width 247 height 17
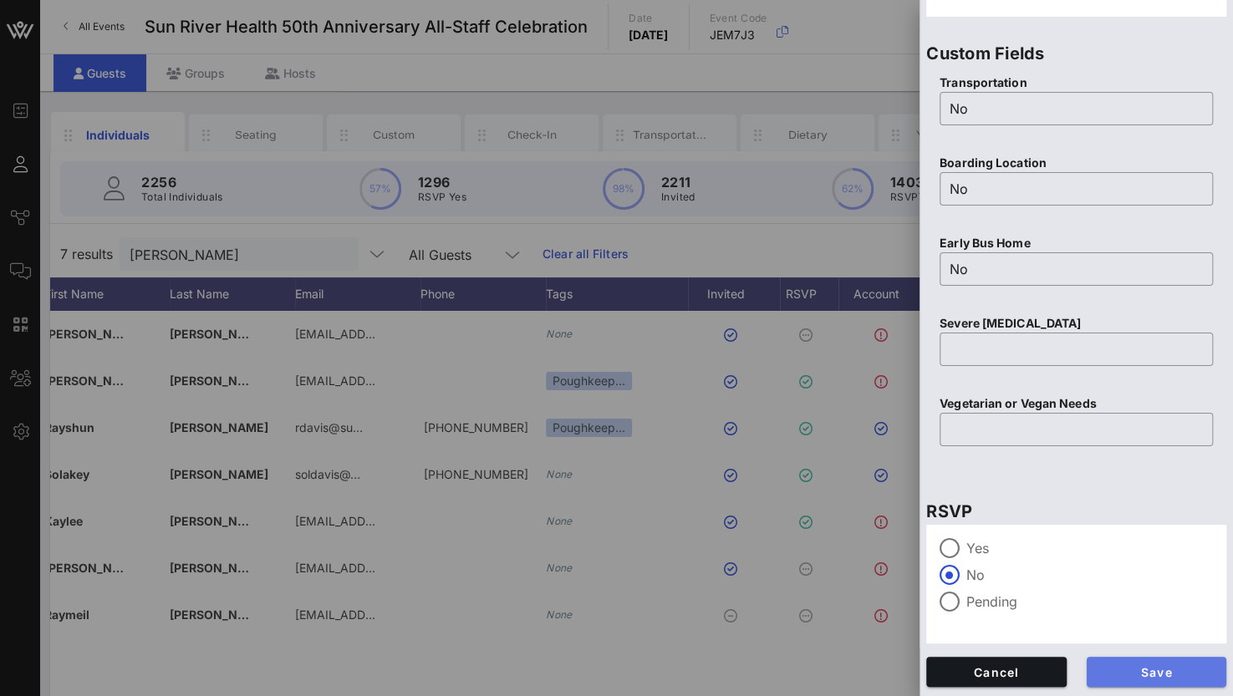
click at [1128, 676] on span "Save" at bounding box center [1157, 672] width 114 height 14
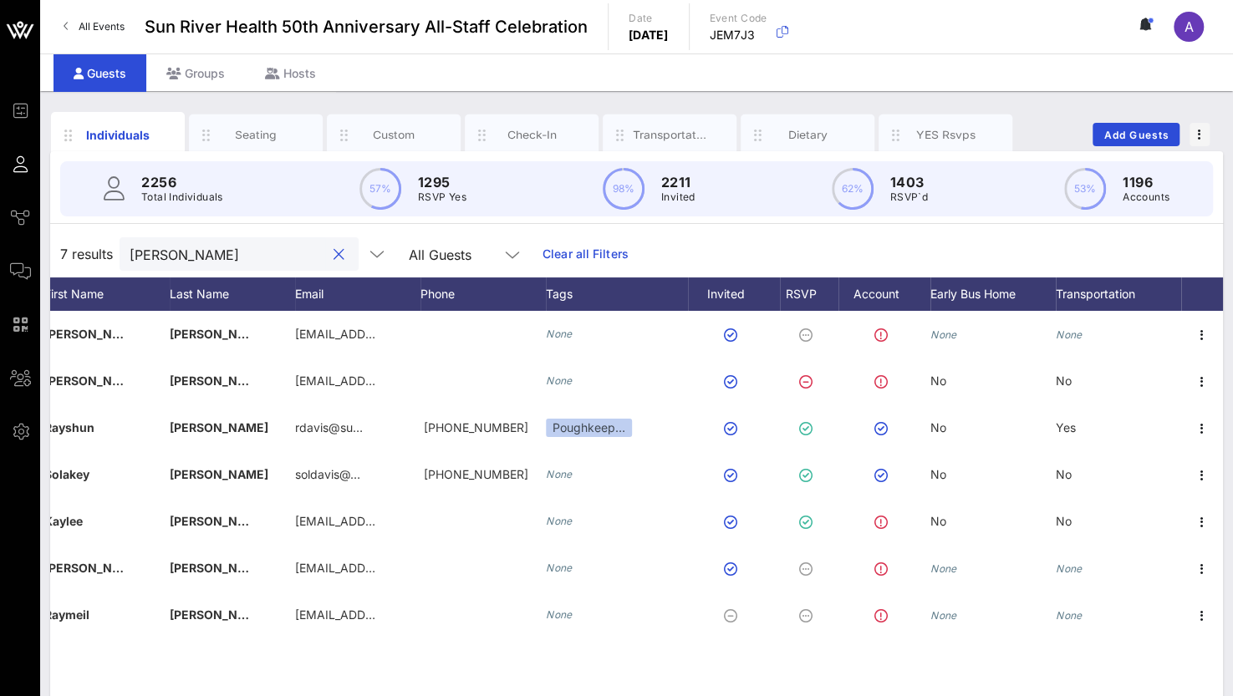
drag, startPoint x: 242, startPoint y: 252, endPoint x: 43, endPoint y: 242, distance: 199.2
click at [43, 242] on div "Individuals Seating Custom Check-In Transportation Dietary YES Rsvps Add Guests…" at bounding box center [636, 460] width 1193 height 738
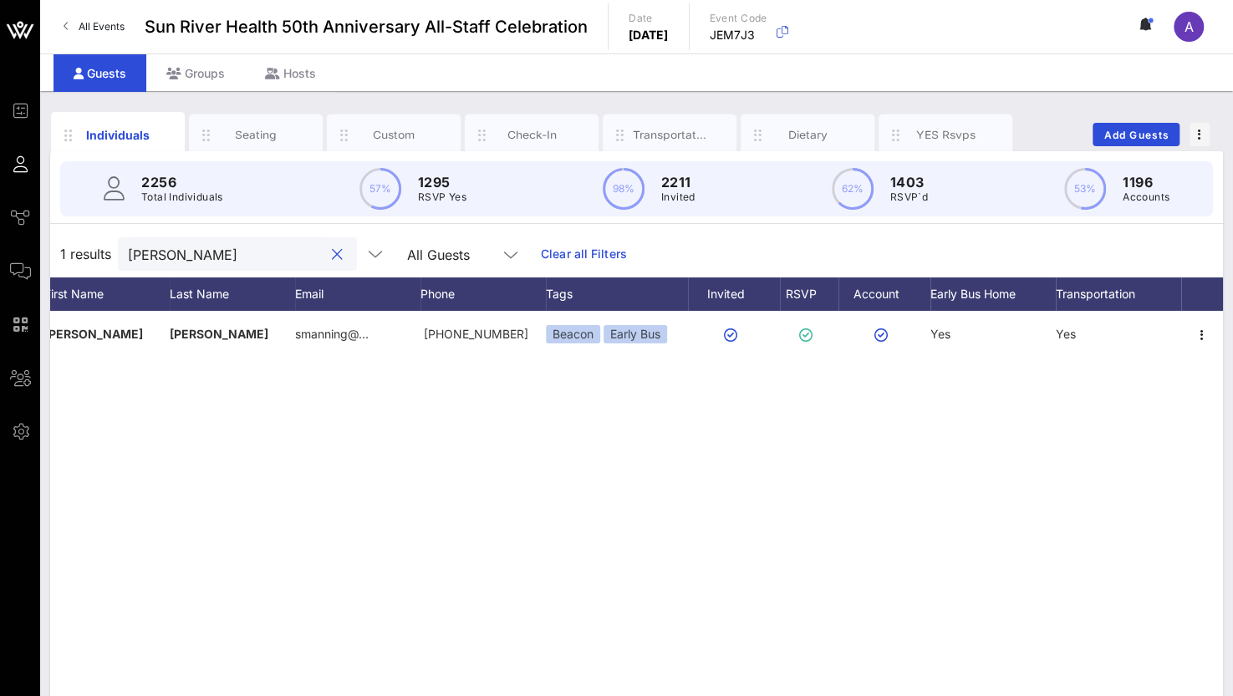
drag, startPoint x: 233, startPoint y: 260, endPoint x: 60, endPoint y: 244, distance: 173.7
click at [60, 243] on div "1 results [PERSON_NAME] All Guests Clear all Filters" at bounding box center [636, 254] width 1173 height 47
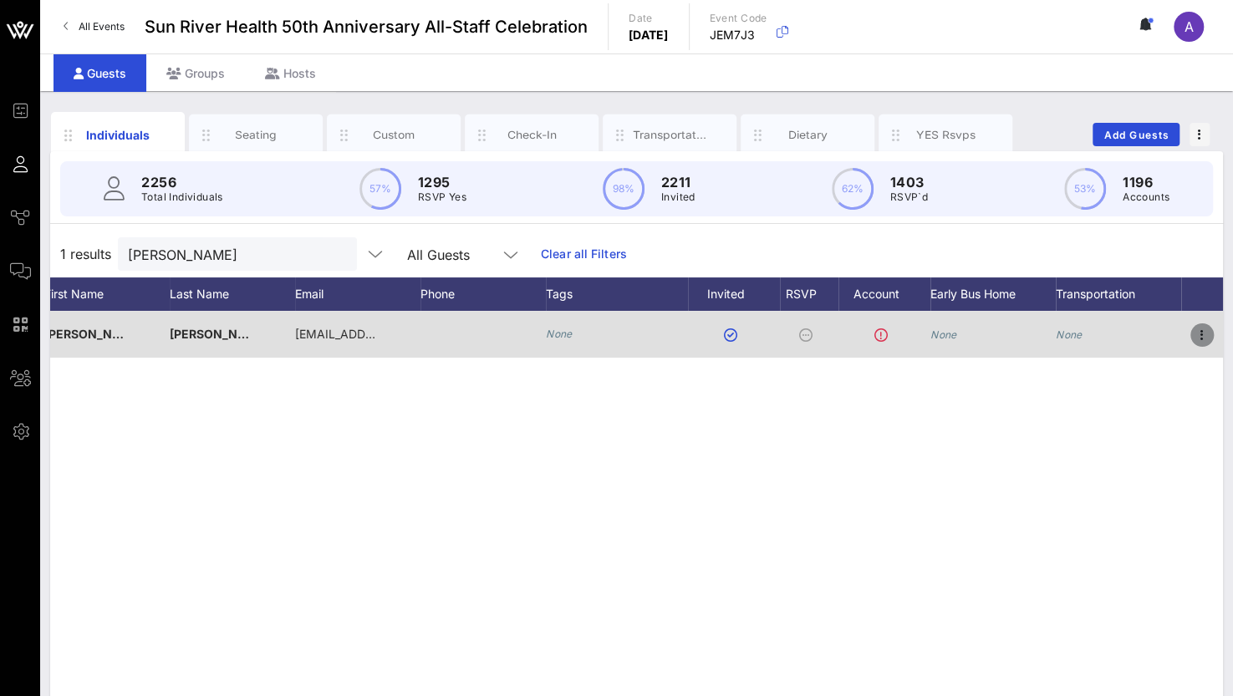
click at [1202, 325] on icon "button" at bounding box center [1202, 335] width 20 height 20
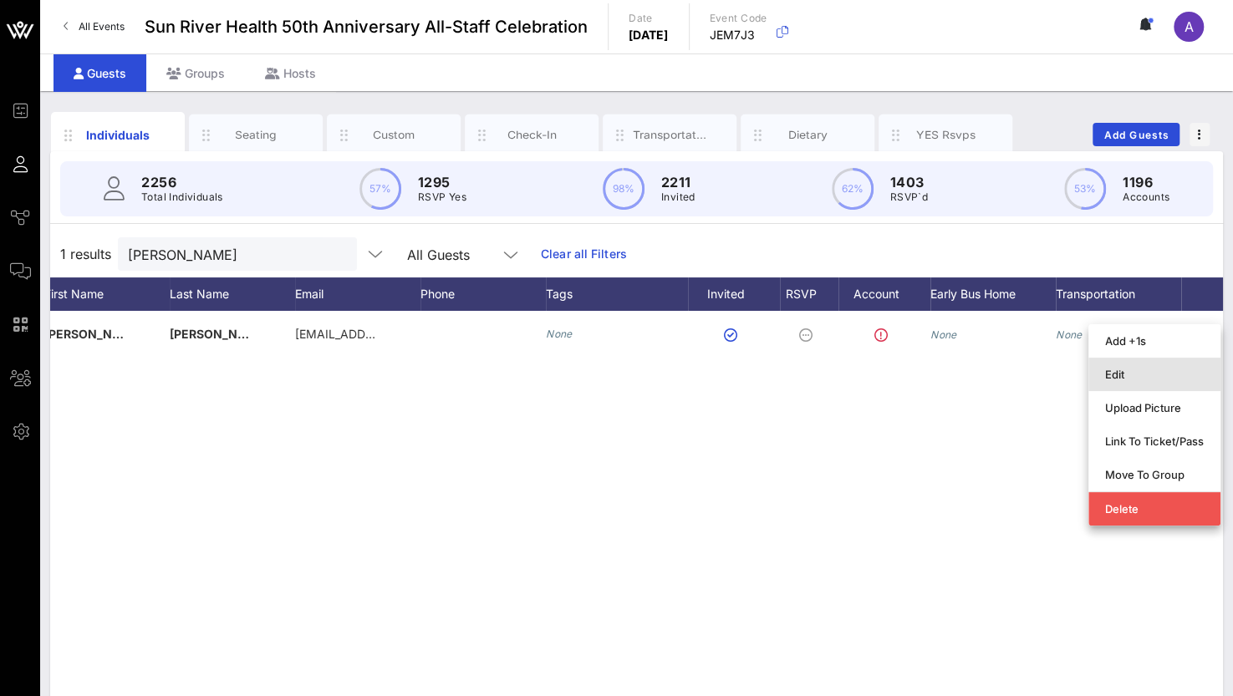
click at [1125, 372] on div "Edit" at bounding box center [1154, 374] width 99 height 13
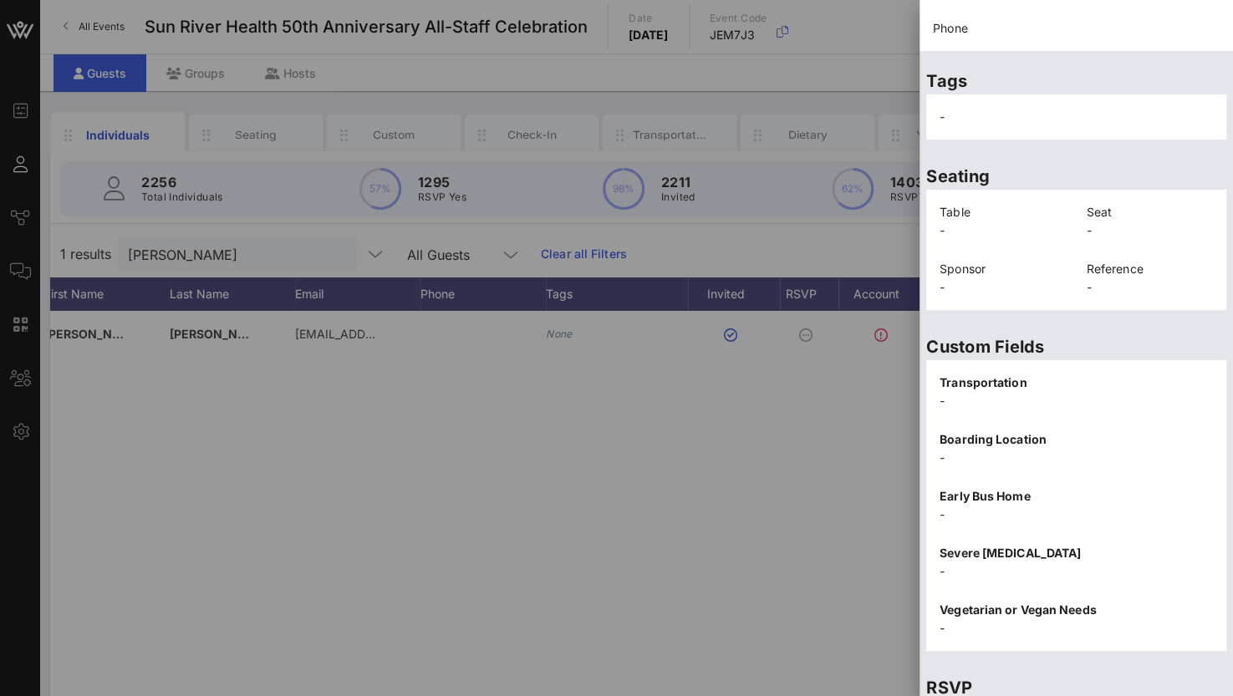
scroll to position [338, 0]
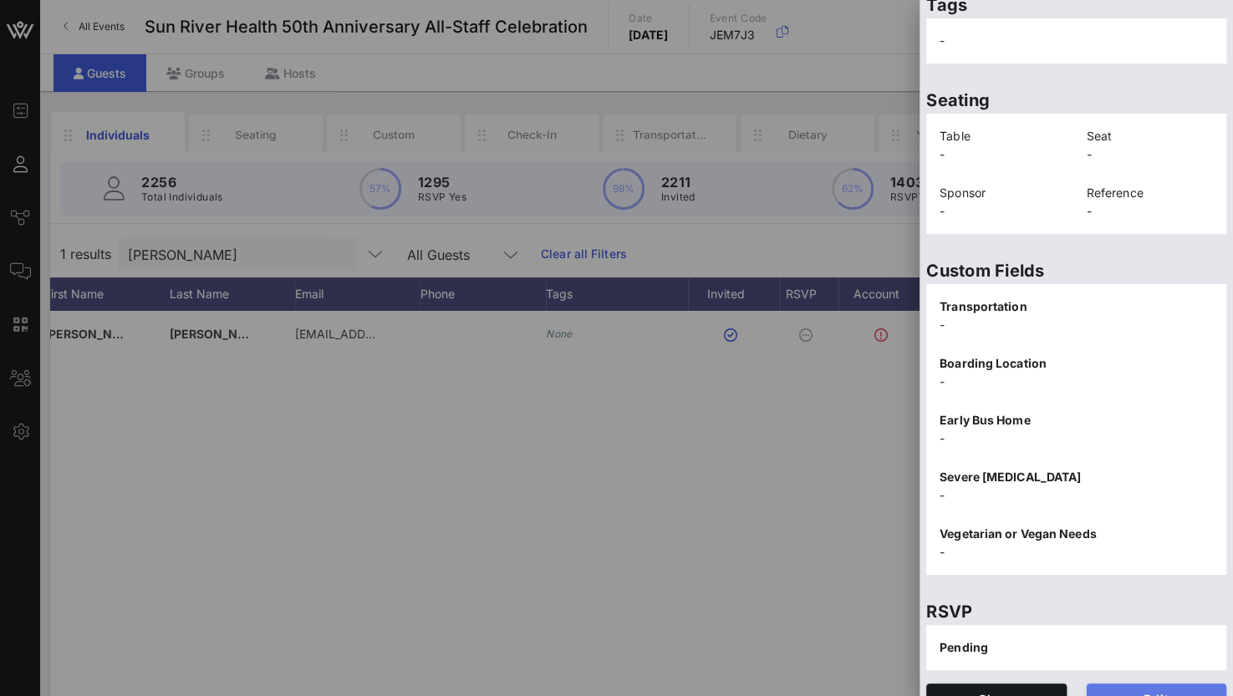
click at [1119, 692] on span "Edit" at bounding box center [1157, 699] width 114 height 14
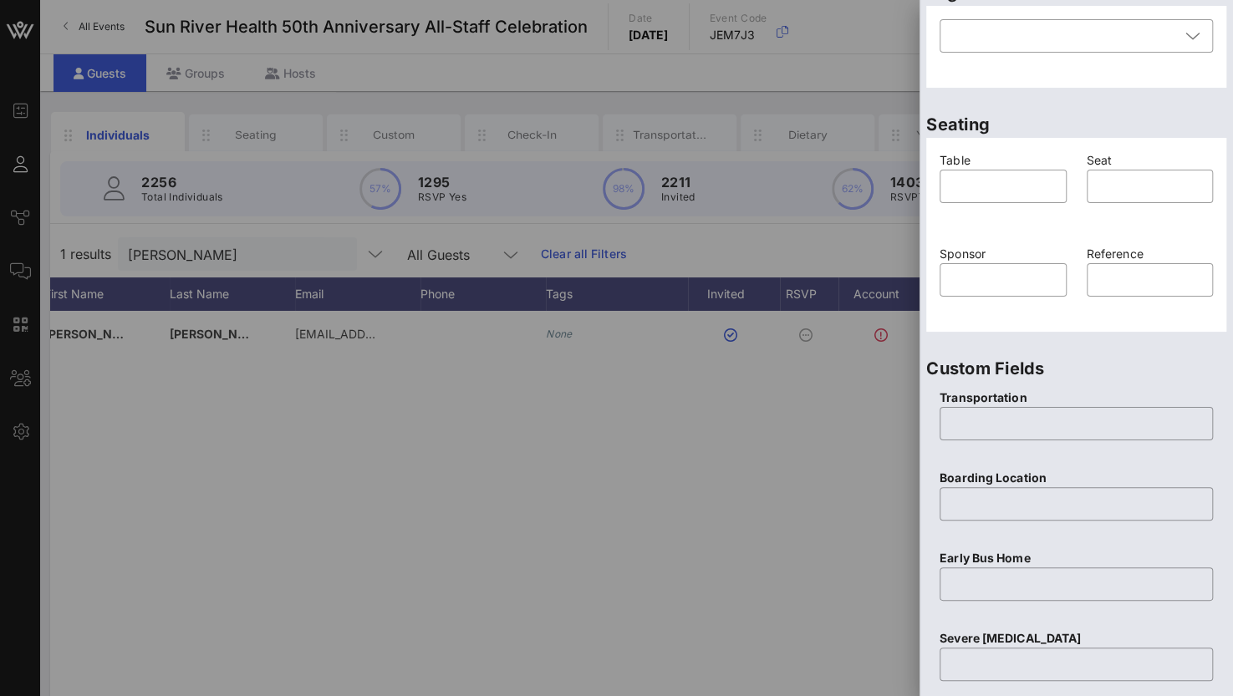
scroll to position [654, 0]
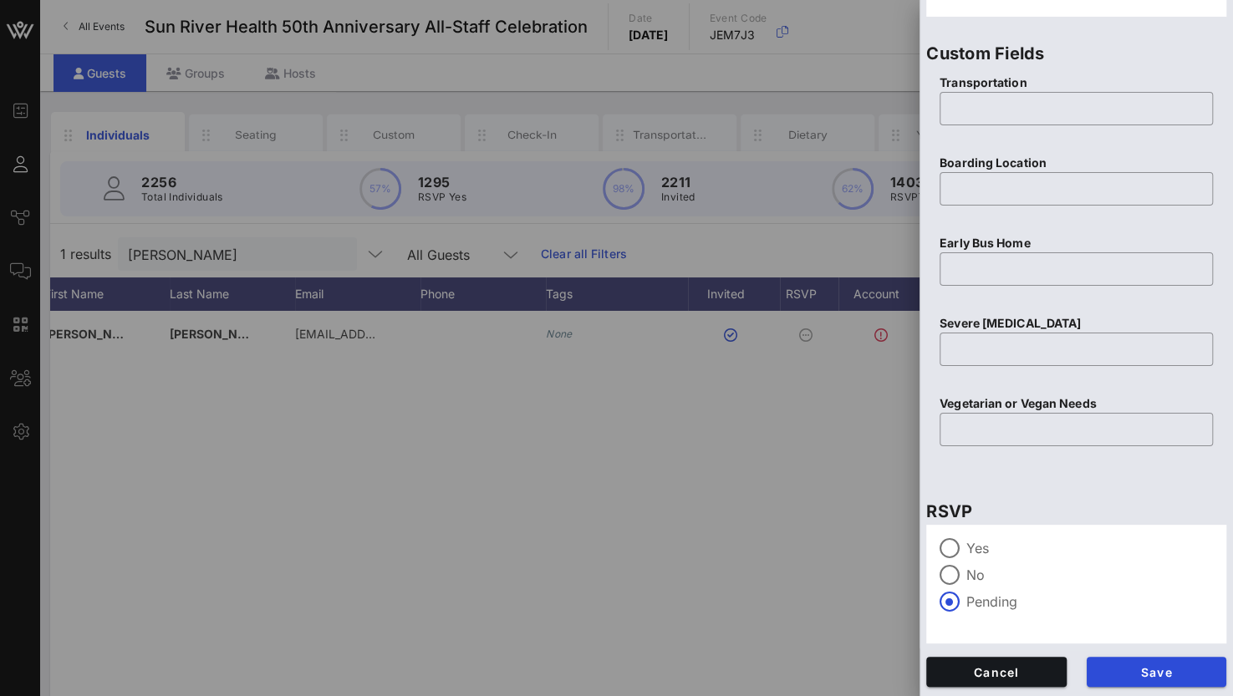
drag, startPoint x: 943, startPoint y: 537, endPoint x: 1006, endPoint y: 581, distance: 77.0
click at [944, 537] on div at bounding box center [949, 548] width 28 height 28
click at [1117, 676] on span "Save" at bounding box center [1157, 672] width 114 height 14
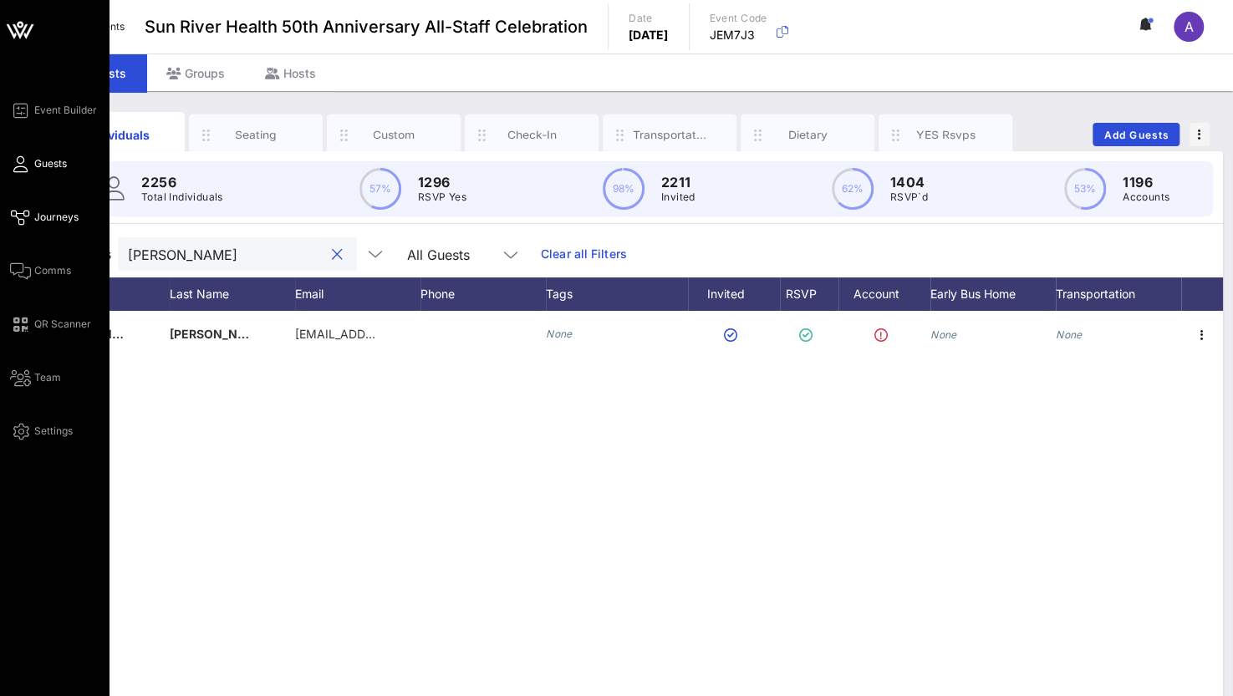
drag, startPoint x: 217, startPoint y: 250, endPoint x: 27, endPoint y: 226, distance: 192.0
click at [27, 226] on div "Event Builder Guests Journeys Comms QR Scanner Team Settings Sun River Health 5…" at bounding box center [616, 414] width 1233 height 829
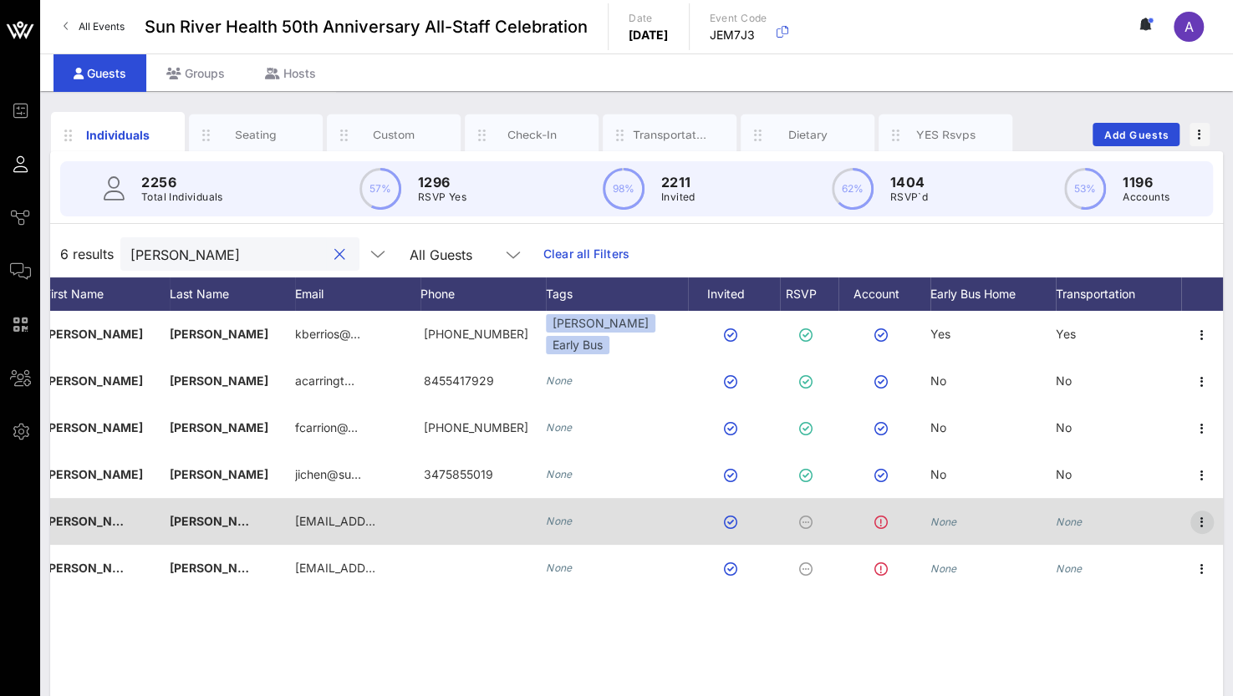
type input "[PERSON_NAME]"
click at [1205, 523] on icon "button" at bounding box center [1202, 522] width 20 height 20
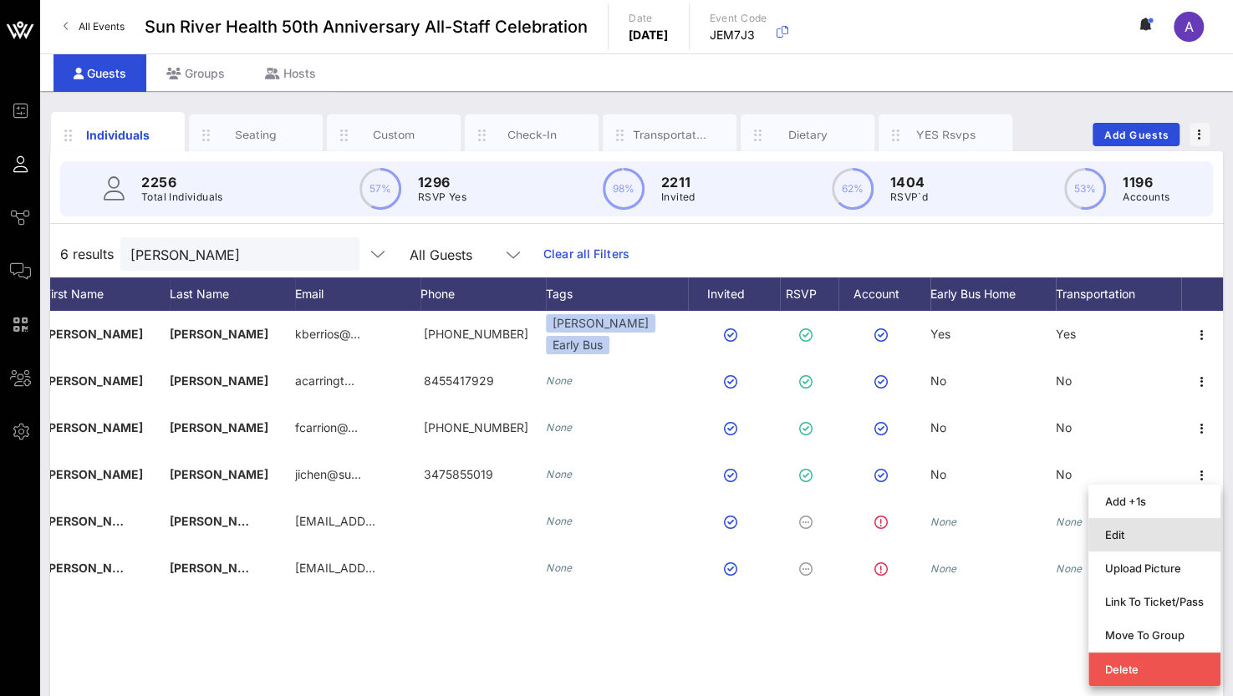
click at [1171, 534] on div "Edit" at bounding box center [1154, 534] width 99 height 13
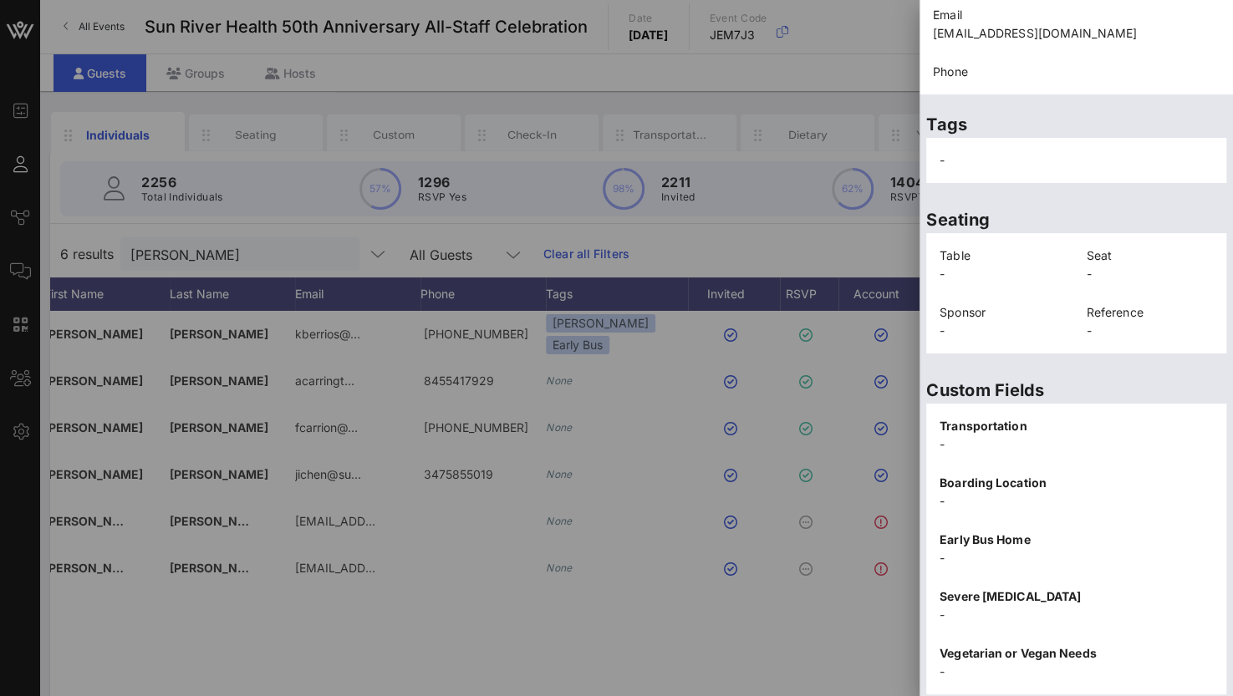
scroll to position [338, 0]
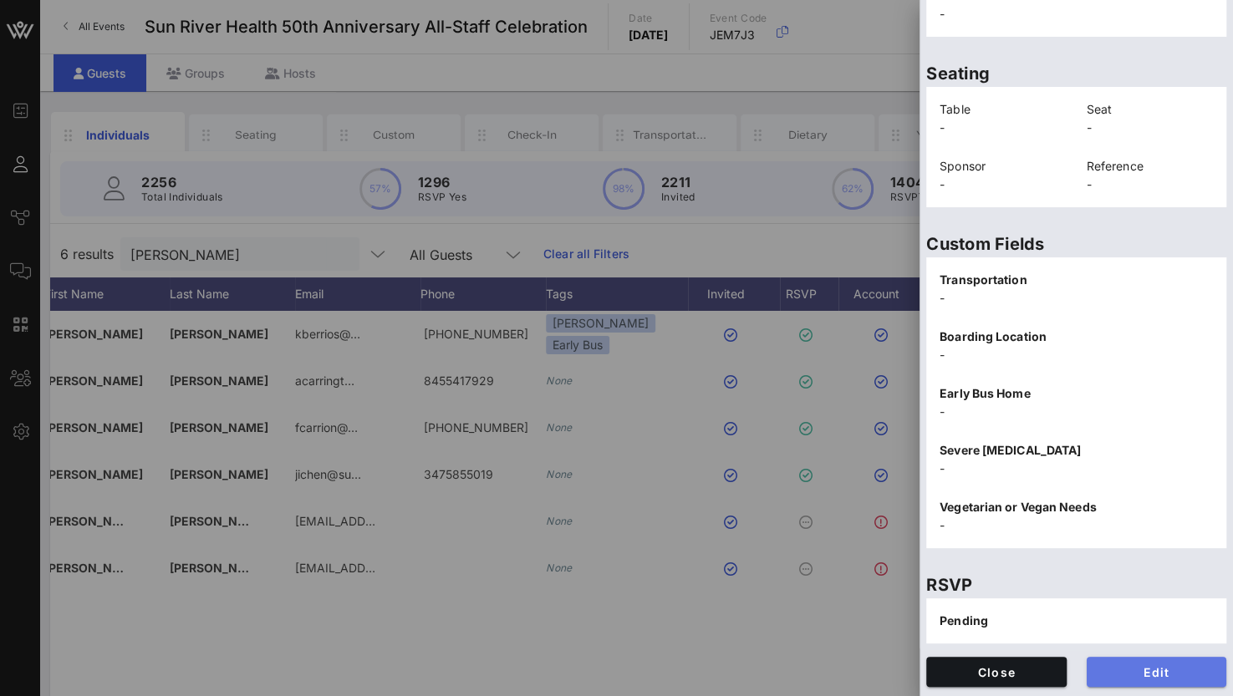
click at [1148, 669] on span "Edit" at bounding box center [1157, 672] width 114 height 14
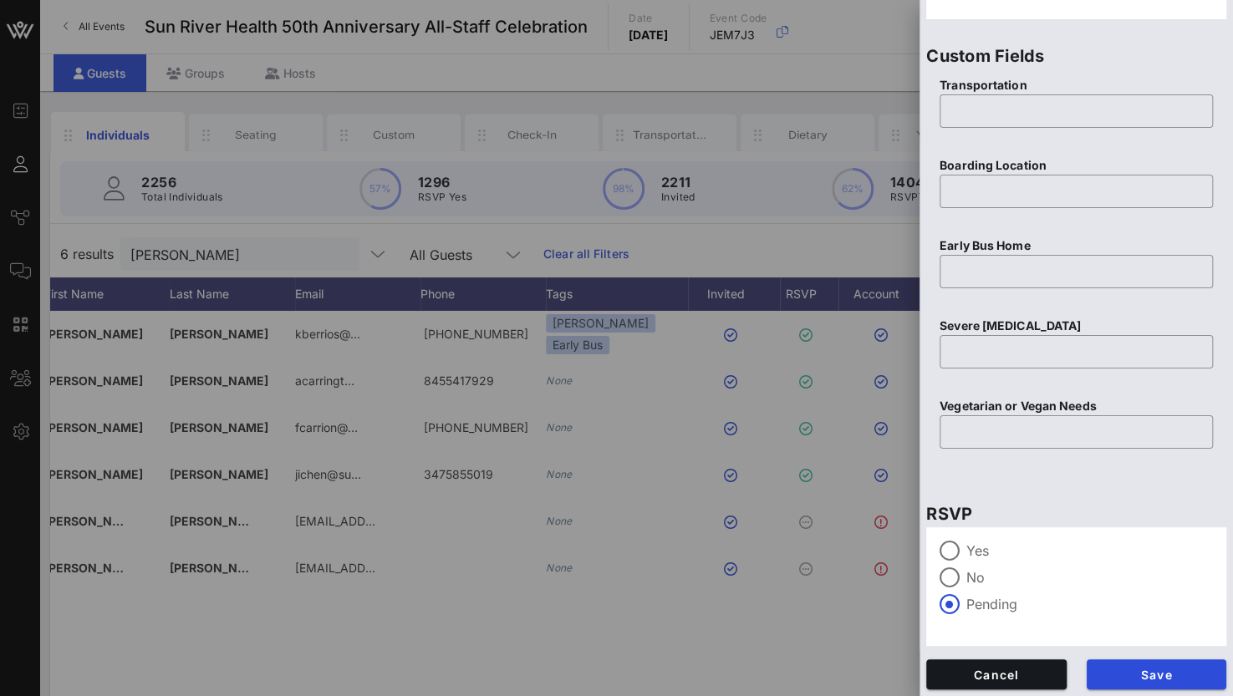
scroll to position [654, 0]
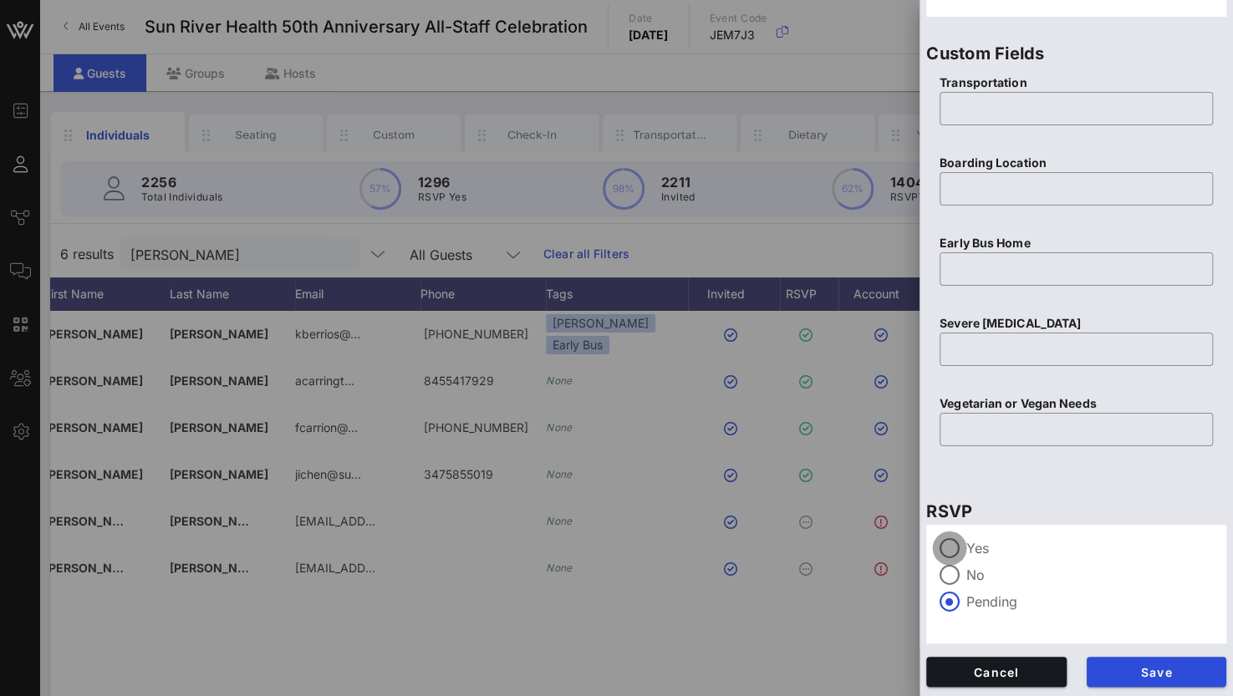
click at [951, 551] on div at bounding box center [949, 548] width 28 height 28
click at [1115, 675] on span "Save" at bounding box center [1157, 672] width 114 height 14
